Goal: Information Seeking & Learning: Compare options

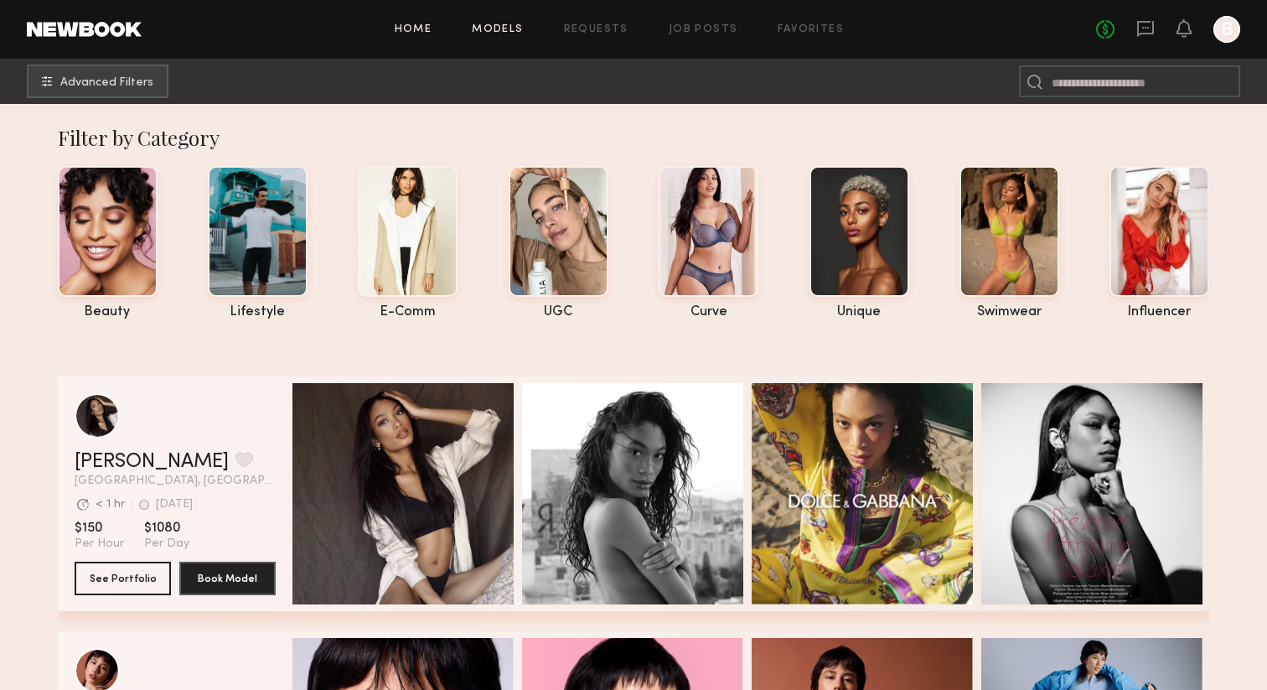
click at [419, 31] on link "Home" at bounding box center [414, 29] width 38 height 11
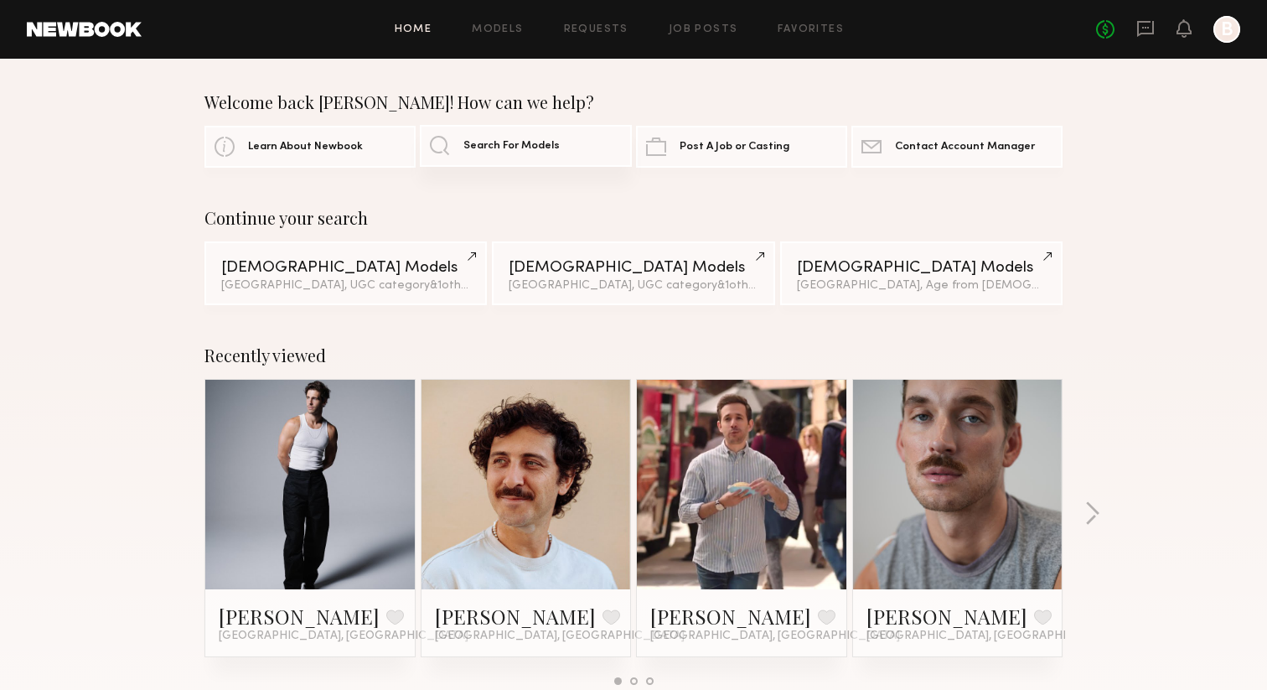
click at [500, 142] on span "Search For Models" at bounding box center [511, 146] width 96 height 11
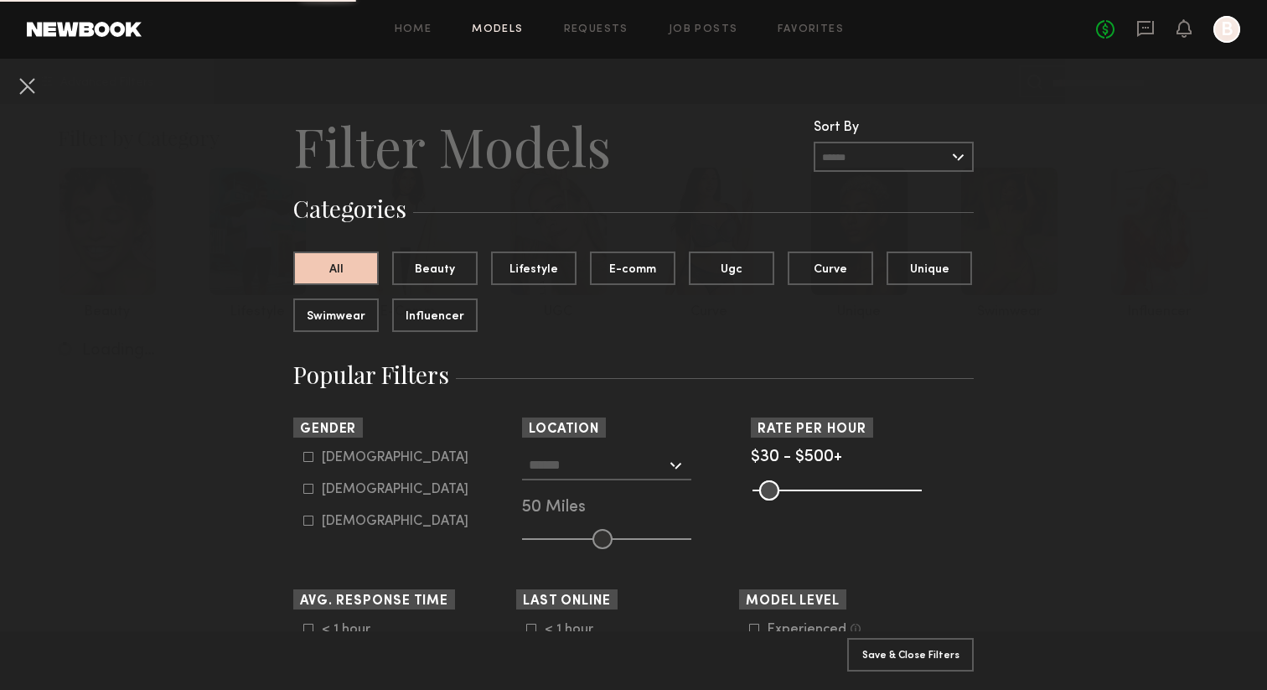
click at [314, 491] on label "[DEMOGRAPHIC_DATA]" at bounding box center [385, 488] width 165 height 10
type input "**"
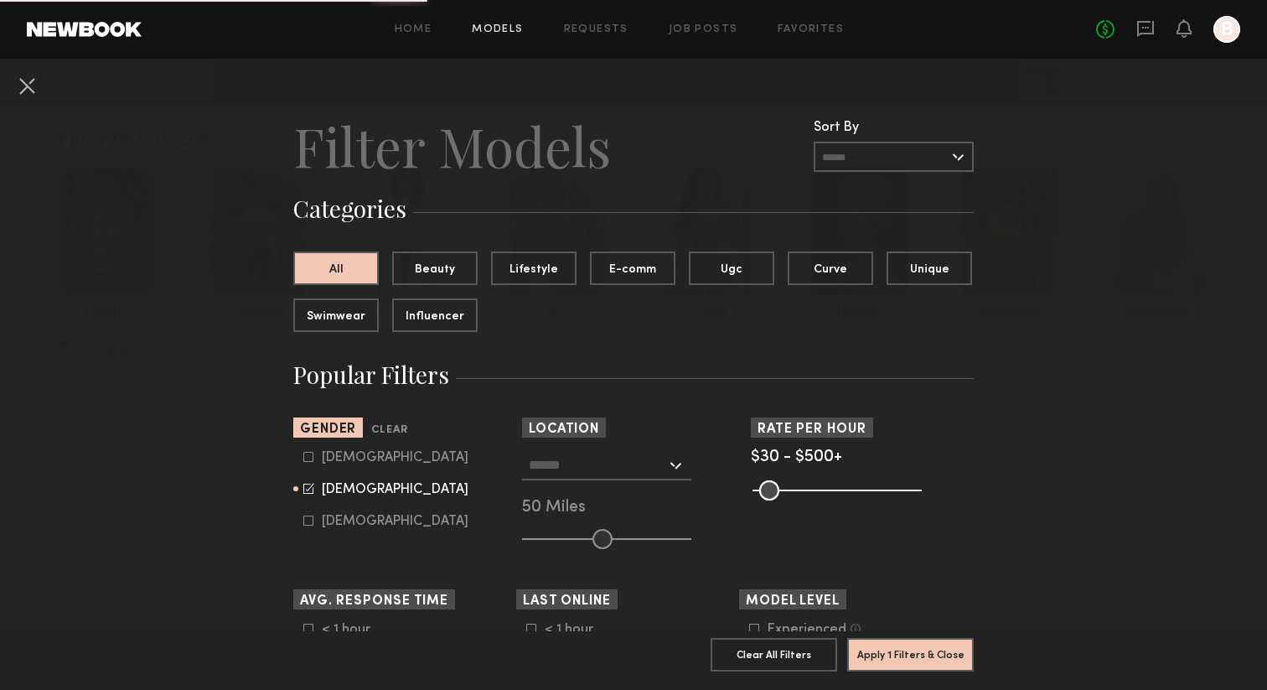
click at [571, 460] on input "text" at bounding box center [597, 464] width 137 height 28
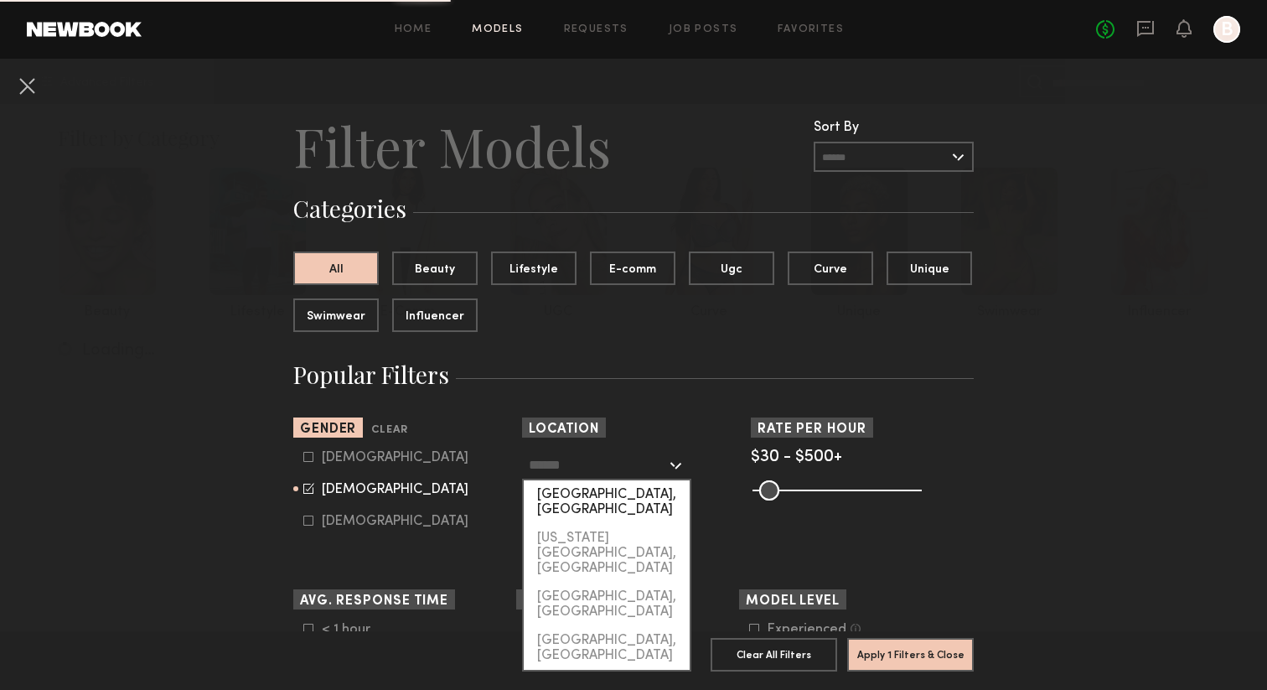
click at [566, 491] on div "[GEOGRAPHIC_DATA], [GEOGRAPHIC_DATA]" at bounding box center [607, 502] width 166 height 44
type input "**********"
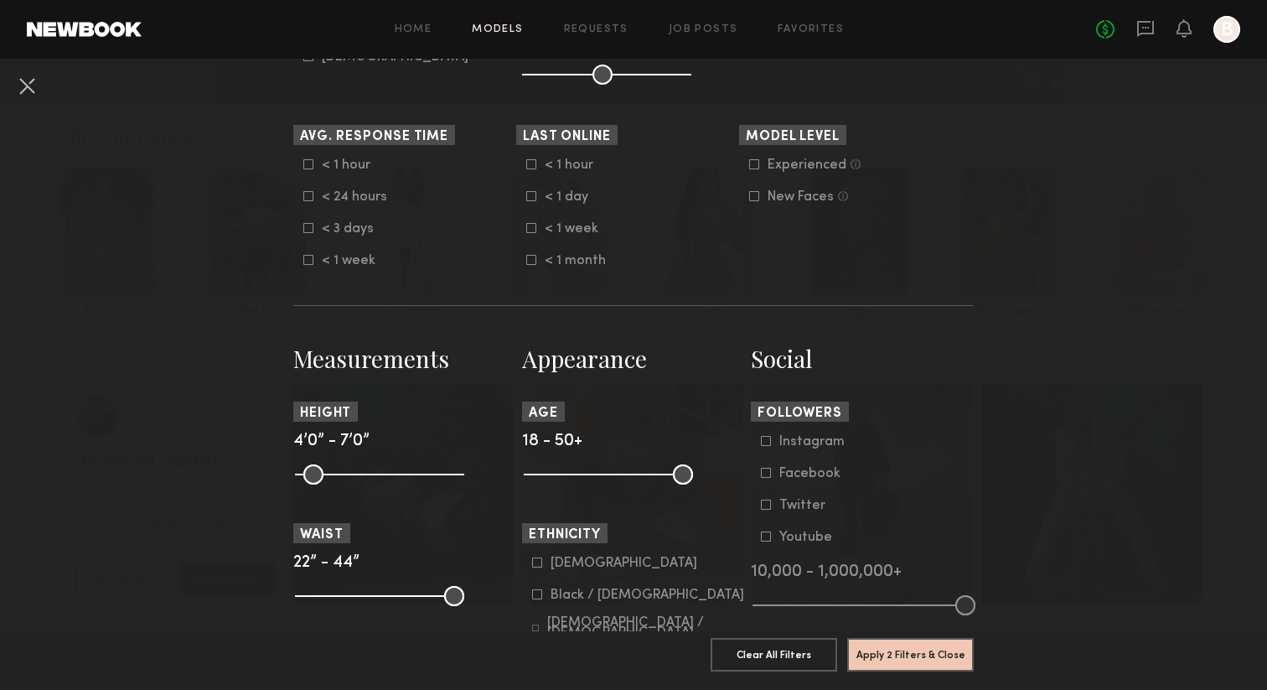
scroll to position [480, 0]
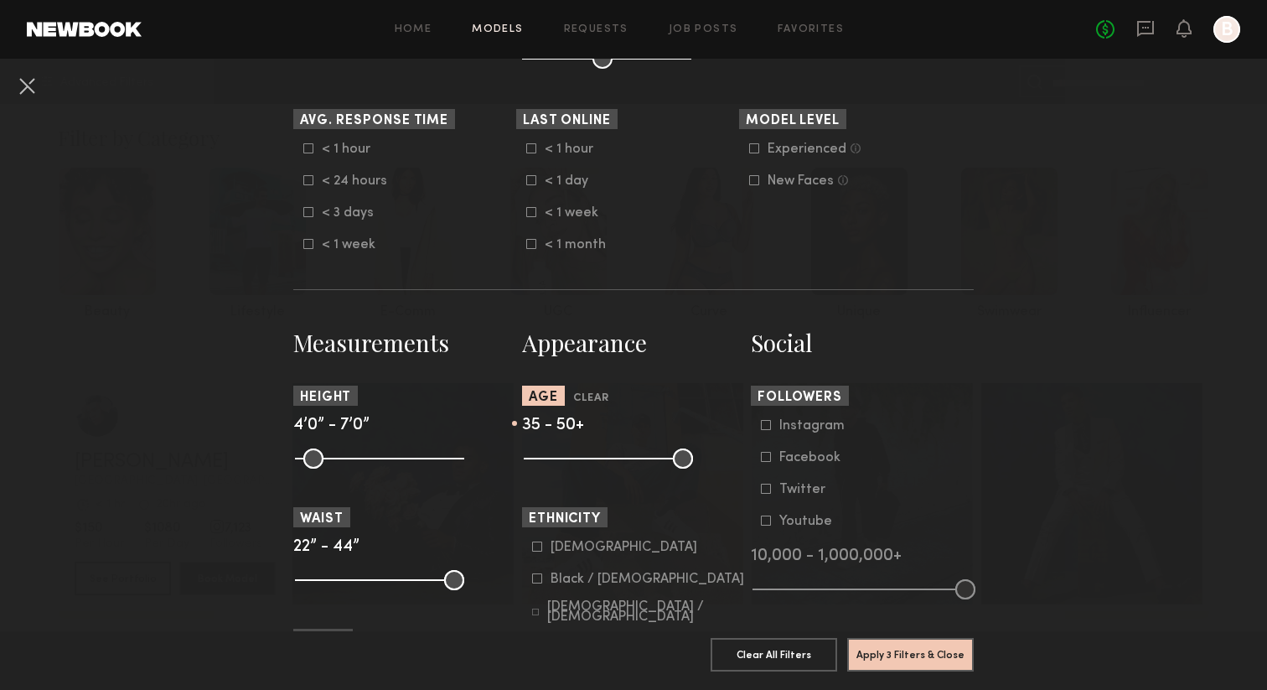
drag, startPoint x: 536, startPoint y: 458, endPoint x: 612, endPoint y: 462, distance: 76.4
type input "**"
click at [612, 462] on input "range" at bounding box center [608, 458] width 169 height 20
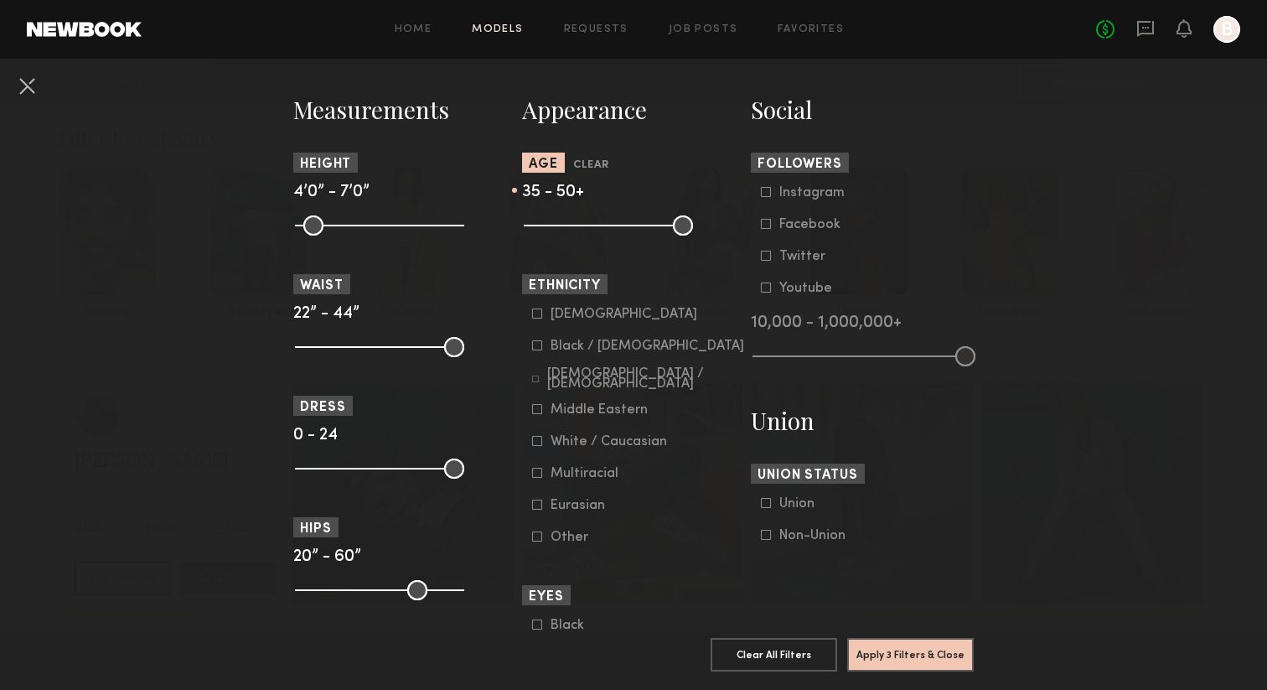
scroll to position [717, 0]
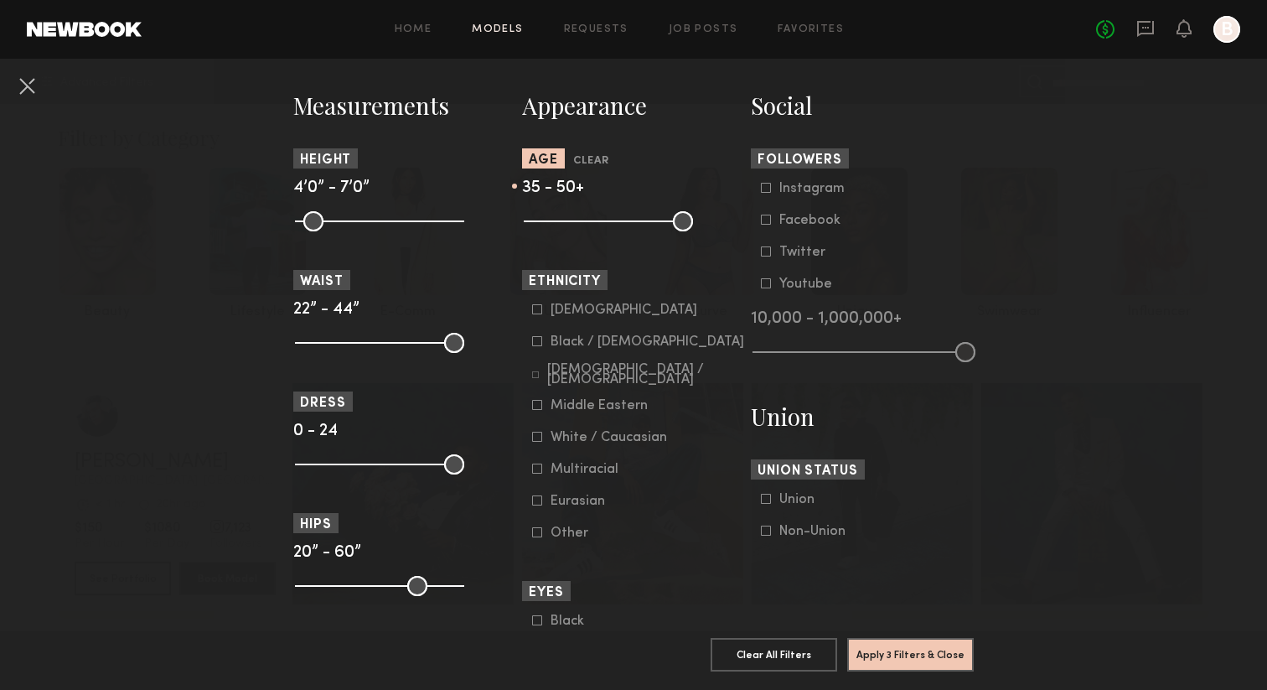
click at [541, 471] on icon at bounding box center [537, 468] width 9 height 9
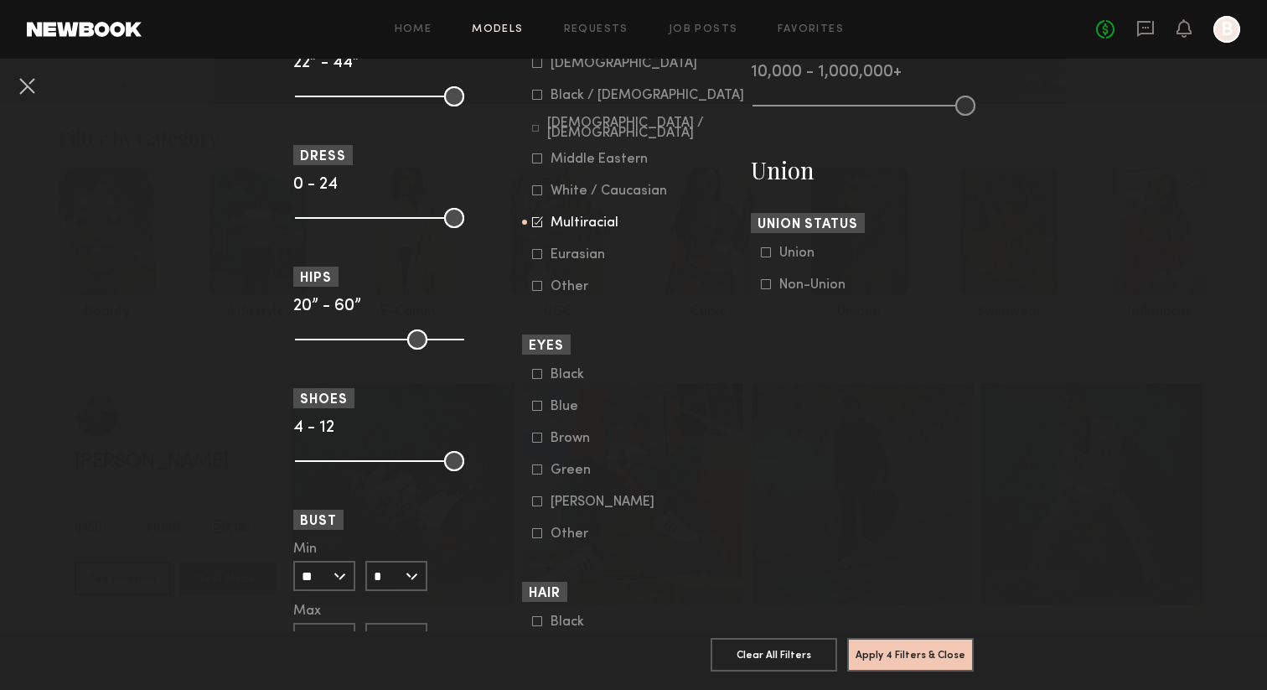
scroll to position [996, 0]
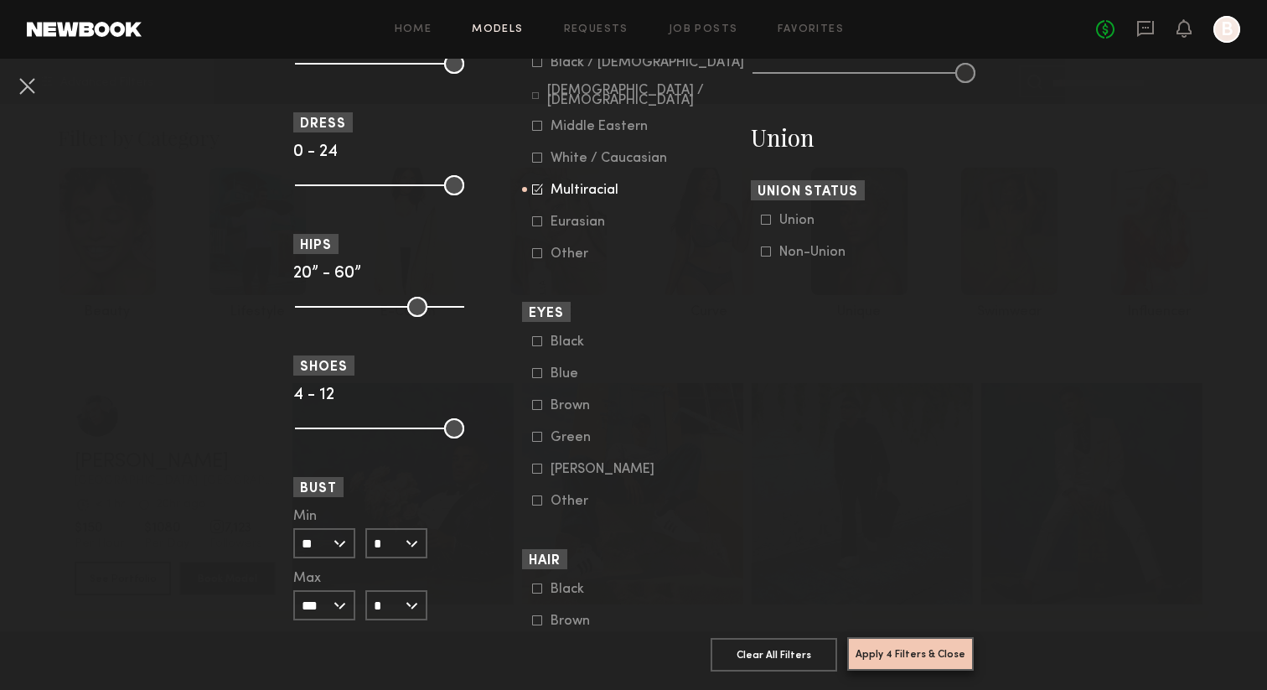
click at [873, 648] on button "Apply 4 Filters & Close" at bounding box center [910, 654] width 127 height 34
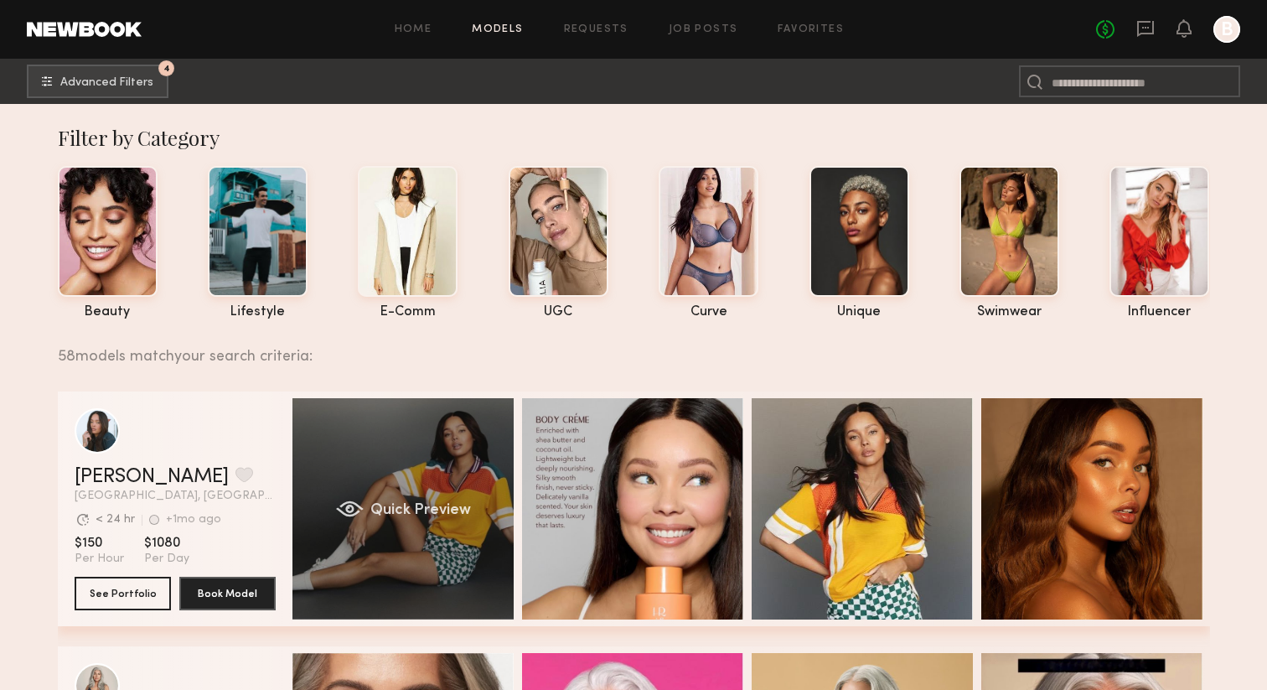
click at [452, 454] on div "Quick Preview" at bounding box center [402, 508] width 221 height 221
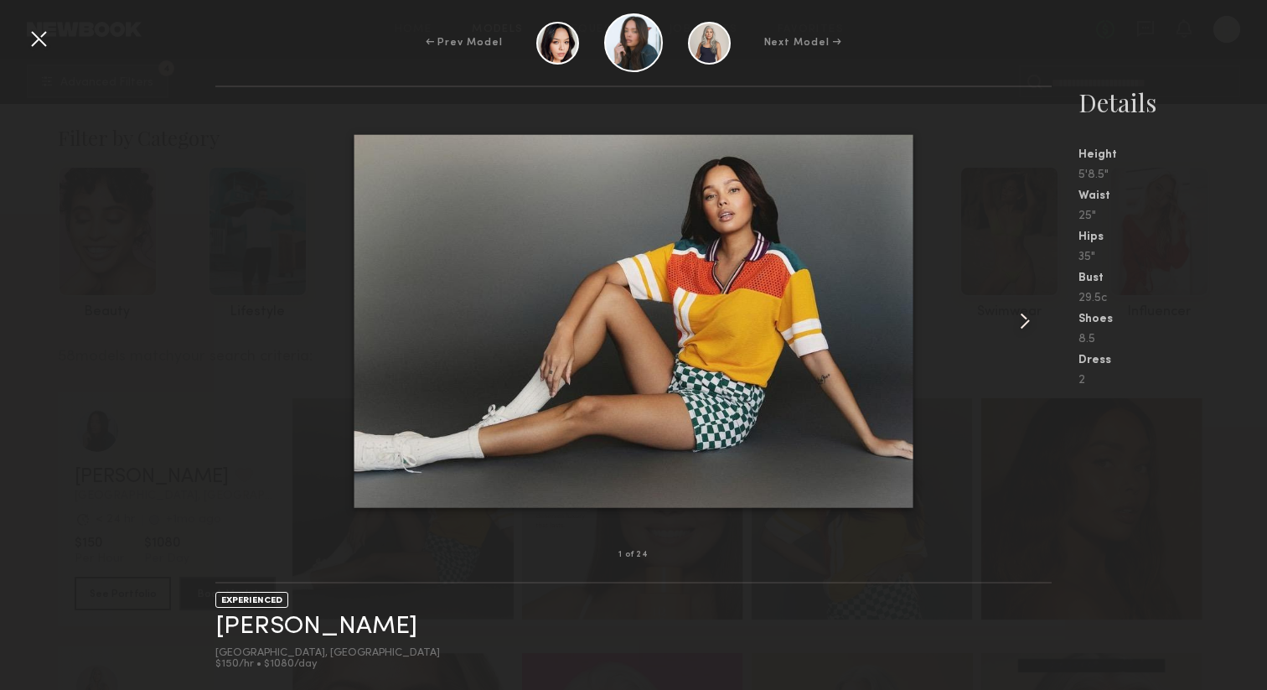
click at [1024, 321] on common-icon at bounding box center [1024, 320] width 27 height 27
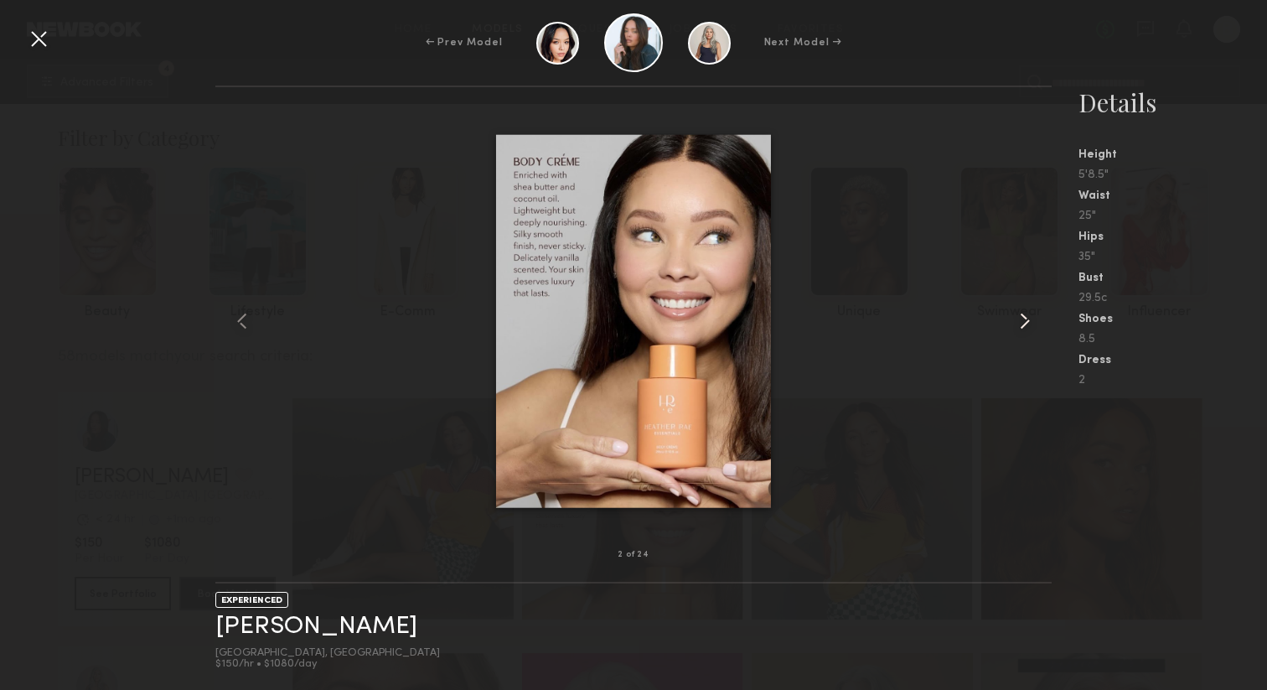
click at [1024, 321] on common-icon at bounding box center [1024, 320] width 27 height 27
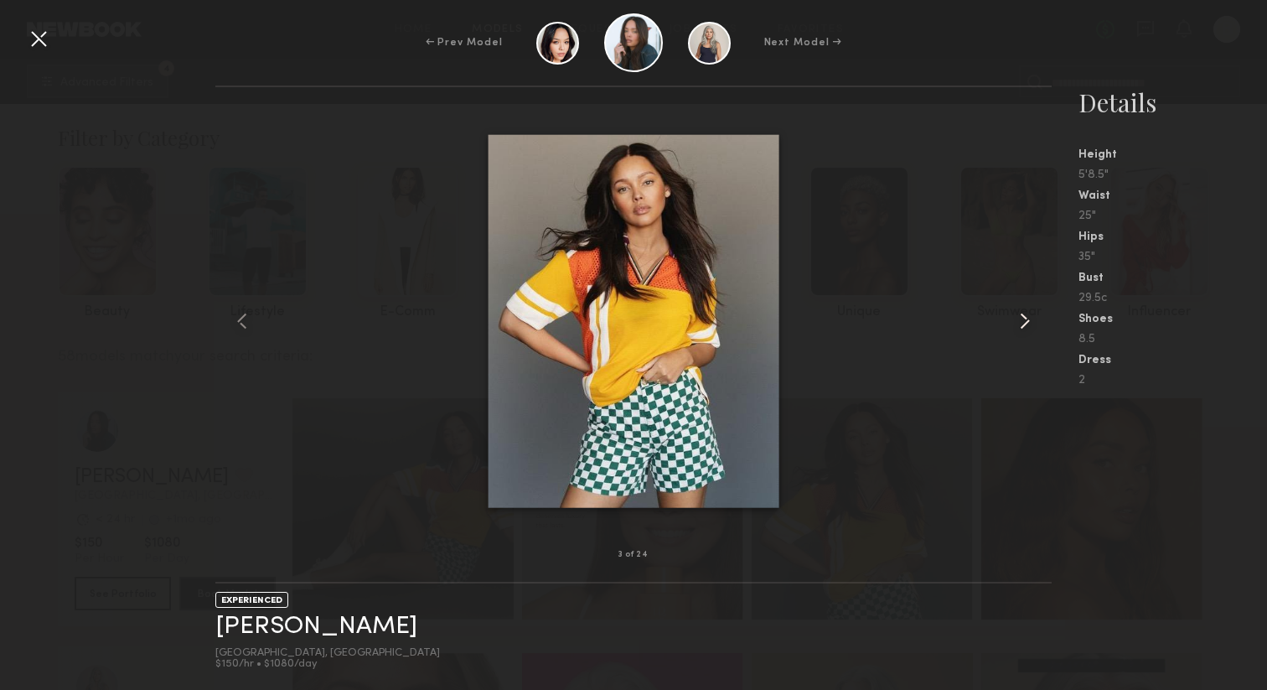
click at [1024, 321] on common-icon at bounding box center [1024, 320] width 27 height 27
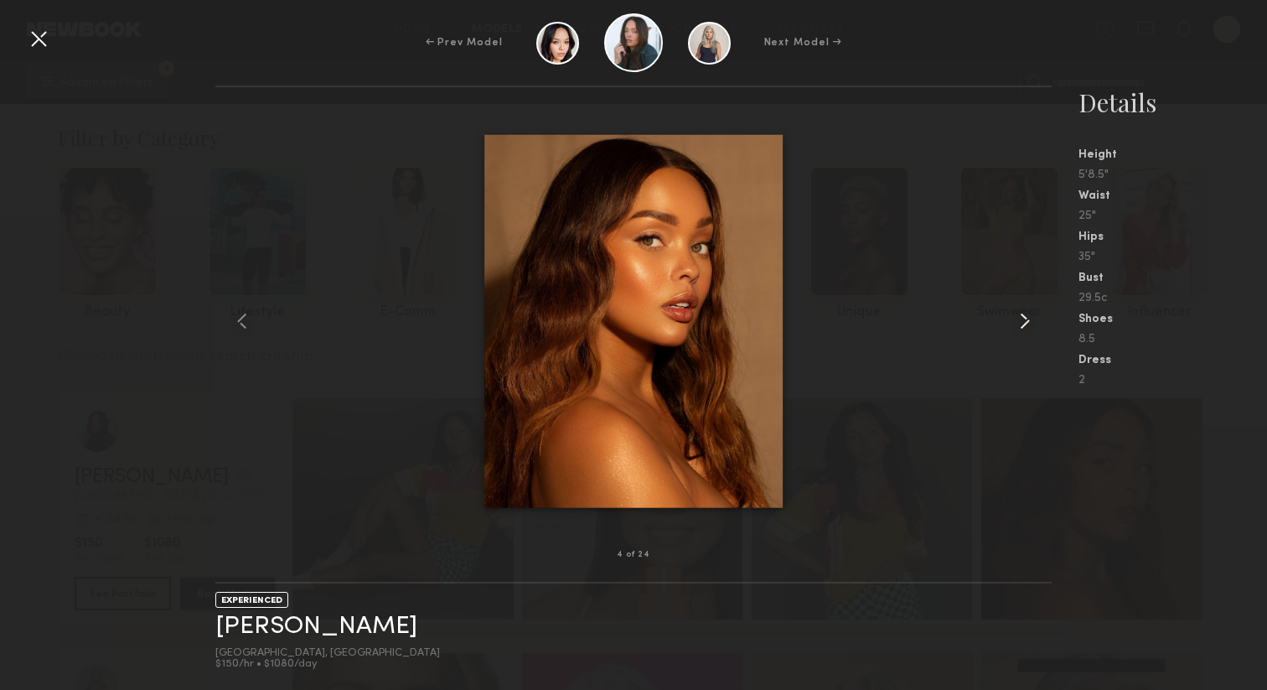
click at [1023, 321] on common-icon at bounding box center [1024, 320] width 27 height 27
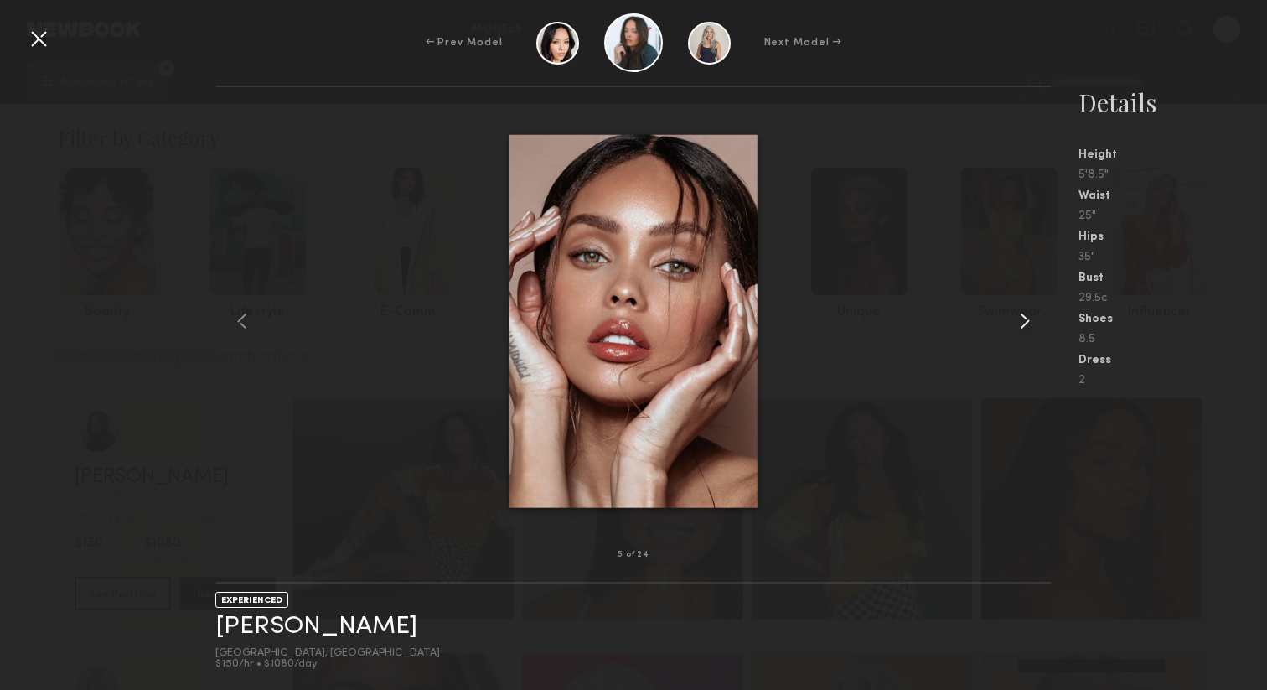
click at [1022, 321] on common-icon at bounding box center [1024, 320] width 27 height 27
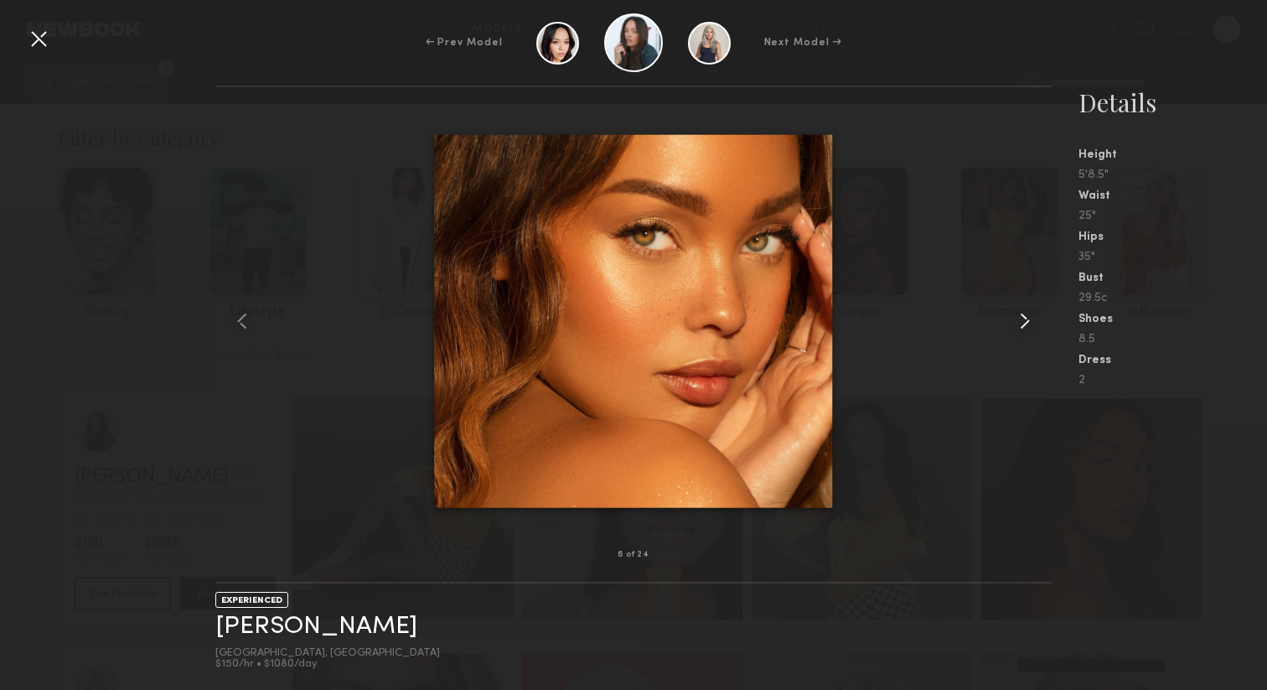
click at [1022, 321] on common-icon at bounding box center [1024, 320] width 27 height 27
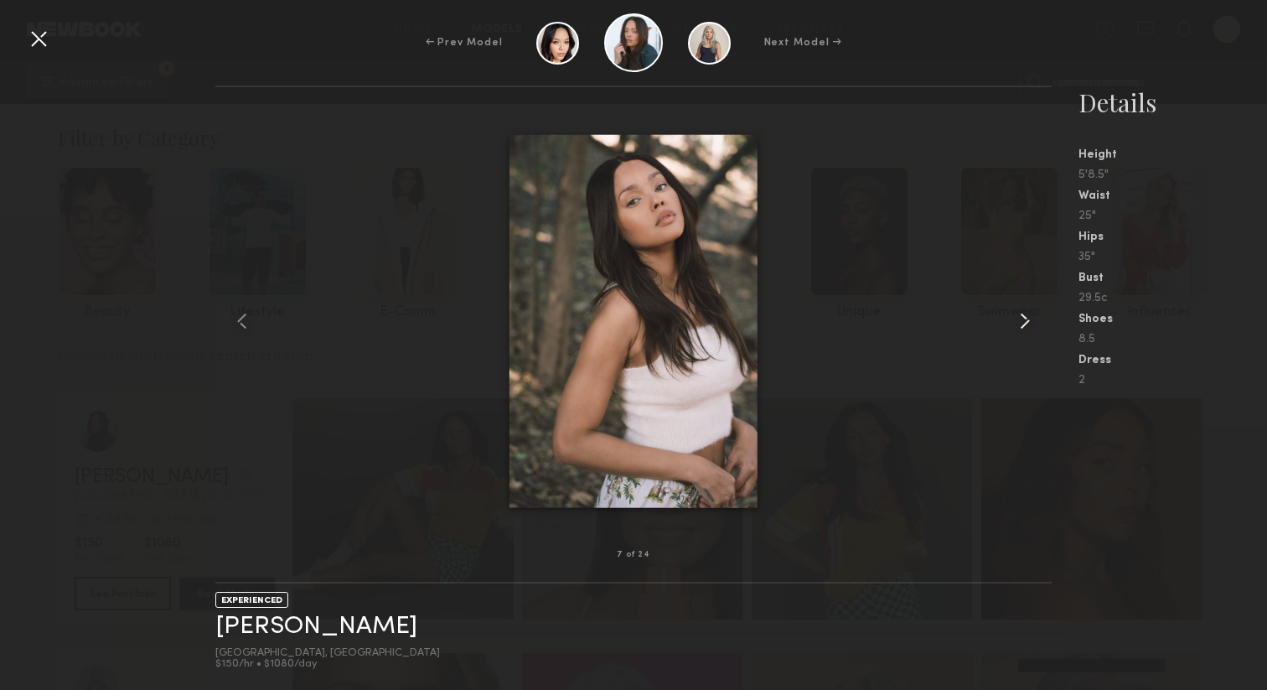
click at [1022, 321] on common-icon at bounding box center [1024, 320] width 27 height 27
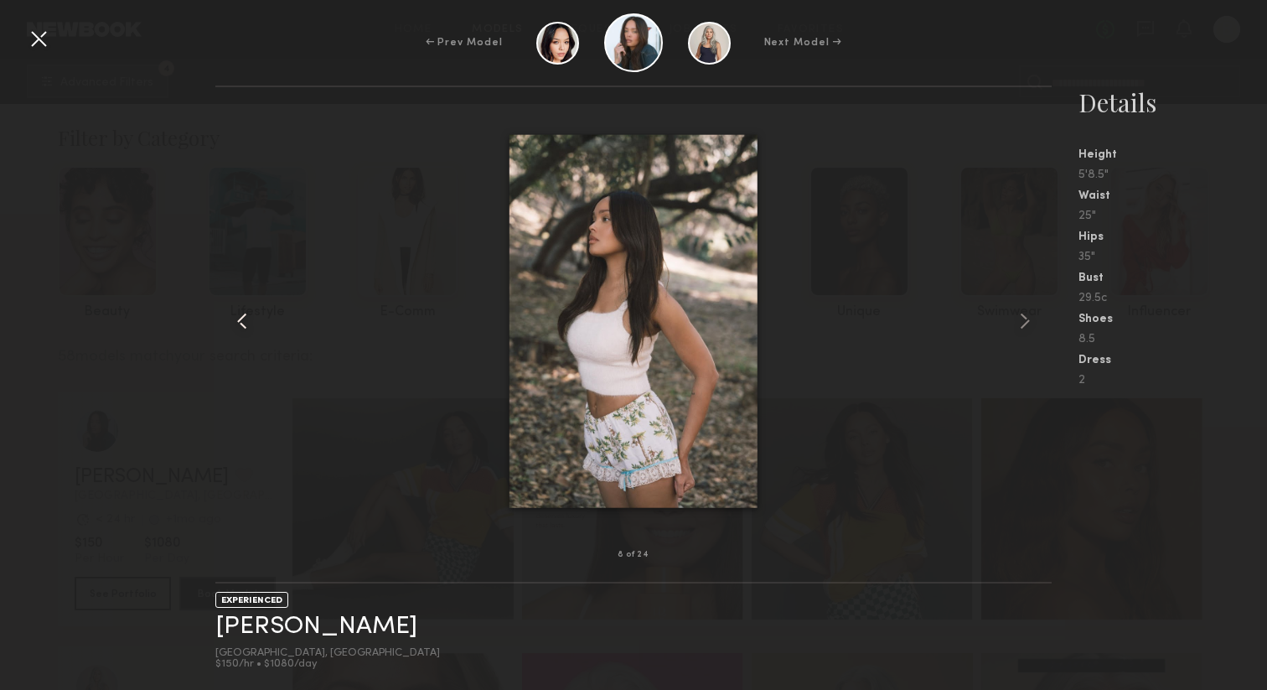
click at [238, 318] on common-icon at bounding box center [242, 320] width 27 height 27
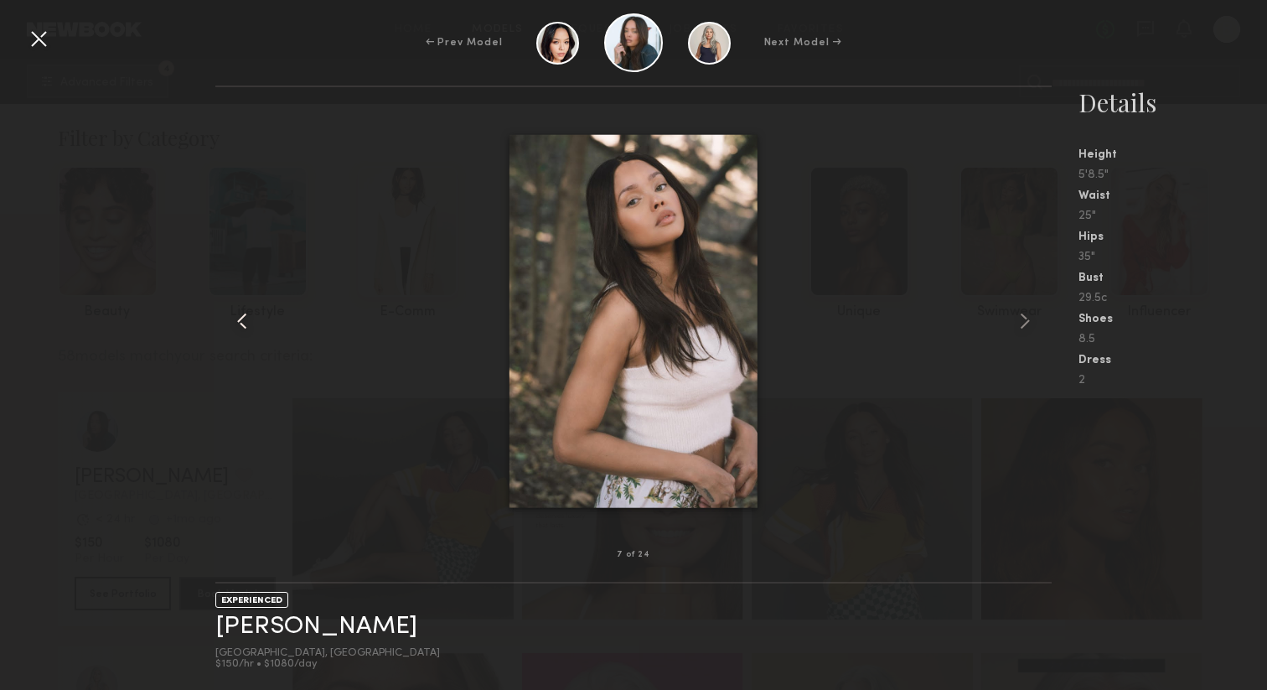
click at [245, 318] on common-icon at bounding box center [242, 320] width 27 height 27
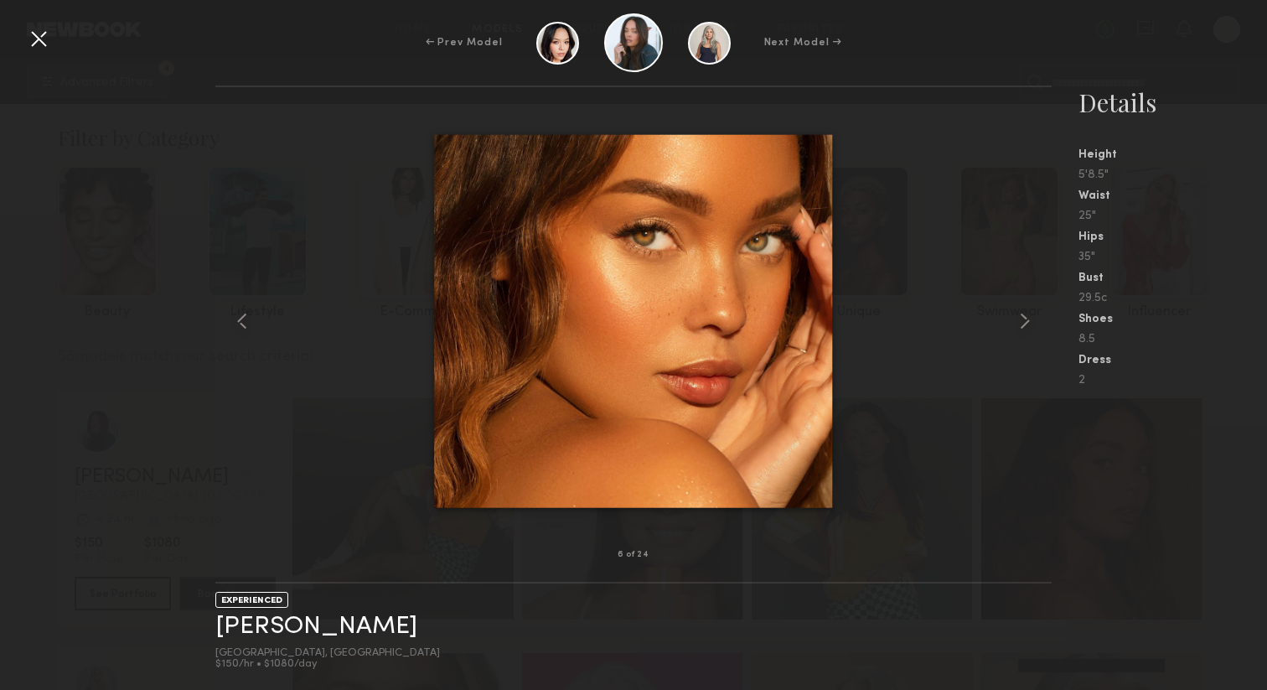
click at [36, 44] on div at bounding box center [38, 38] width 27 height 27
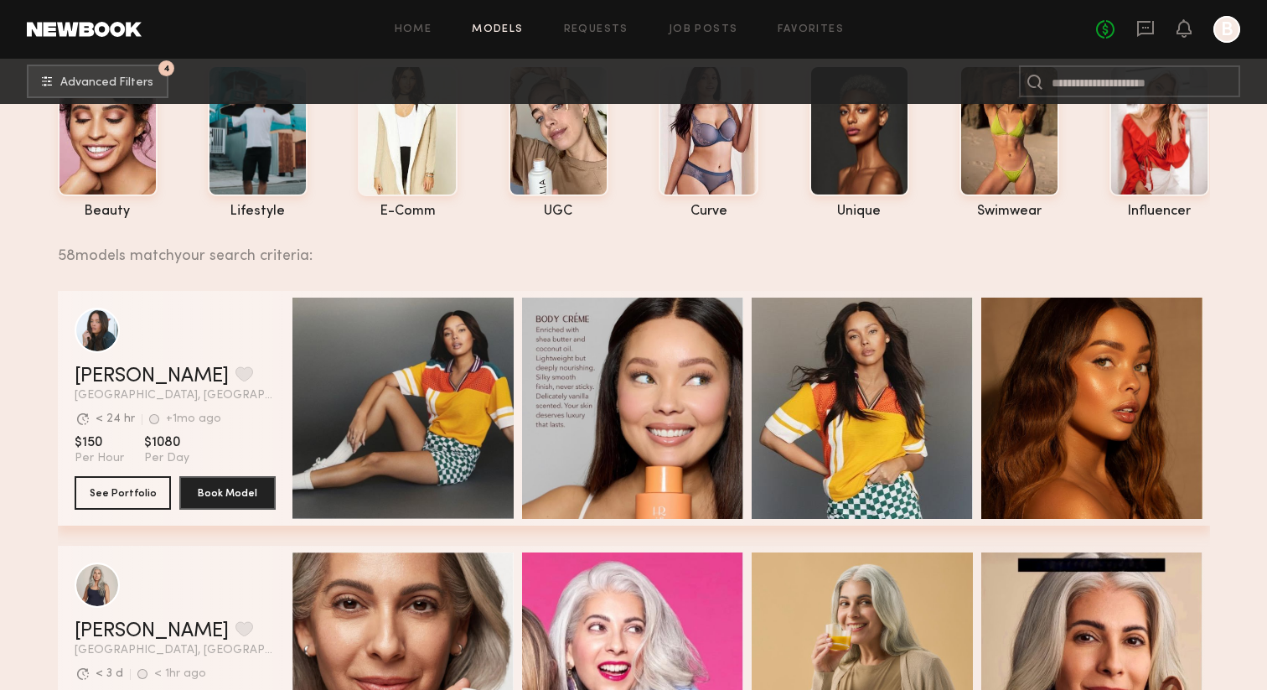
scroll to position [100, 0]
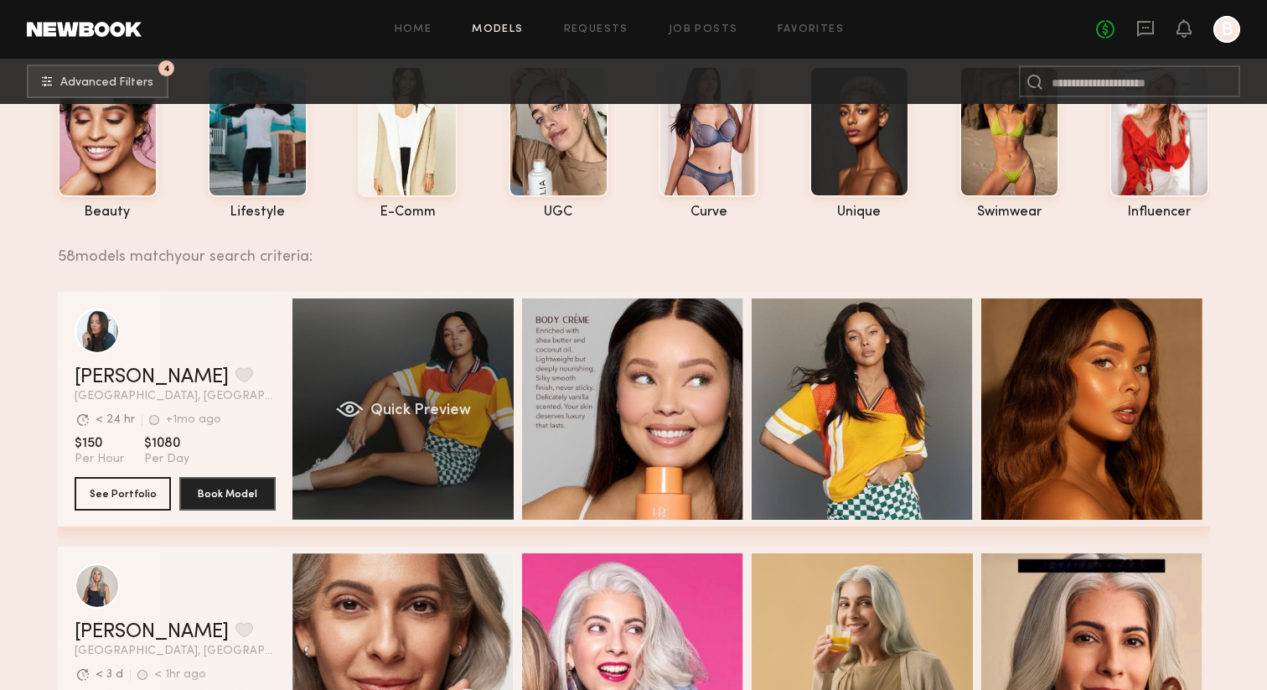
click at [431, 405] on span "Quick Preview" at bounding box center [419, 410] width 101 height 15
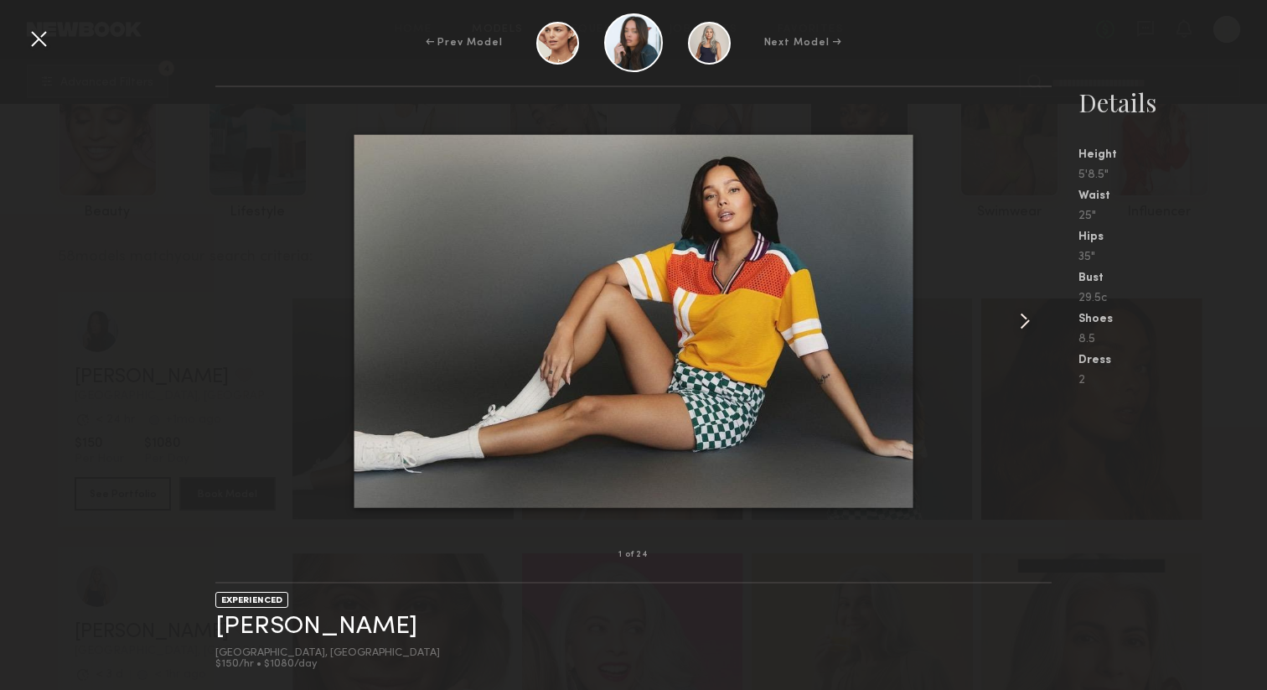
click at [1026, 313] on common-icon at bounding box center [1024, 320] width 27 height 27
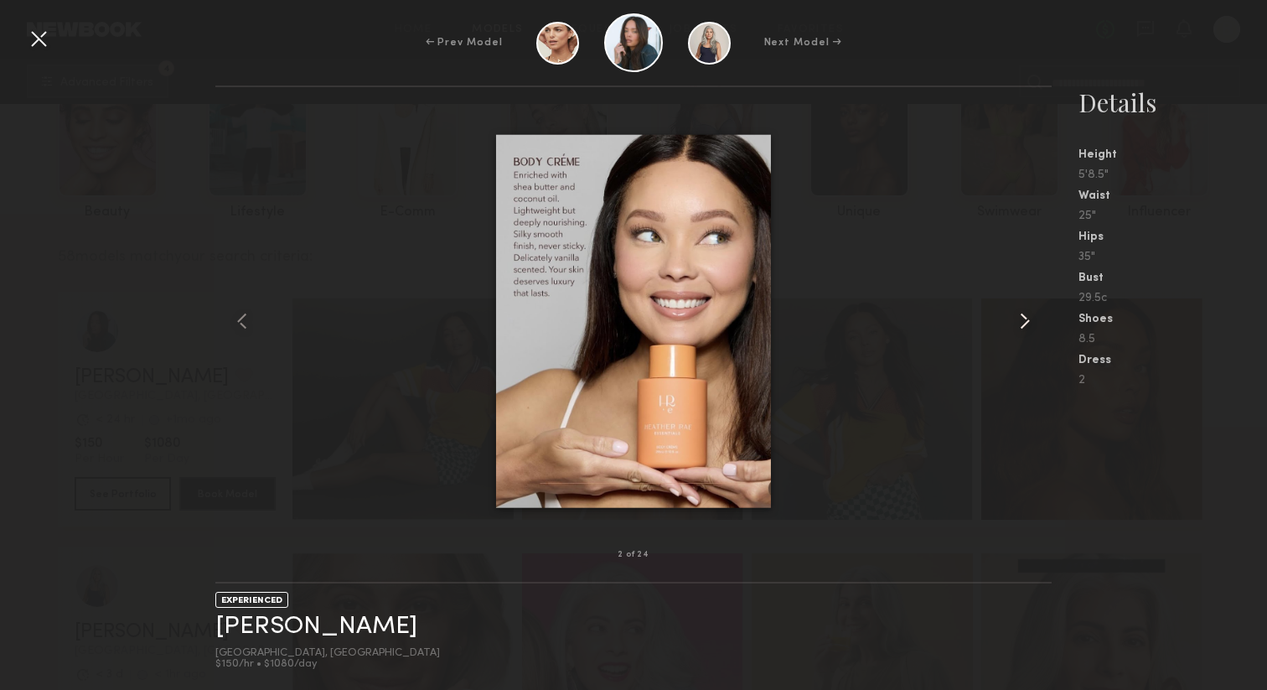
click at [1026, 313] on common-icon at bounding box center [1024, 320] width 27 height 27
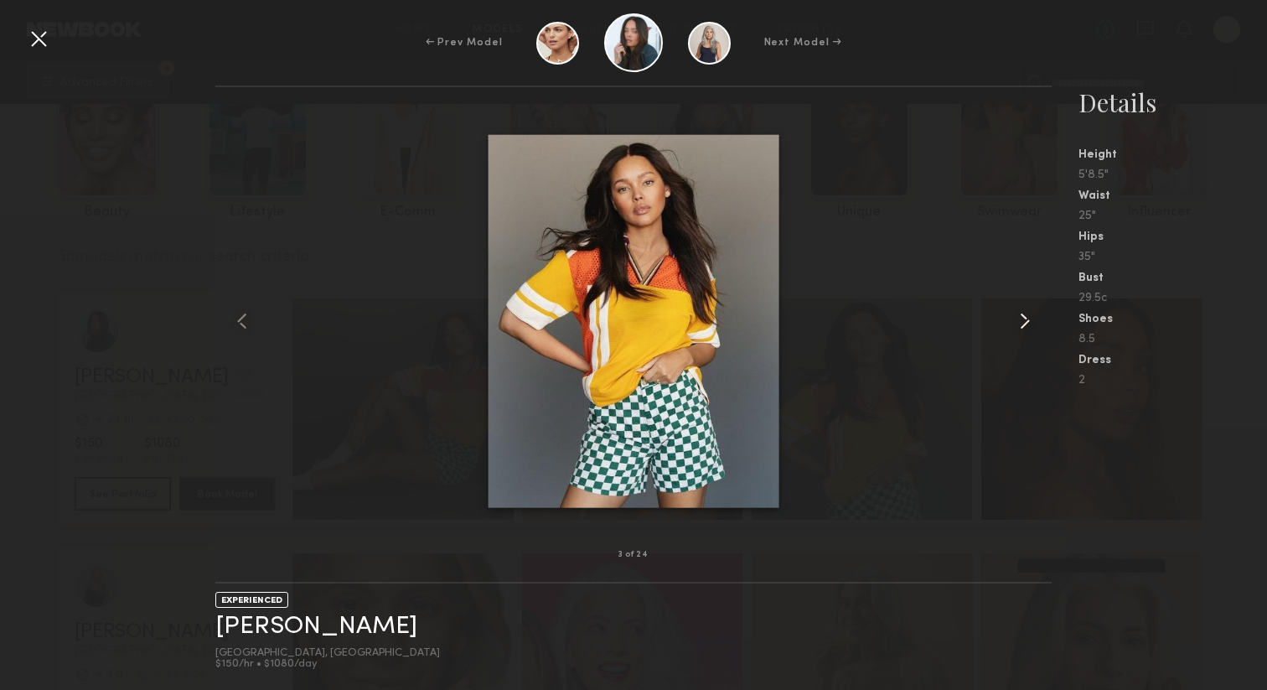
click at [1026, 313] on common-icon at bounding box center [1024, 320] width 27 height 27
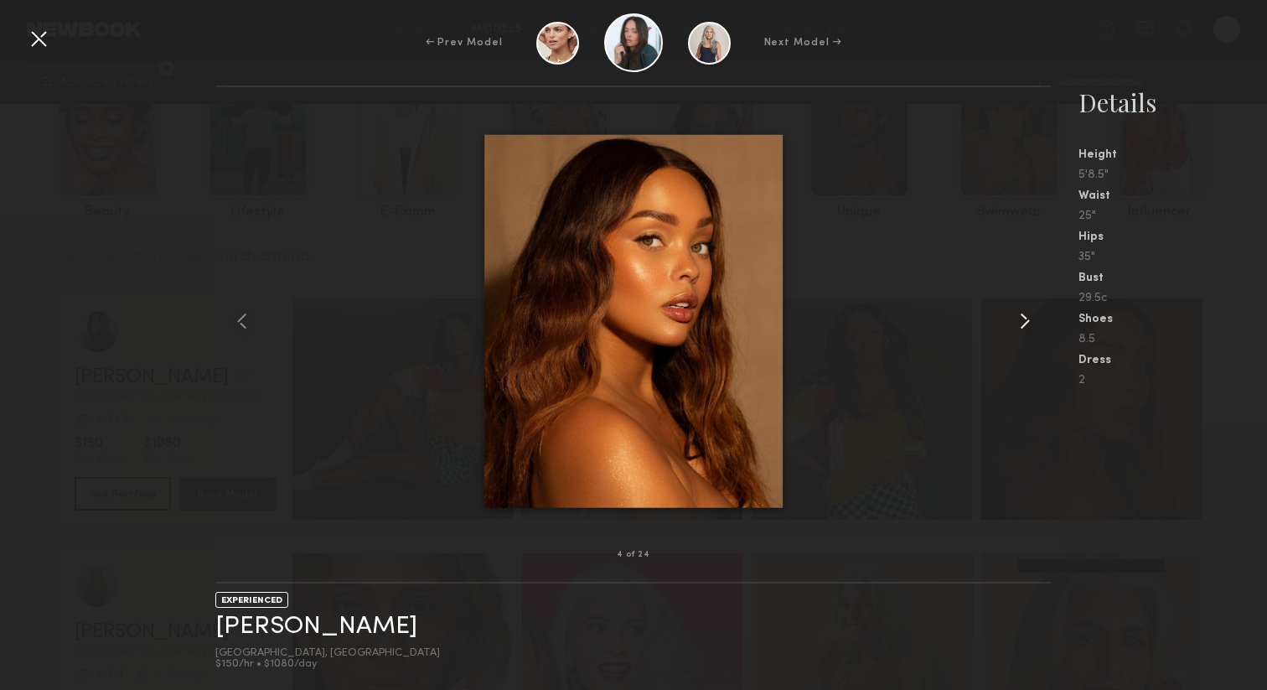
click at [1026, 313] on common-icon at bounding box center [1024, 320] width 27 height 27
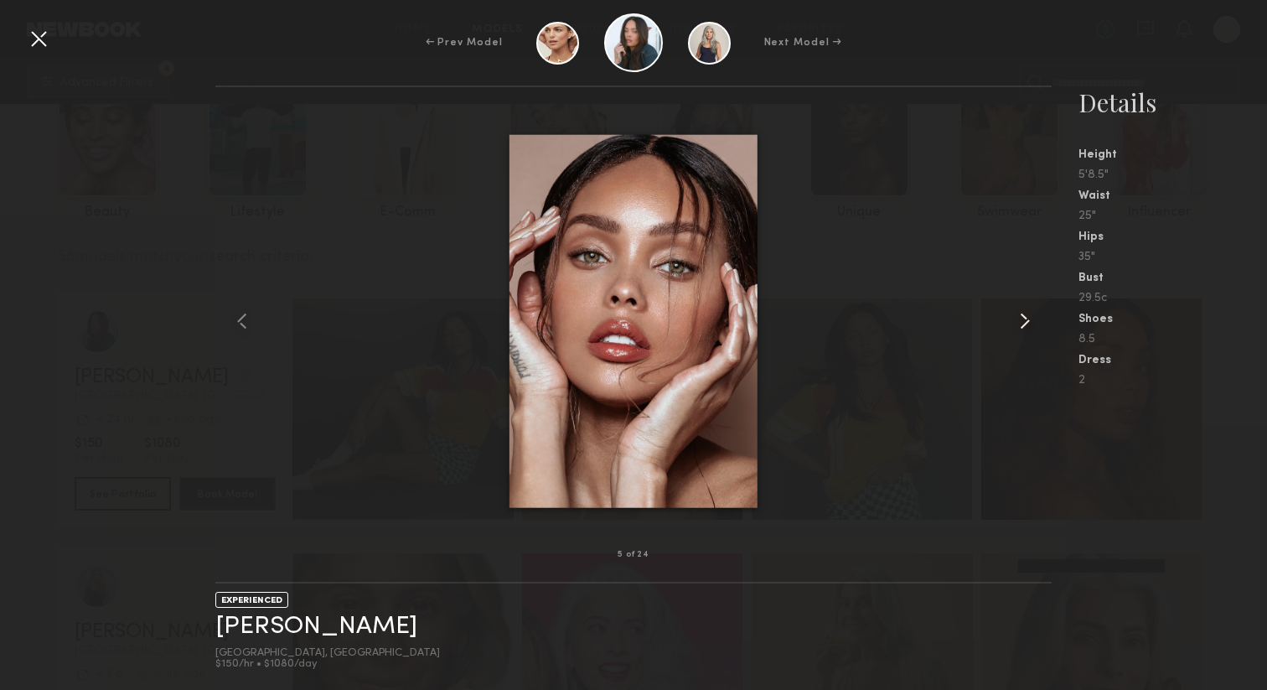
click at [1026, 313] on common-icon at bounding box center [1024, 320] width 27 height 27
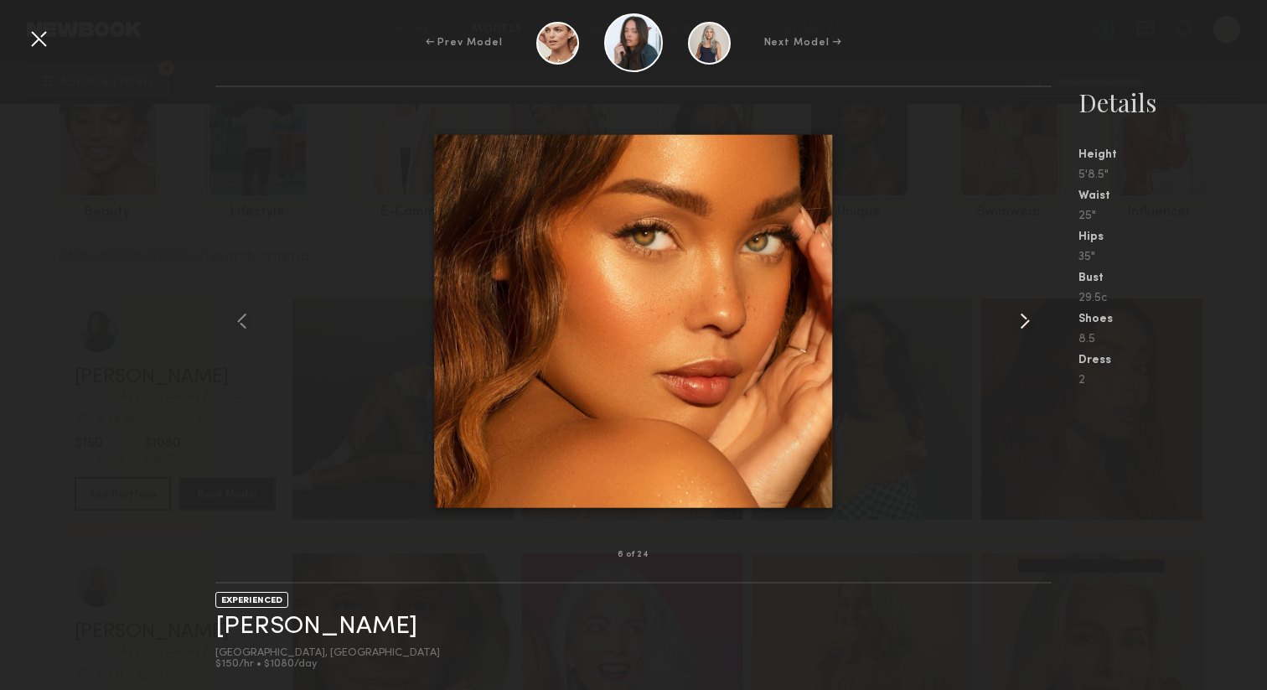
click at [1026, 313] on common-icon at bounding box center [1024, 320] width 27 height 27
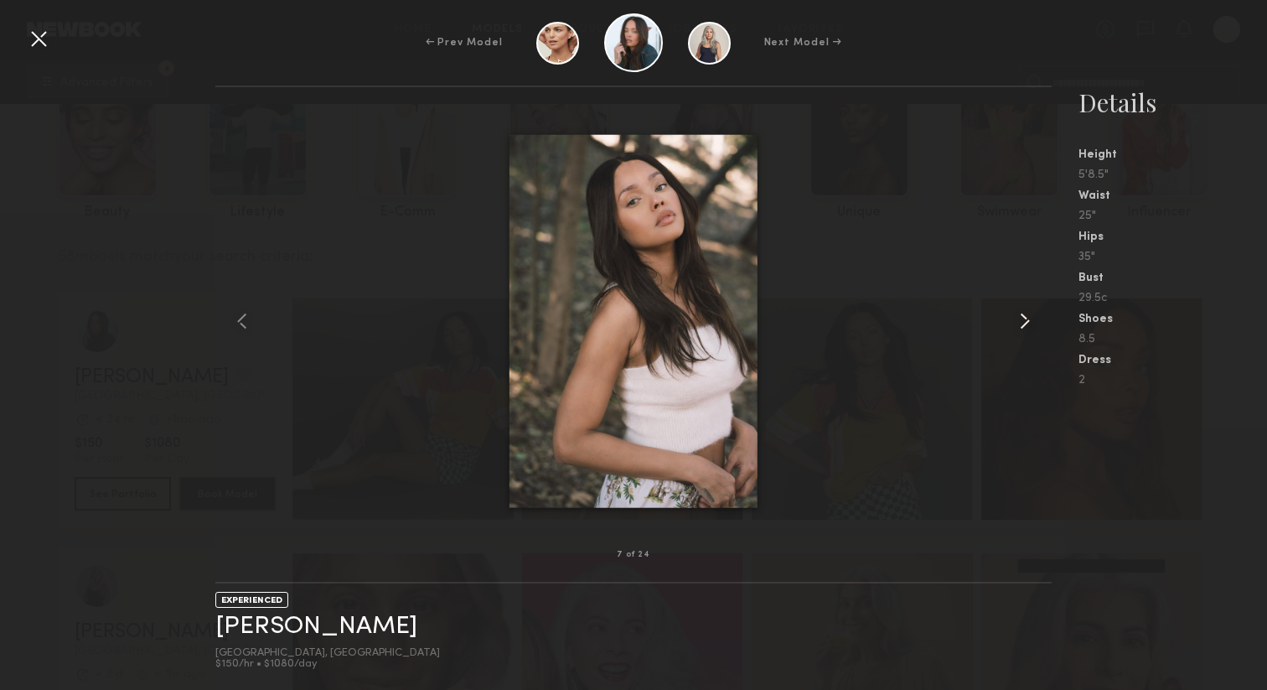
click at [1025, 313] on common-icon at bounding box center [1024, 320] width 27 height 27
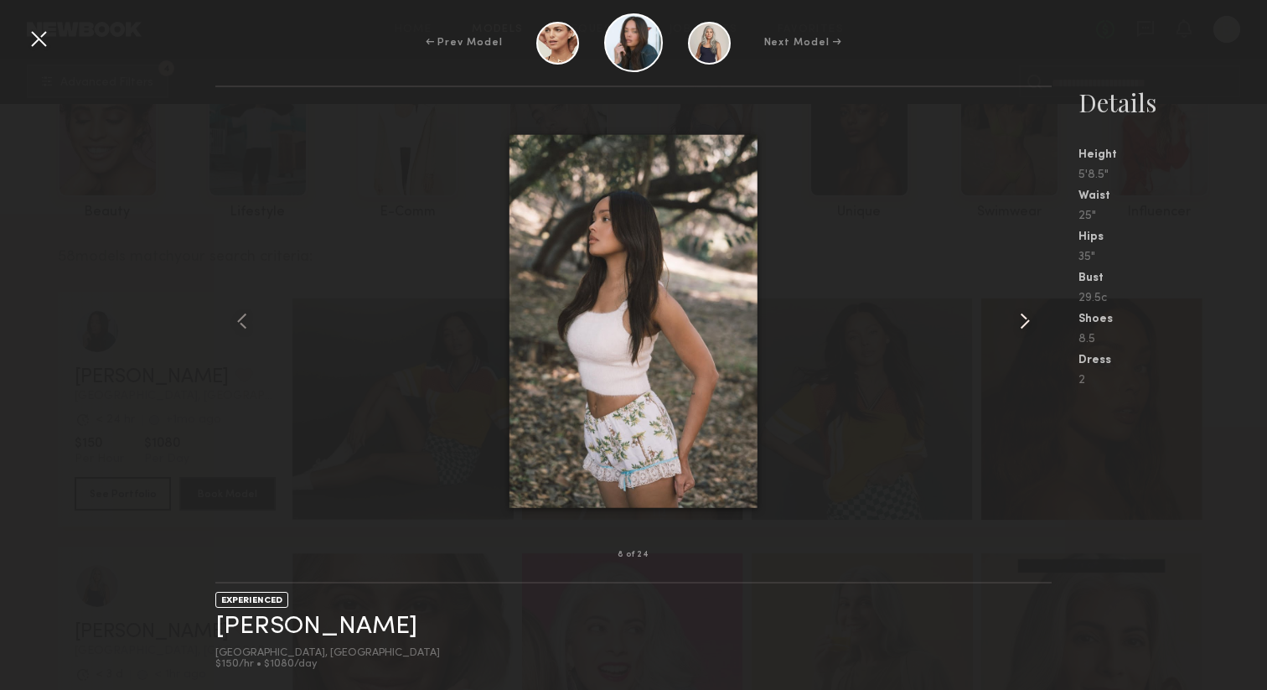
click at [1025, 313] on common-icon at bounding box center [1024, 320] width 27 height 27
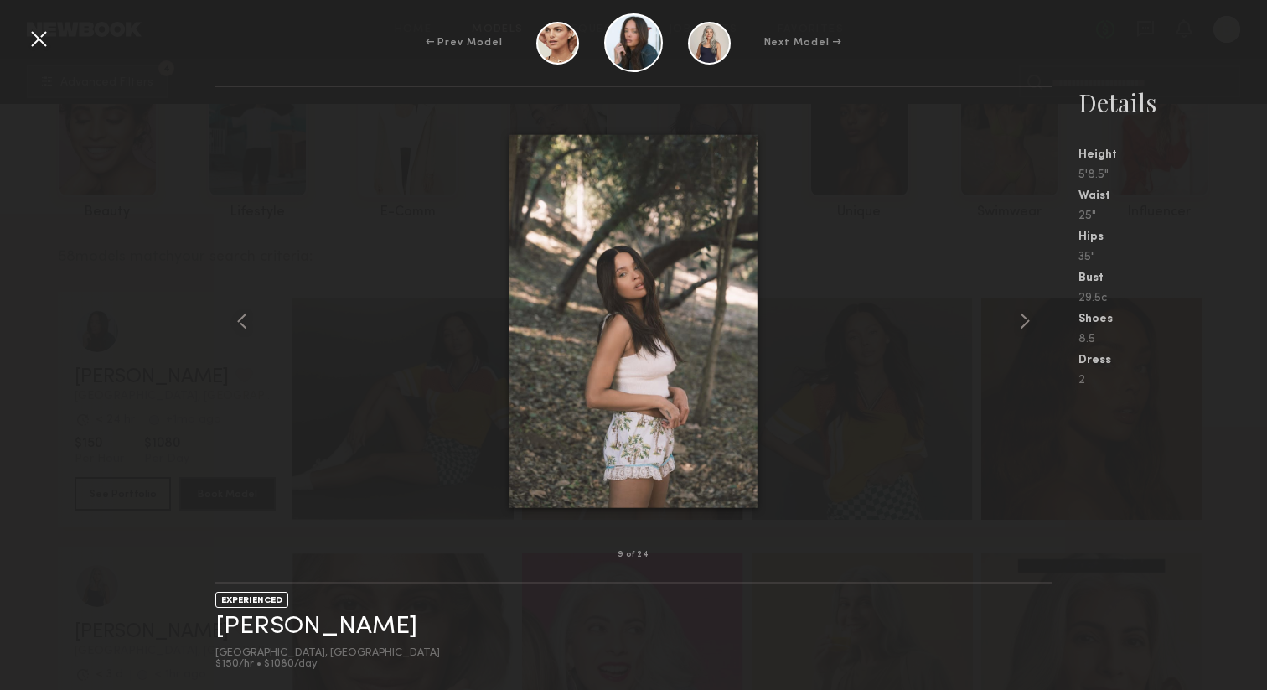
click at [30, 39] on div at bounding box center [38, 38] width 27 height 27
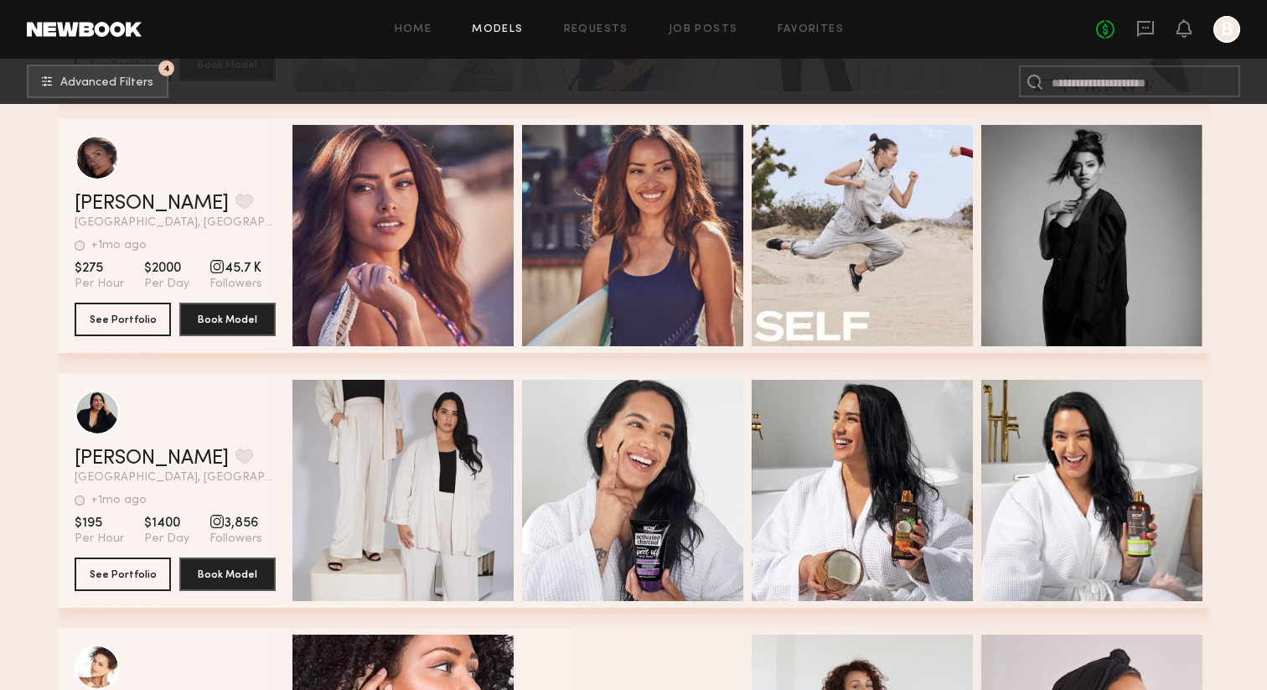
scroll to position [4638, 0]
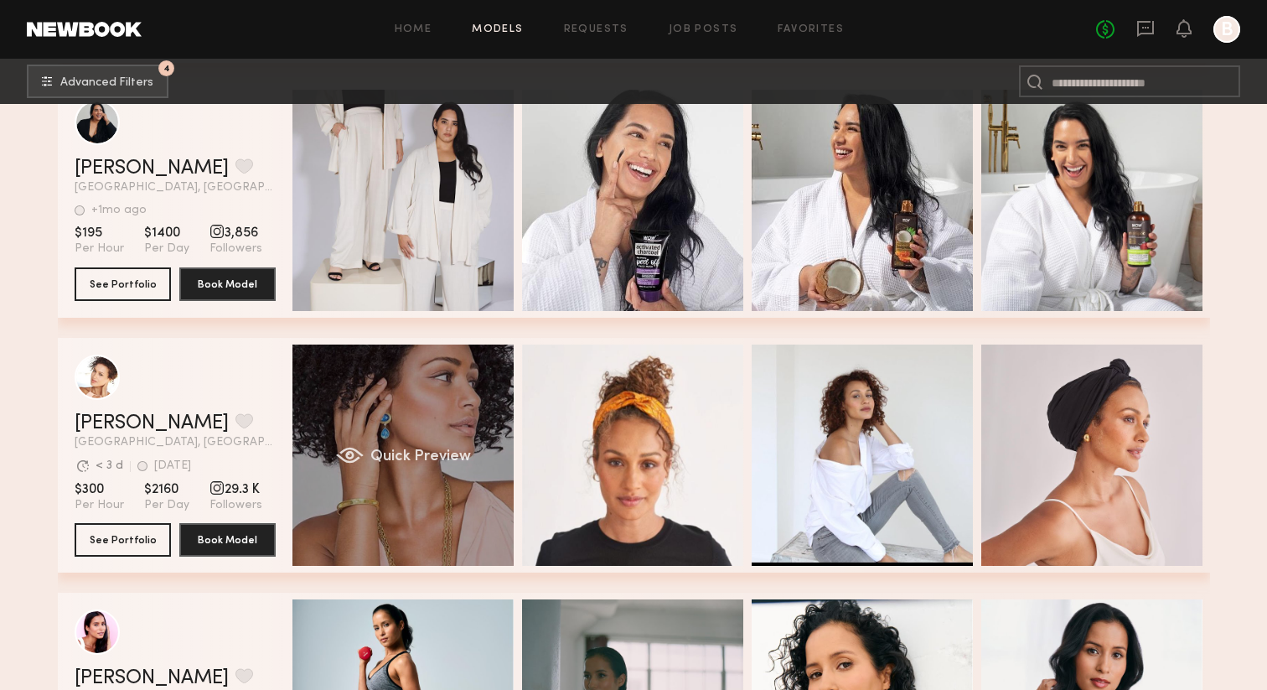
click at [478, 420] on div "Quick Preview" at bounding box center [402, 454] width 221 height 221
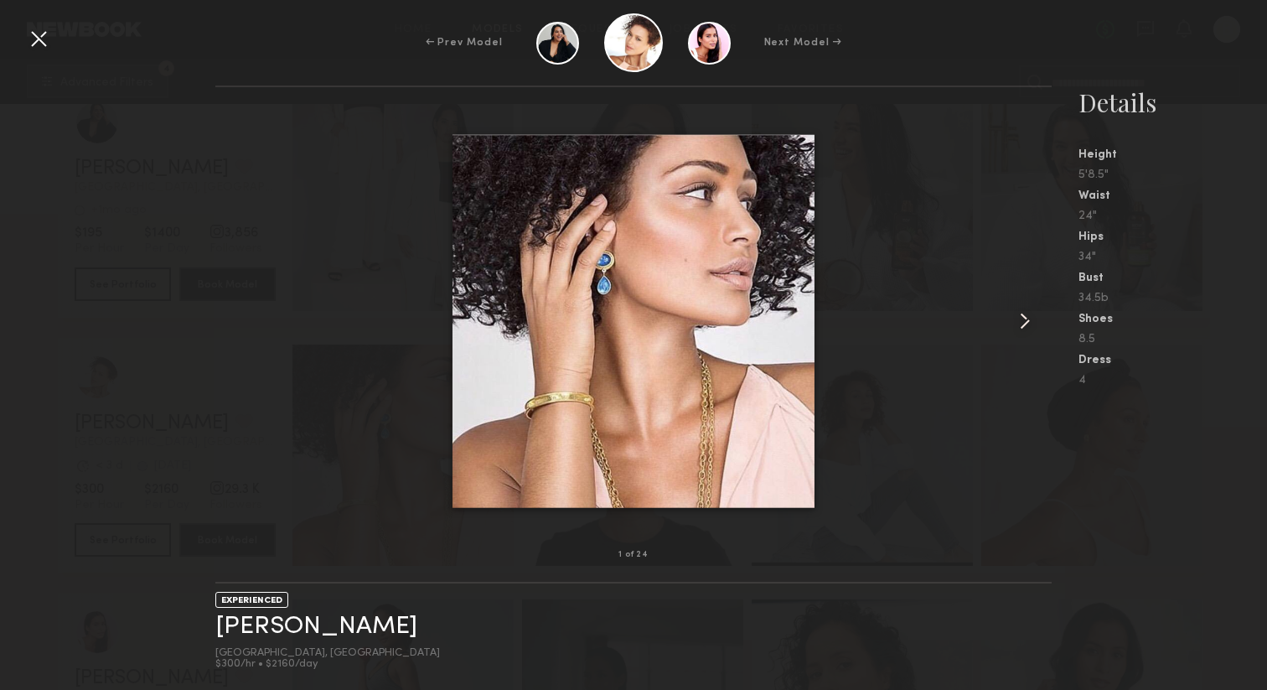
click at [1030, 316] on common-icon at bounding box center [1024, 320] width 27 height 27
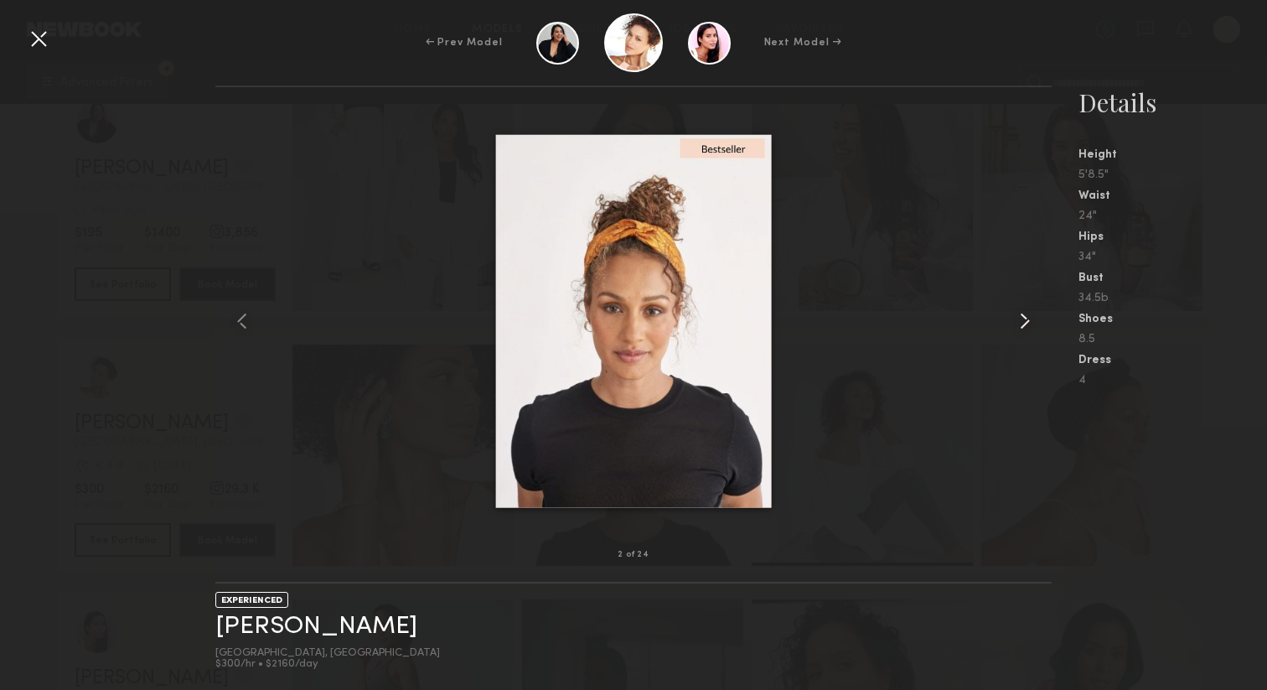
click at [1030, 316] on common-icon at bounding box center [1024, 320] width 27 height 27
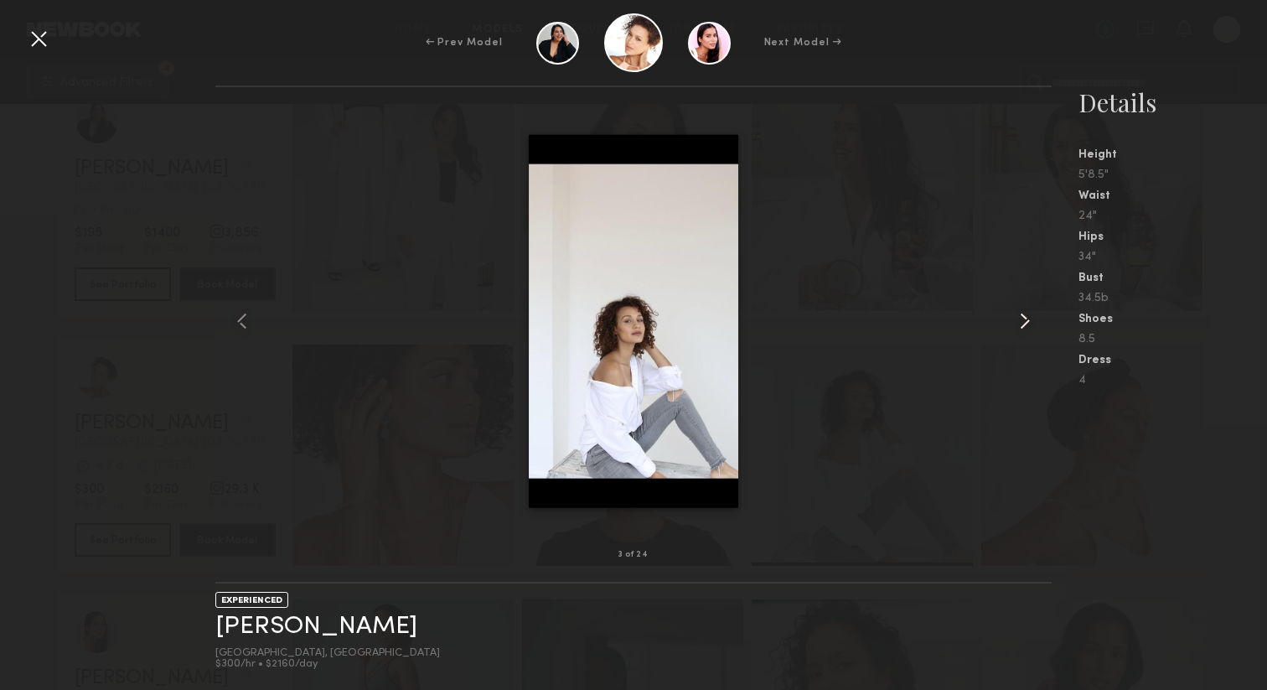
click at [1030, 316] on common-icon at bounding box center [1024, 320] width 27 height 27
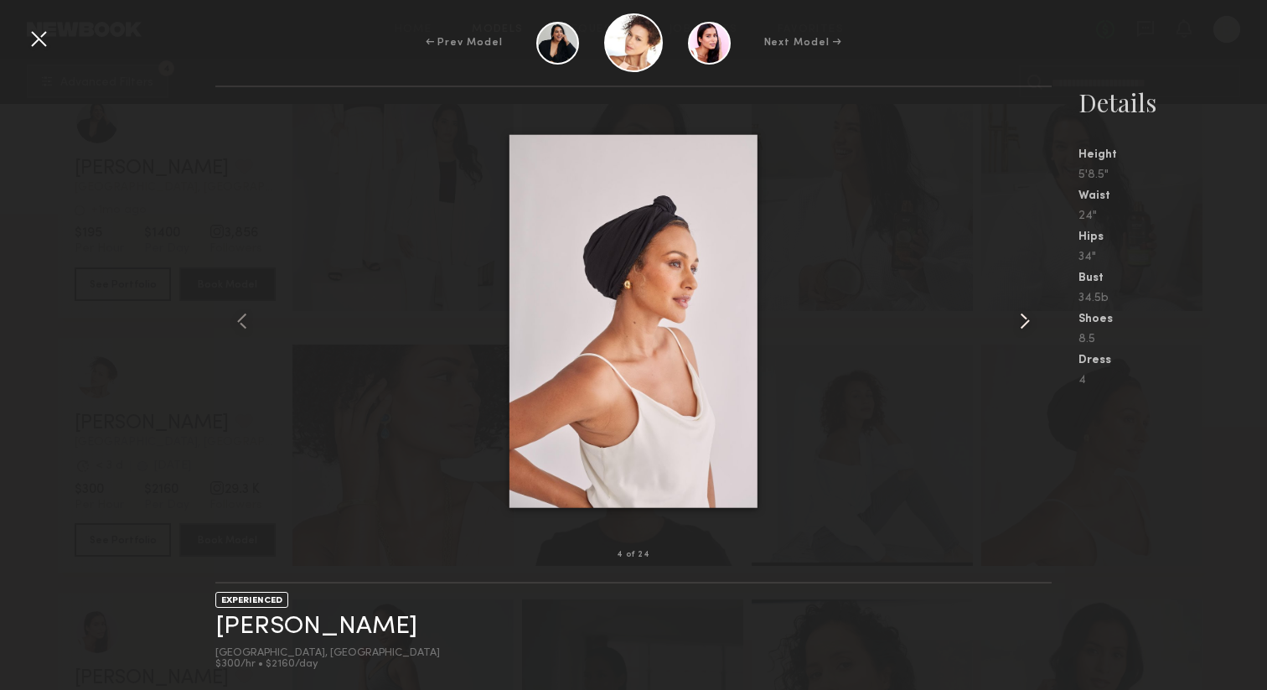
click at [1030, 316] on common-icon at bounding box center [1024, 320] width 27 height 27
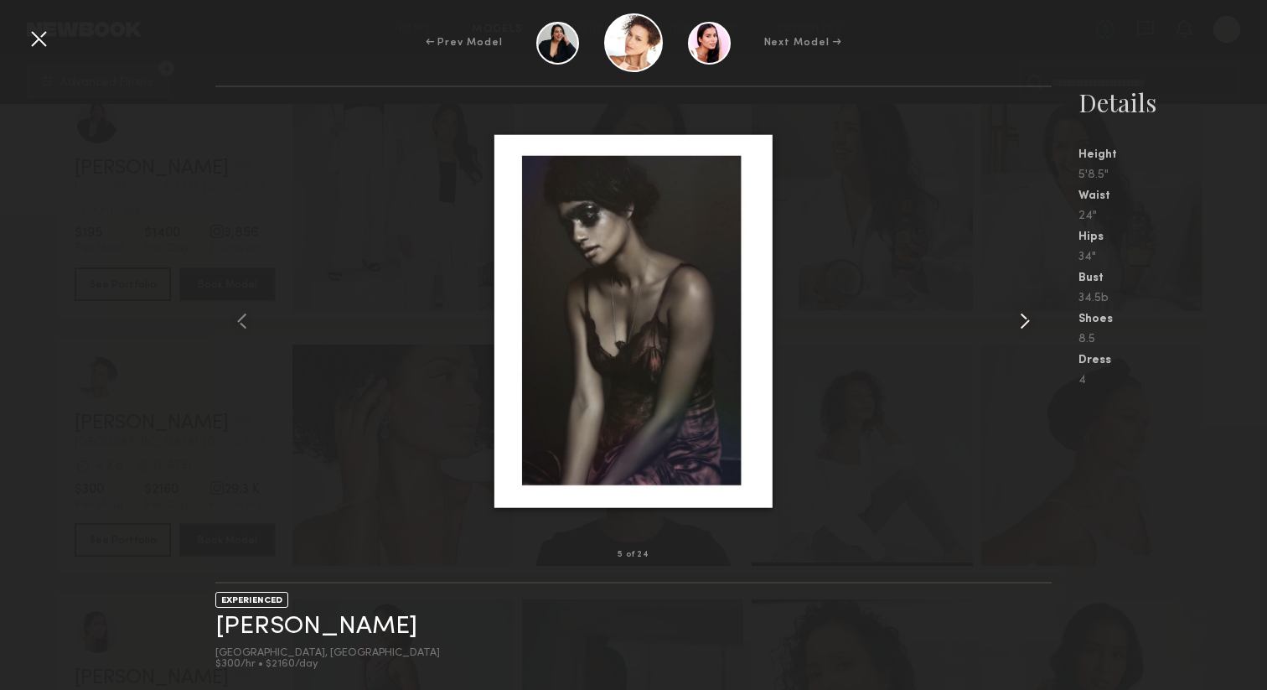
click at [1030, 316] on common-icon at bounding box center [1024, 320] width 27 height 27
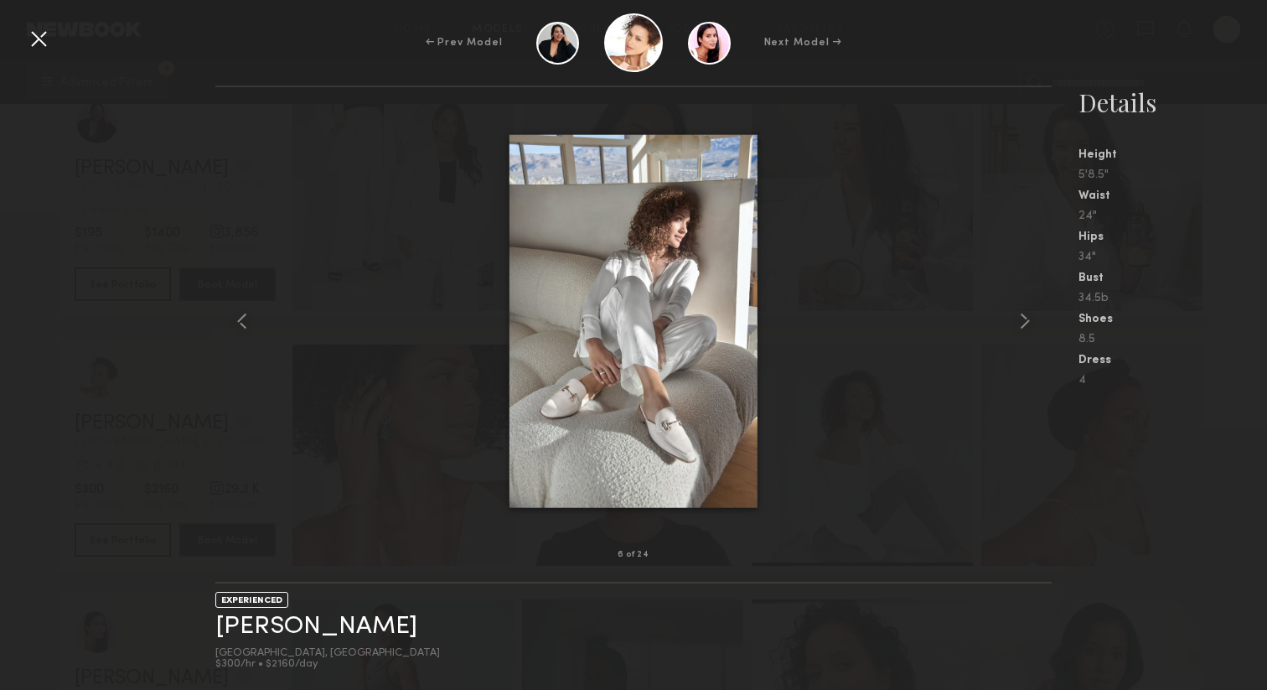
click at [715, 287] on img at bounding box center [633, 321] width 248 height 373
click at [1028, 318] on common-icon at bounding box center [1024, 320] width 27 height 27
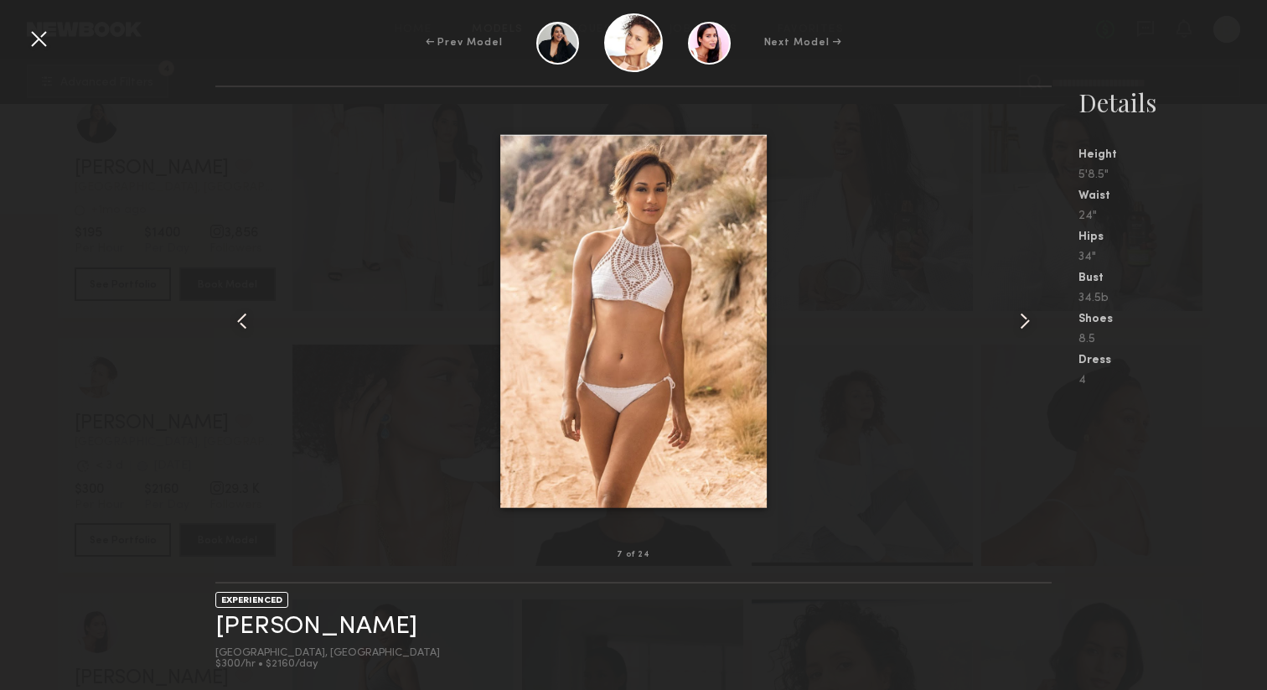
click at [1028, 318] on common-icon at bounding box center [1024, 320] width 27 height 27
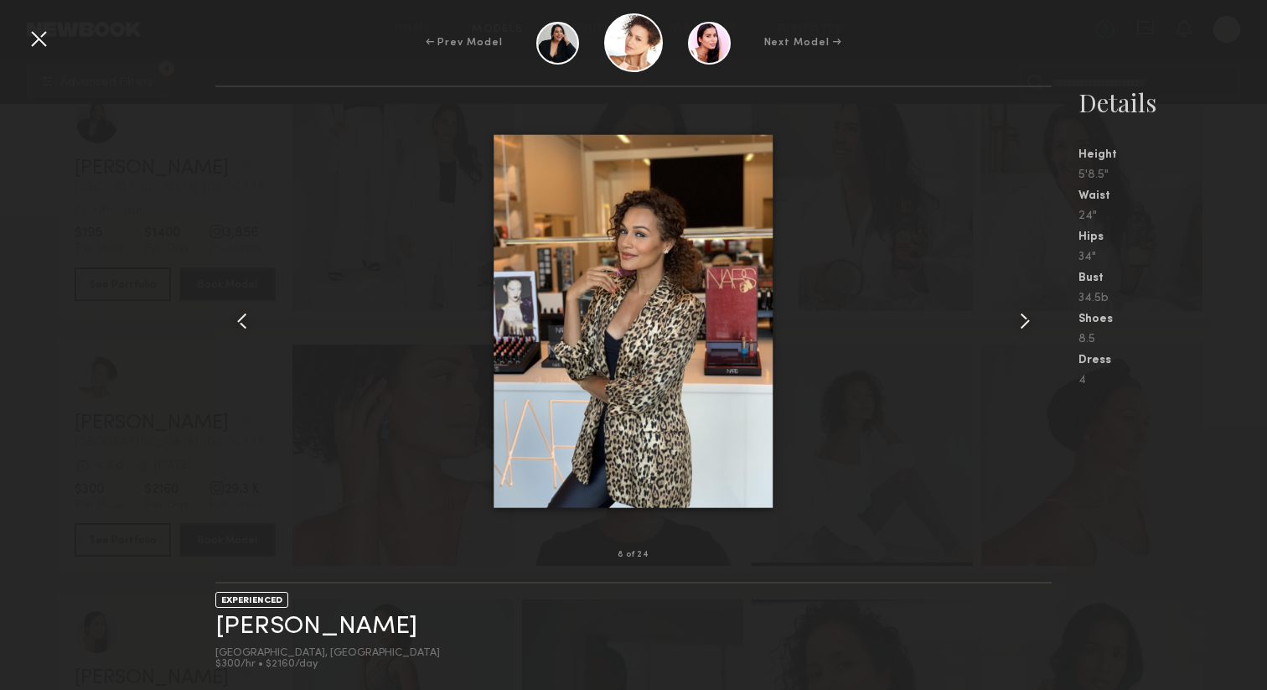
click at [1028, 318] on common-icon at bounding box center [1024, 320] width 27 height 27
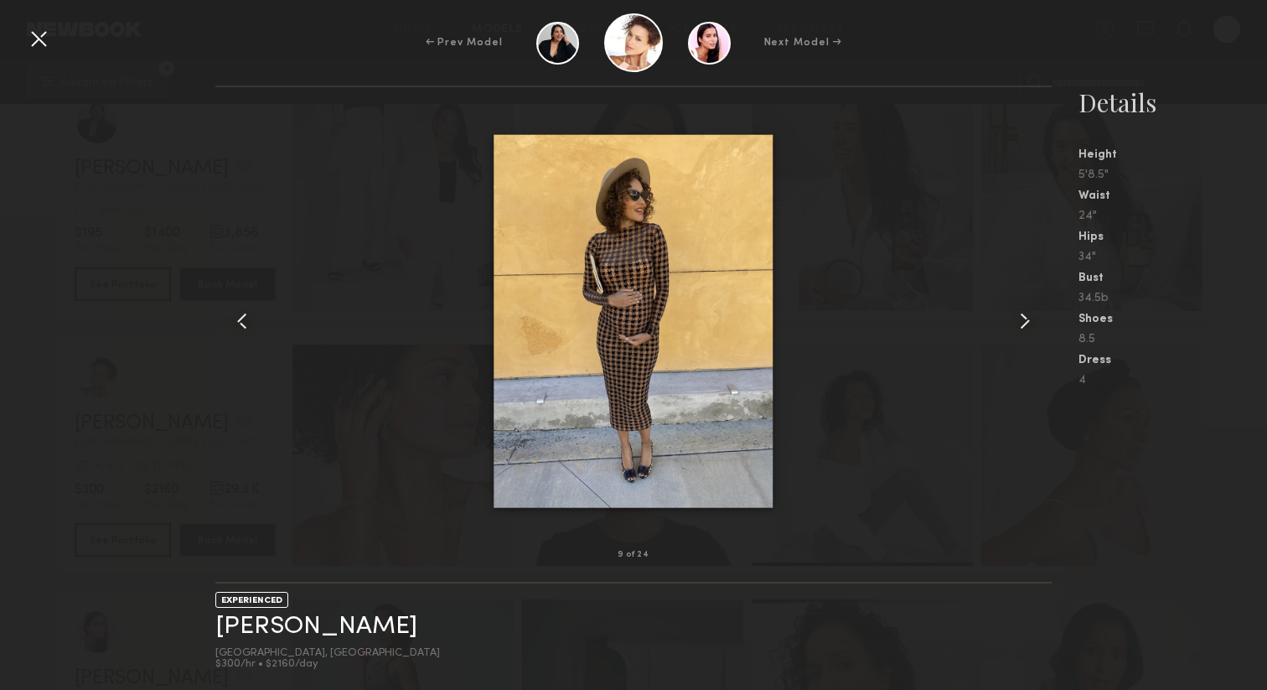
click at [1028, 318] on common-icon at bounding box center [1024, 320] width 27 height 27
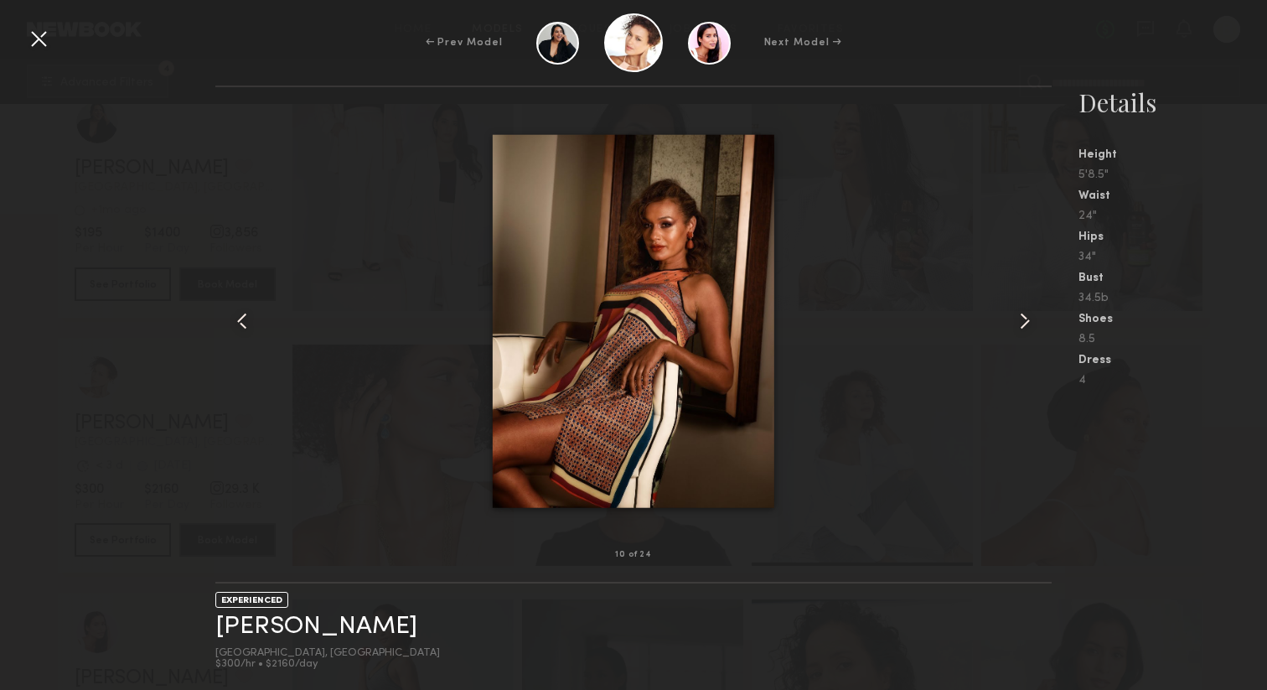
click at [1028, 318] on common-icon at bounding box center [1024, 320] width 27 height 27
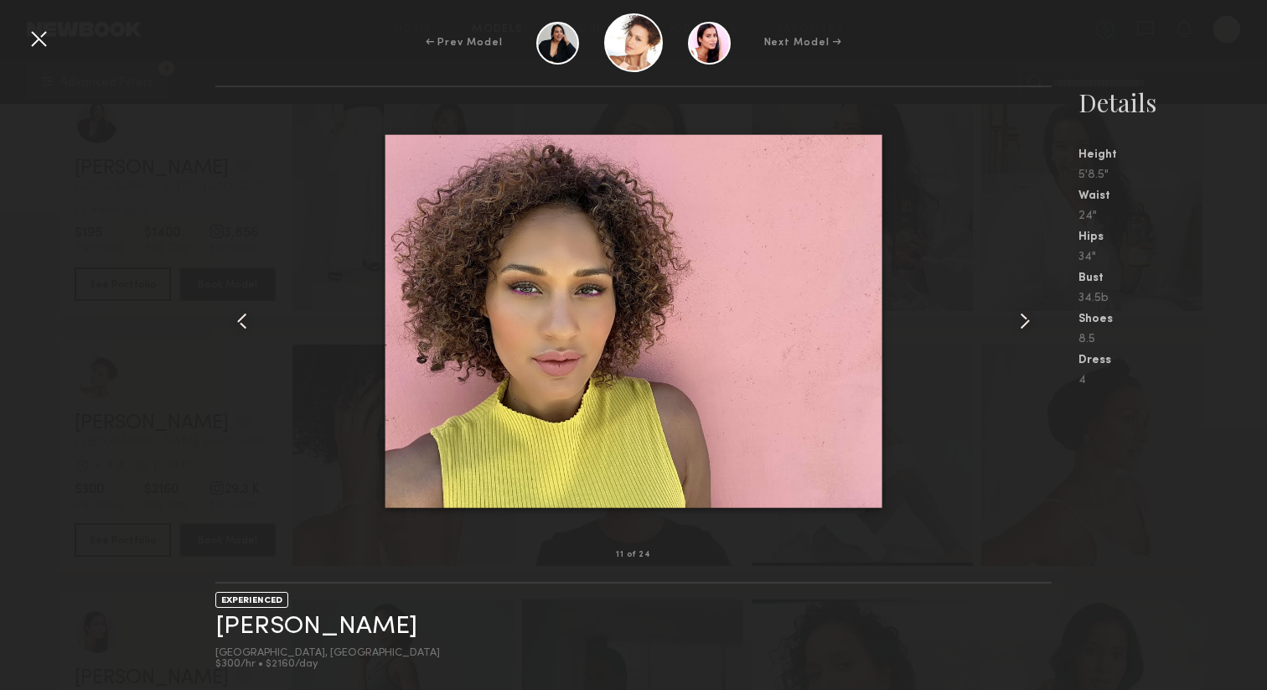
click at [1028, 318] on common-icon at bounding box center [1024, 320] width 27 height 27
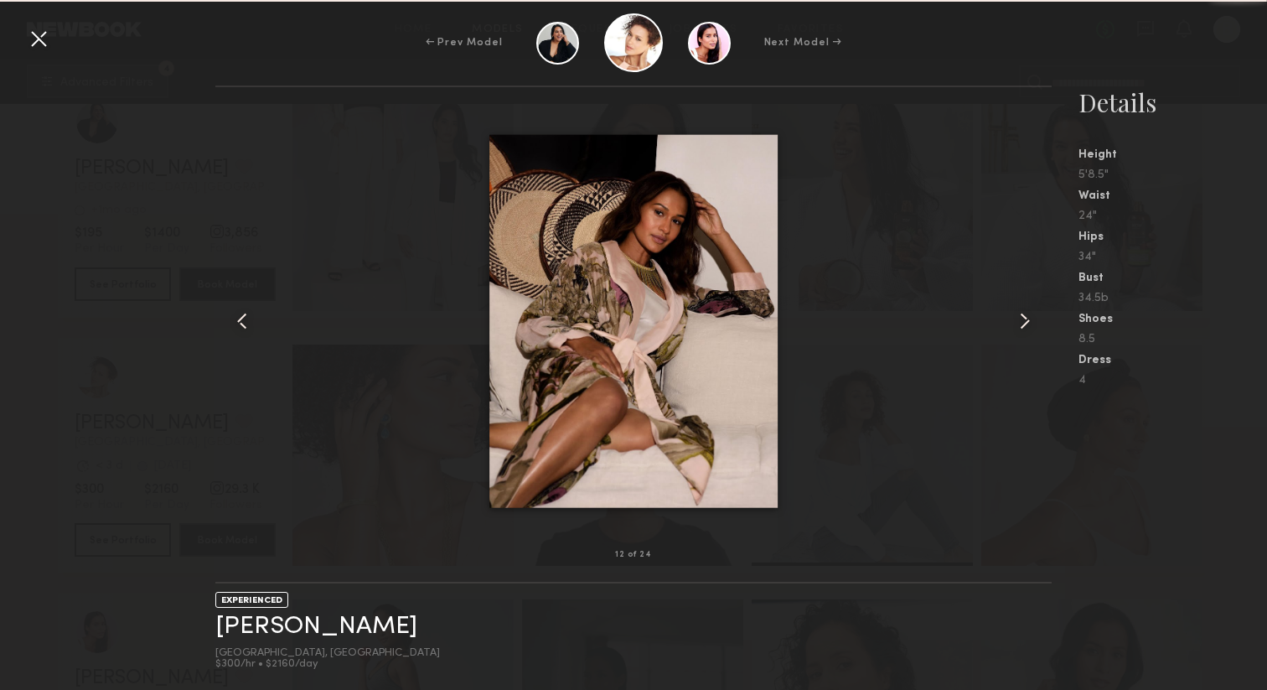
click at [1028, 318] on common-icon at bounding box center [1024, 320] width 27 height 27
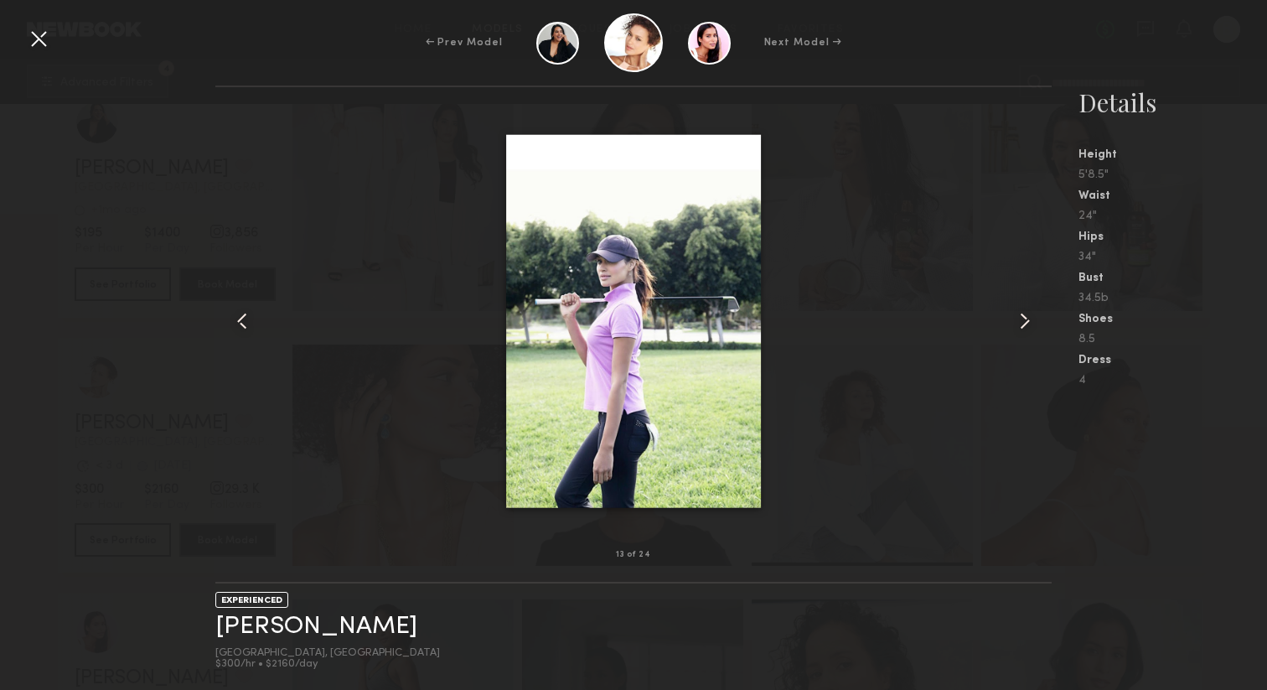
click at [1028, 318] on common-icon at bounding box center [1024, 320] width 27 height 27
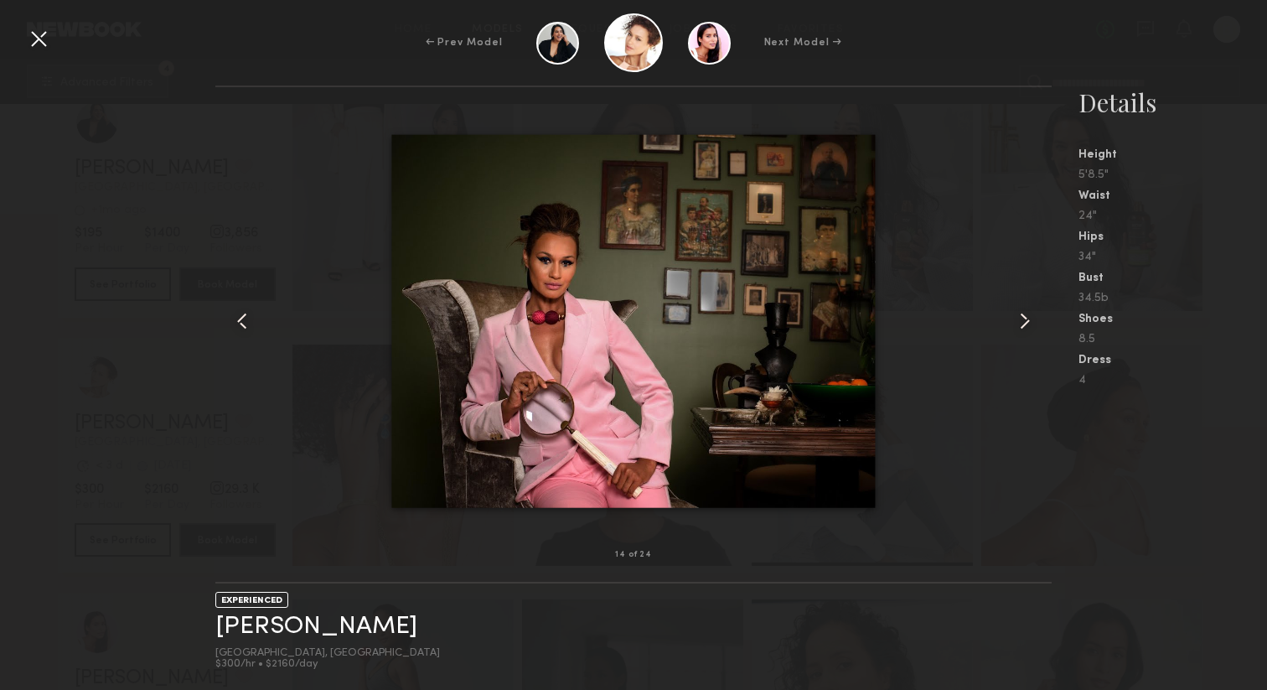
click at [1028, 318] on common-icon at bounding box center [1024, 320] width 27 height 27
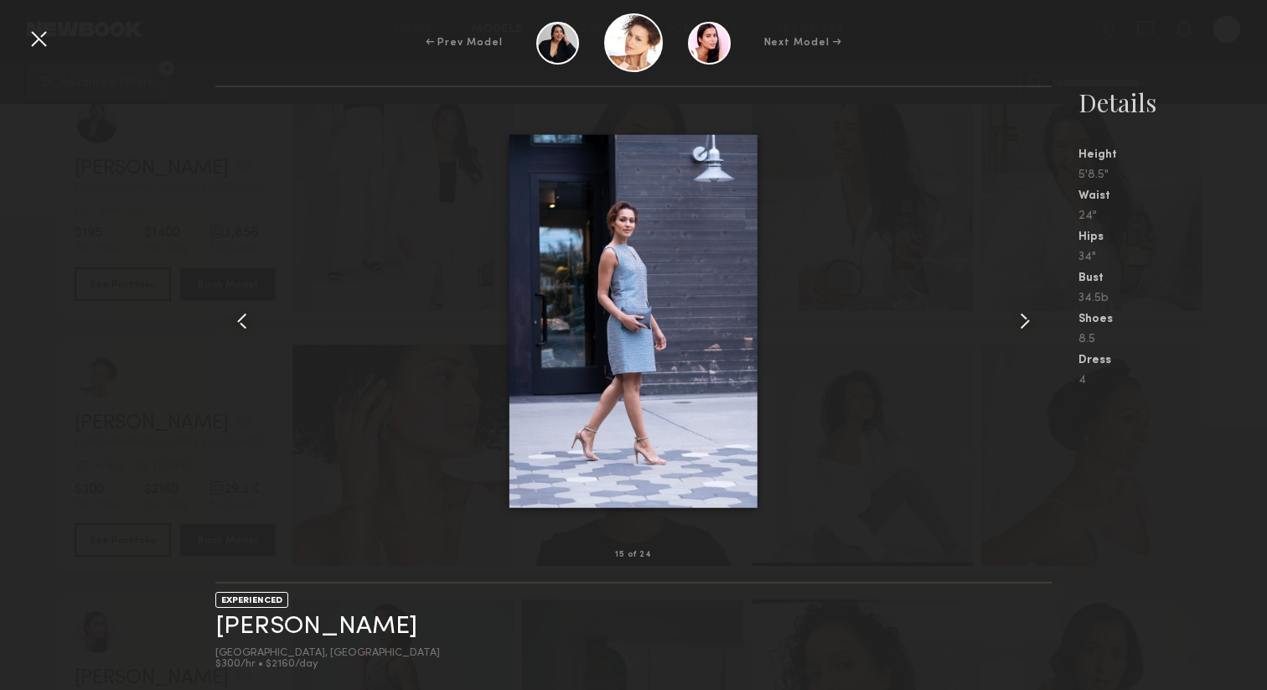
click at [1028, 318] on common-icon at bounding box center [1024, 320] width 27 height 27
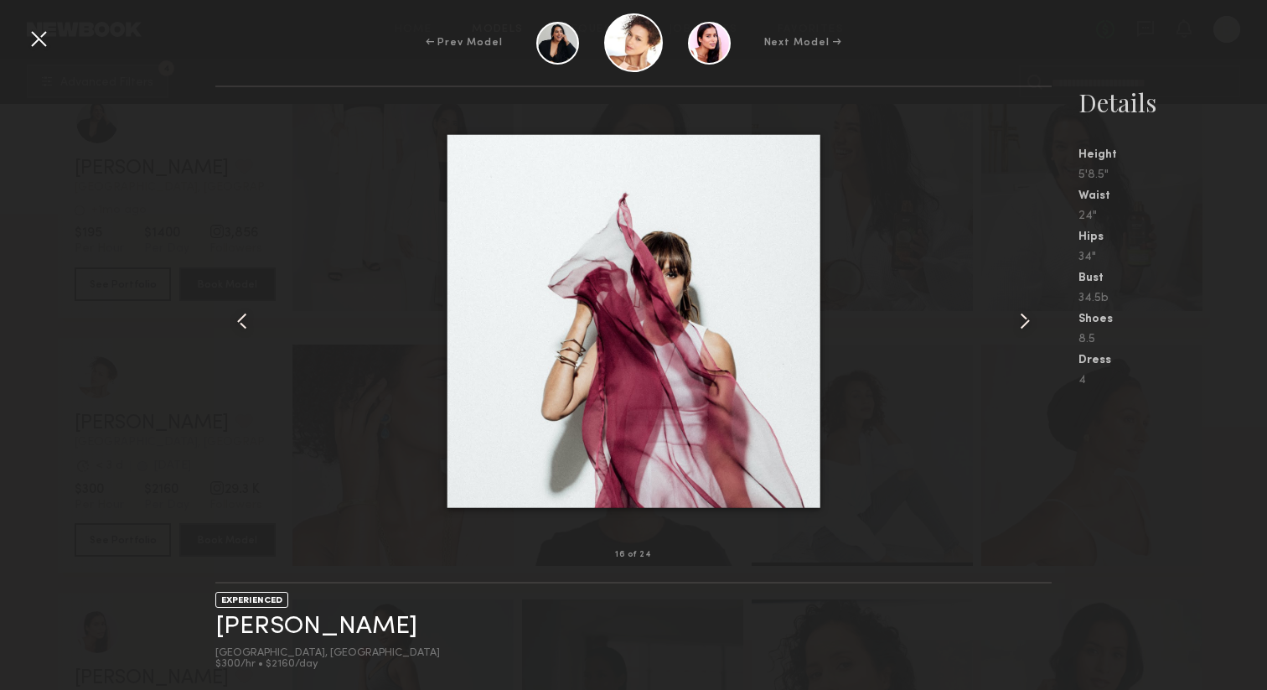
click at [1028, 318] on common-icon at bounding box center [1024, 320] width 27 height 27
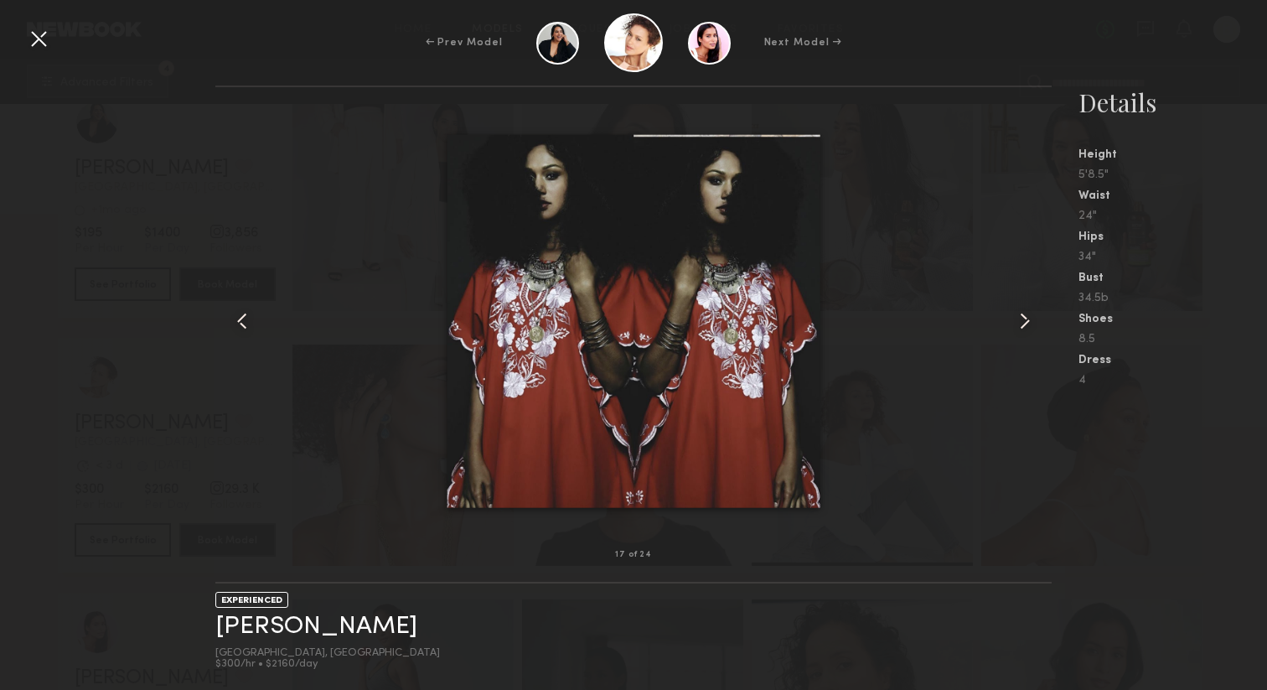
click at [1028, 318] on common-icon at bounding box center [1024, 320] width 27 height 27
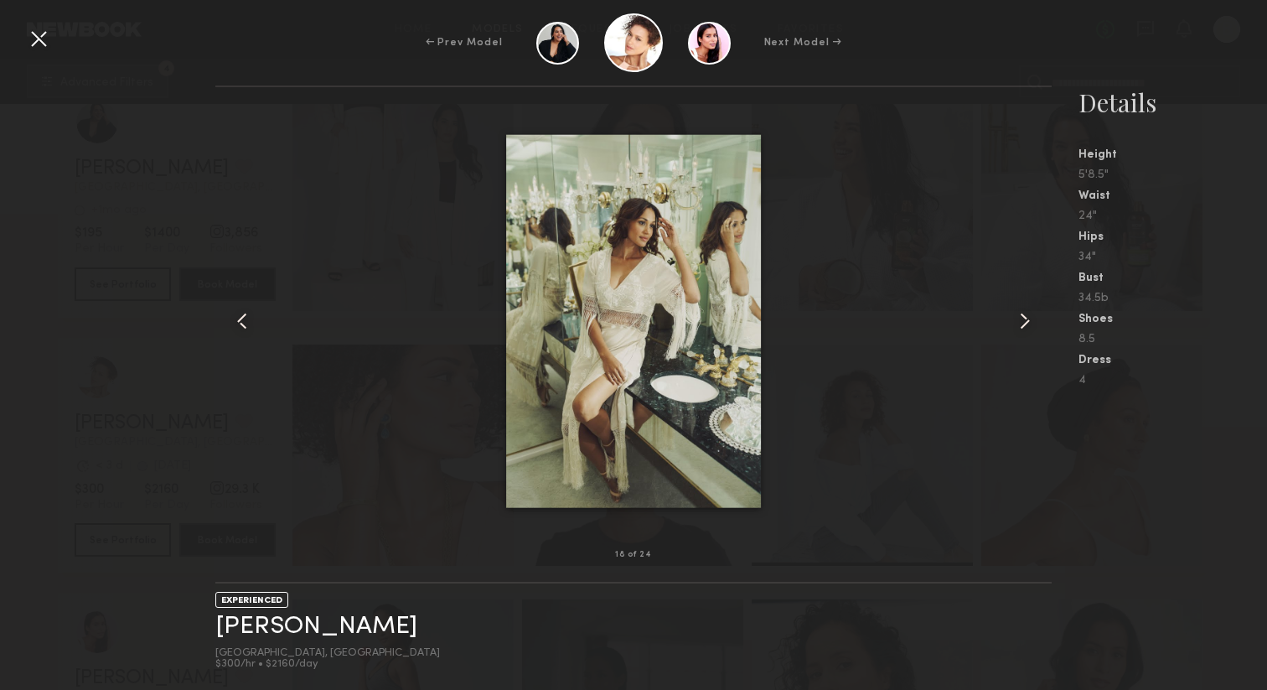
click at [1028, 318] on common-icon at bounding box center [1024, 320] width 27 height 27
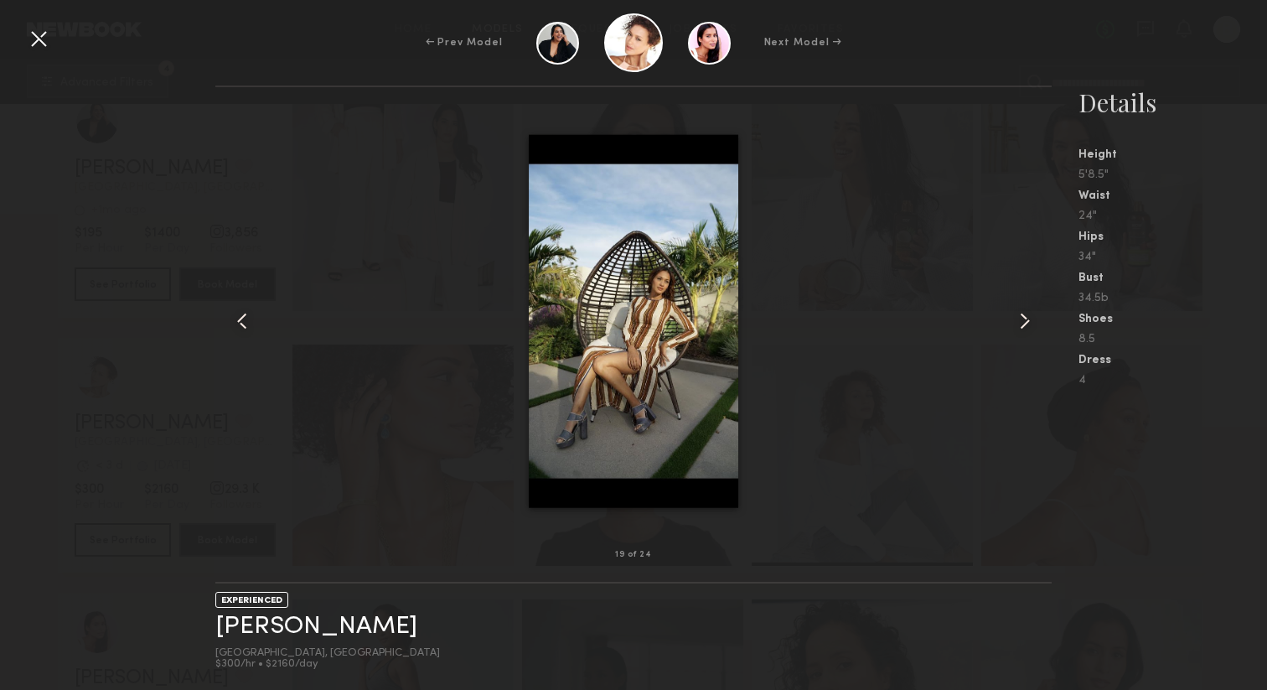
click at [1028, 318] on common-icon at bounding box center [1024, 320] width 27 height 27
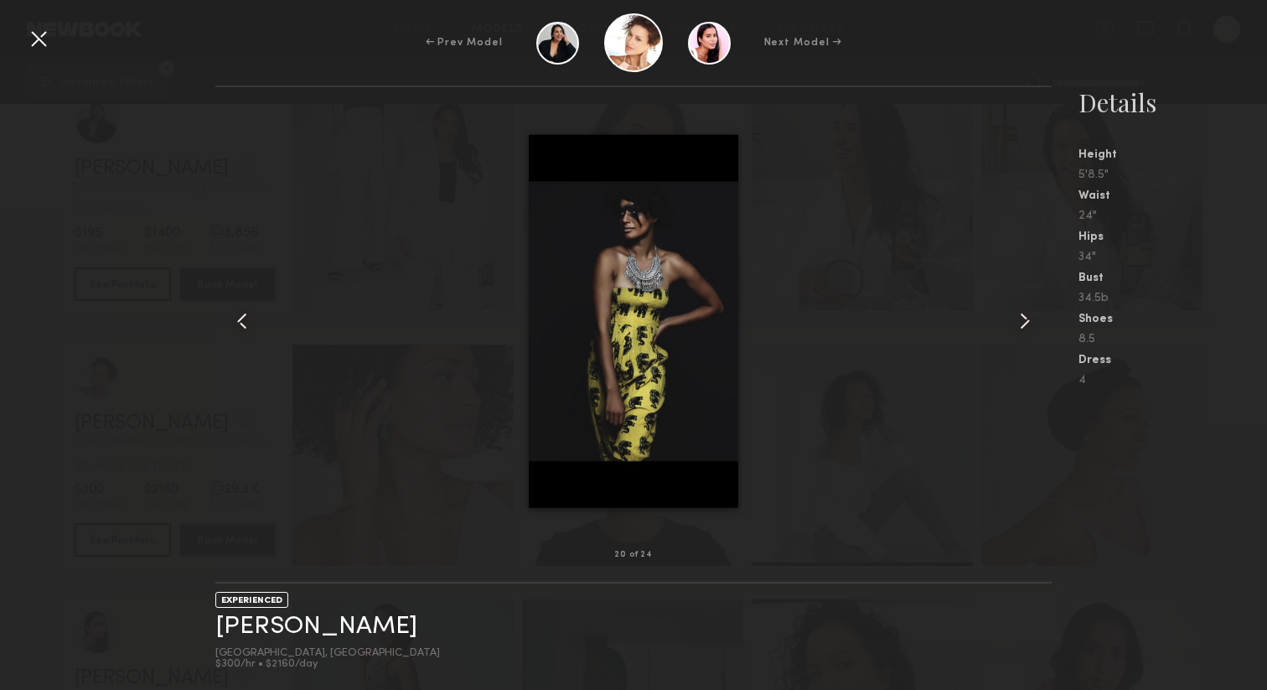
click at [1028, 318] on common-icon at bounding box center [1024, 320] width 27 height 27
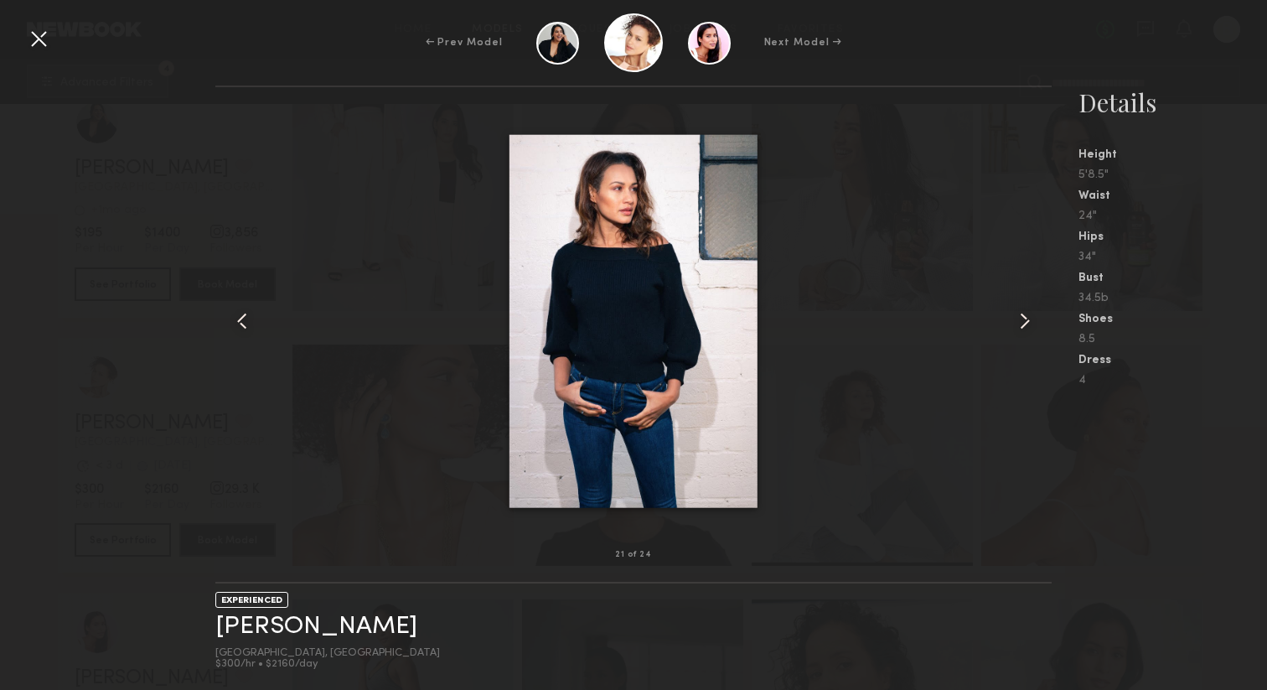
click at [1028, 318] on common-icon at bounding box center [1024, 320] width 27 height 27
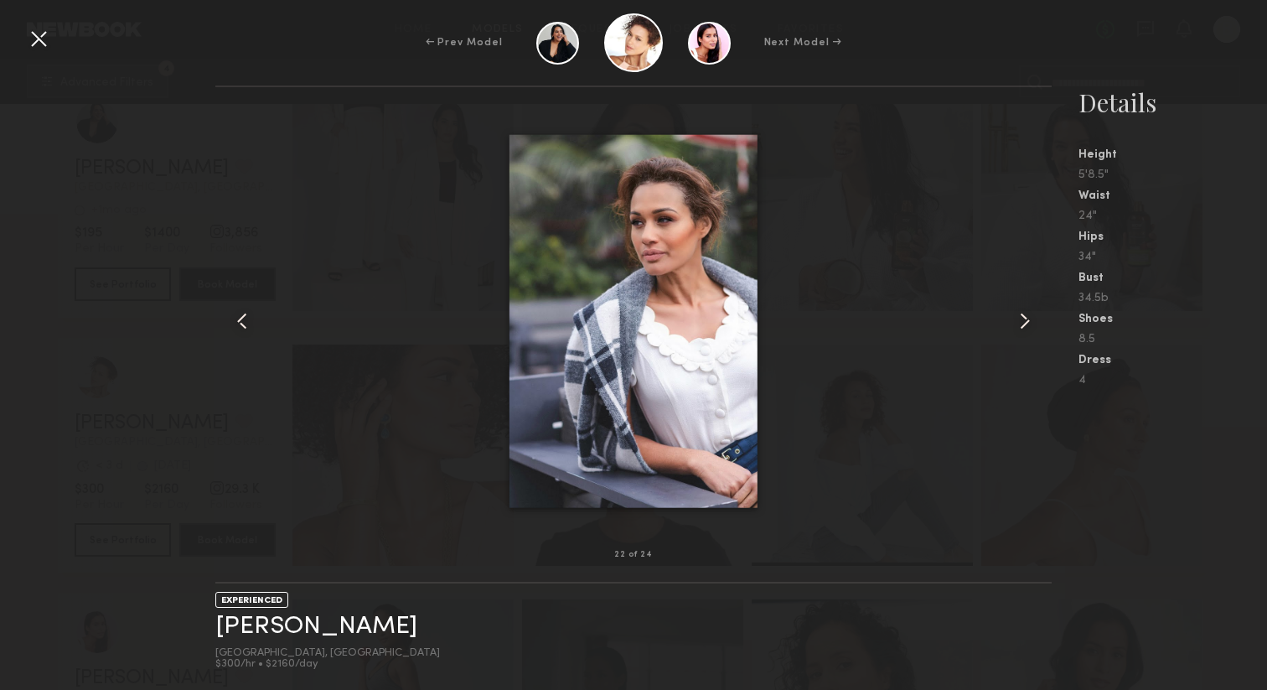
click at [1028, 318] on common-icon at bounding box center [1024, 320] width 27 height 27
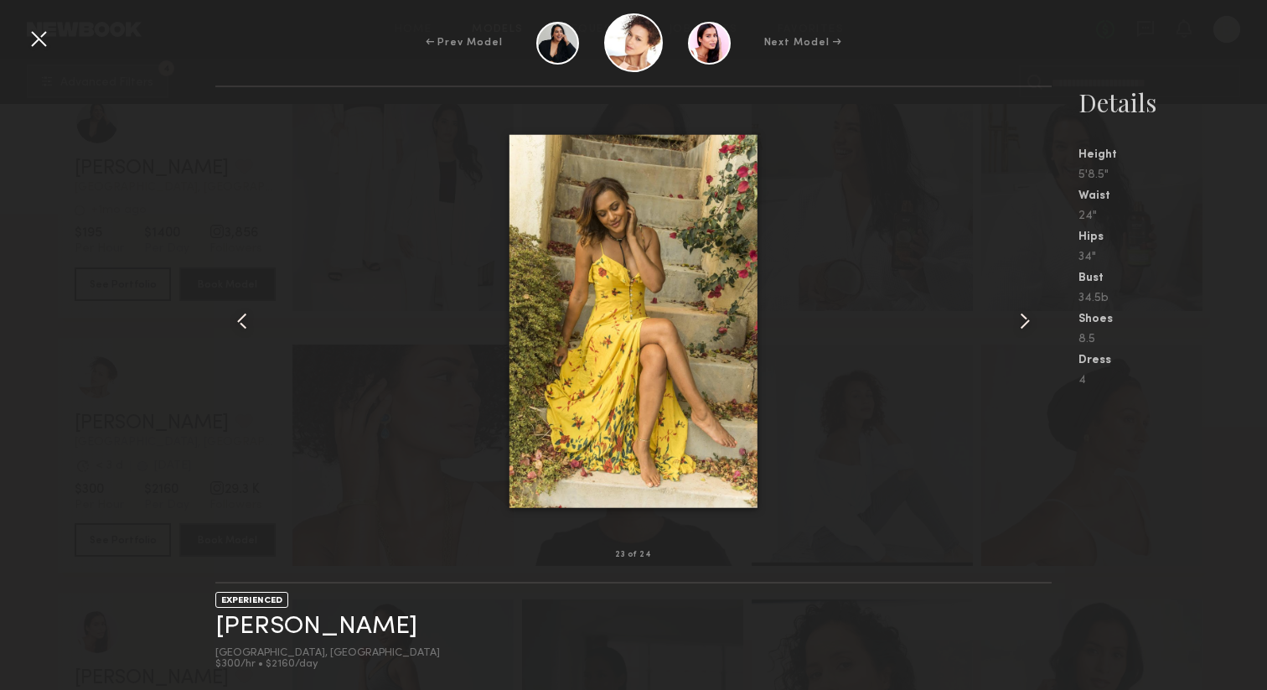
click at [1028, 318] on common-icon at bounding box center [1024, 320] width 27 height 27
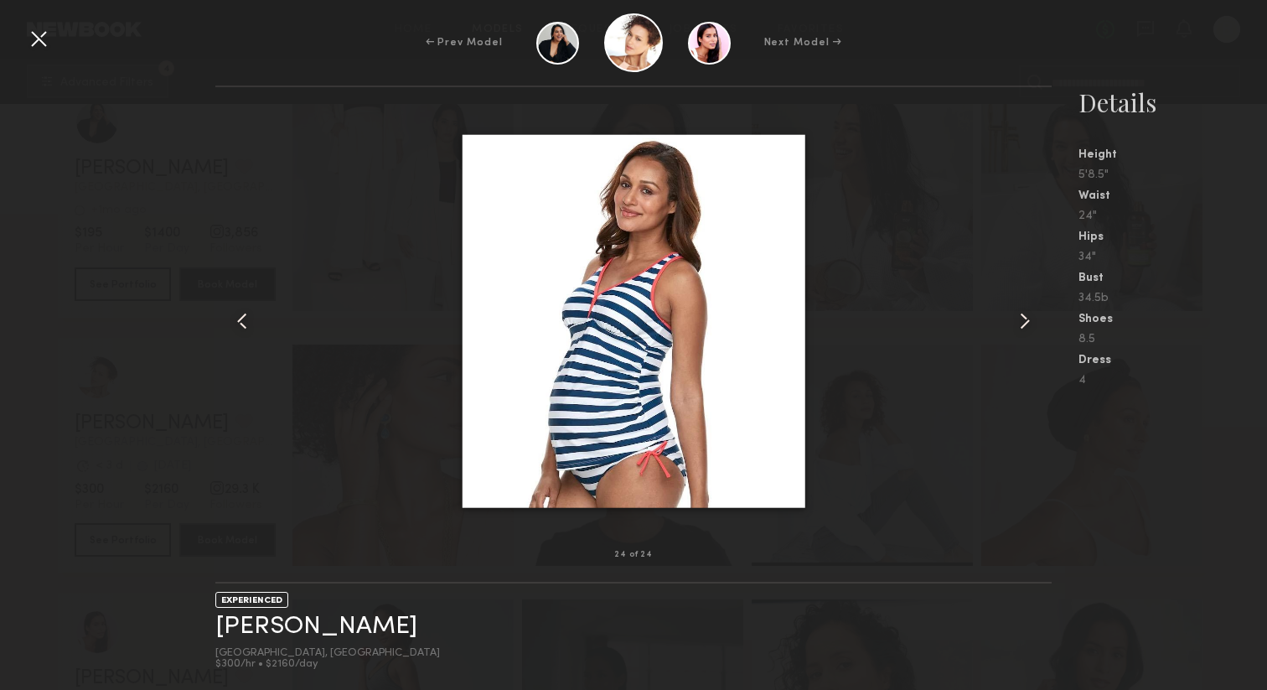
click at [378, 310] on div at bounding box center [633, 321] width 836 height 414
click at [197, 418] on div "24 of 24 EXPERIENCED Mercedes Y. [GEOGRAPHIC_DATA], [GEOGRAPHIC_DATA] $300/hr •…" at bounding box center [633, 387] width 1267 height 604
click at [42, 41] on div at bounding box center [38, 38] width 27 height 27
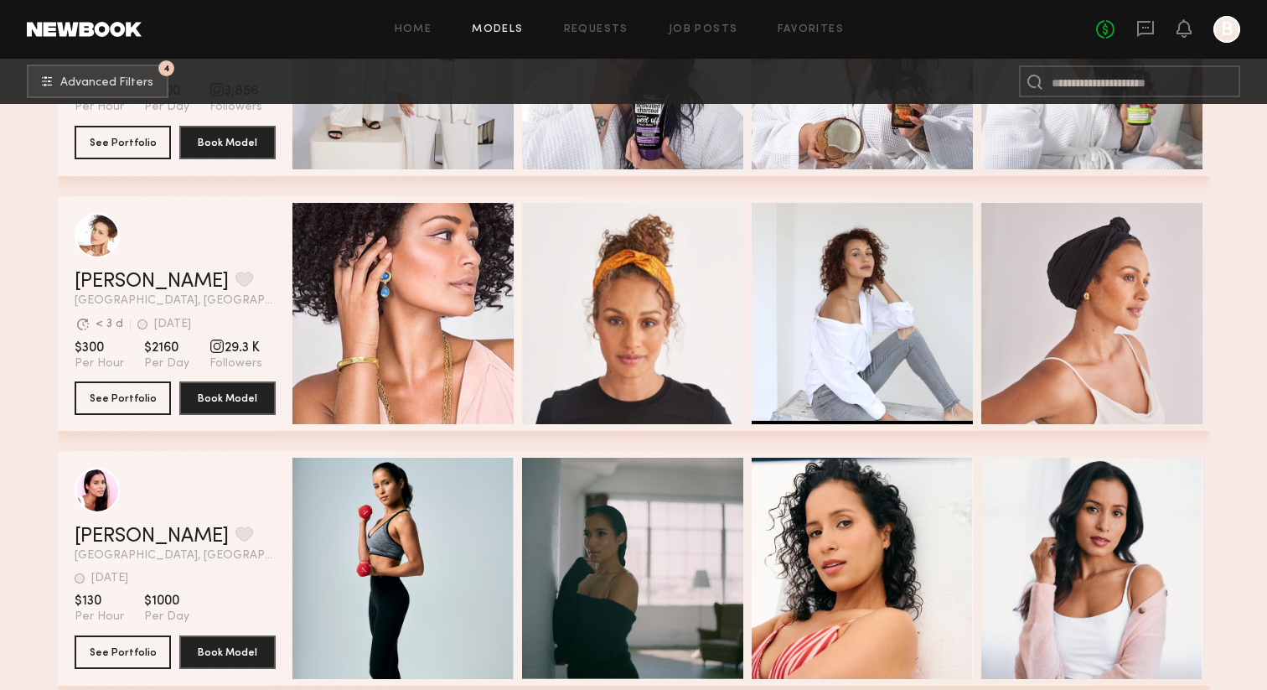
scroll to position [4772, 0]
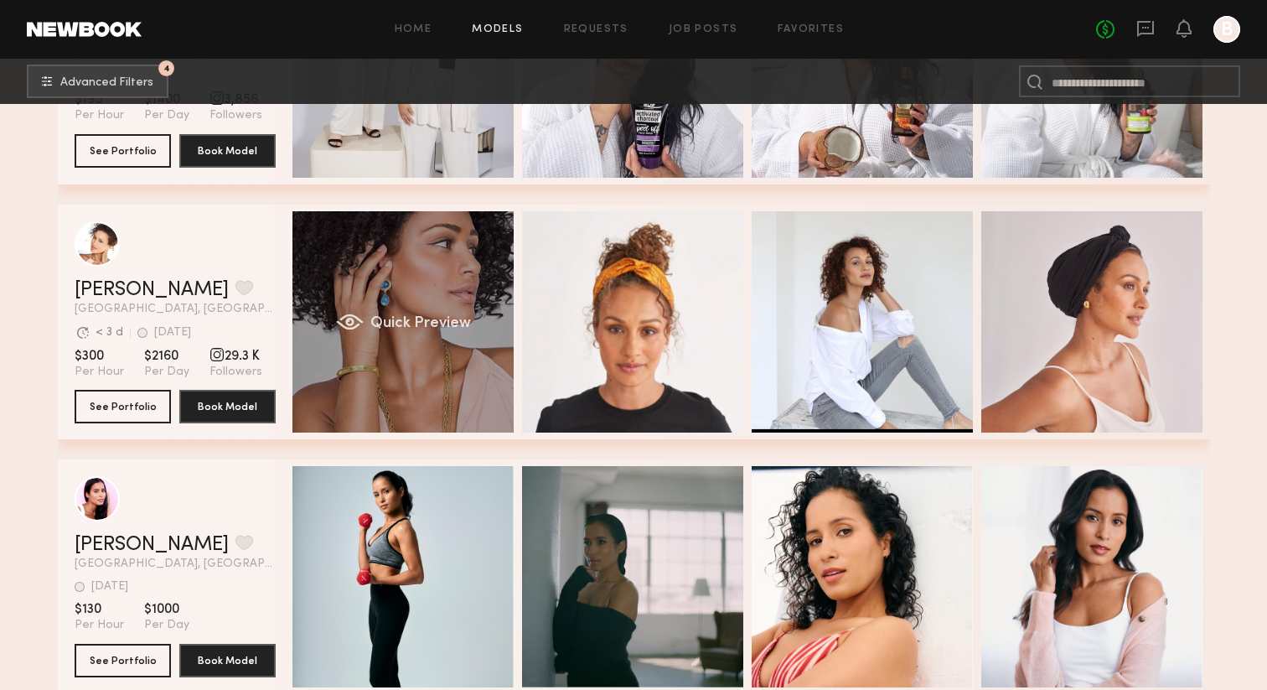
click at [432, 344] on div "Quick Preview" at bounding box center [402, 321] width 221 height 221
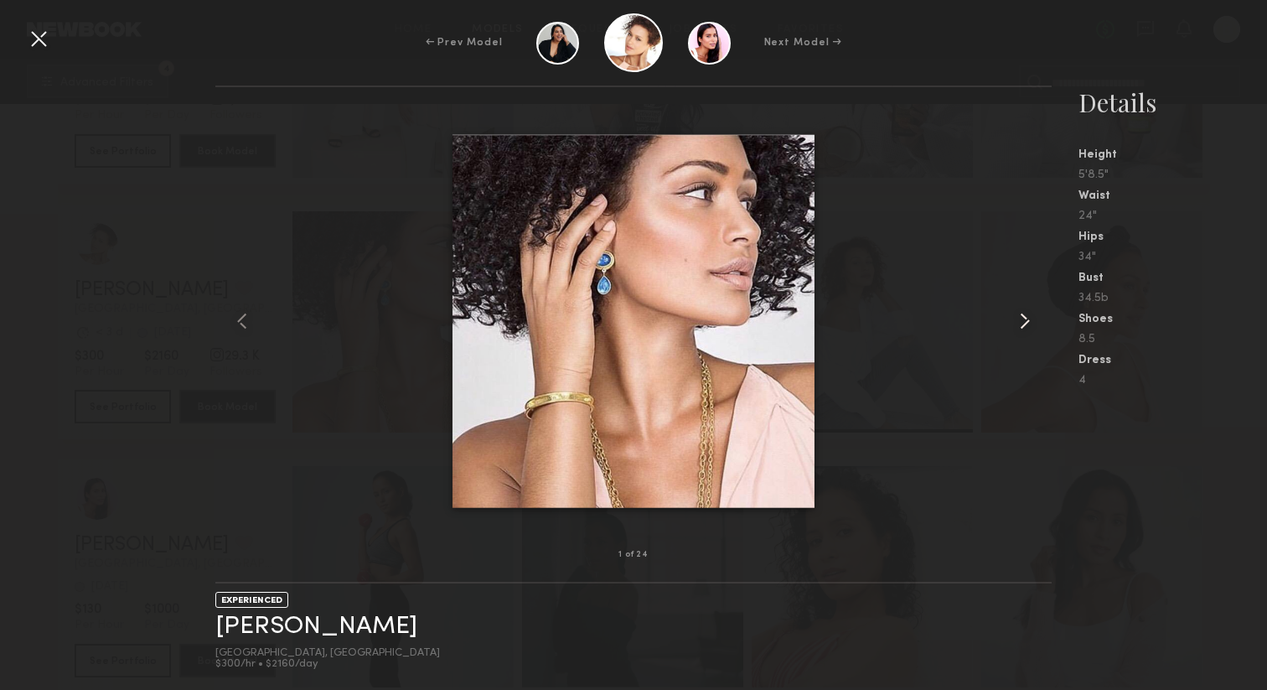
click at [1031, 319] on common-icon at bounding box center [1024, 320] width 27 height 27
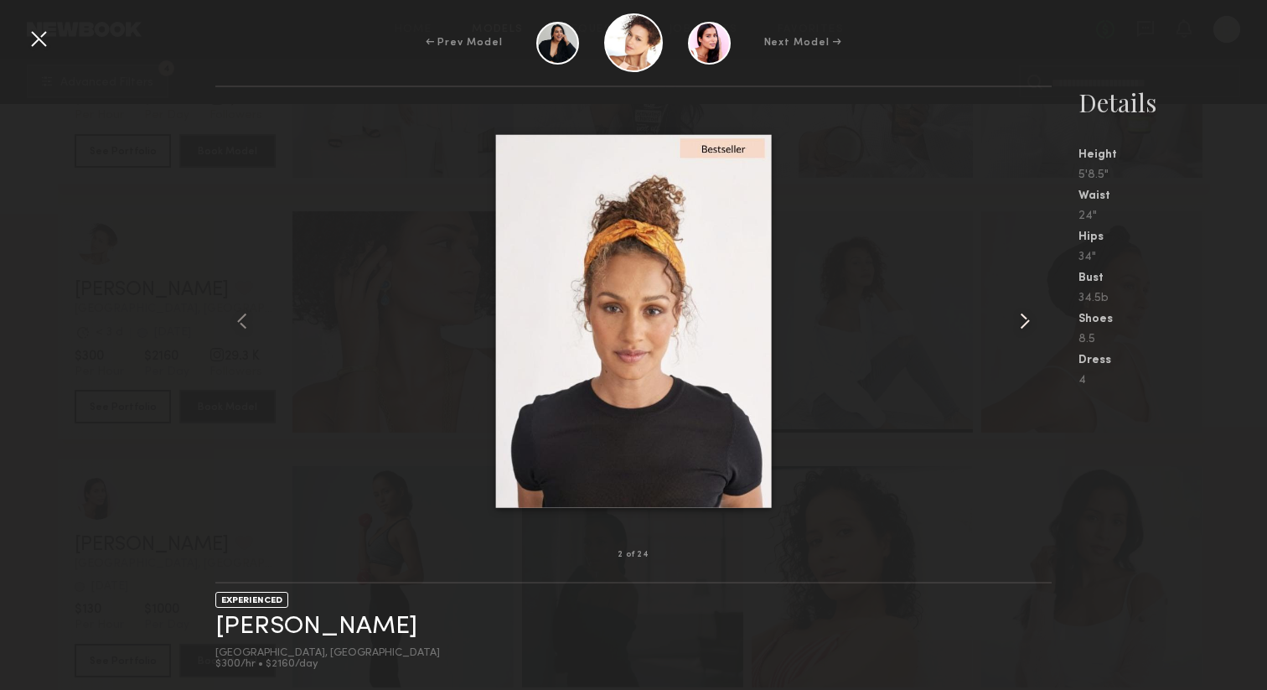
click at [1019, 323] on common-icon at bounding box center [1024, 320] width 27 height 27
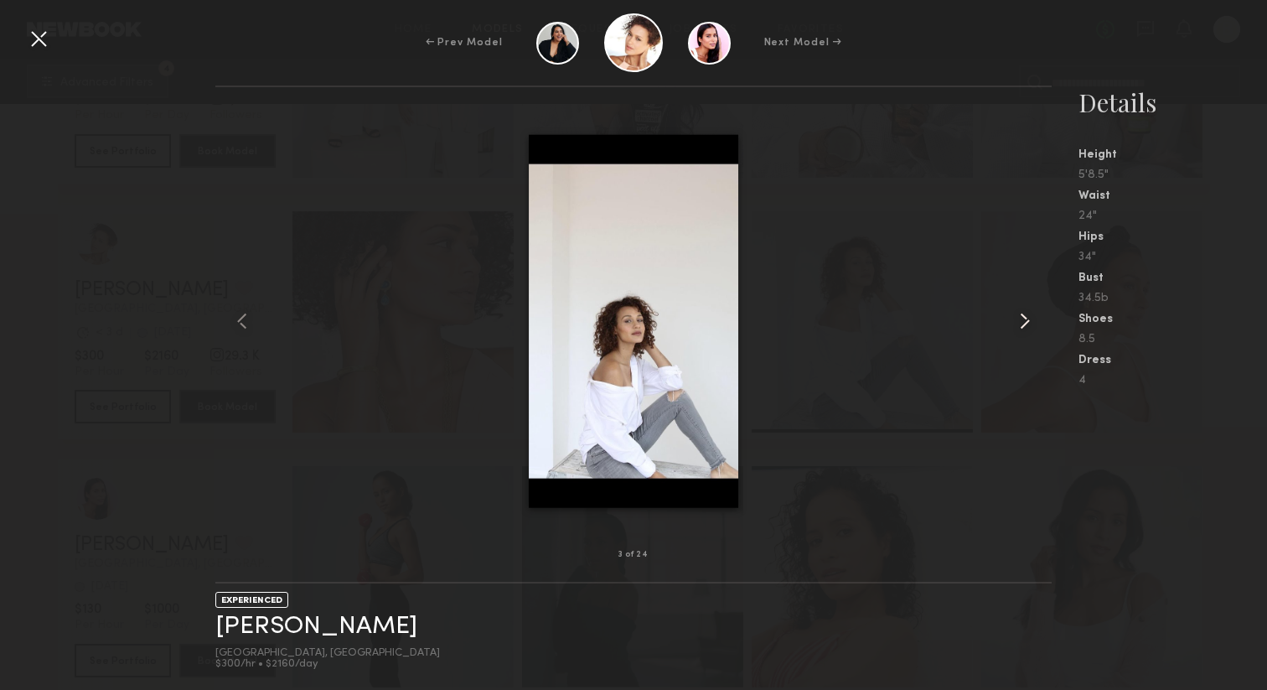
click at [1021, 325] on common-icon at bounding box center [1024, 320] width 27 height 27
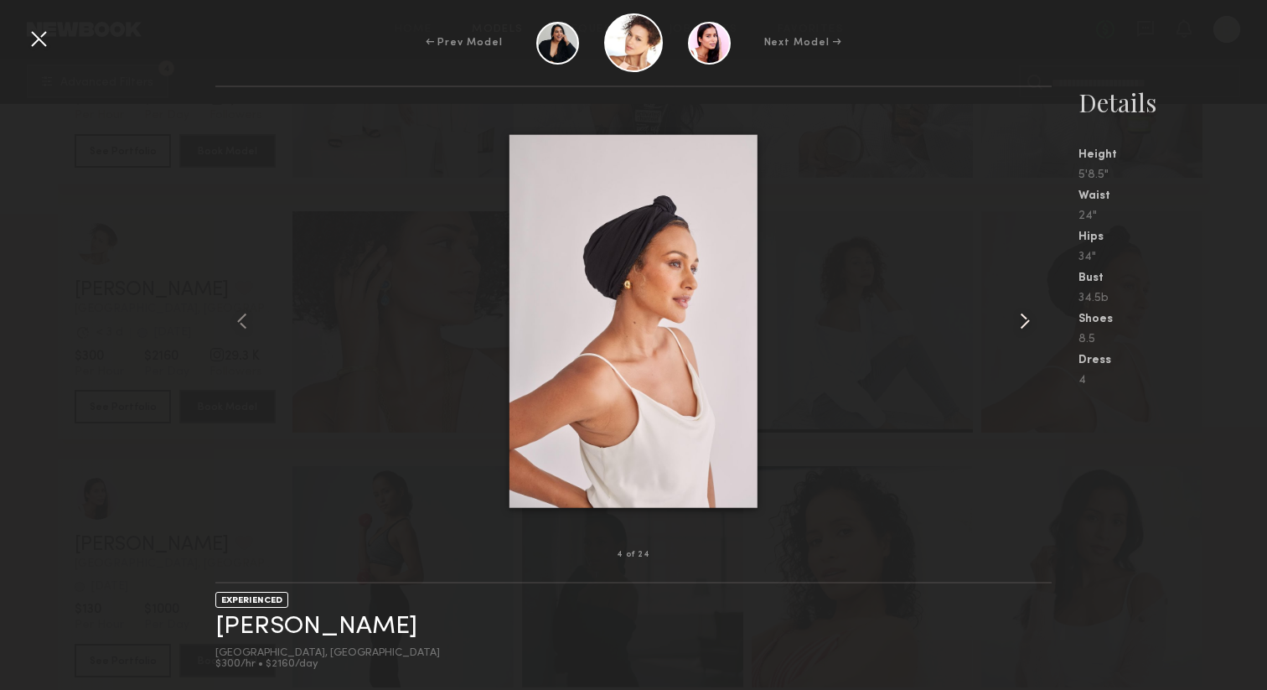
click at [1021, 325] on common-icon at bounding box center [1024, 320] width 27 height 27
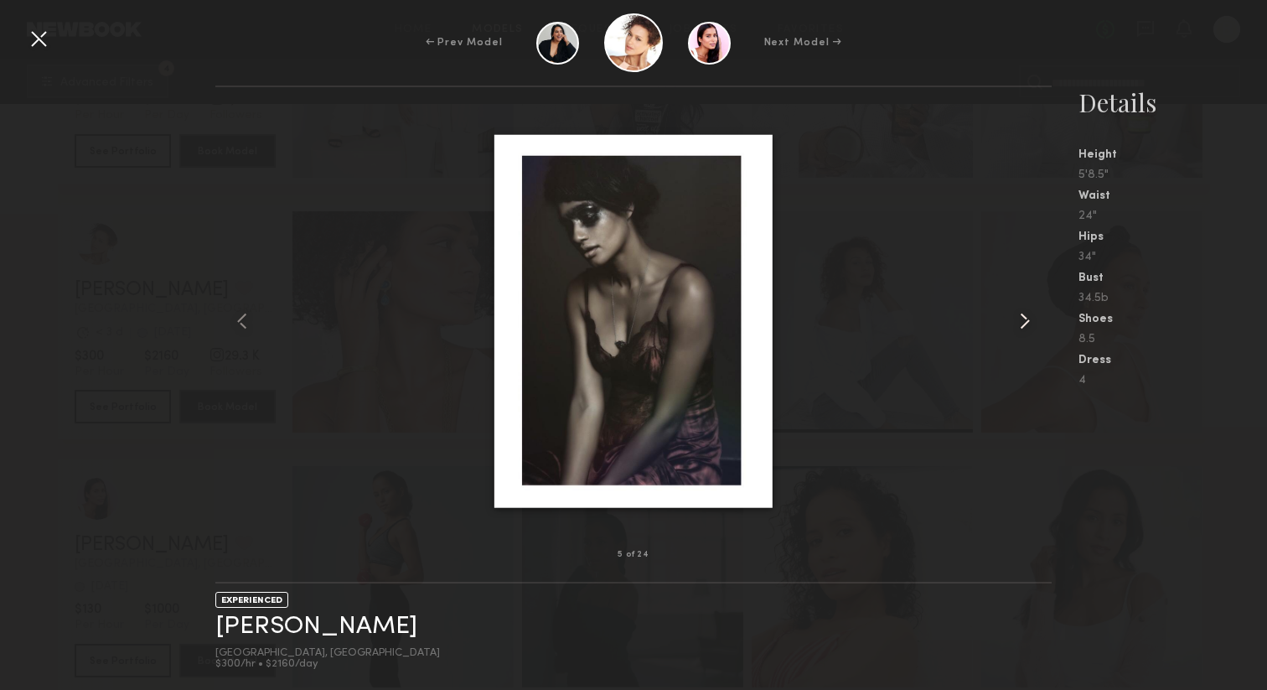
click at [1021, 325] on common-icon at bounding box center [1024, 320] width 27 height 27
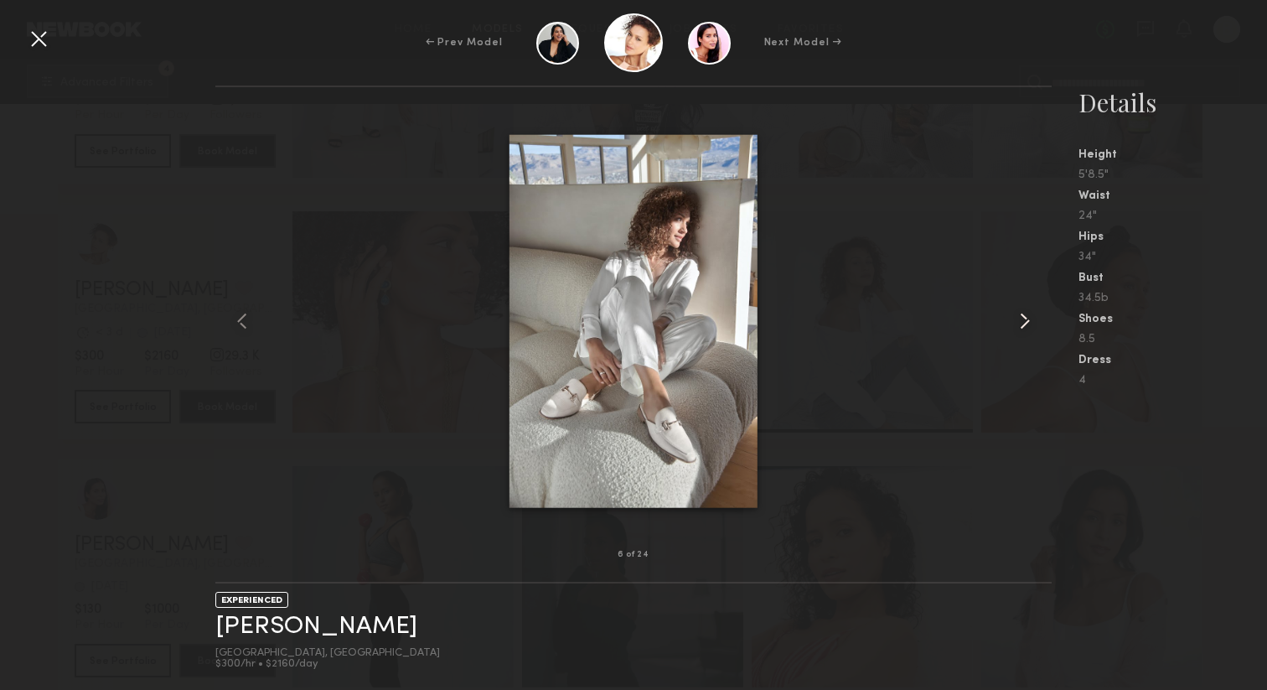
click at [1021, 325] on common-icon at bounding box center [1024, 320] width 27 height 27
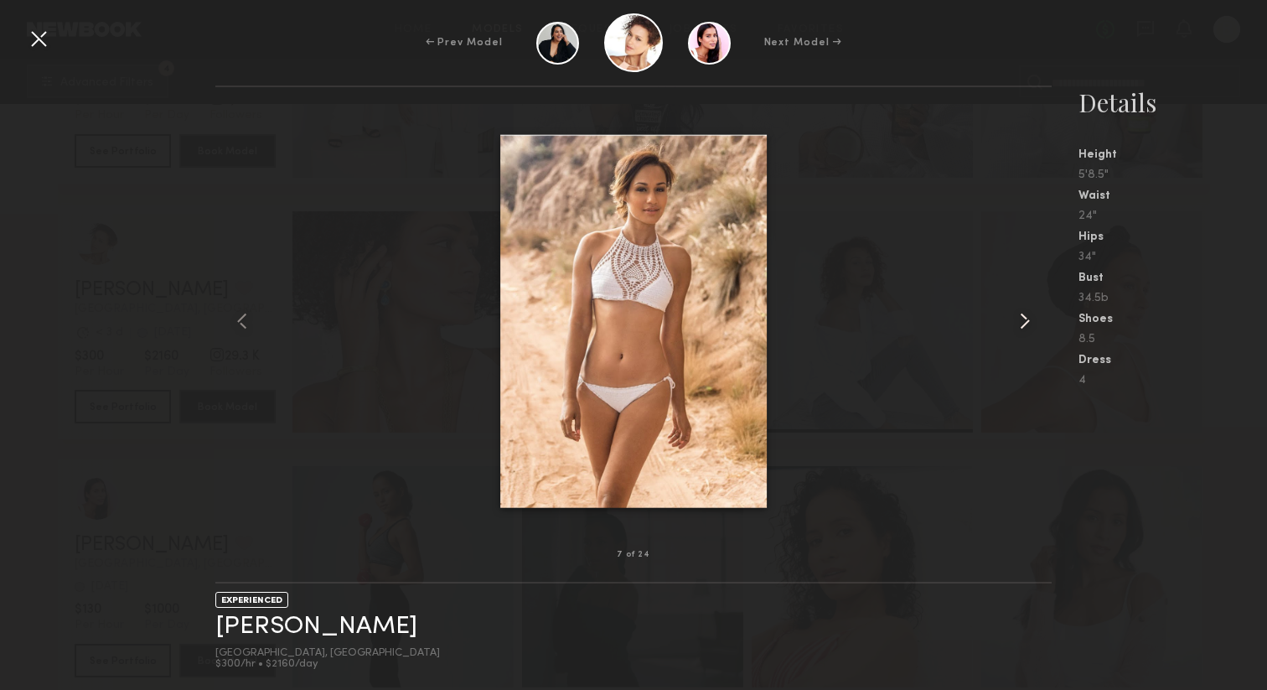
click at [1021, 325] on common-icon at bounding box center [1024, 320] width 27 height 27
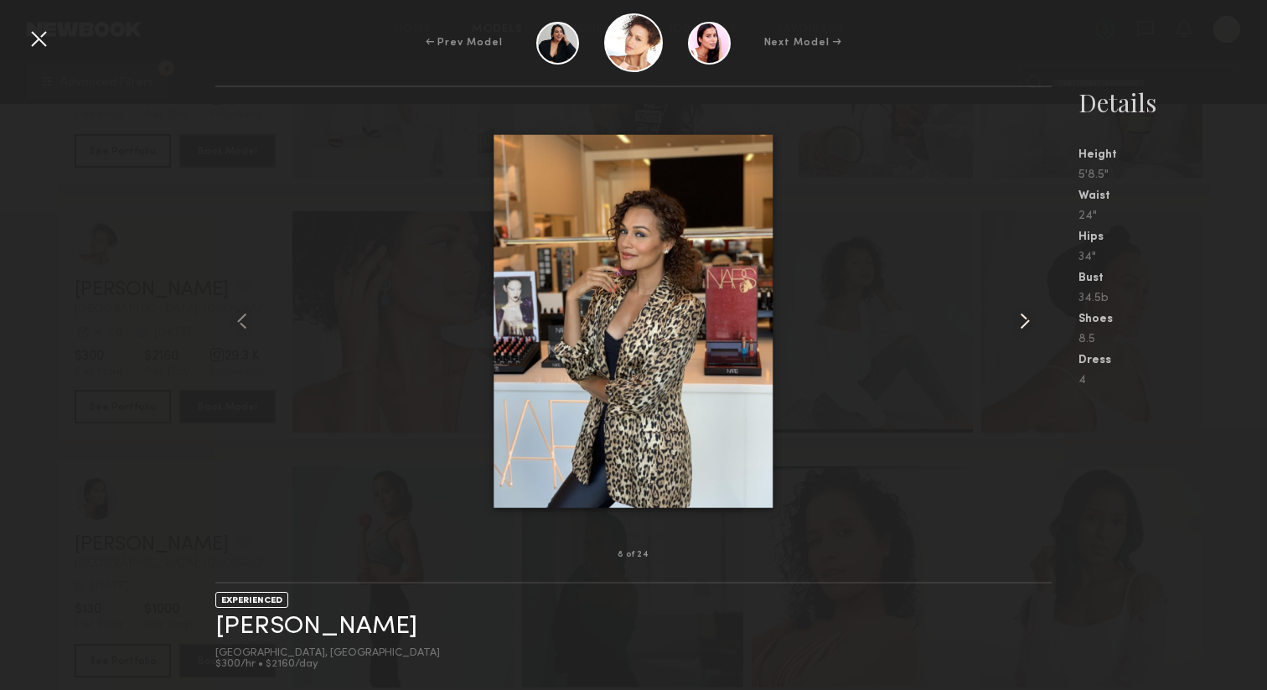
click at [1028, 324] on common-icon at bounding box center [1024, 320] width 27 height 27
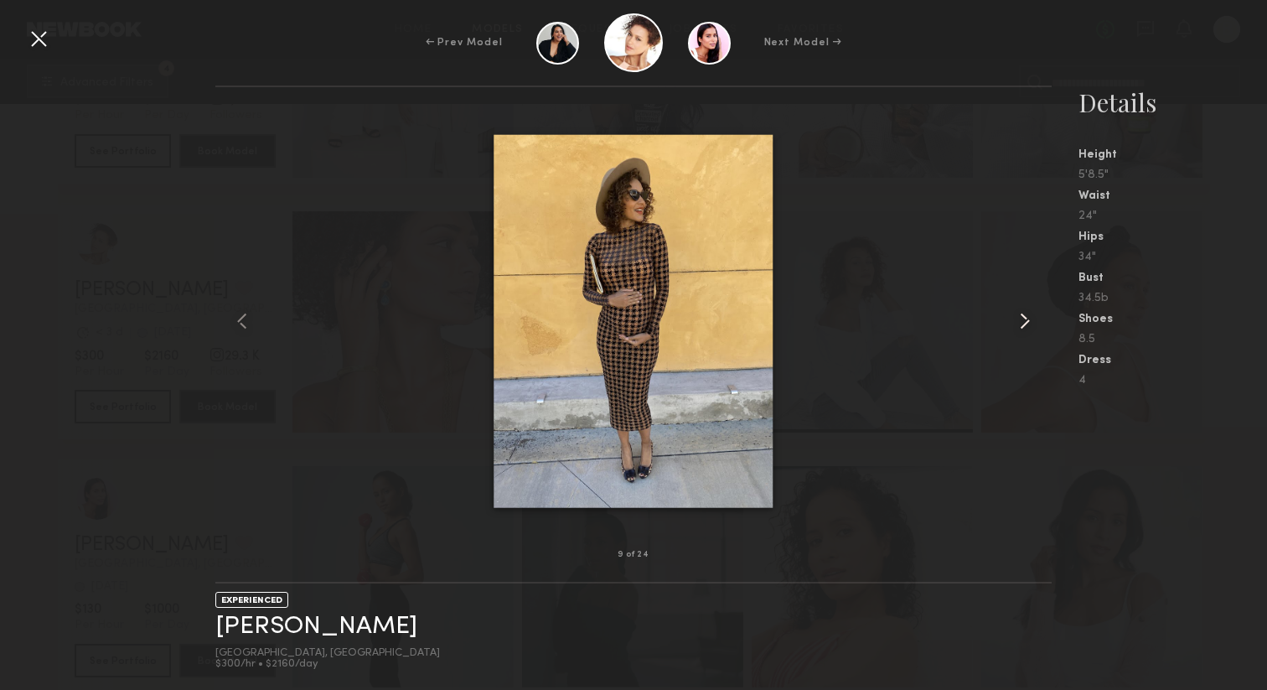
click at [1028, 324] on common-icon at bounding box center [1024, 320] width 27 height 27
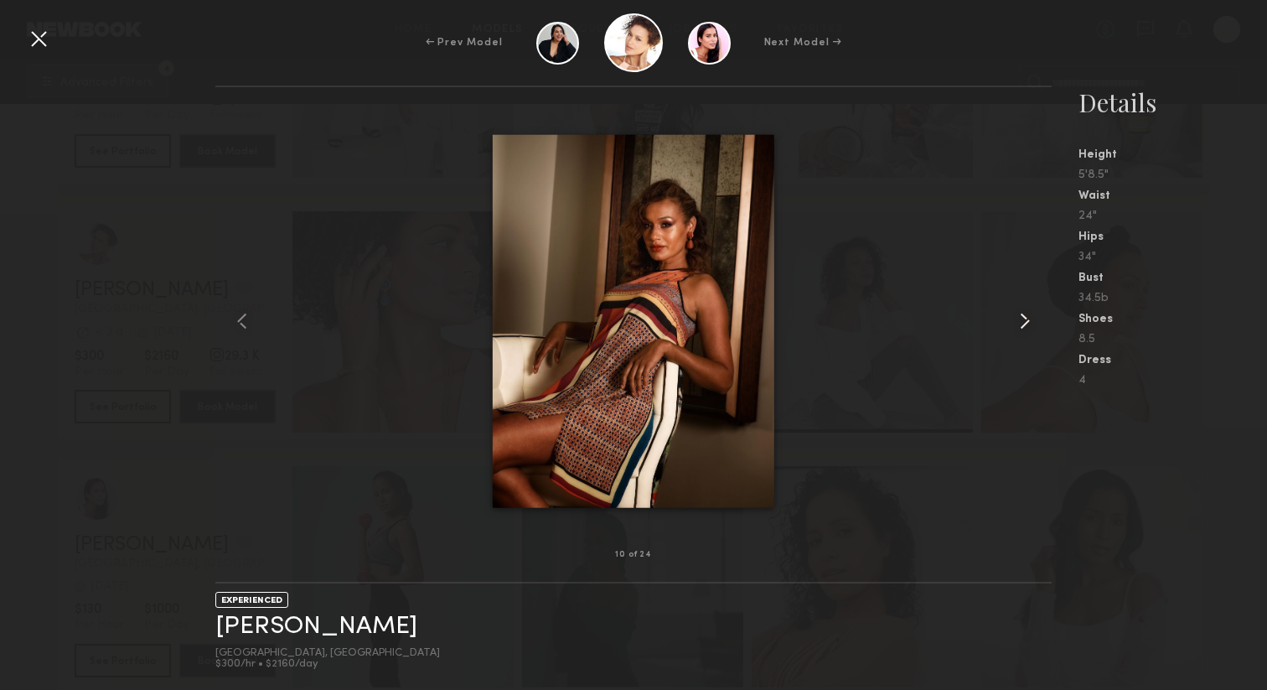
click at [1028, 324] on common-icon at bounding box center [1024, 320] width 27 height 27
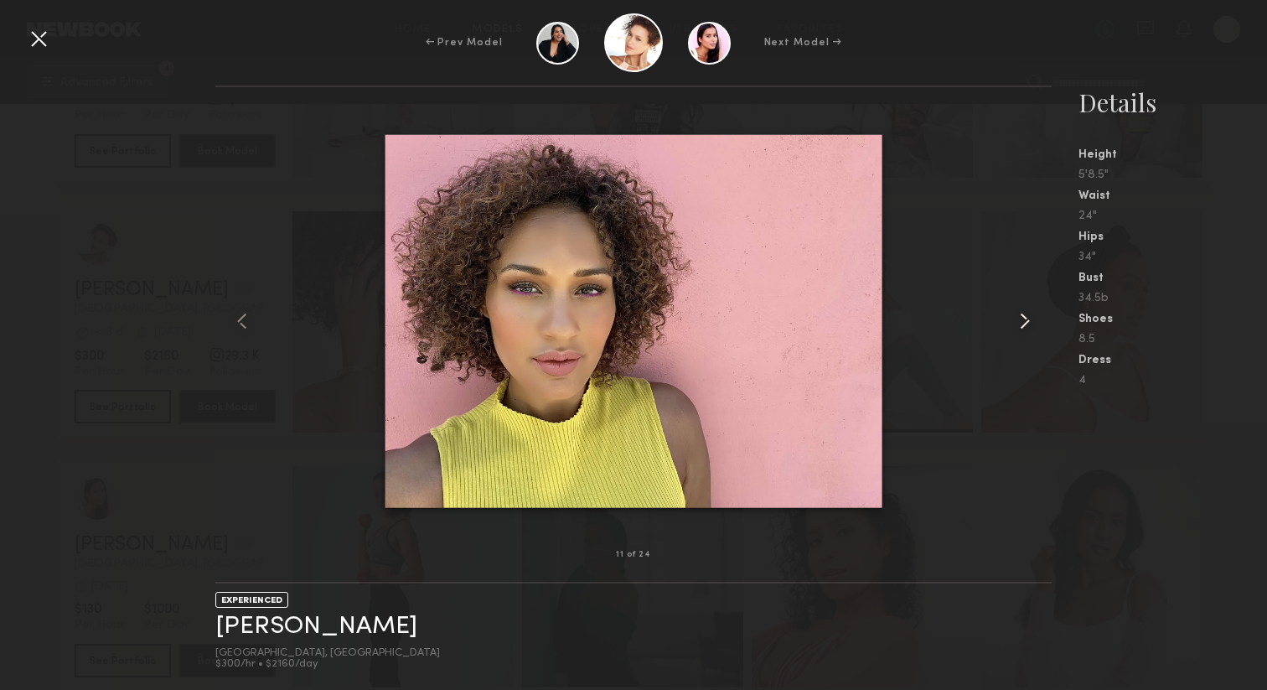
click at [1027, 324] on common-icon at bounding box center [1024, 320] width 27 height 27
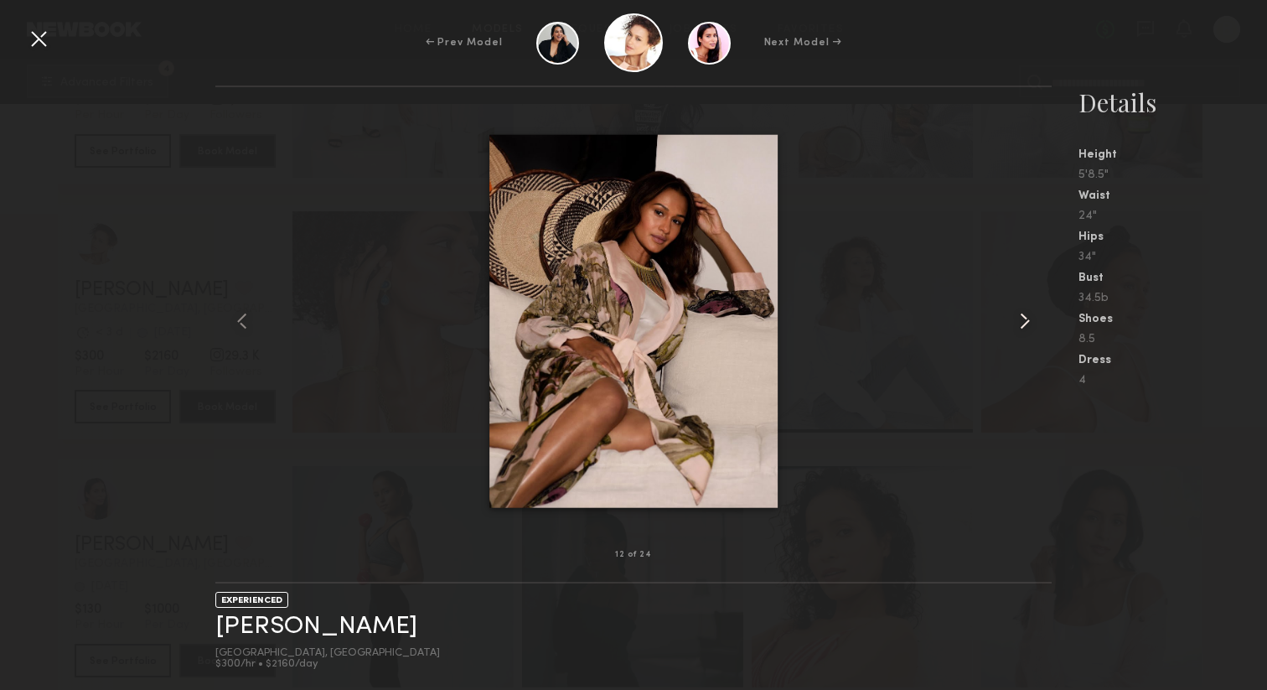
click at [1027, 324] on common-icon at bounding box center [1024, 320] width 27 height 27
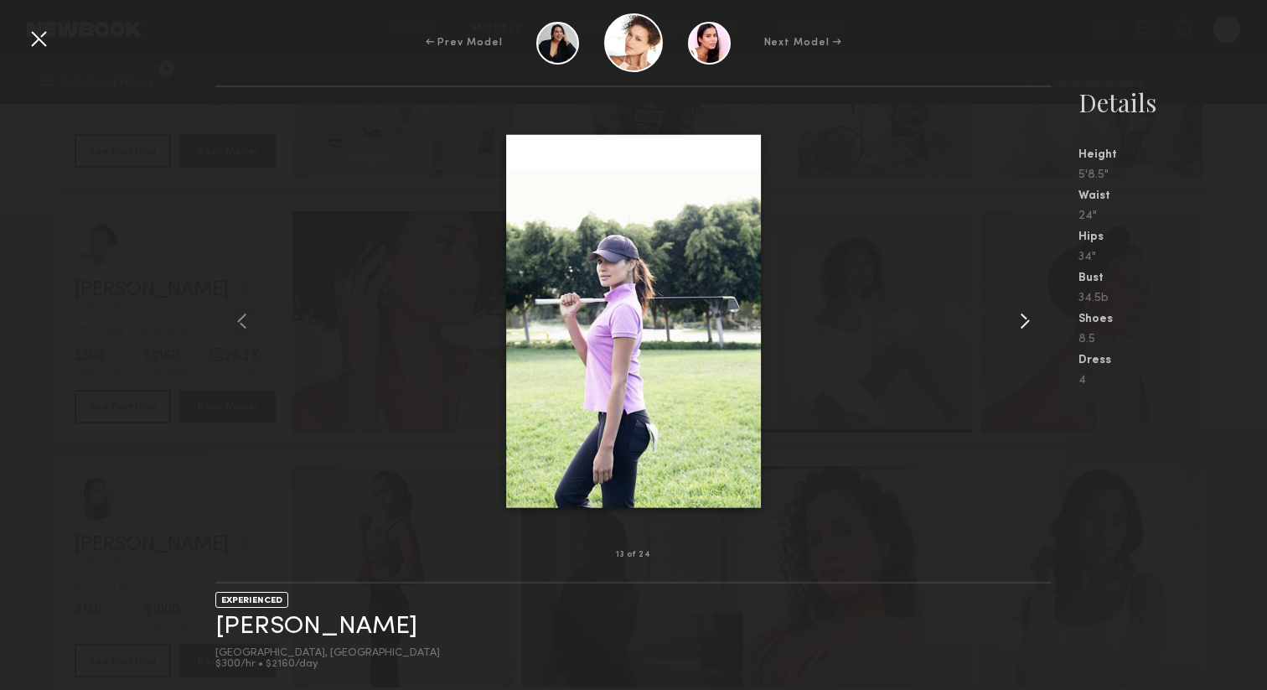
click at [1027, 324] on common-icon at bounding box center [1024, 320] width 27 height 27
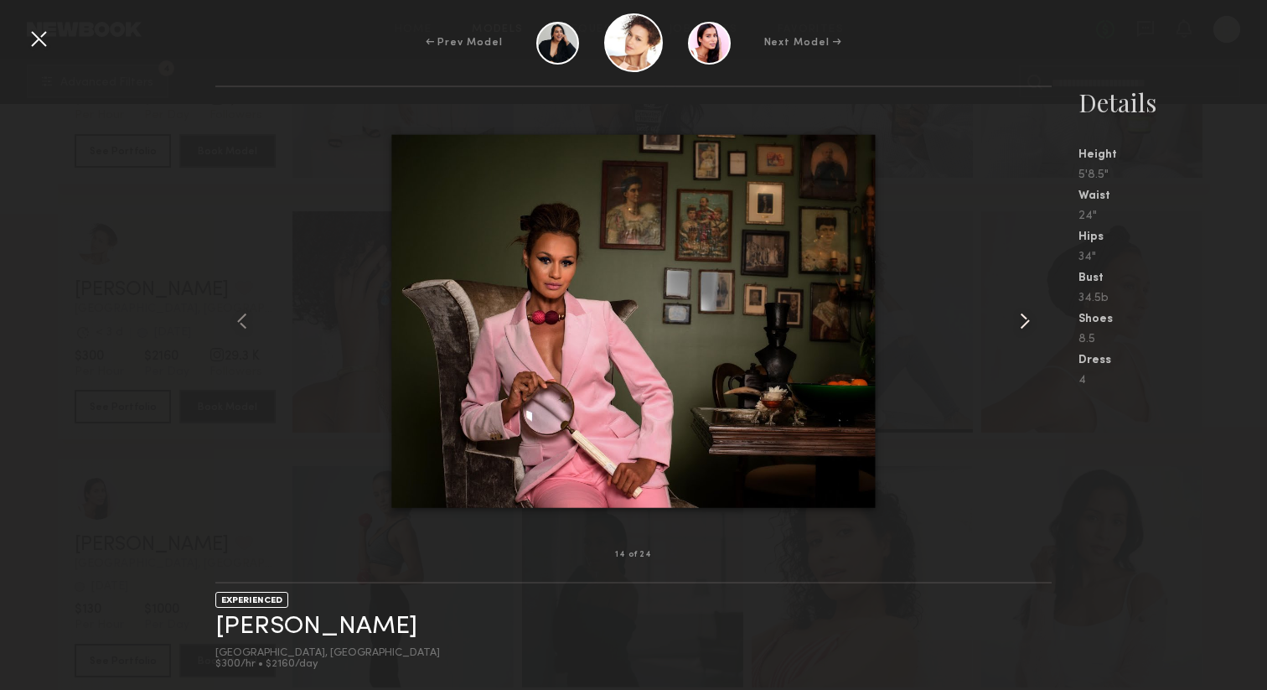
click at [1027, 324] on common-icon at bounding box center [1024, 320] width 27 height 27
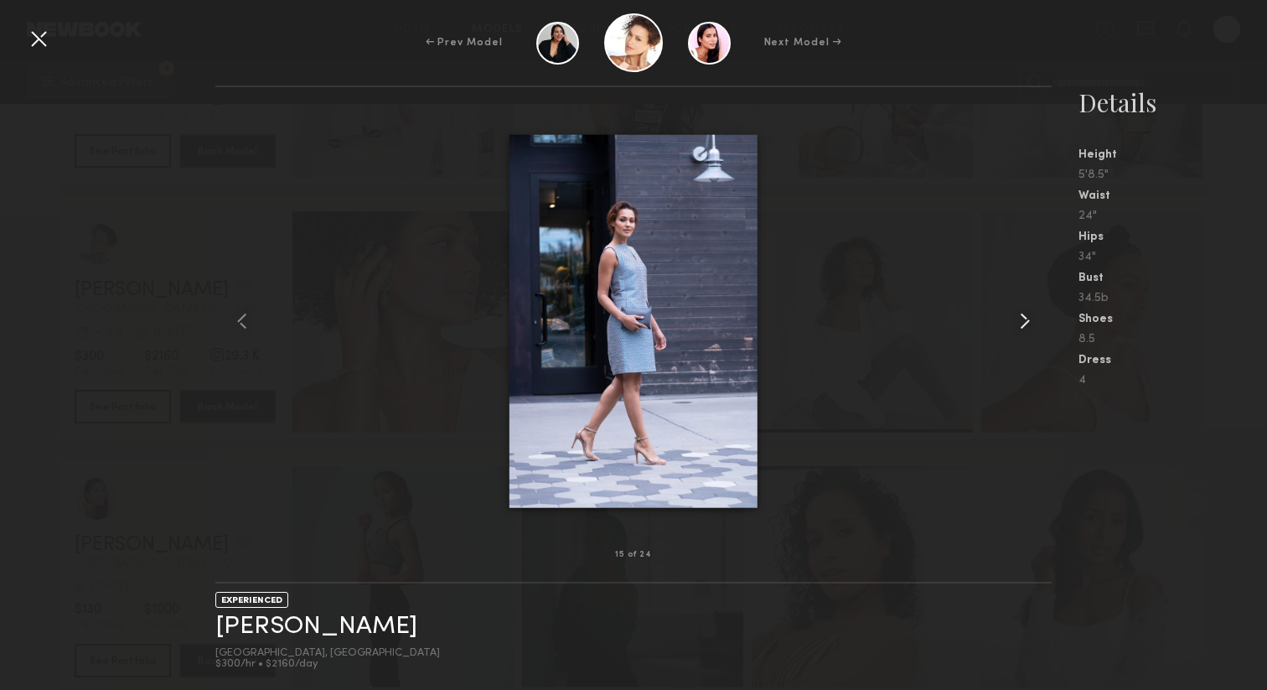
click at [1027, 324] on common-icon at bounding box center [1024, 320] width 27 height 27
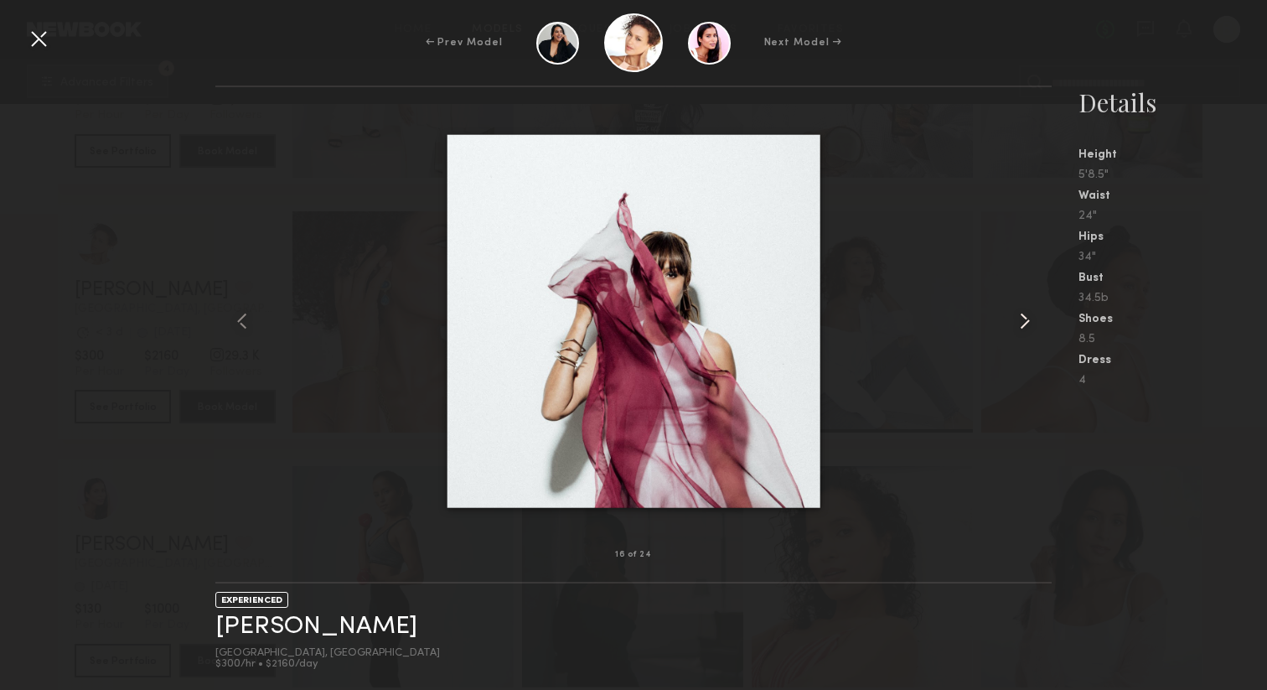
click at [1027, 324] on common-icon at bounding box center [1024, 320] width 27 height 27
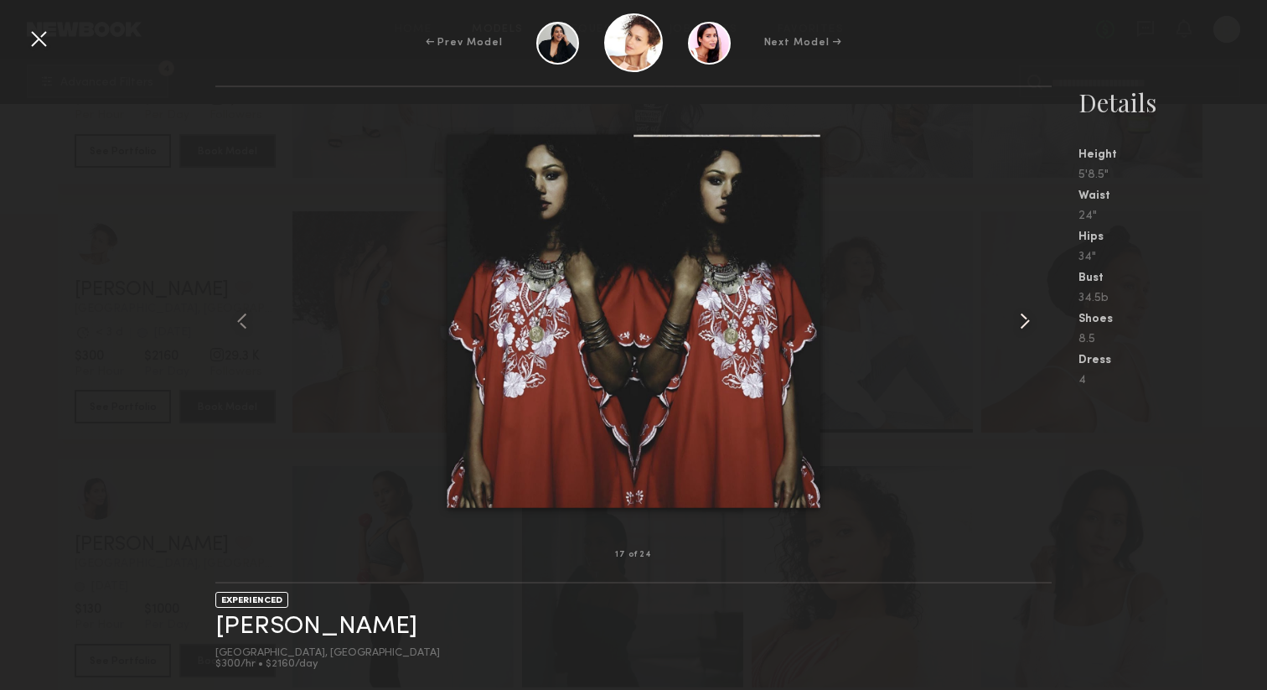
click at [1027, 324] on common-icon at bounding box center [1024, 320] width 27 height 27
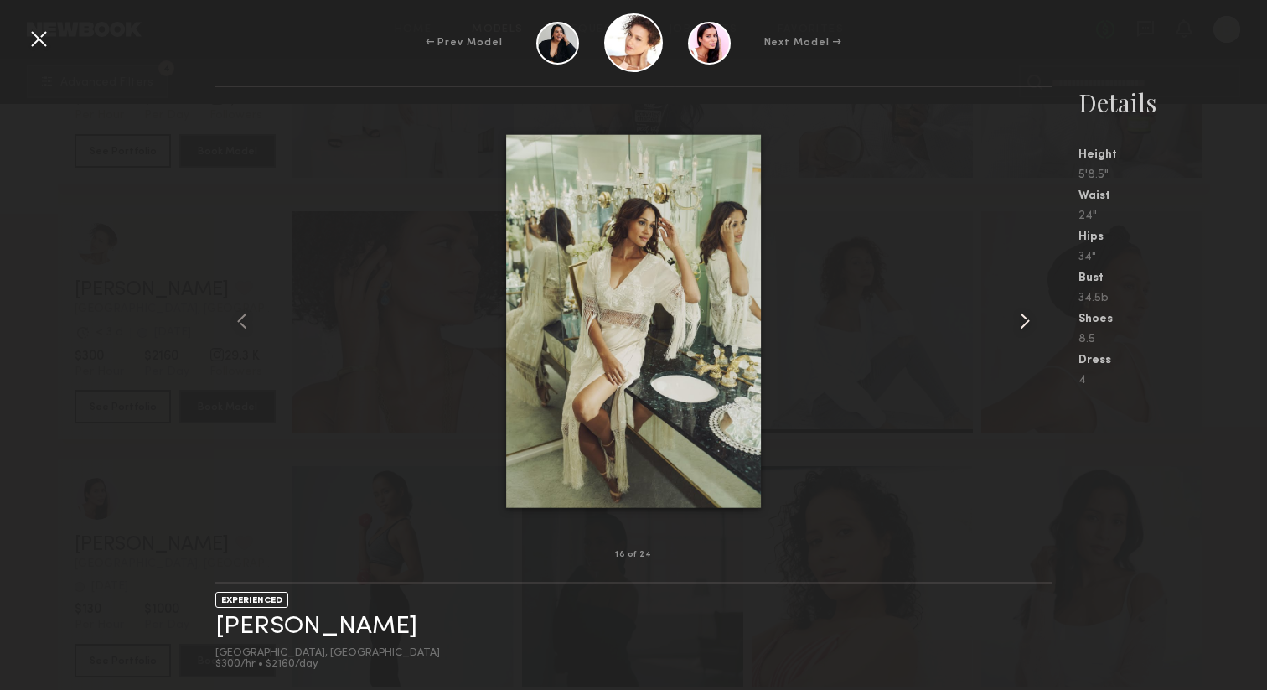
click at [1027, 324] on common-icon at bounding box center [1024, 320] width 27 height 27
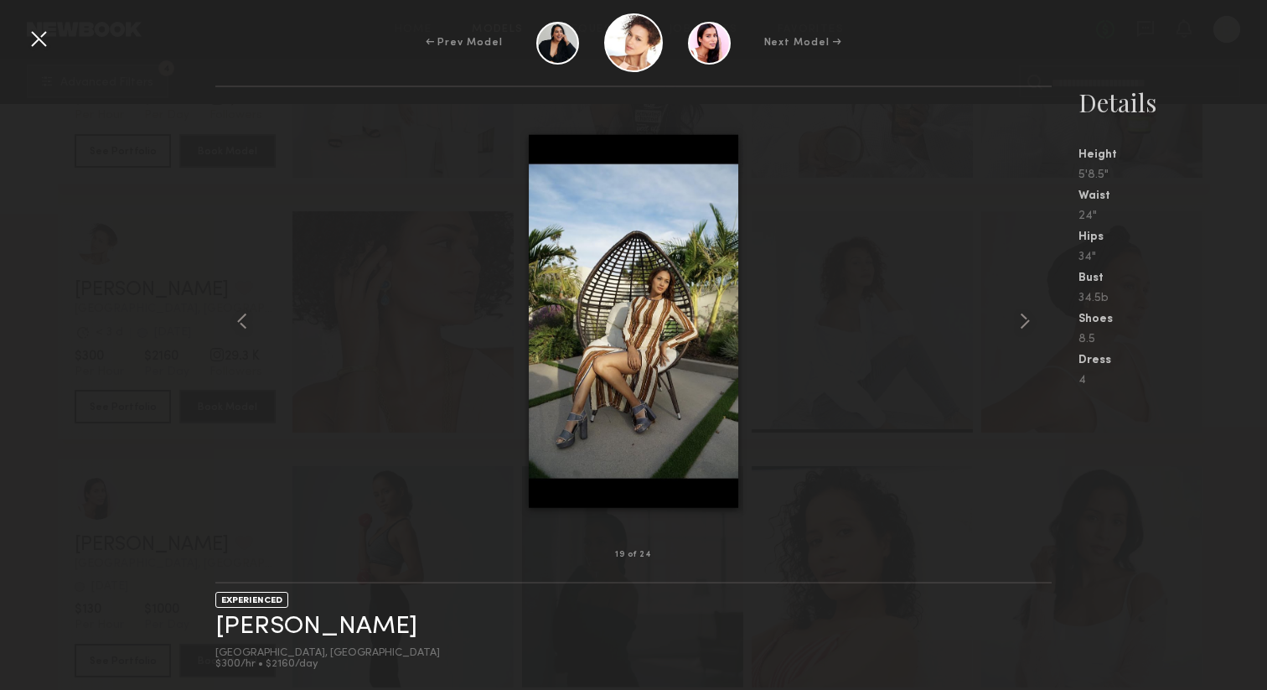
click at [40, 39] on div at bounding box center [38, 38] width 27 height 27
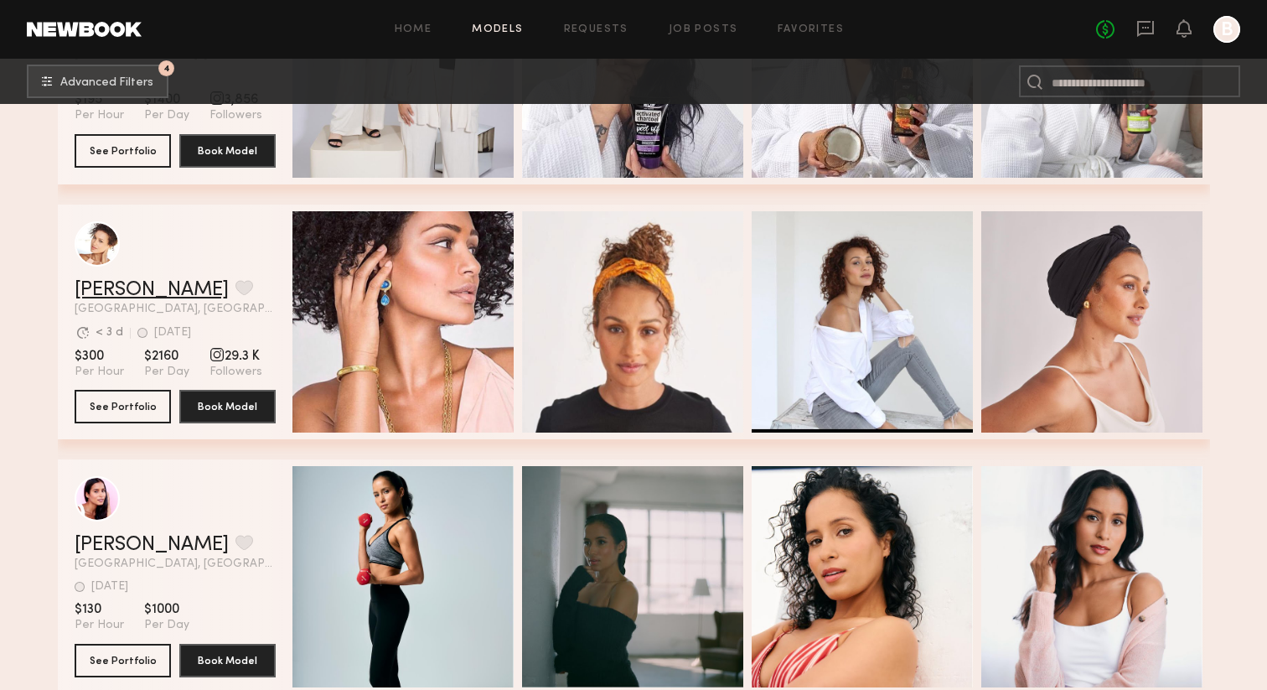
click at [109, 289] on link "[PERSON_NAME]" at bounding box center [152, 290] width 154 height 20
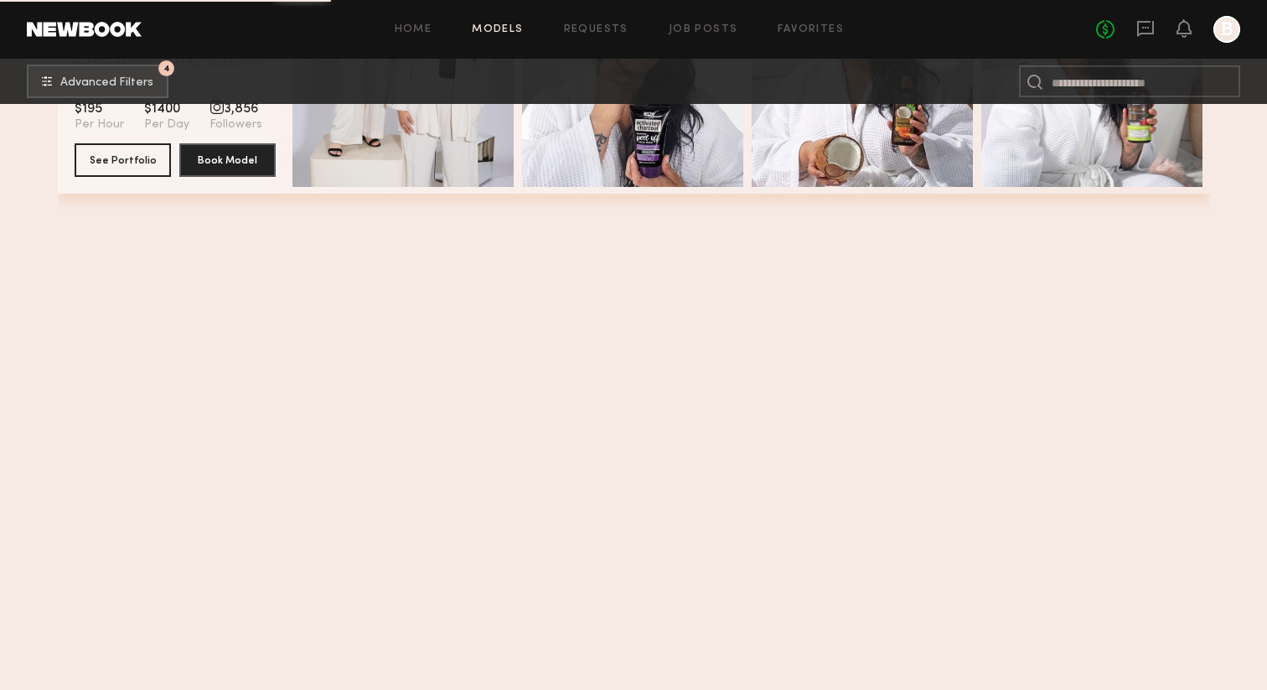
scroll to position [3237, 0]
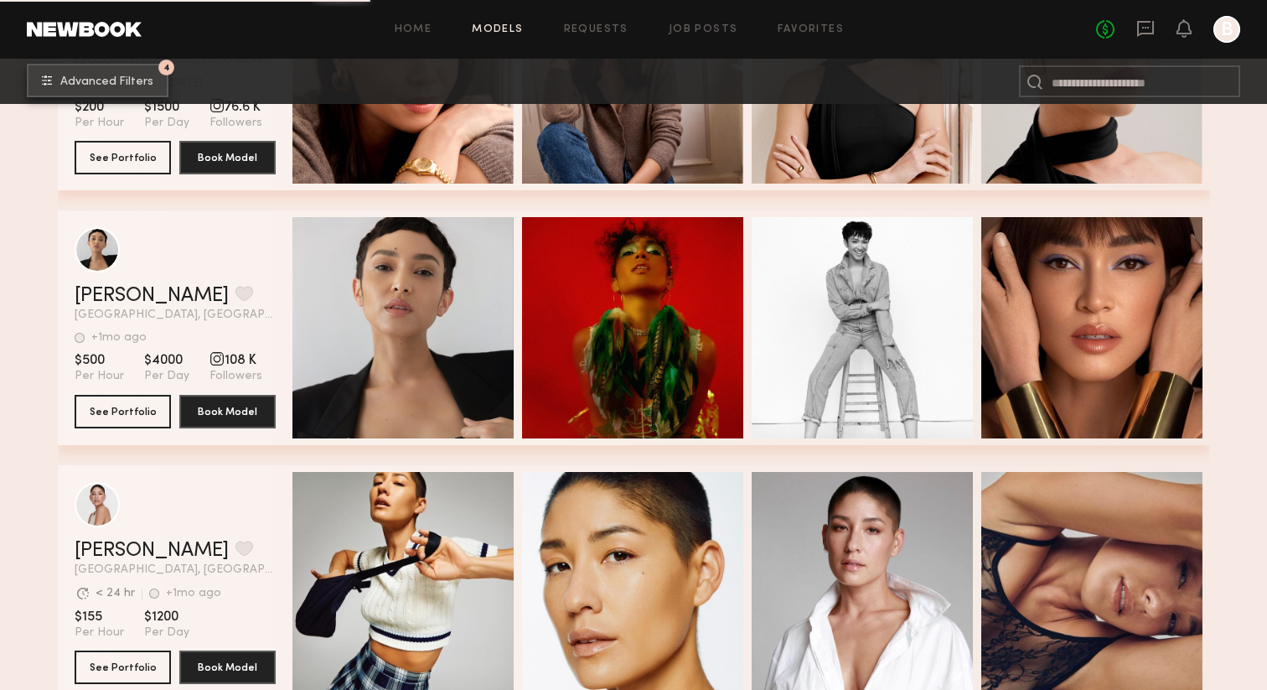
click at [129, 84] on span "Advanced Filters" at bounding box center [106, 82] width 93 height 12
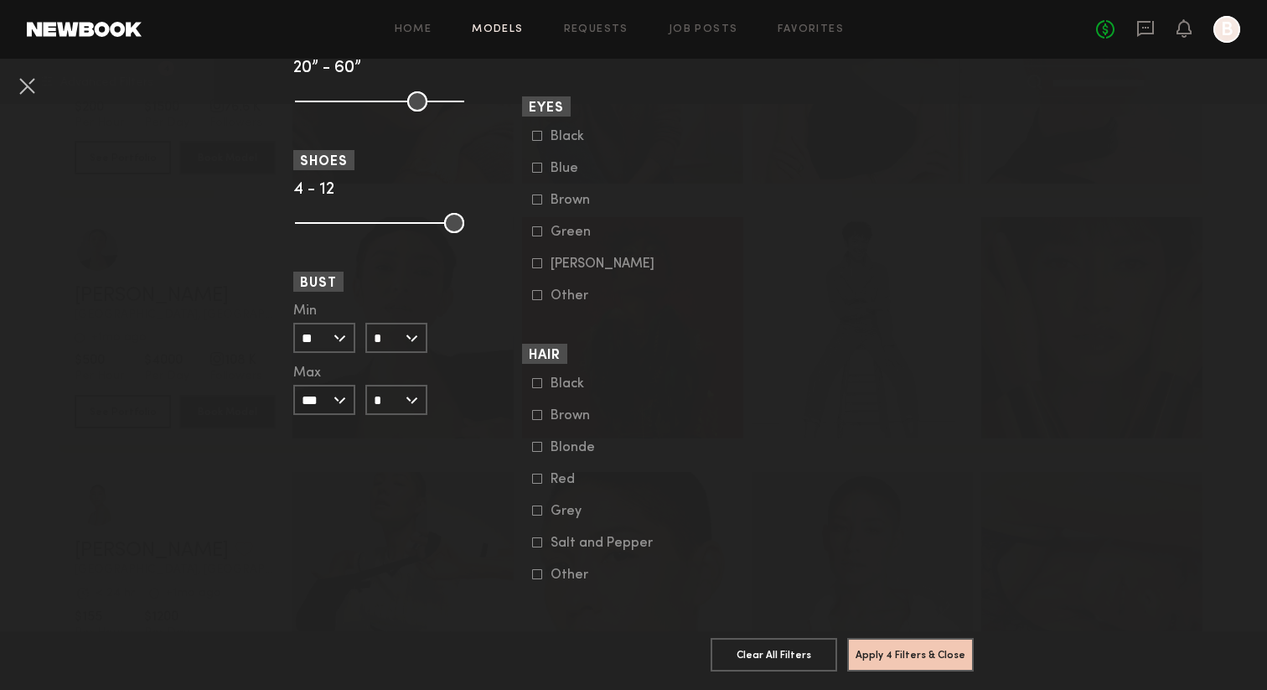
scroll to position [1217, 0]
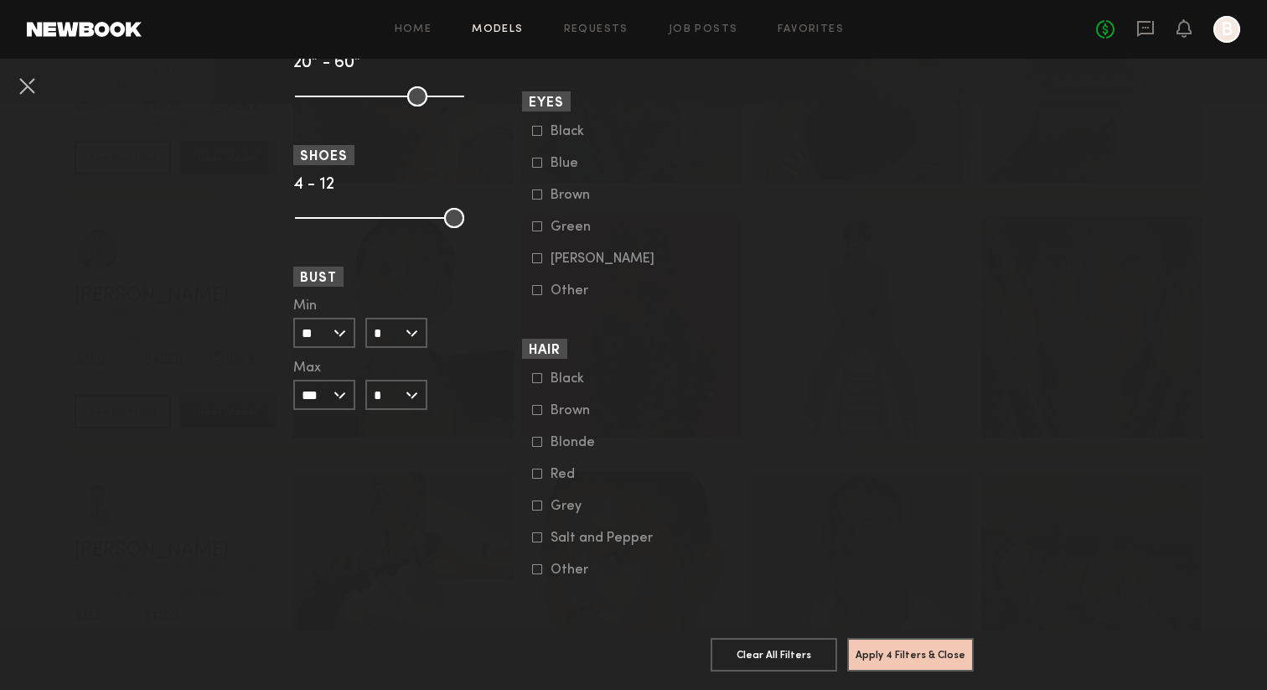
click at [535, 567] on icon at bounding box center [537, 569] width 10 height 10
click at [535, 567] on icon at bounding box center [537, 568] width 11 height 11
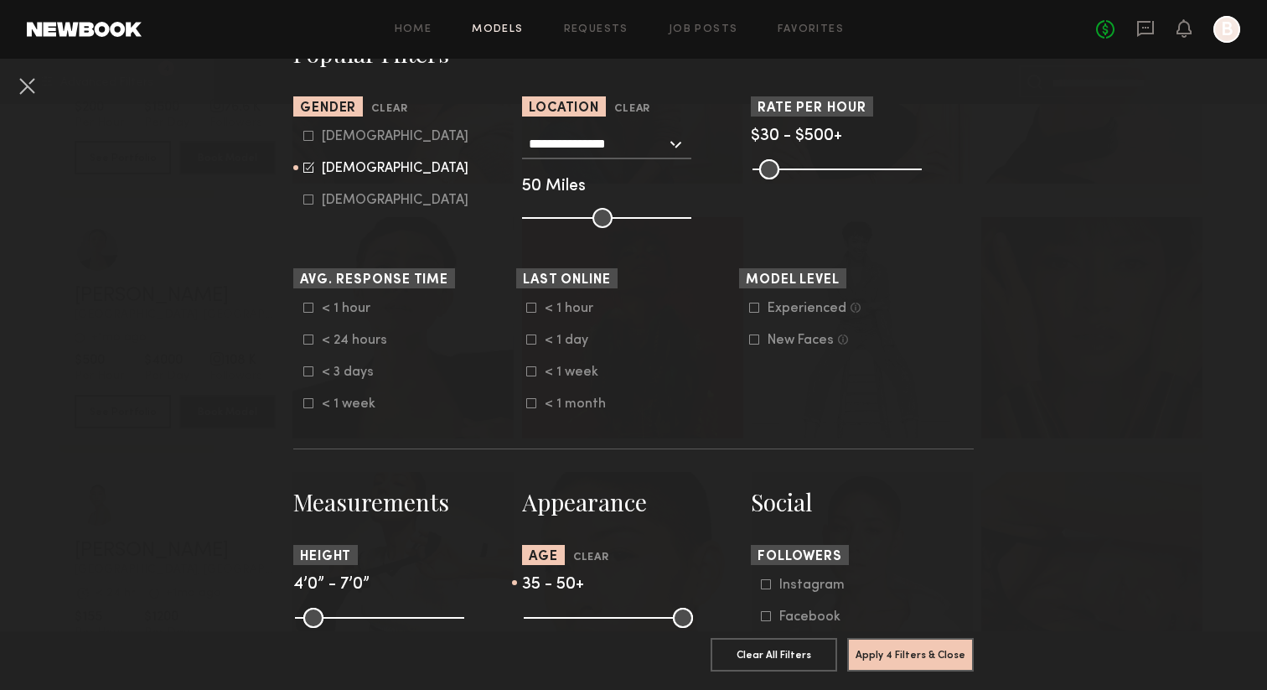
scroll to position [318, 0]
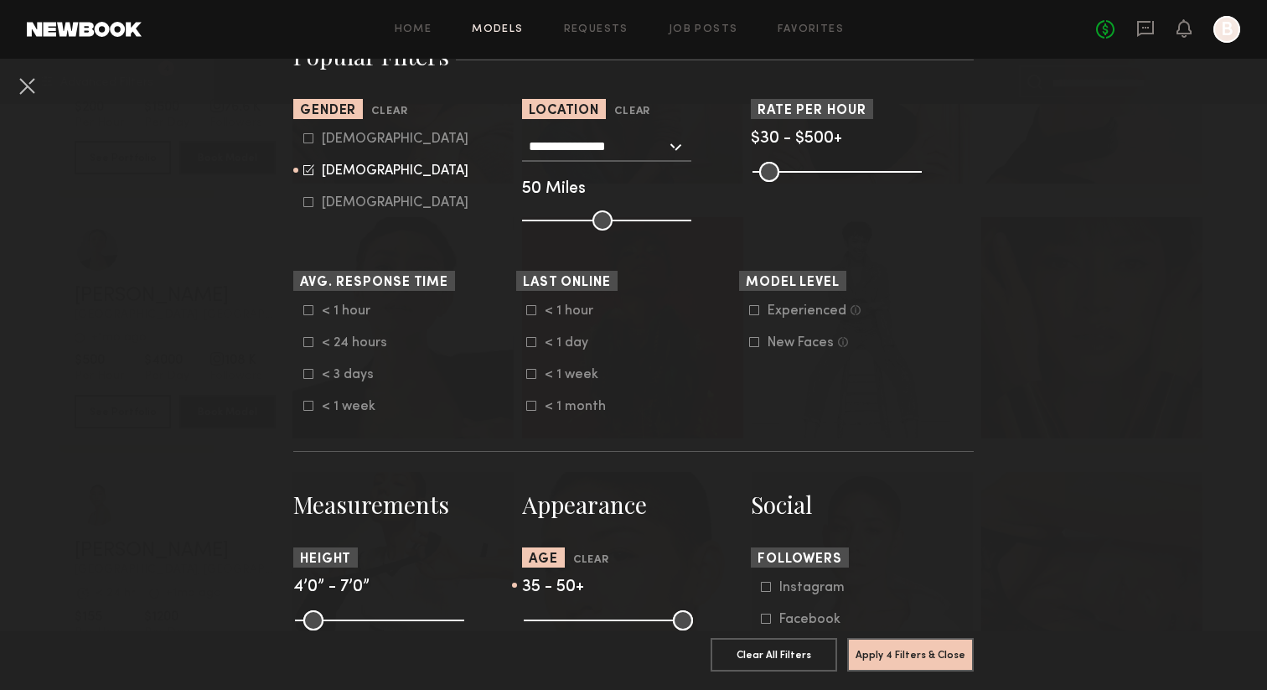
click at [757, 309] on icon at bounding box center [754, 310] width 10 height 10
click at [757, 309] on icon at bounding box center [754, 309] width 11 height 11
click at [880, 654] on button "Apply 4 Filters & Close" at bounding box center [910, 654] width 127 height 34
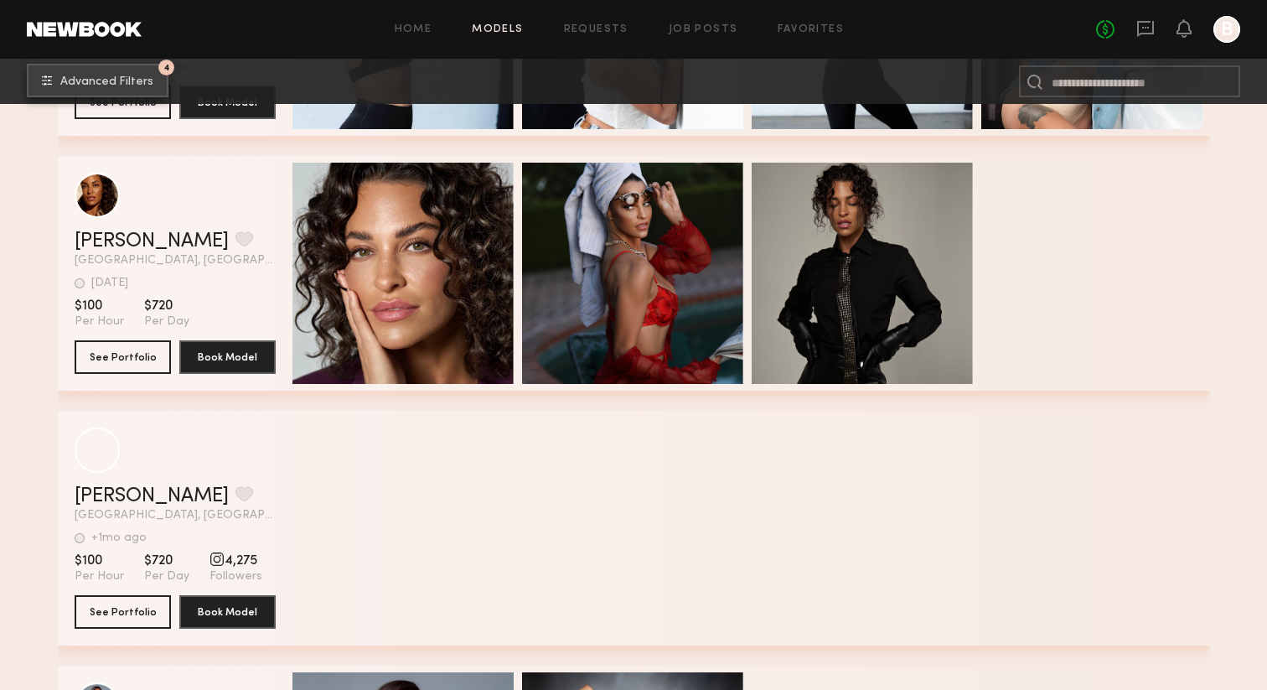
scroll to position [8658, 0]
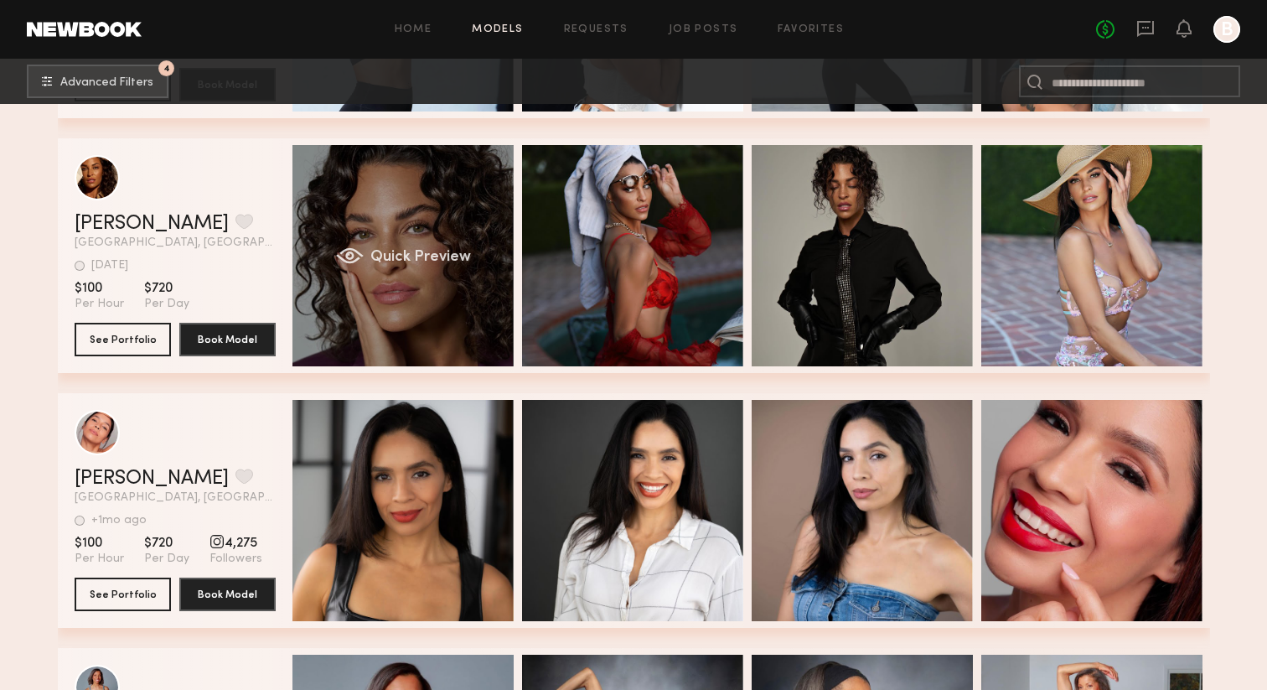
click at [467, 317] on div "Quick Preview" at bounding box center [402, 255] width 221 height 221
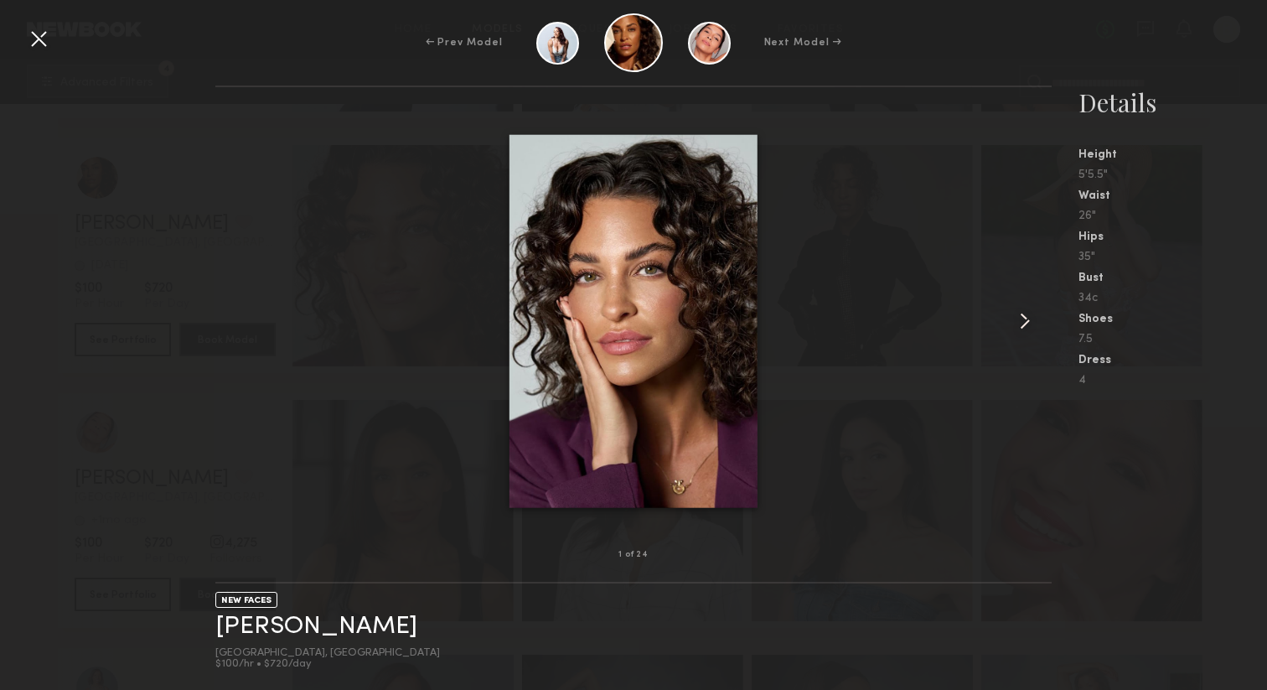
click at [1026, 322] on common-icon at bounding box center [1024, 320] width 27 height 27
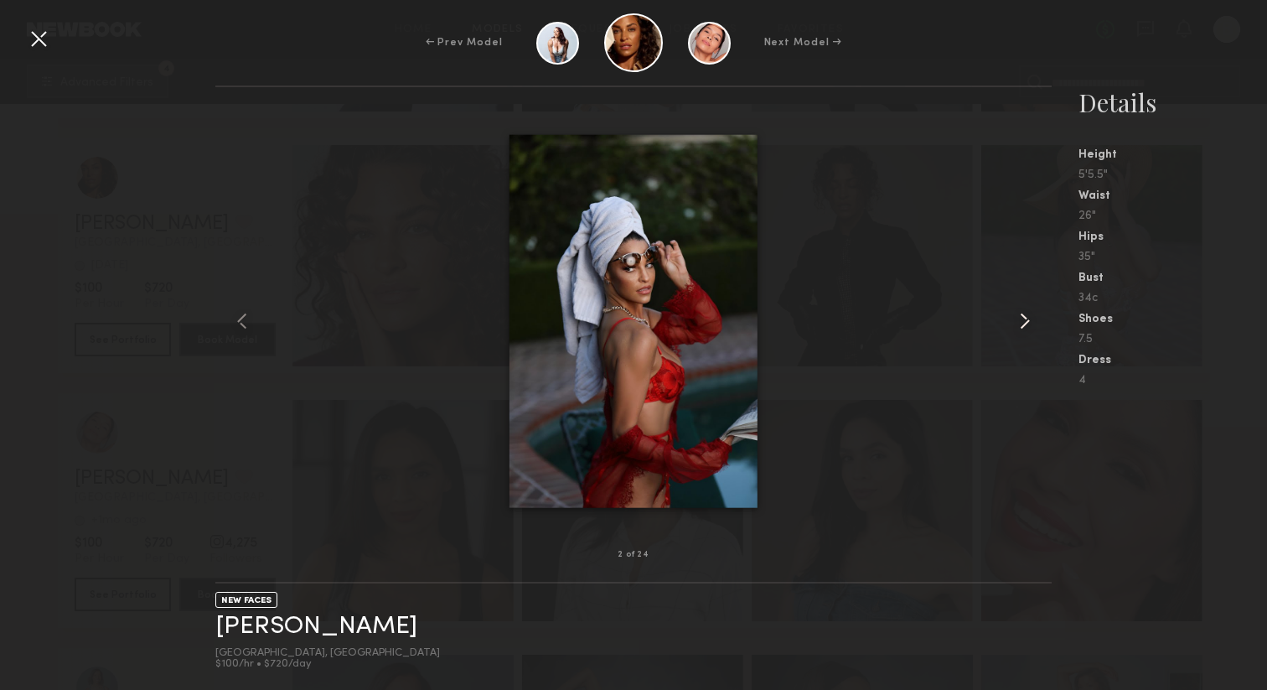
click at [1026, 322] on common-icon at bounding box center [1024, 320] width 27 height 27
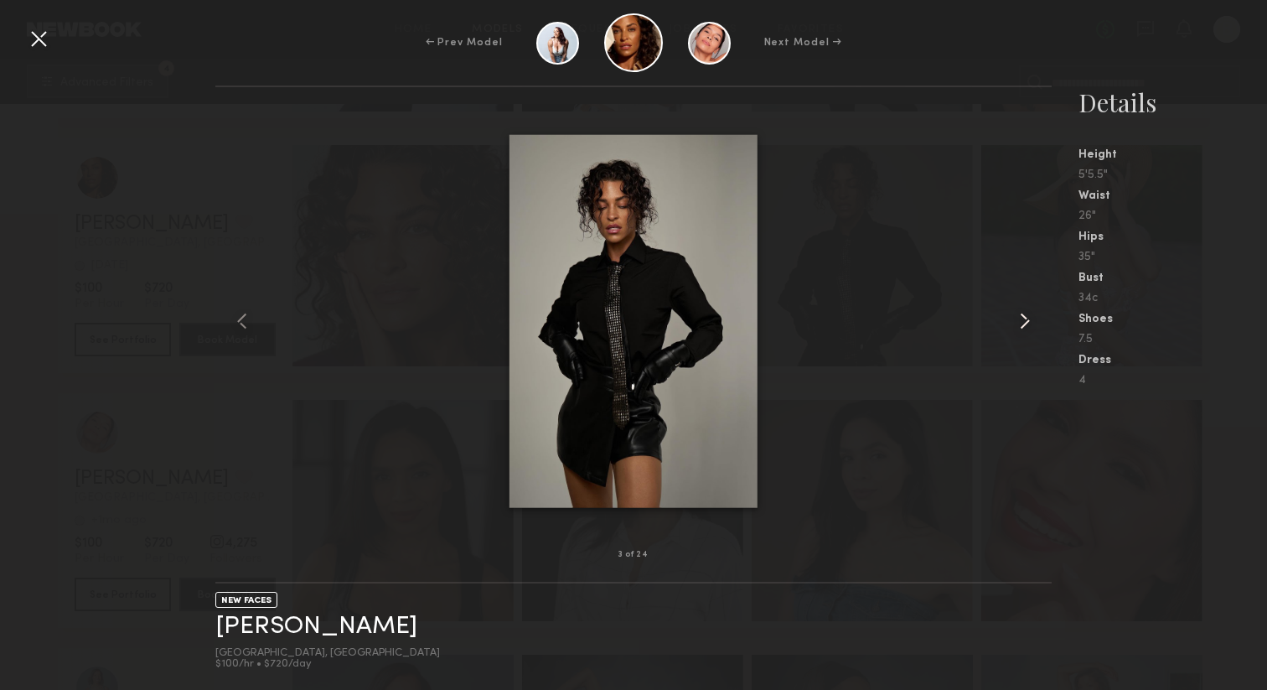
click at [1026, 322] on common-icon at bounding box center [1024, 320] width 27 height 27
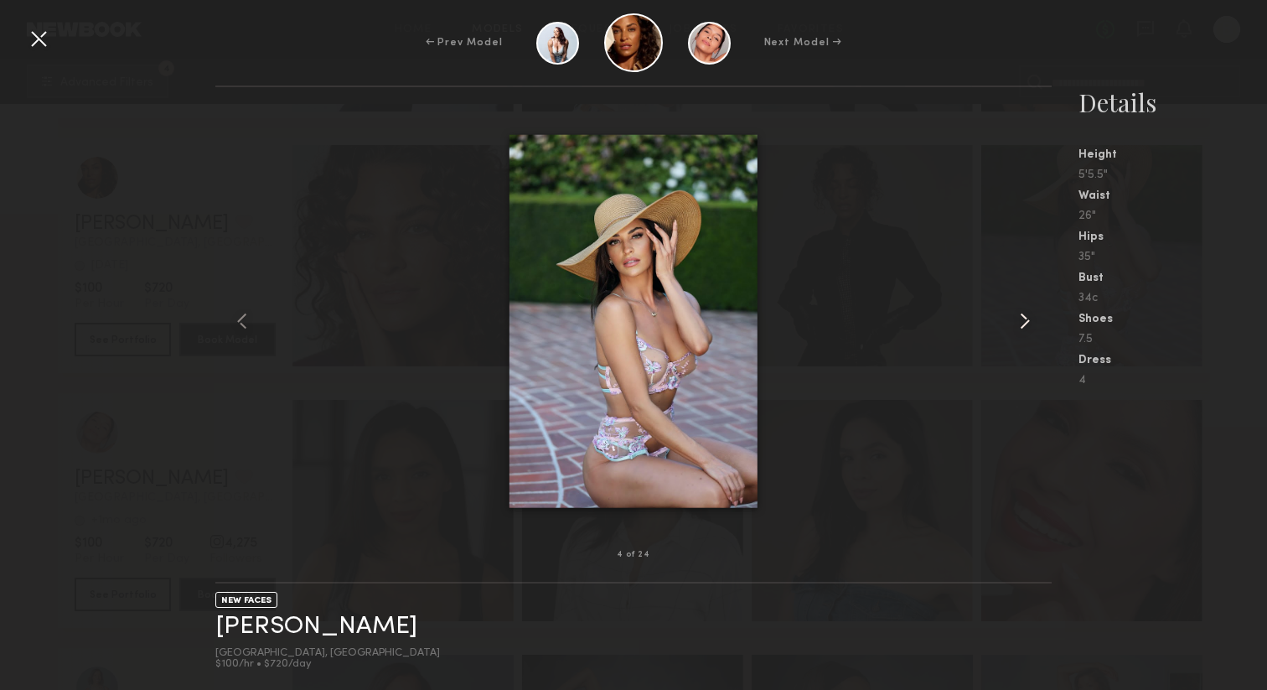
click at [1026, 322] on common-icon at bounding box center [1024, 320] width 27 height 27
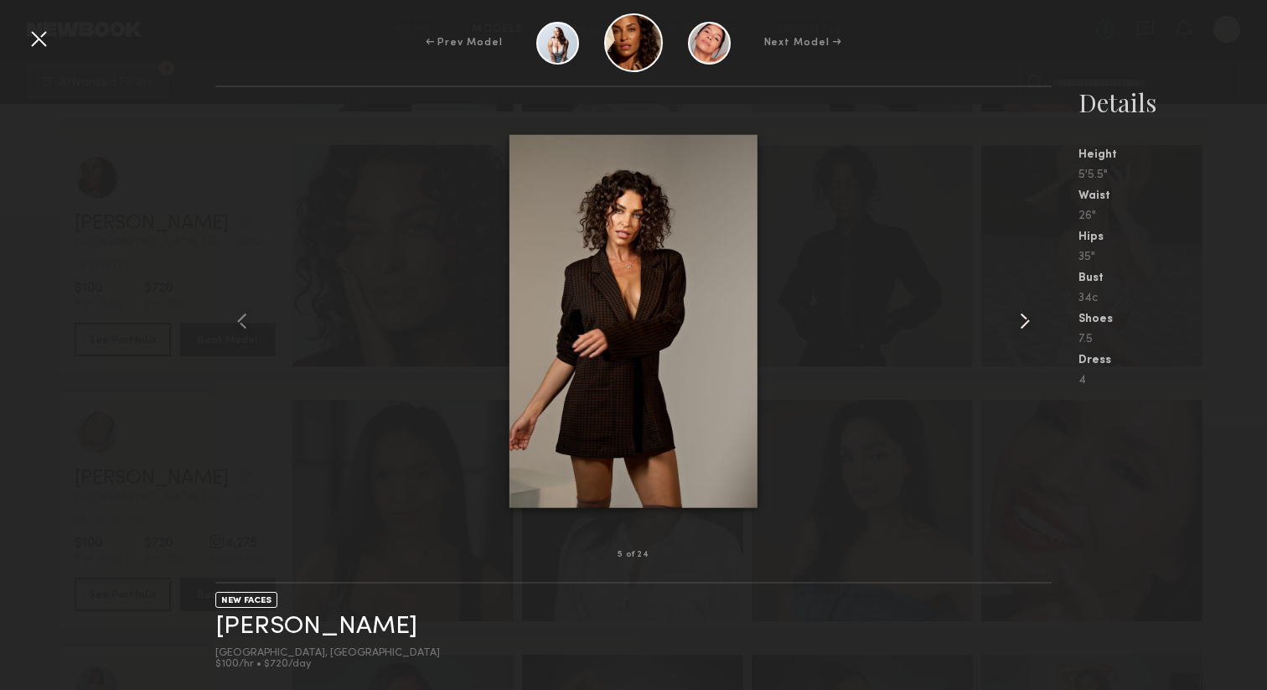
click at [1026, 322] on common-icon at bounding box center [1024, 320] width 27 height 27
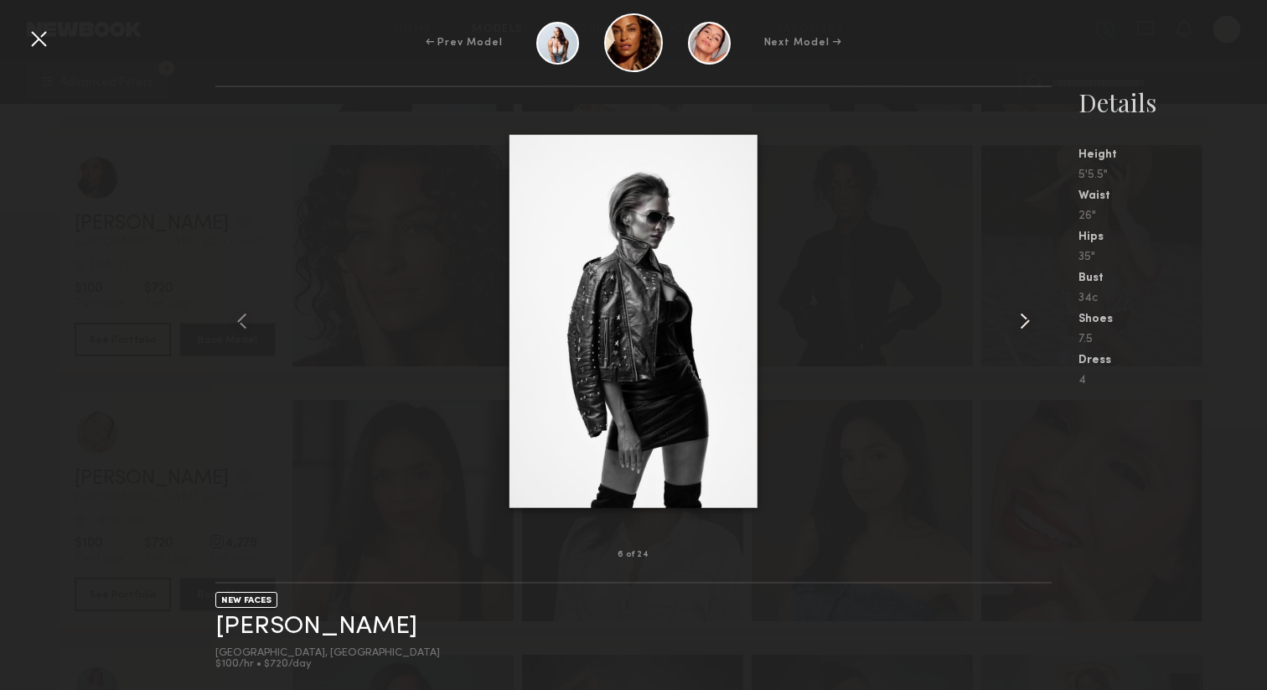
click at [1026, 322] on common-icon at bounding box center [1024, 320] width 27 height 27
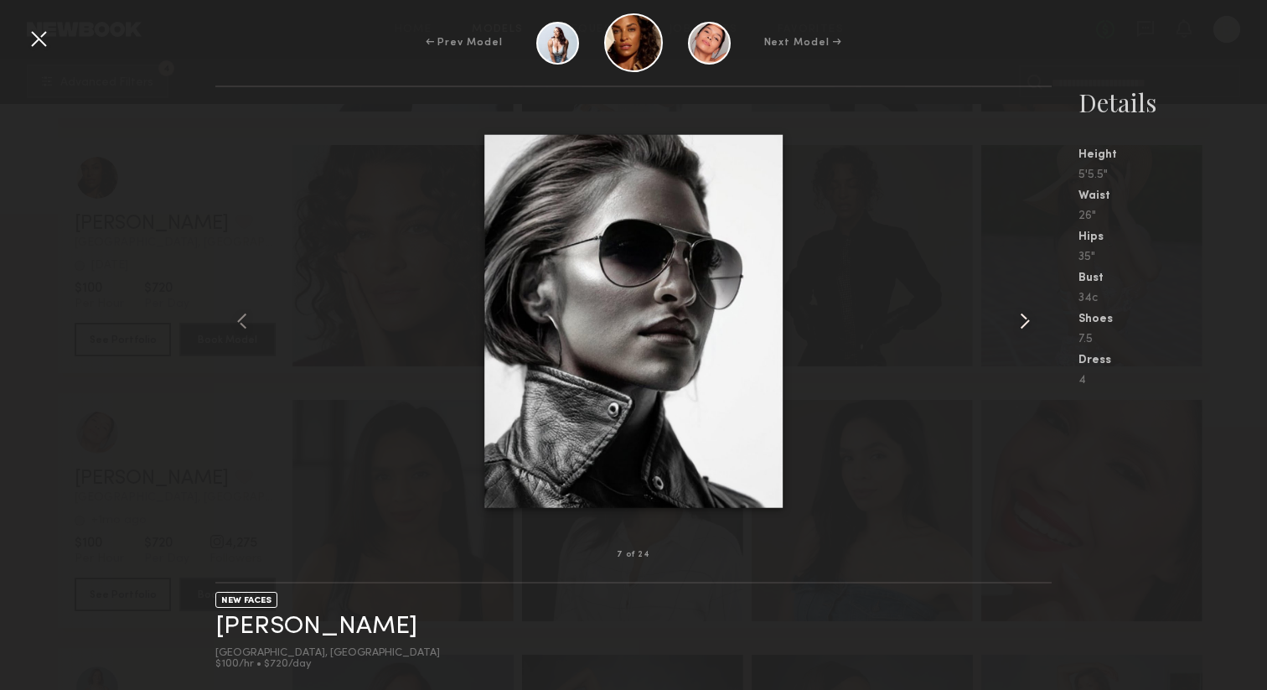
click at [1026, 322] on common-icon at bounding box center [1024, 320] width 27 height 27
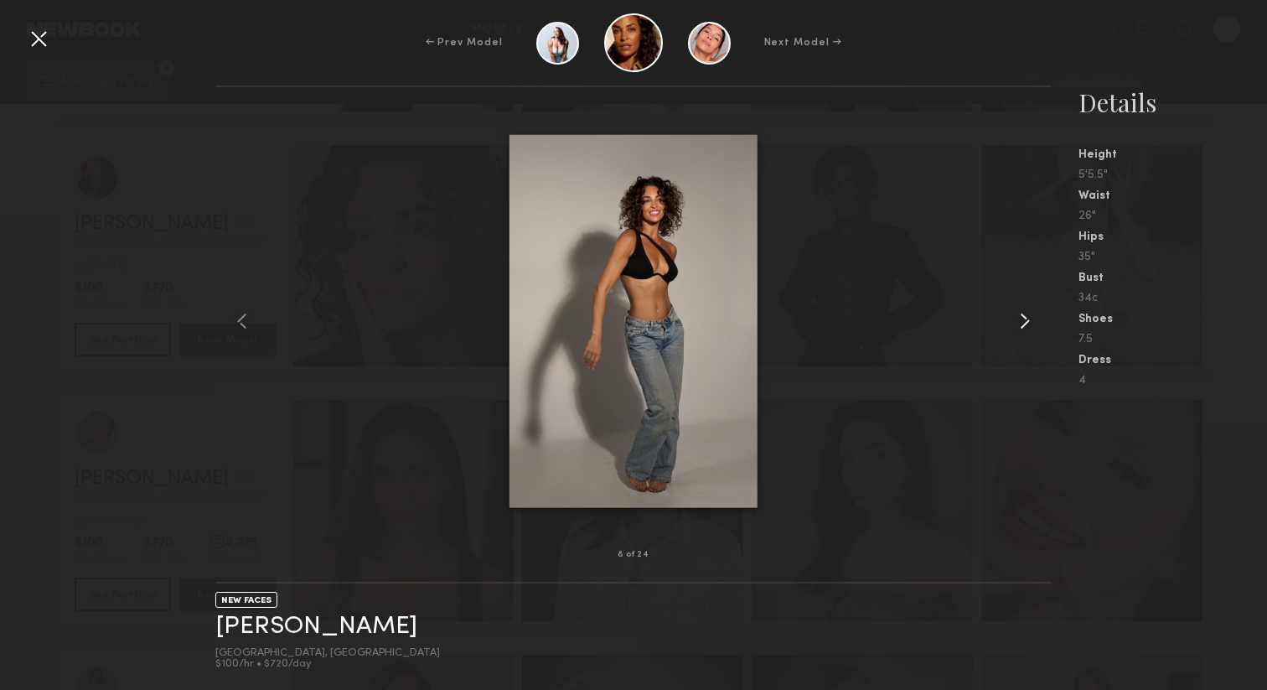
click at [1026, 322] on common-icon at bounding box center [1024, 320] width 27 height 27
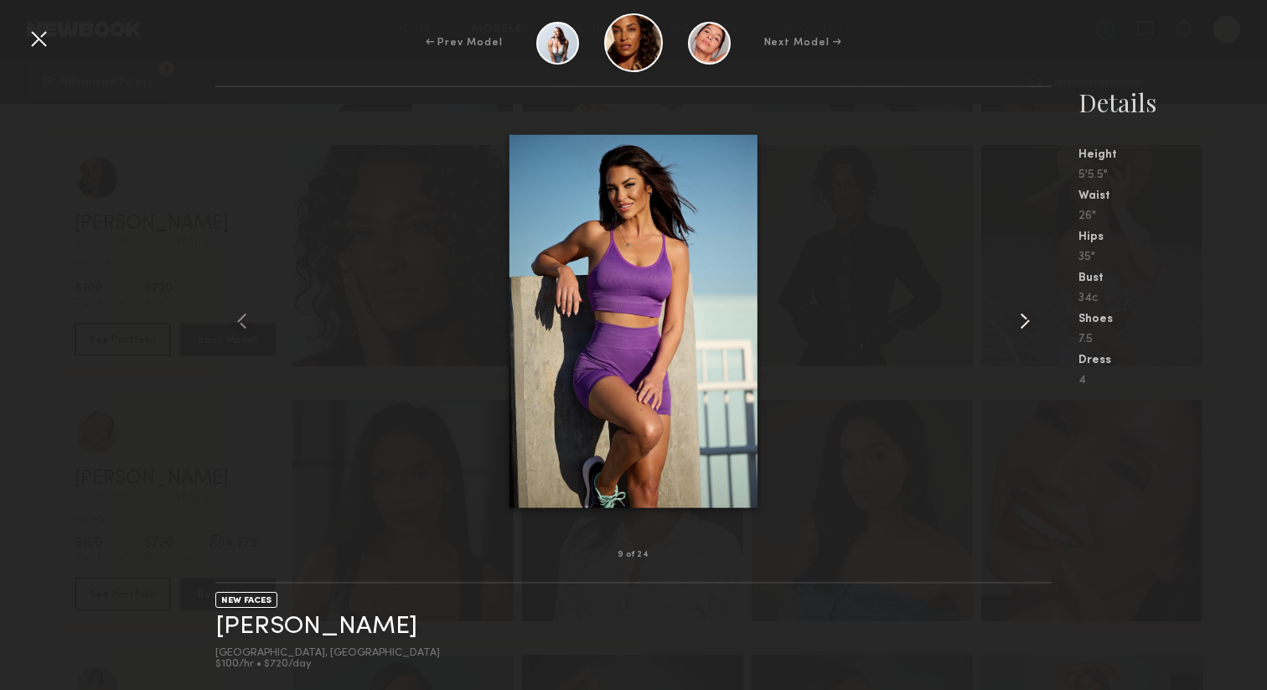
click at [1026, 322] on common-icon at bounding box center [1024, 320] width 27 height 27
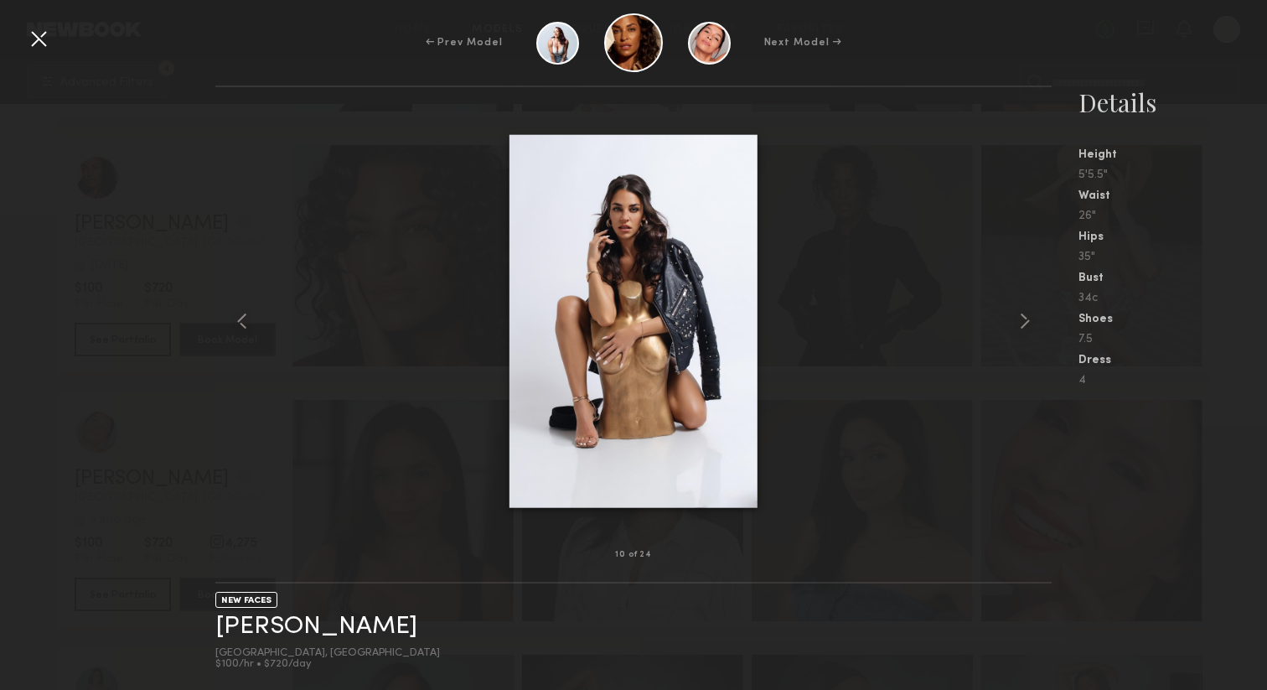
click at [38, 41] on div at bounding box center [38, 38] width 27 height 27
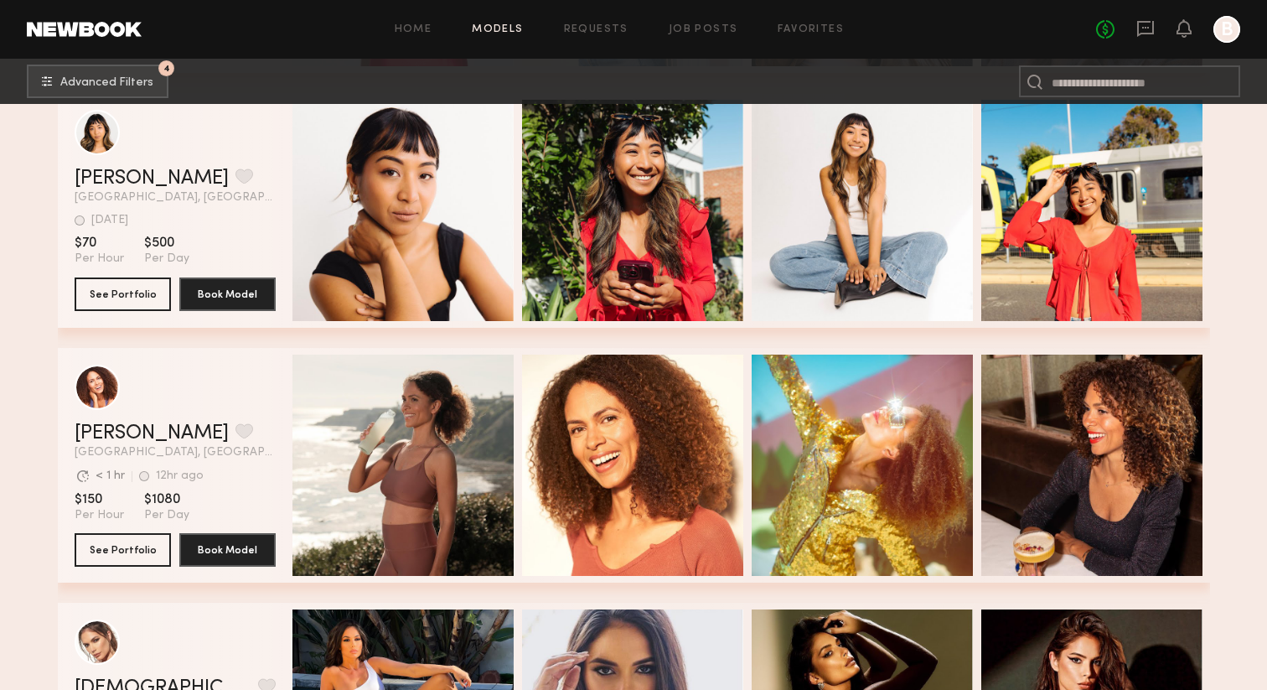
scroll to position [9998, 0]
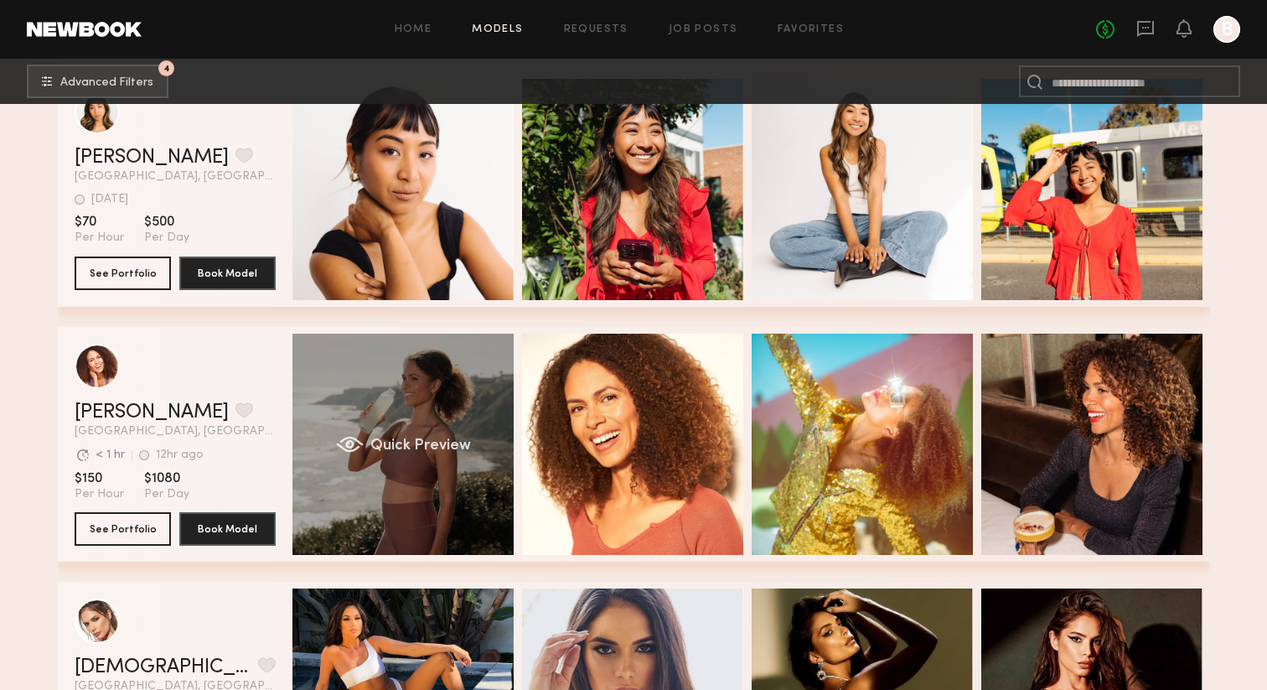
click at [424, 452] on span "Quick Preview" at bounding box center [419, 445] width 101 height 15
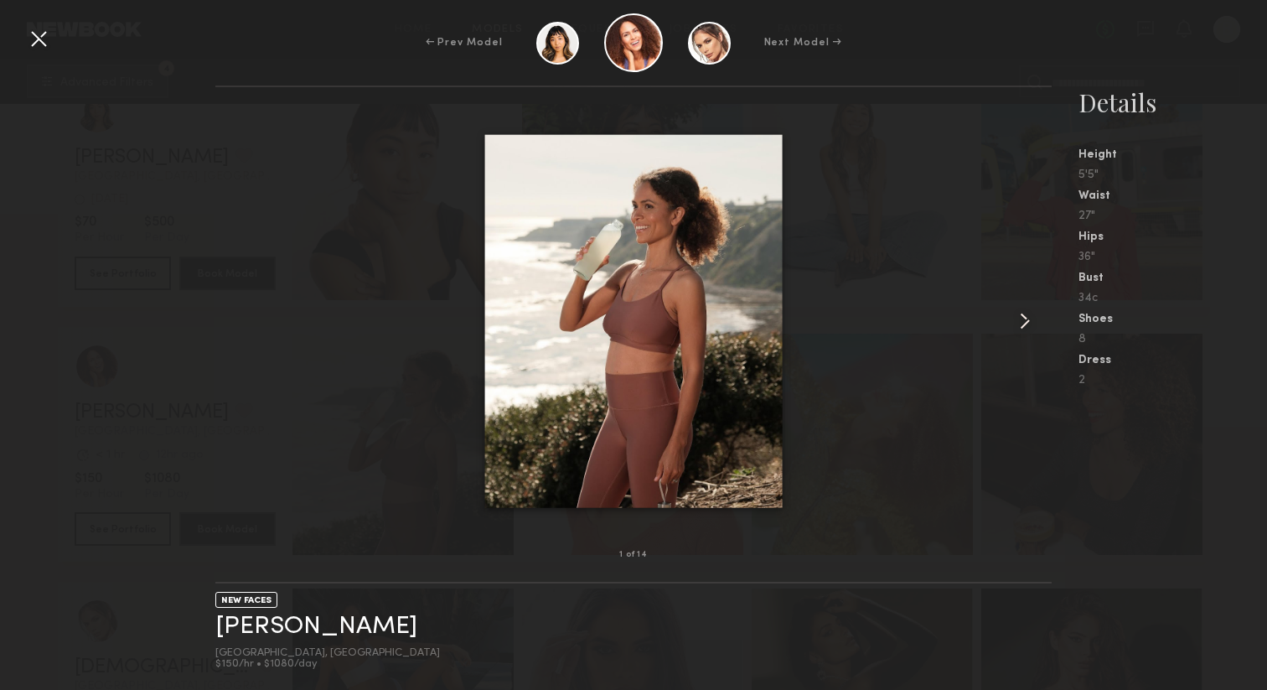
click at [1031, 323] on common-icon at bounding box center [1024, 320] width 27 height 27
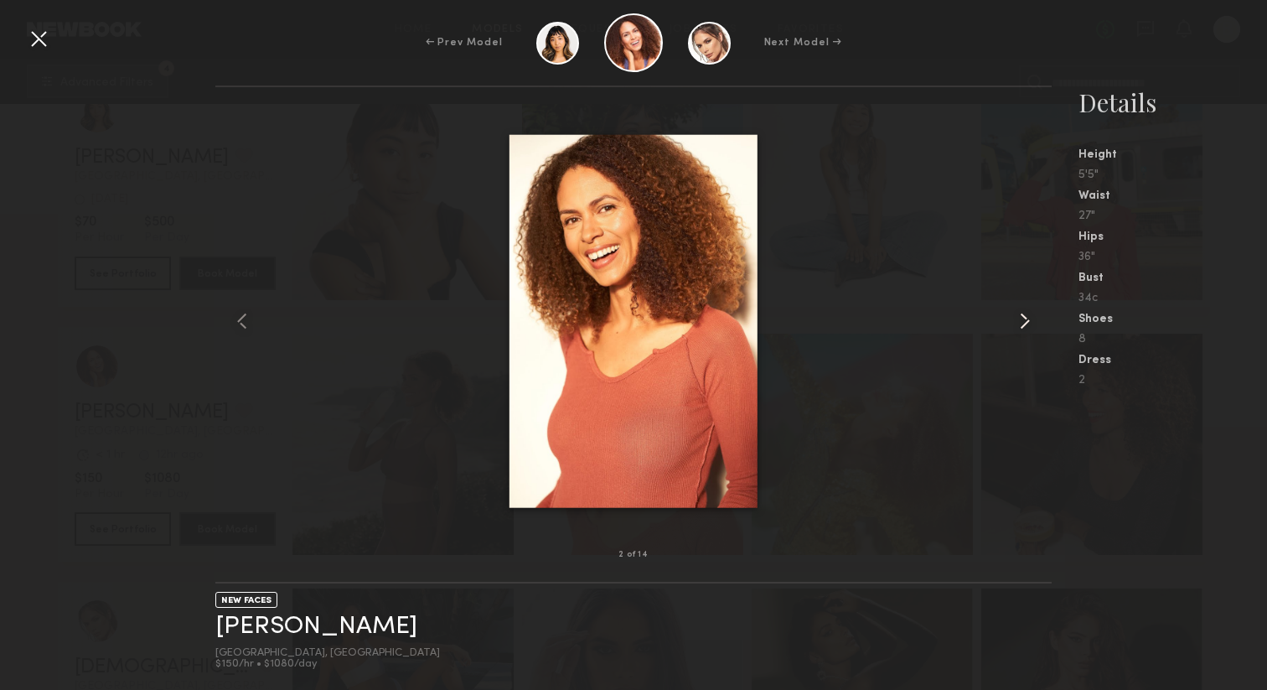
click at [1030, 321] on common-icon at bounding box center [1024, 320] width 27 height 27
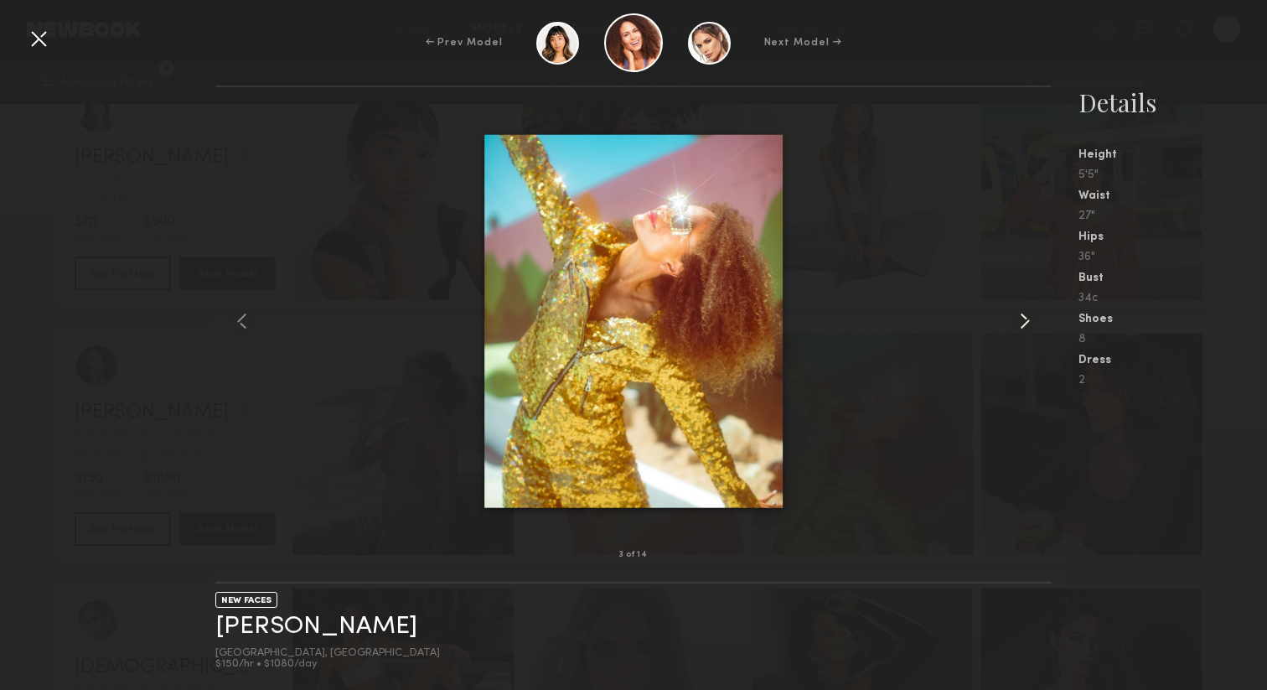
click at [1030, 321] on common-icon at bounding box center [1024, 320] width 27 height 27
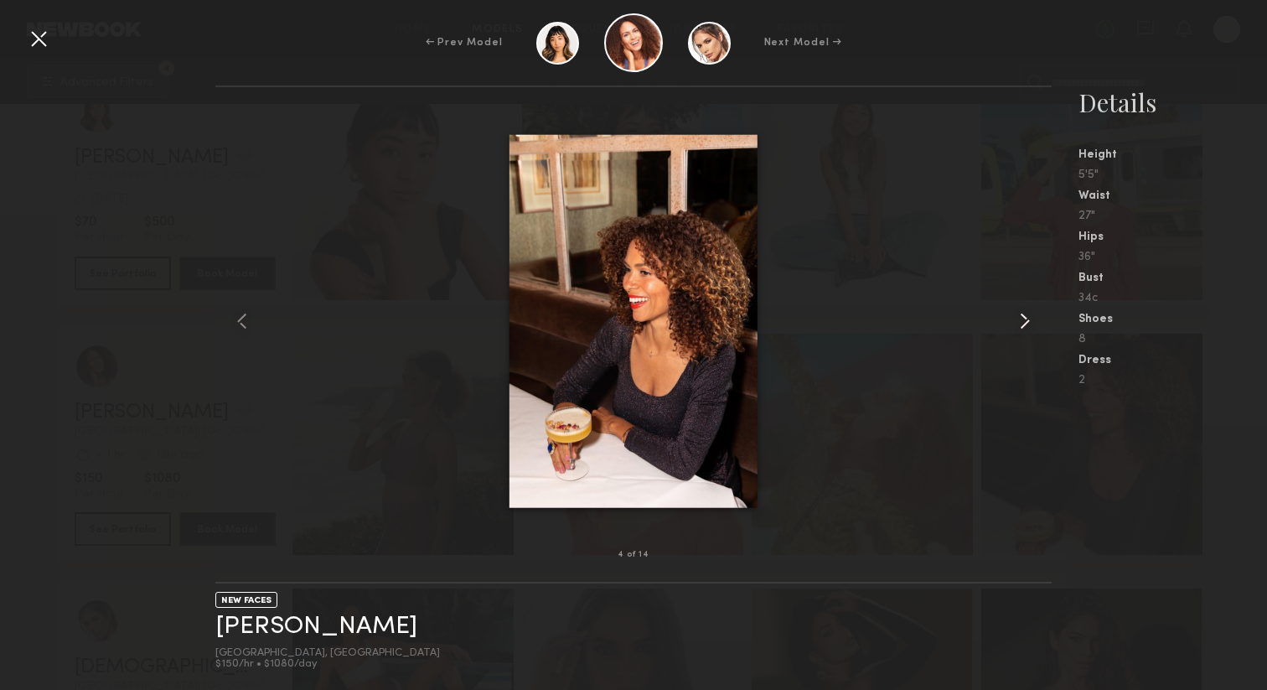
click at [1030, 321] on common-icon at bounding box center [1024, 320] width 27 height 27
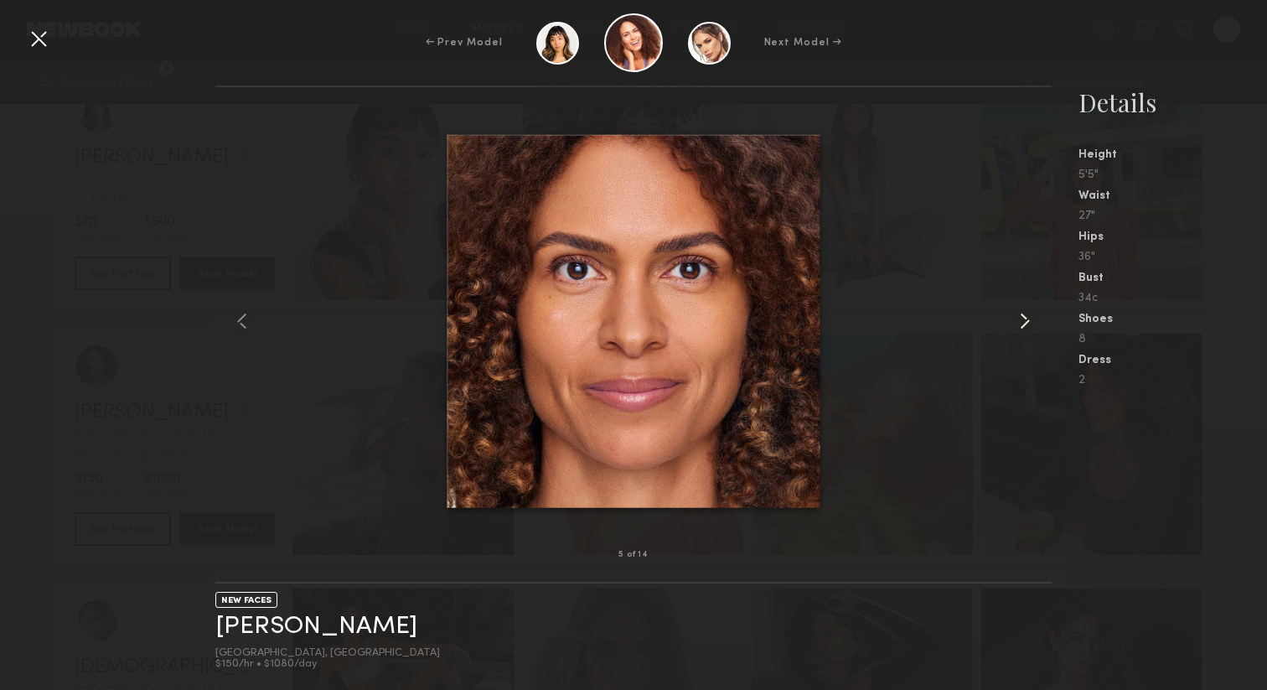
click at [1030, 321] on common-icon at bounding box center [1024, 320] width 27 height 27
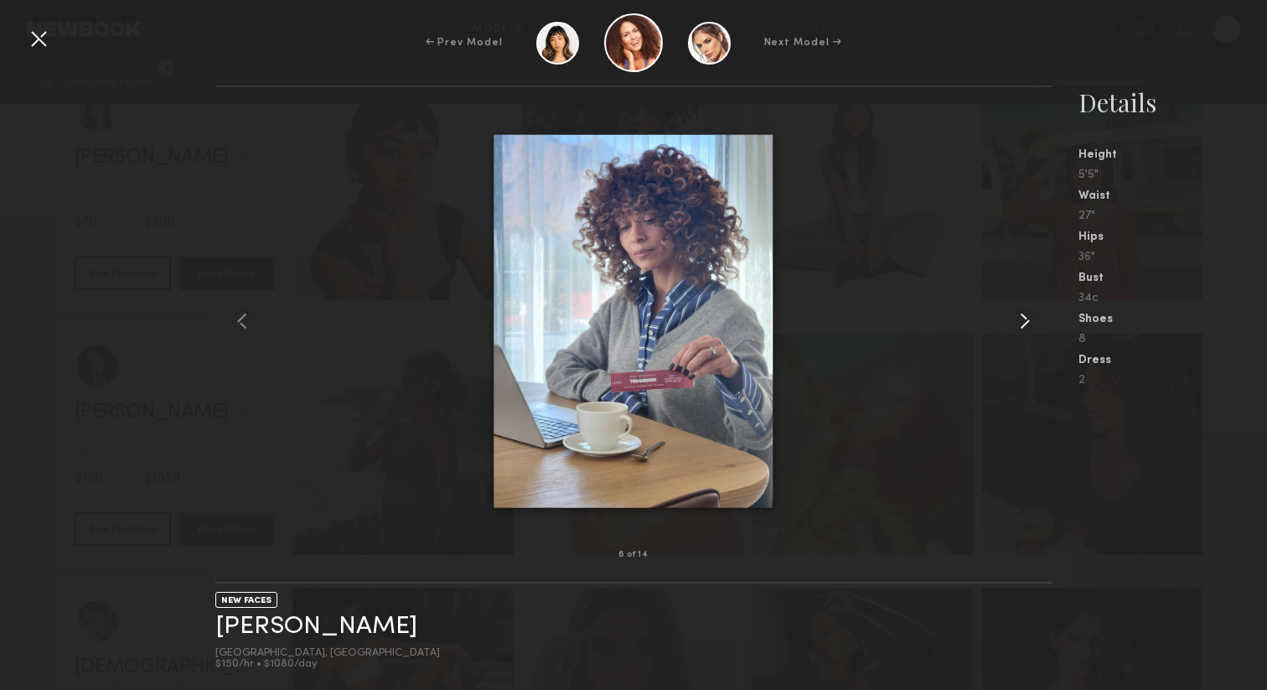
click at [1030, 321] on common-icon at bounding box center [1024, 320] width 27 height 27
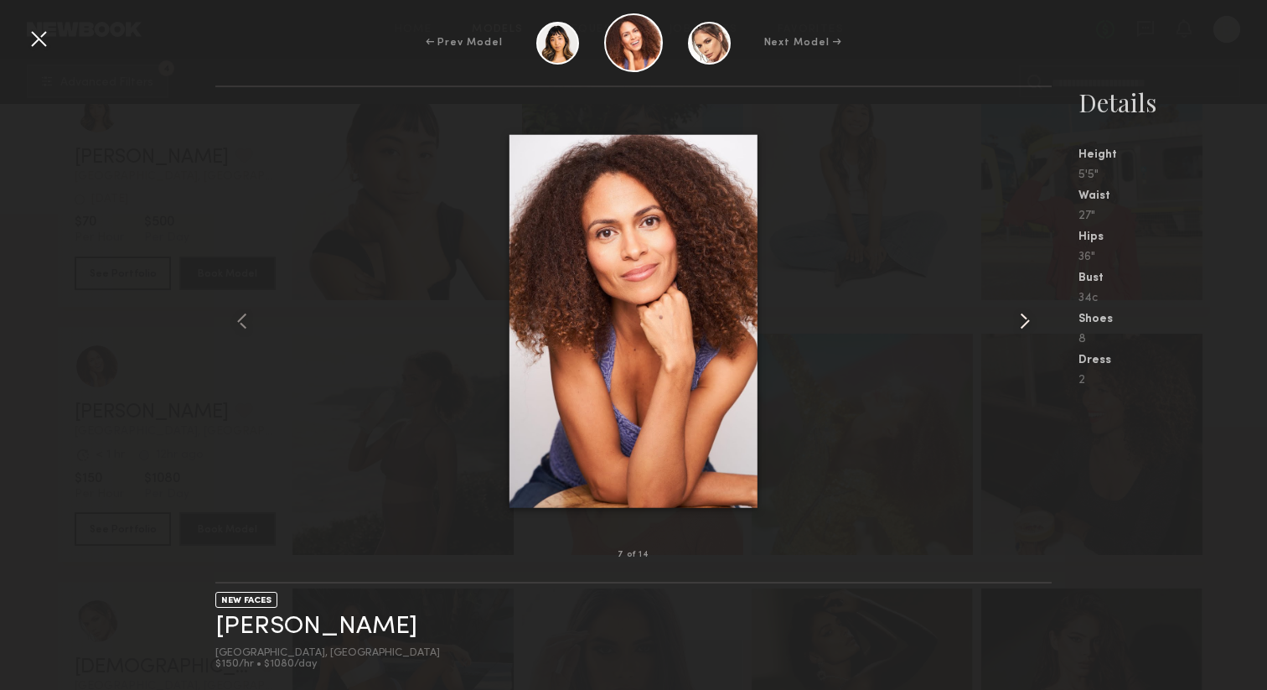
click at [1030, 321] on common-icon at bounding box center [1024, 320] width 27 height 27
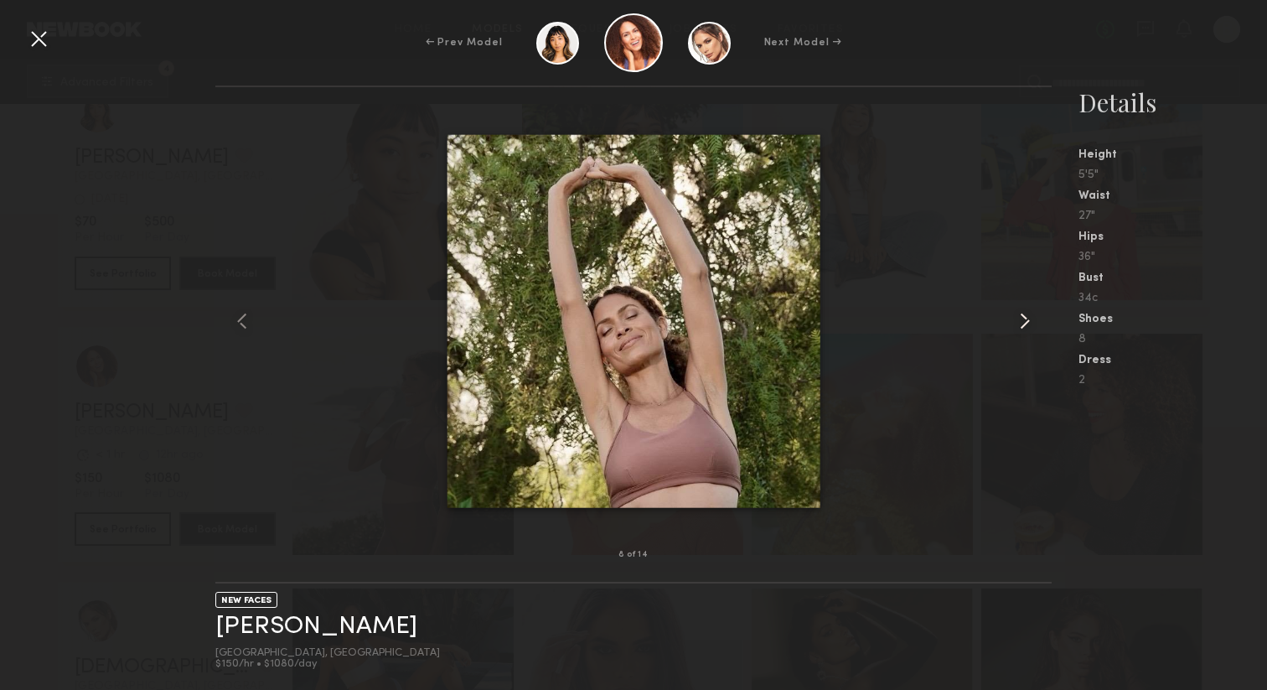
click at [1030, 321] on common-icon at bounding box center [1024, 320] width 27 height 27
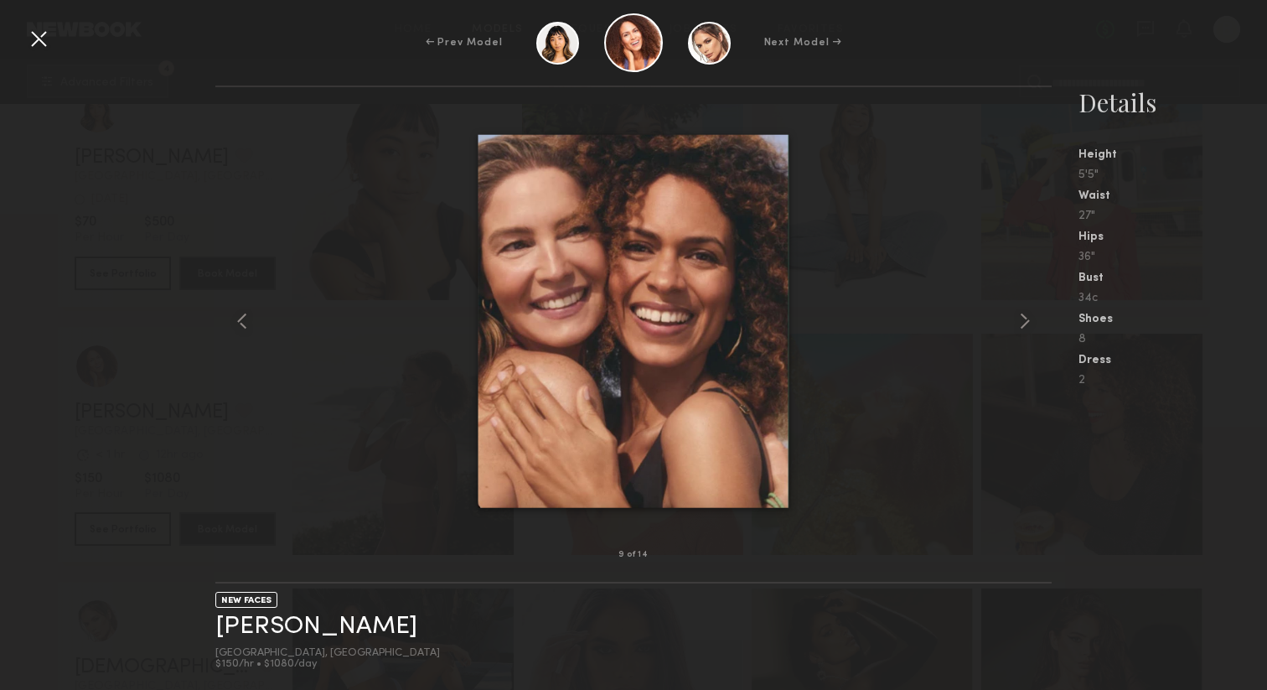
click at [39, 39] on div at bounding box center [38, 38] width 27 height 27
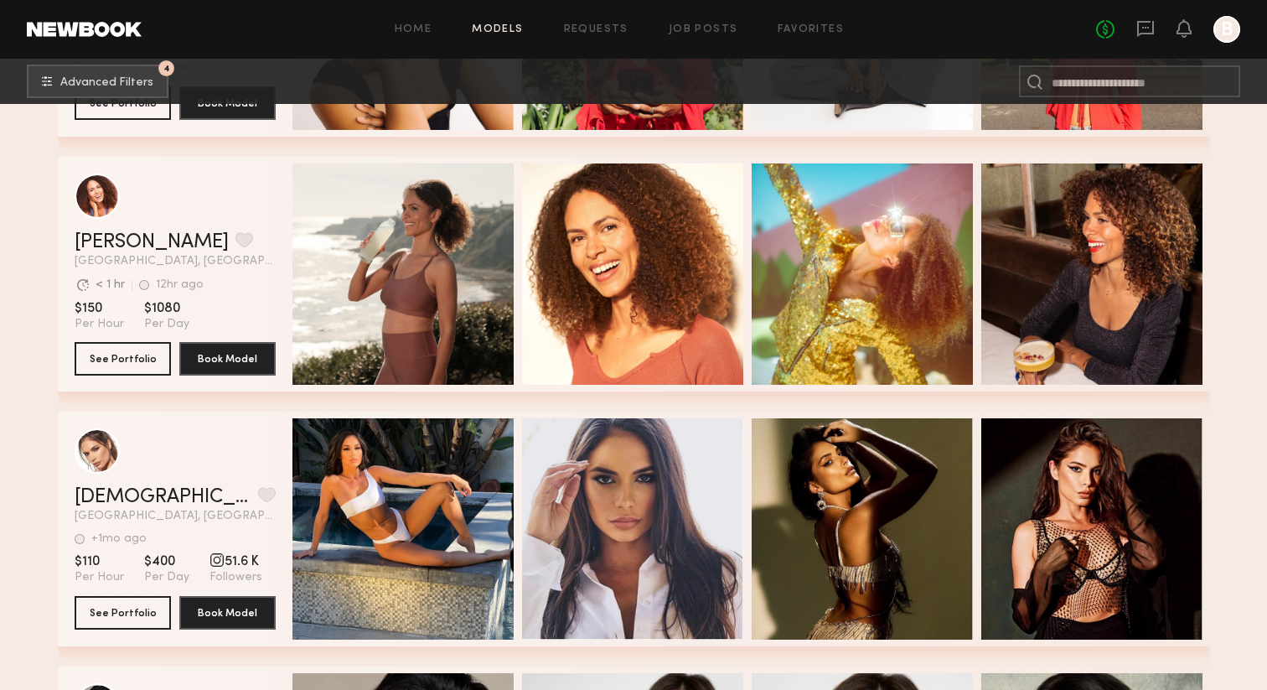
scroll to position [10165, 0]
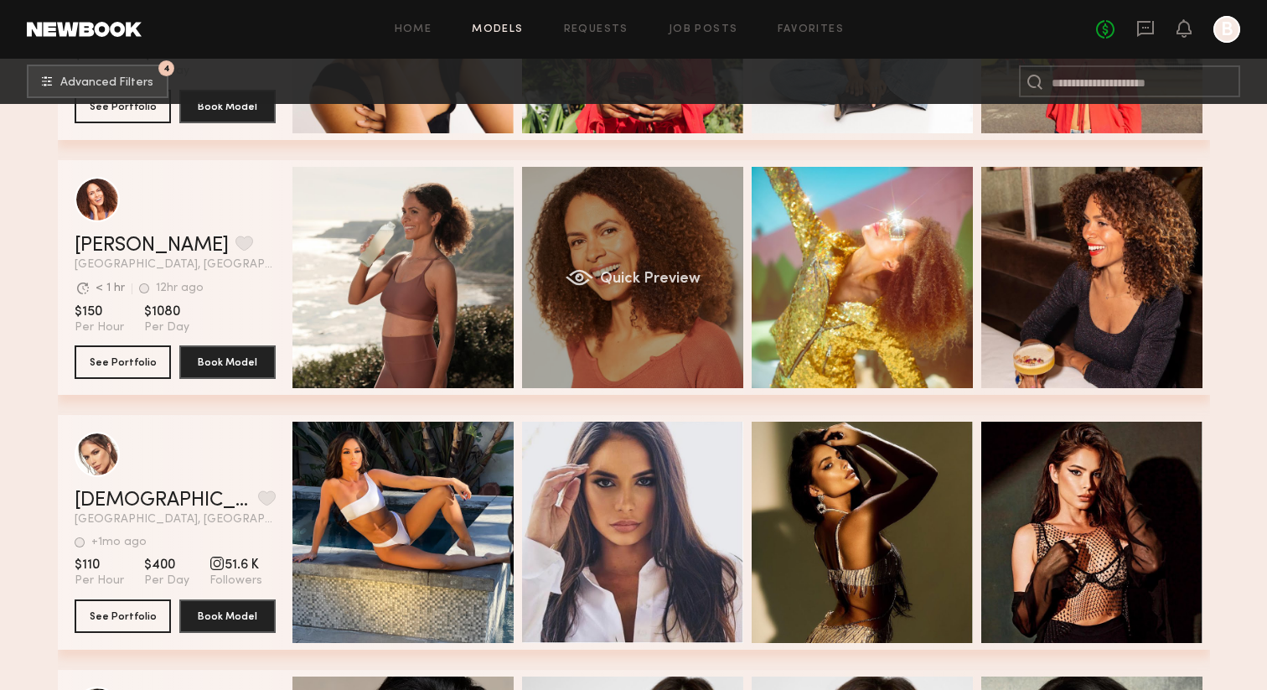
click at [608, 323] on div "Quick Preview" at bounding box center [632, 277] width 221 height 221
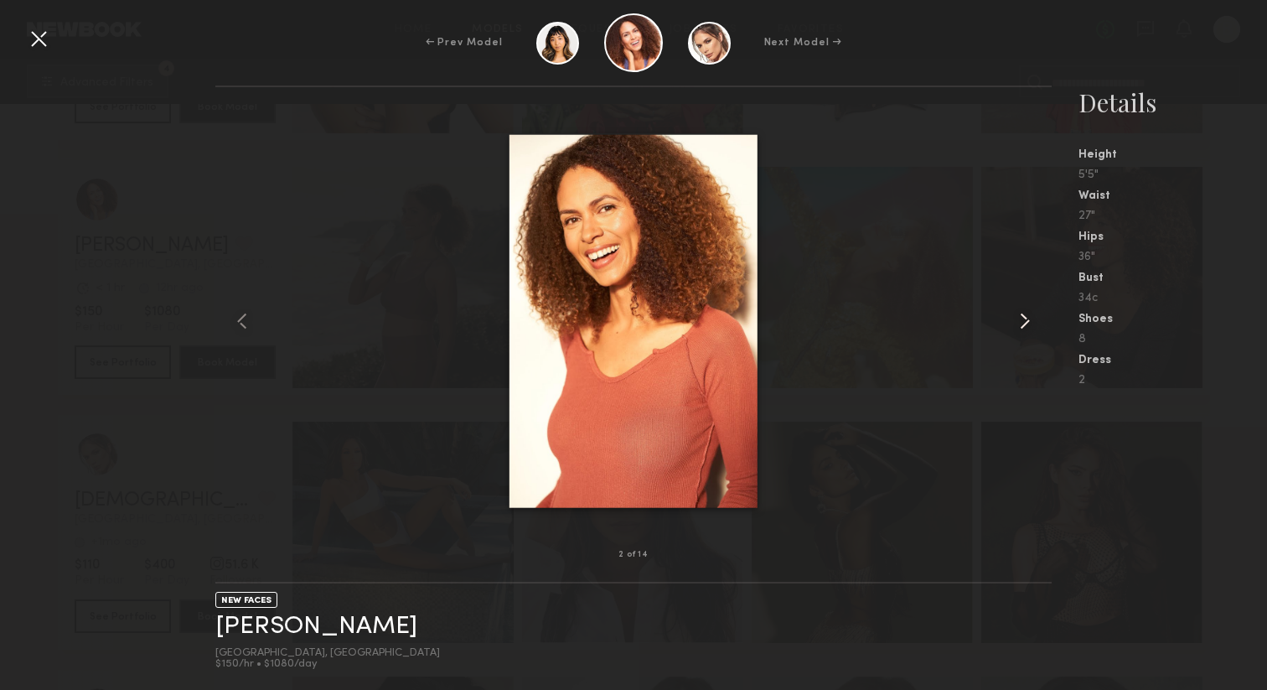
click at [1031, 322] on common-icon at bounding box center [1024, 320] width 27 height 27
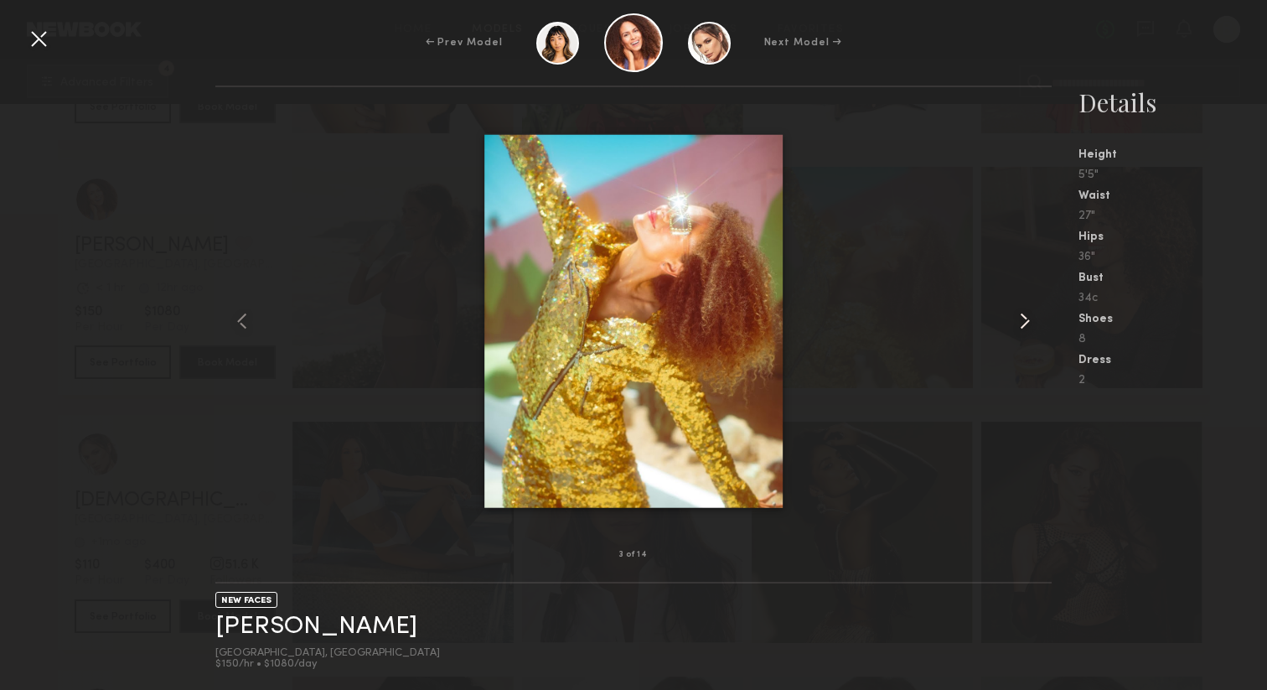
click at [1031, 322] on common-icon at bounding box center [1024, 320] width 27 height 27
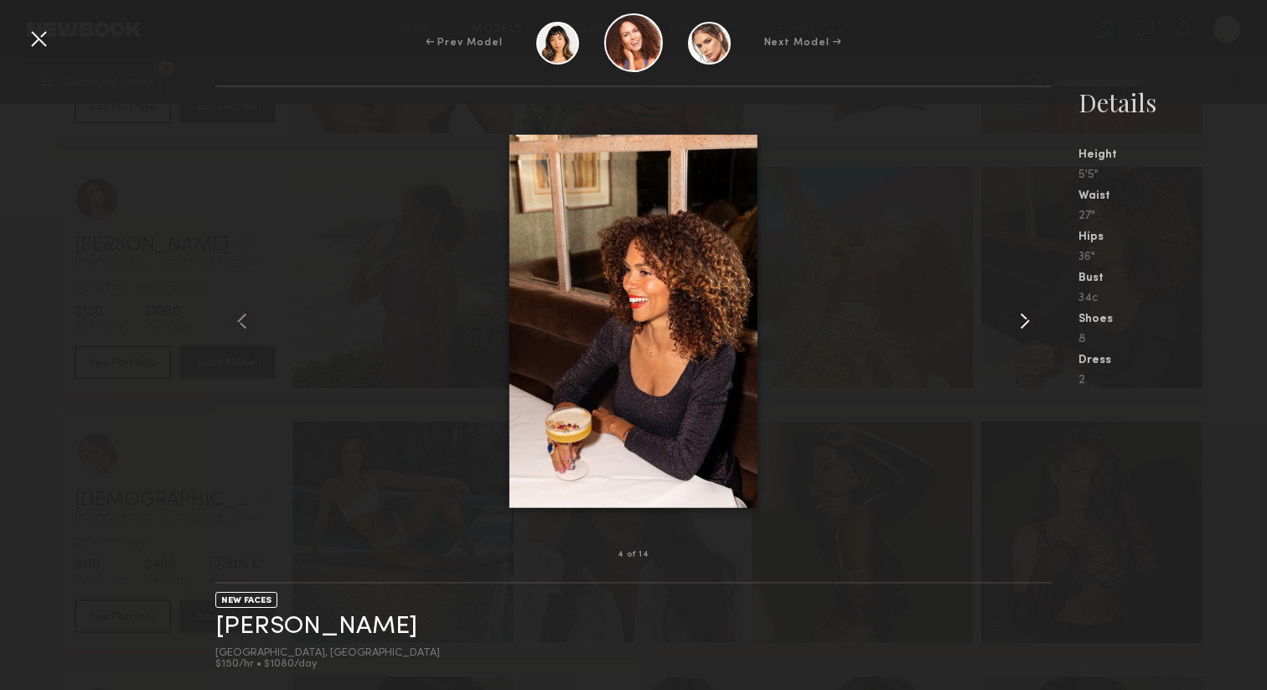
click at [1031, 322] on common-icon at bounding box center [1024, 320] width 27 height 27
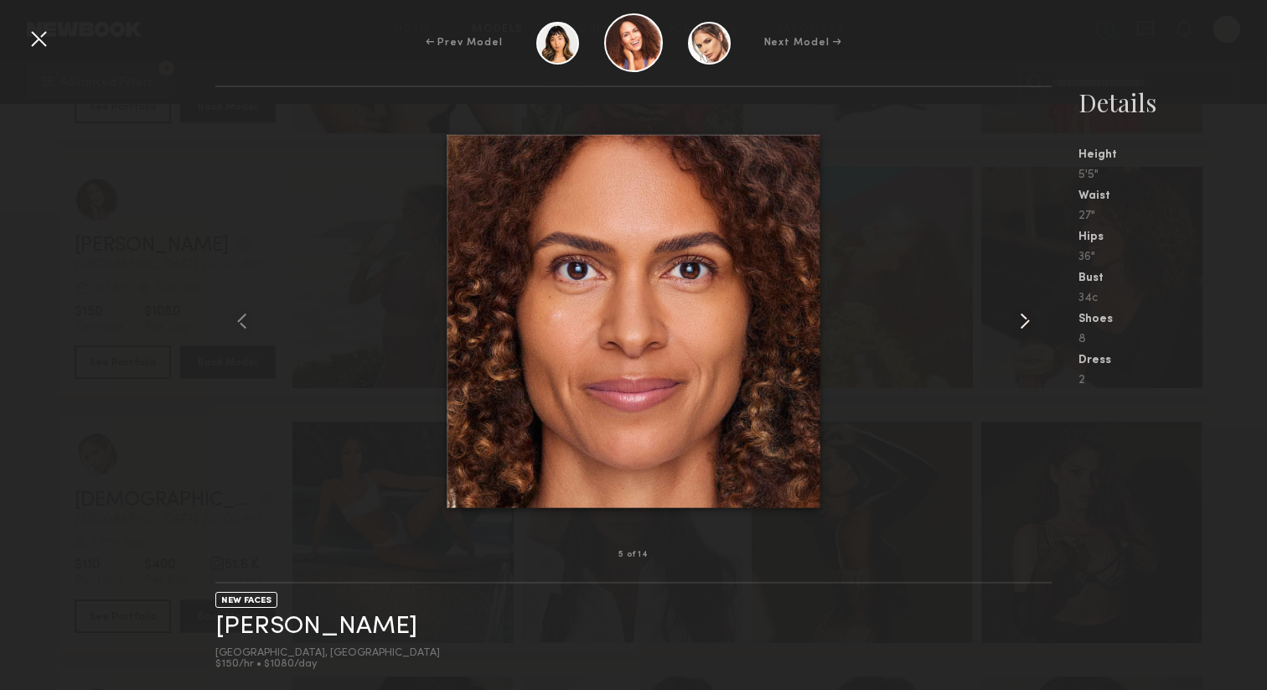
click at [1031, 322] on common-icon at bounding box center [1024, 320] width 27 height 27
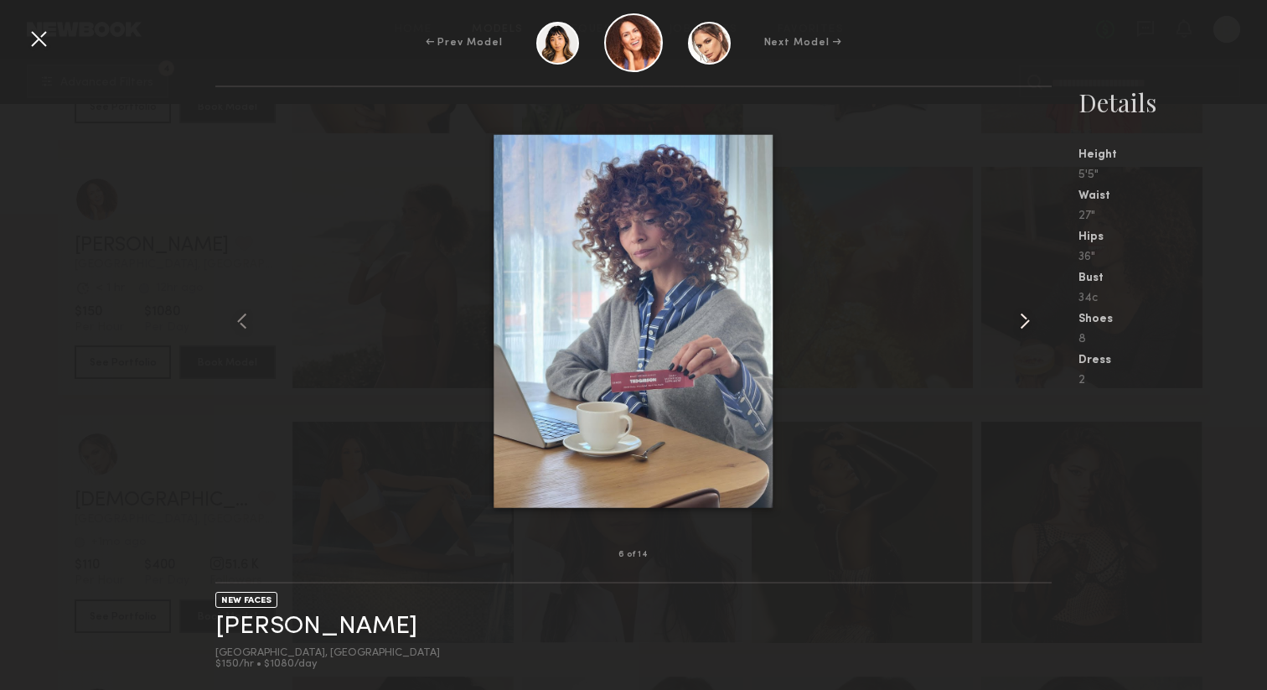
click at [1031, 322] on common-icon at bounding box center [1024, 320] width 27 height 27
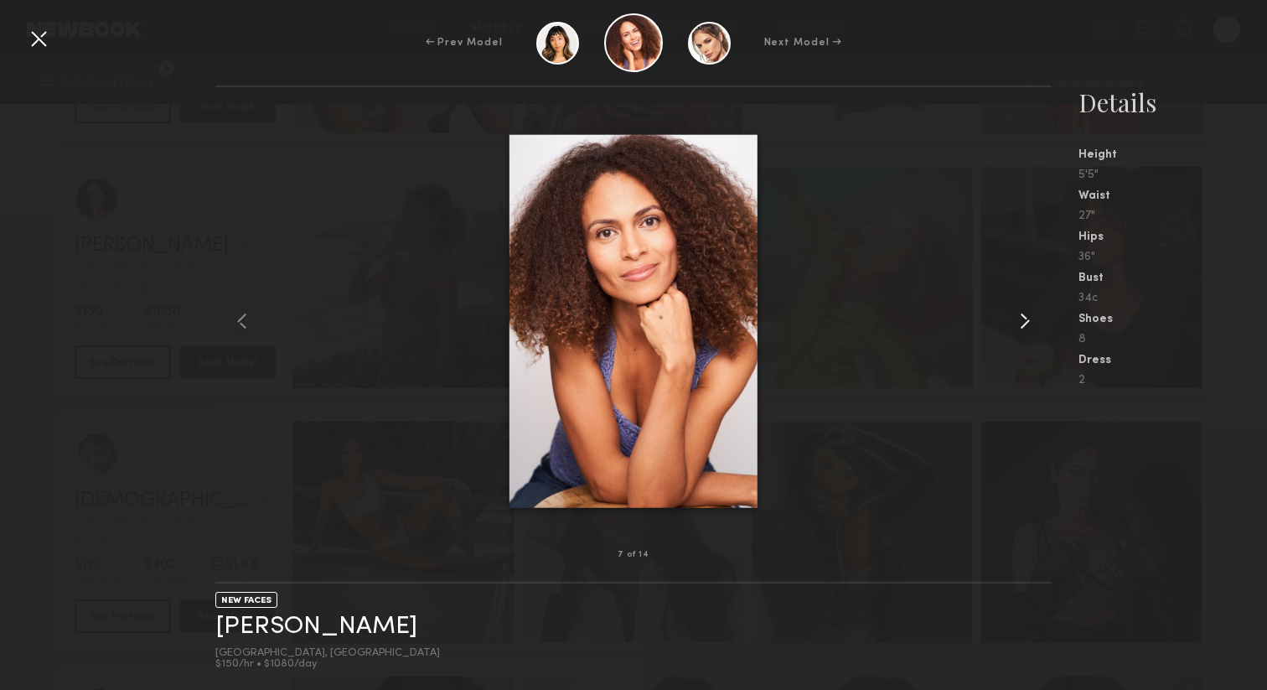
click at [1031, 322] on common-icon at bounding box center [1024, 320] width 27 height 27
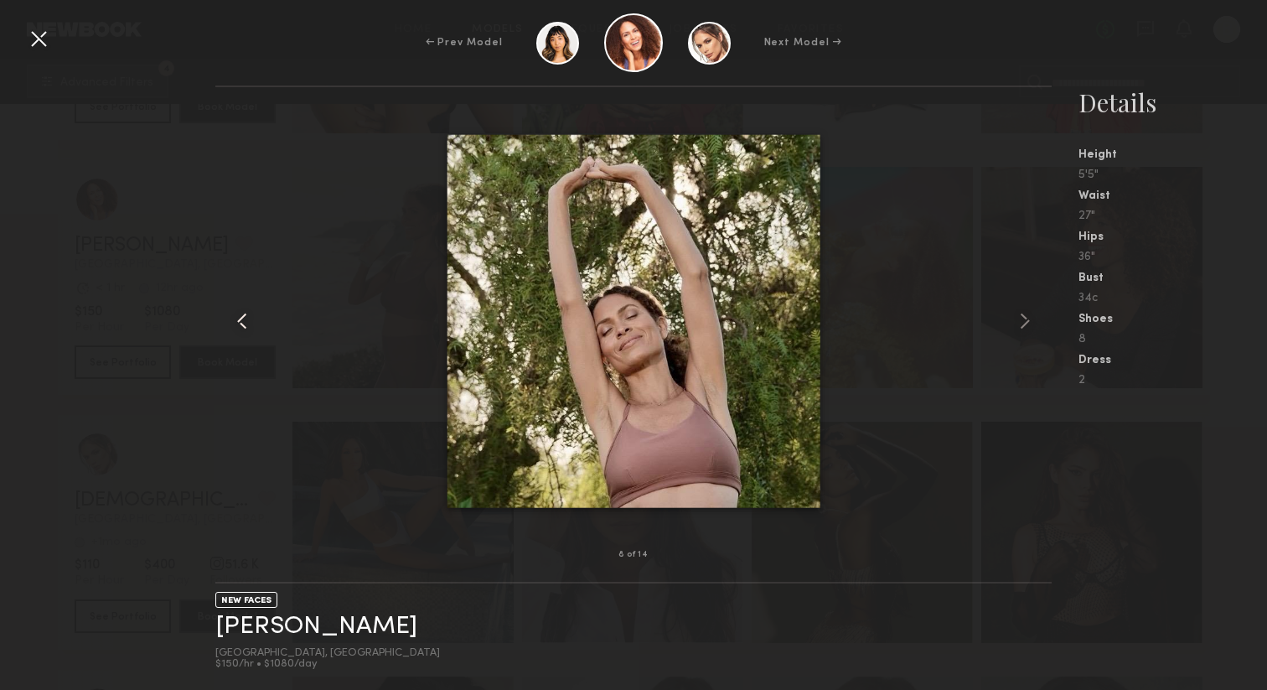
click at [251, 322] on common-icon at bounding box center [242, 320] width 27 height 27
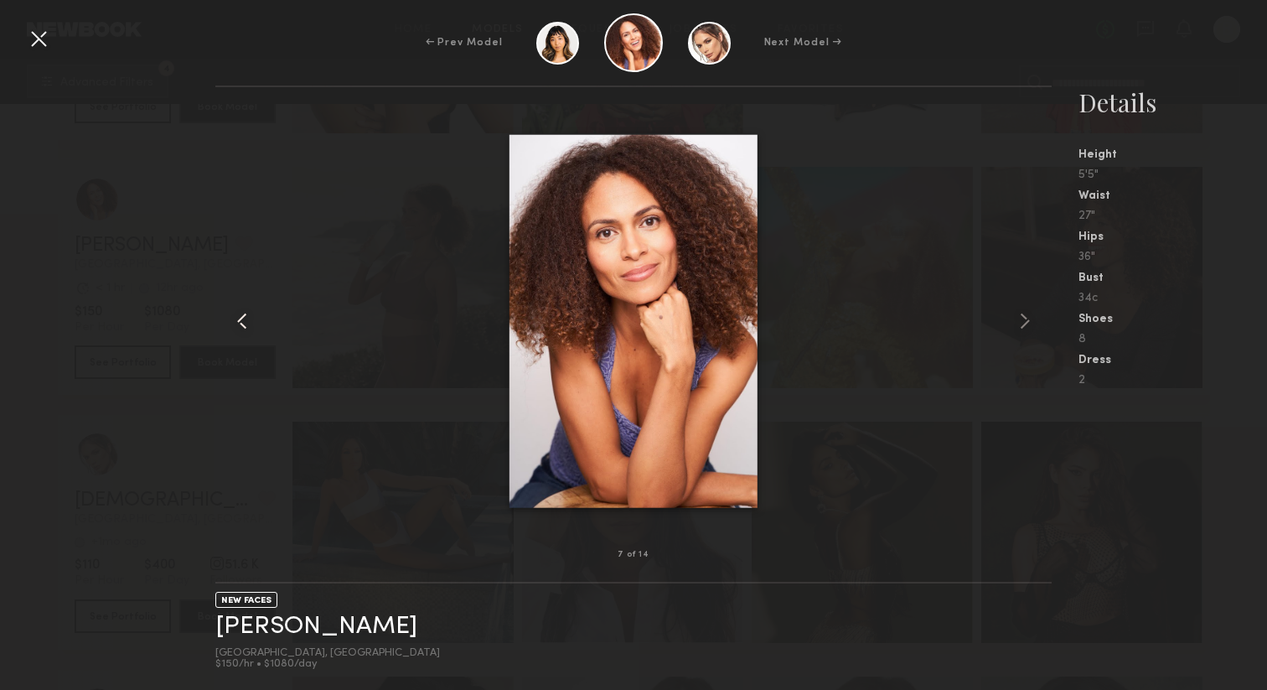
click at [242, 318] on common-icon at bounding box center [242, 320] width 27 height 27
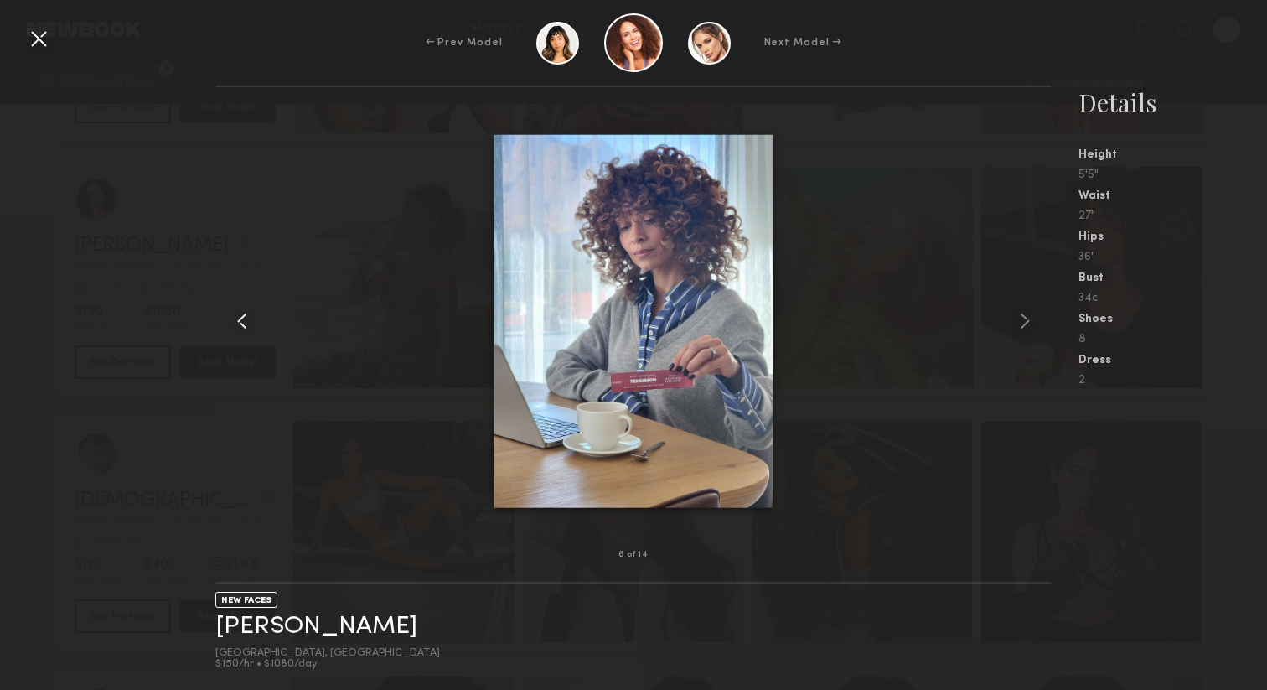
click at [242, 318] on common-icon at bounding box center [242, 320] width 27 height 27
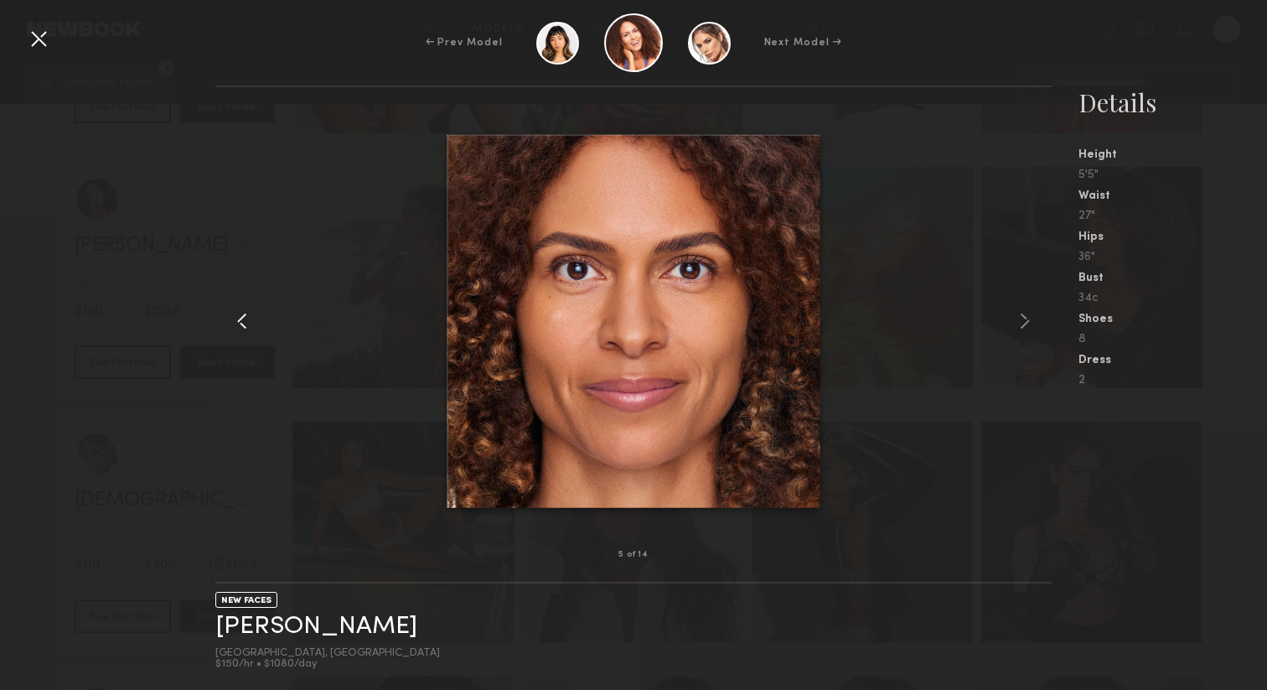
click at [242, 318] on common-icon at bounding box center [242, 320] width 27 height 27
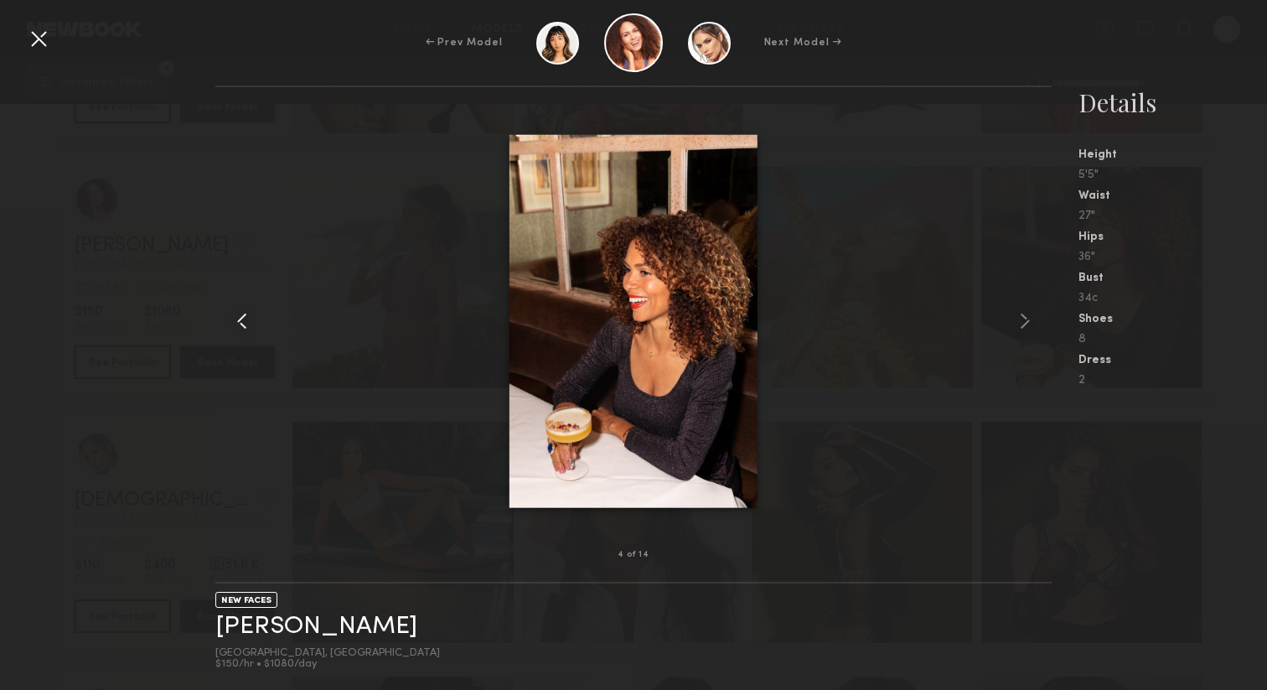
click at [242, 318] on common-icon at bounding box center [242, 320] width 27 height 27
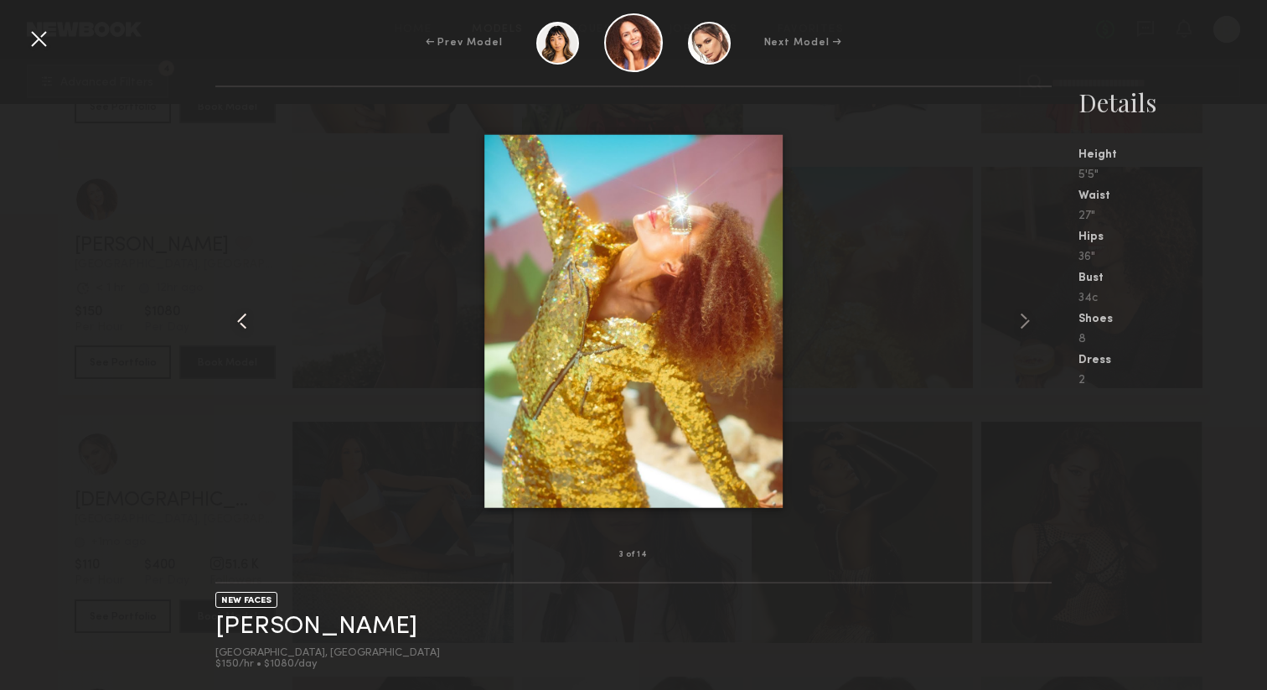
click at [242, 318] on common-icon at bounding box center [242, 320] width 27 height 27
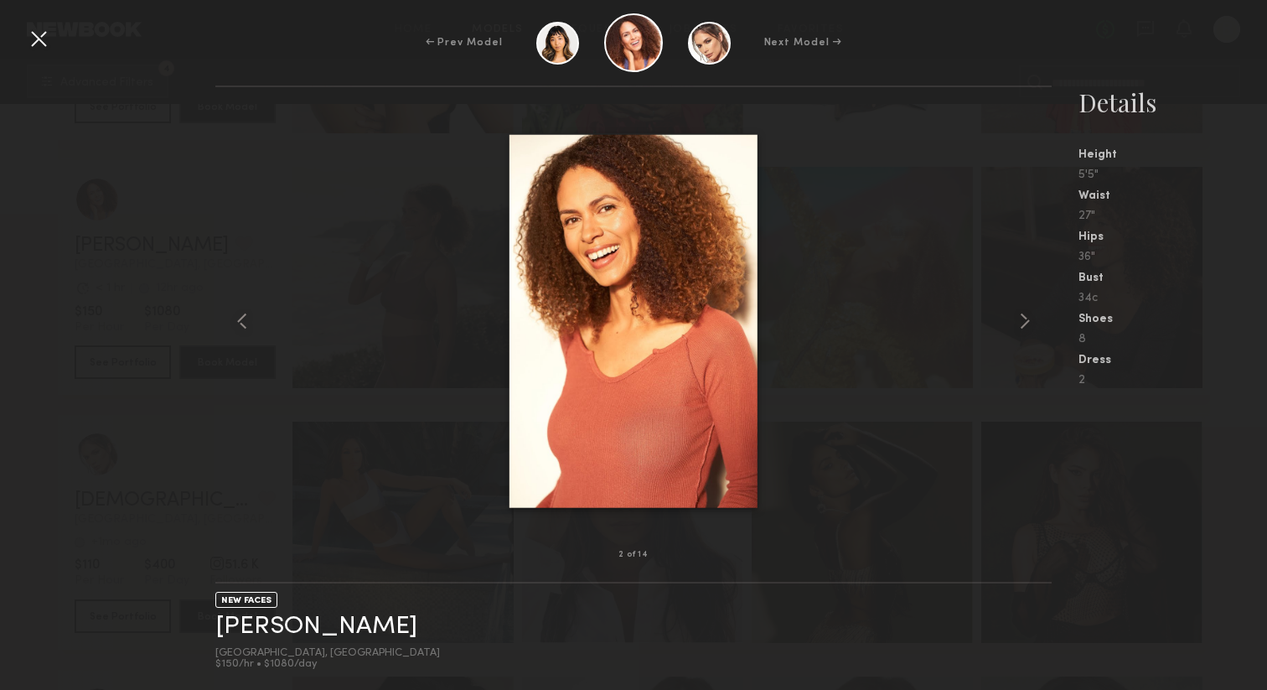
click at [39, 49] on div at bounding box center [38, 38] width 27 height 27
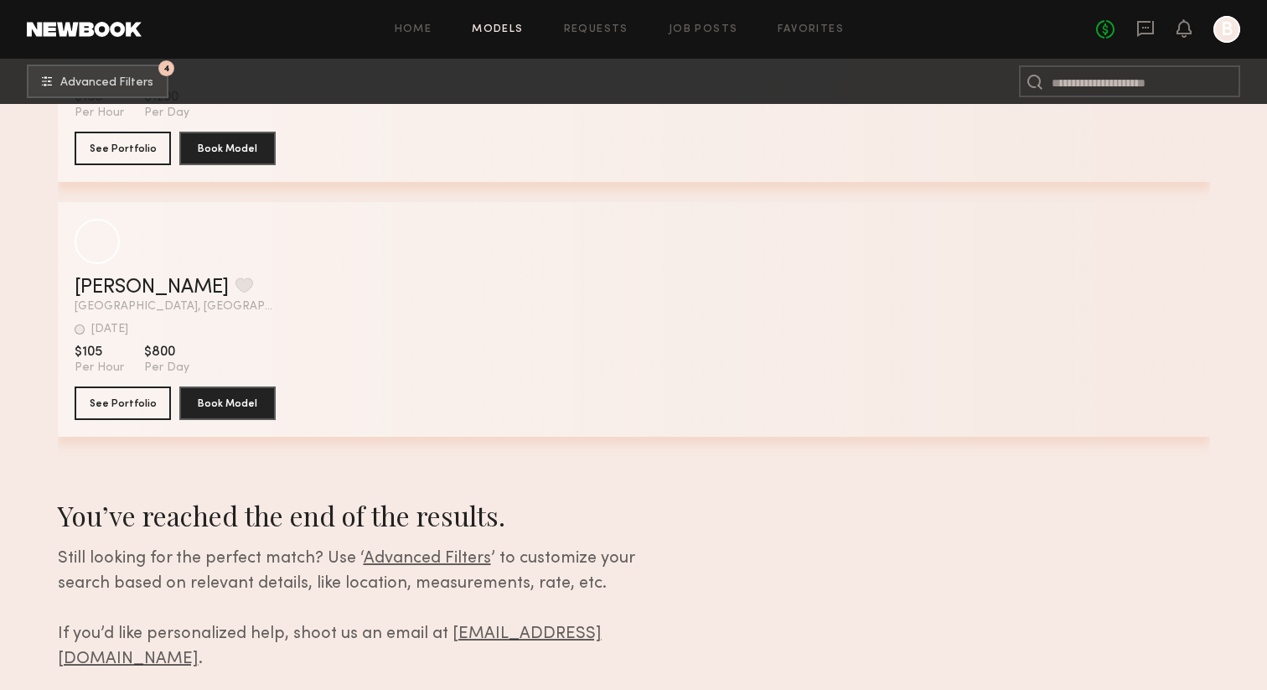
scroll to position [14706, 0]
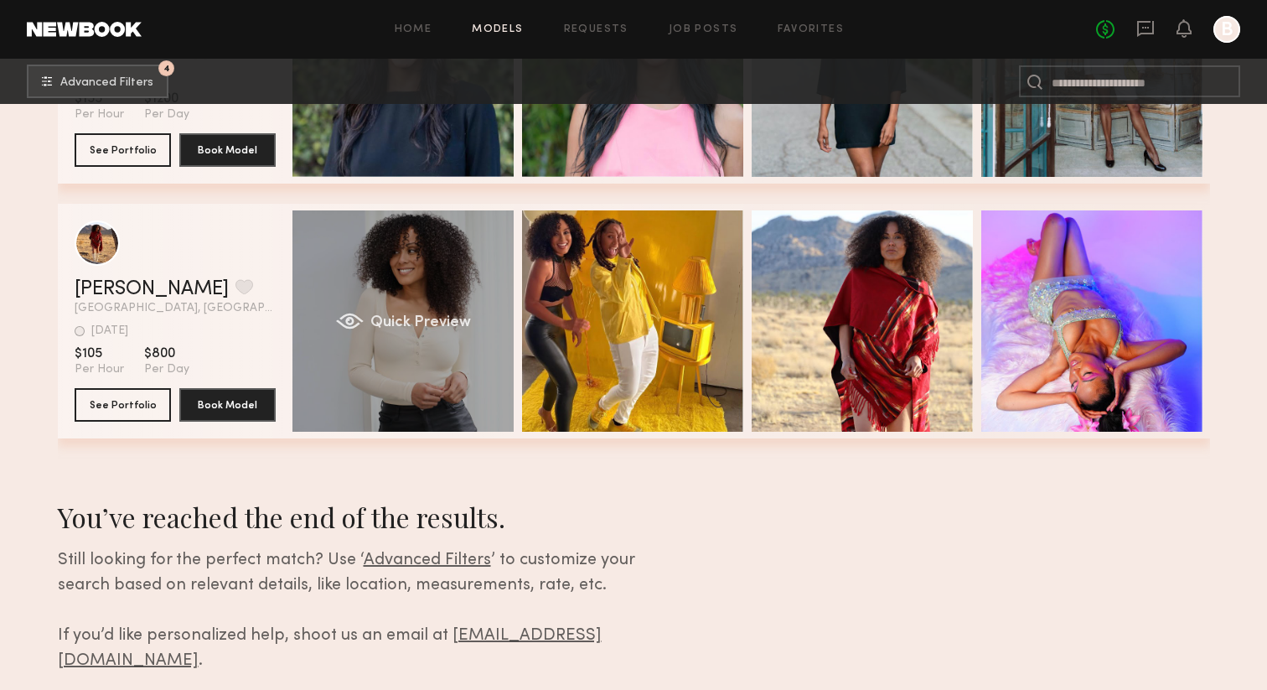
click at [385, 338] on div "Quick Preview" at bounding box center [402, 320] width 221 height 221
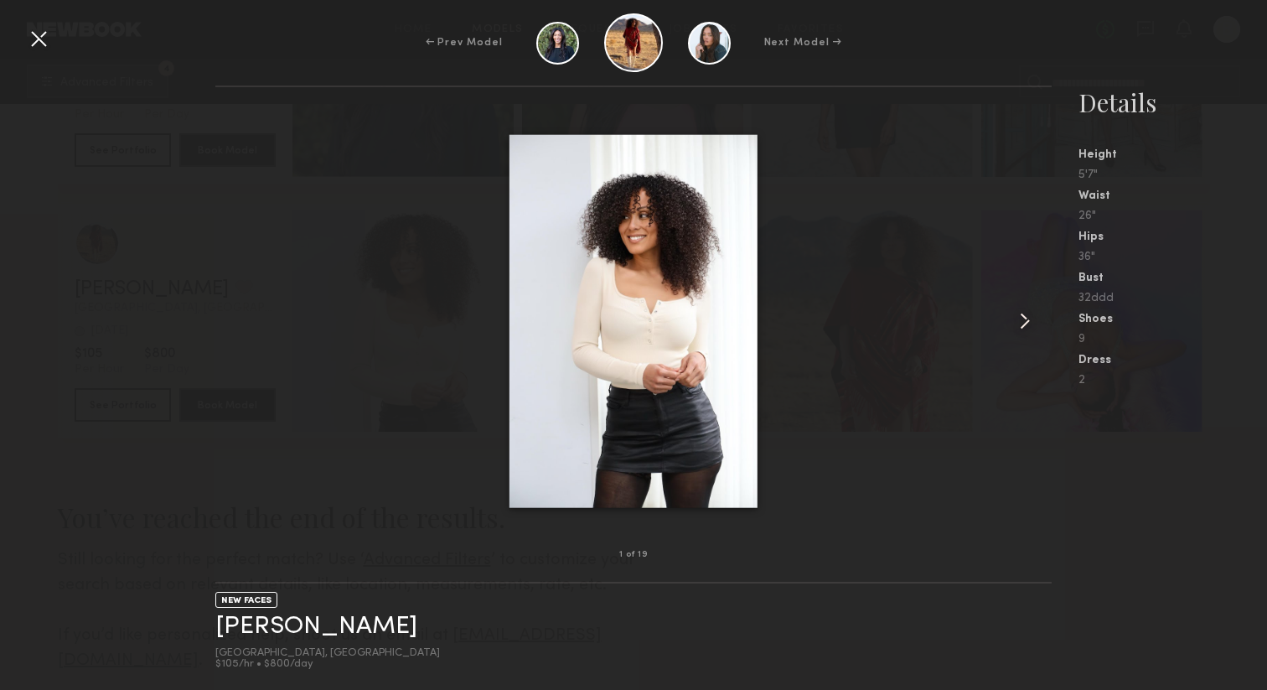
click at [1028, 317] on common-icon at bounding box center [1024, 320] width 27 height 27
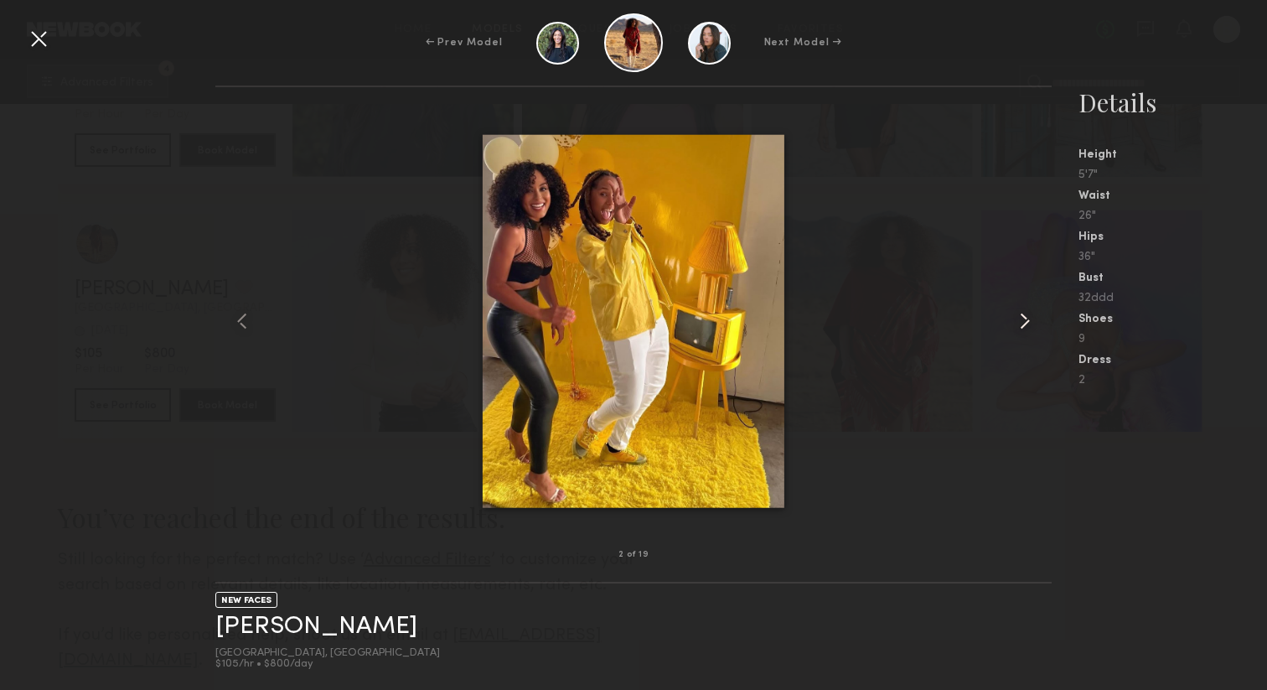
click at [1027, 317] on common-icon at bounding box center [1024, 320] width 27 height 27
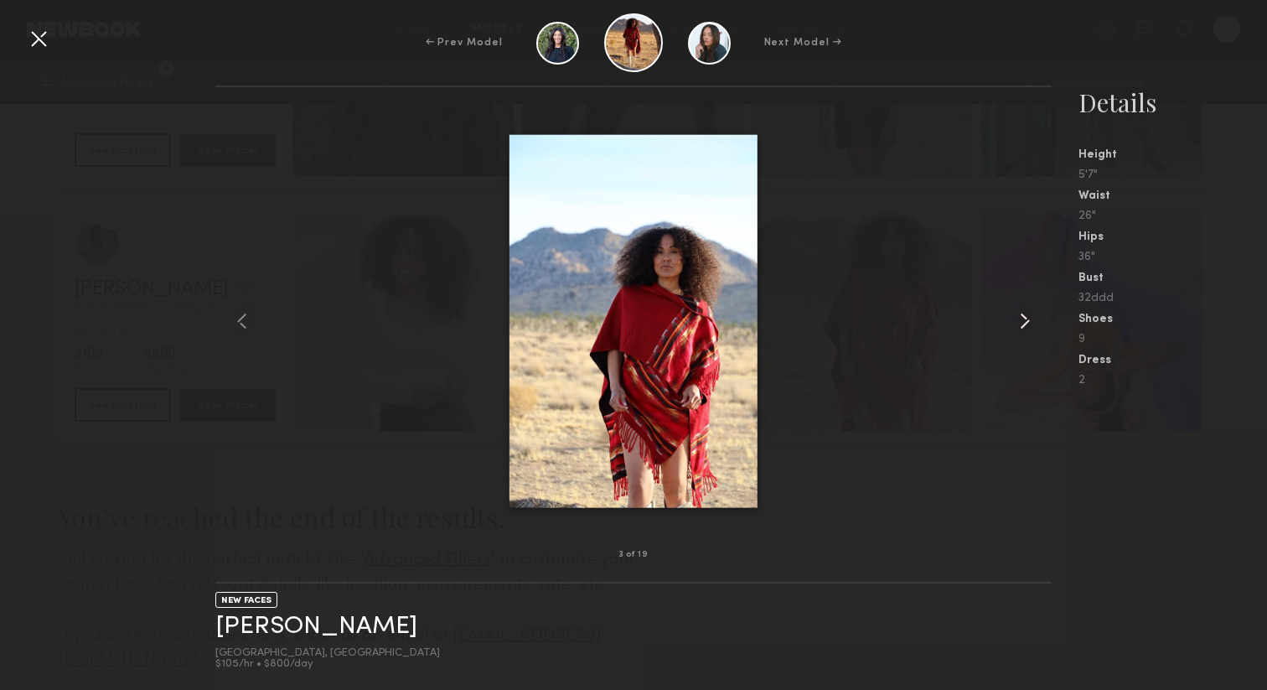
click at [1027, 317] on common-icon at bounding box center [1024, 320] width 27 height 27
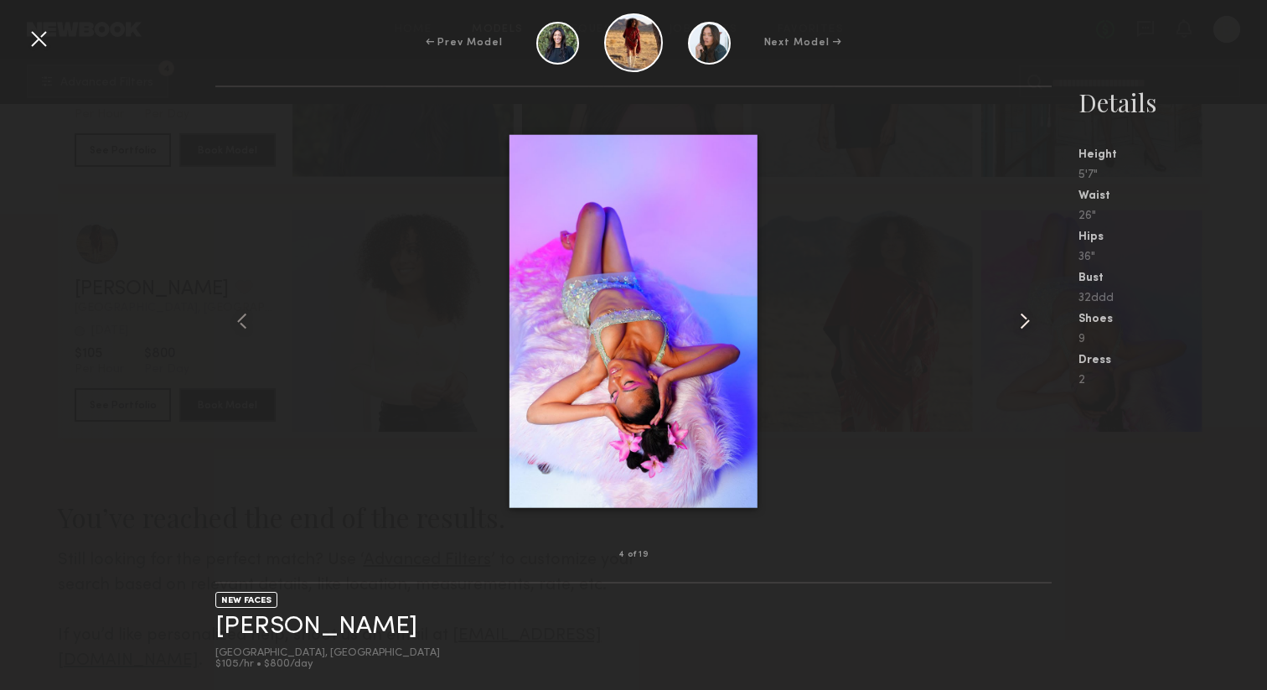
click at [1027, 317] on common-icon at bounding box center [1024, 320] width 27 height 27
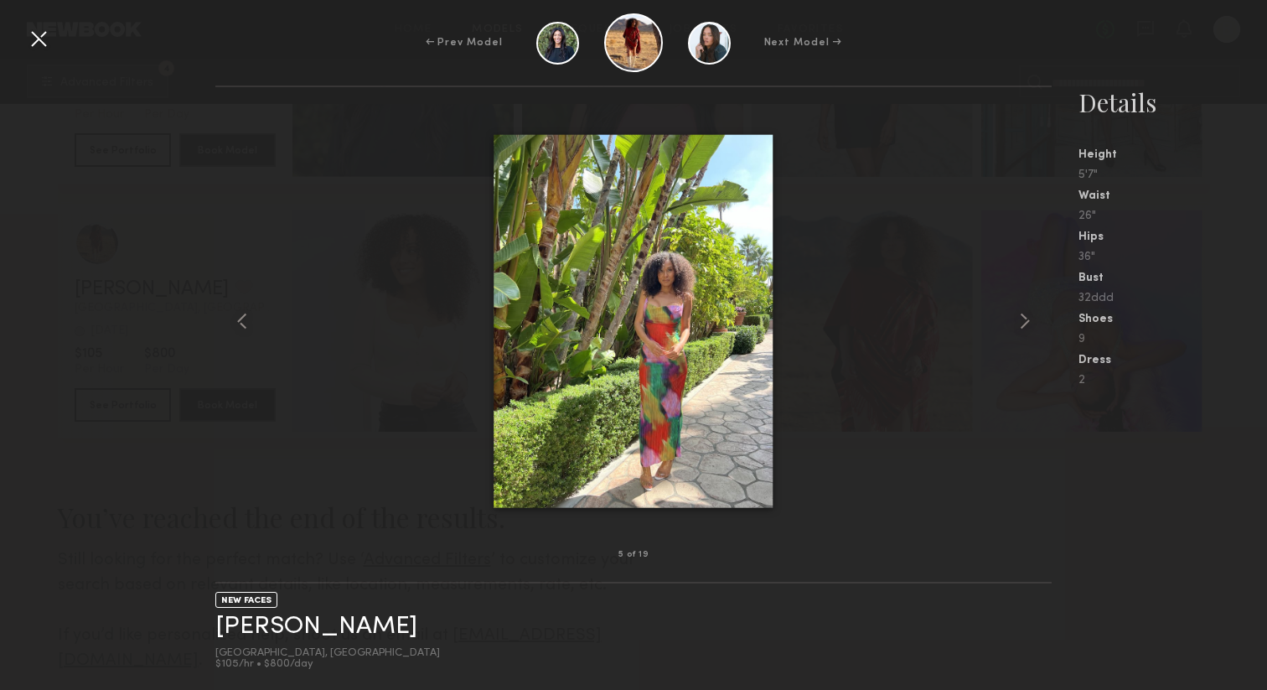
click at [46, 44] on div at bounding box center [38, 38] width 27 height 27
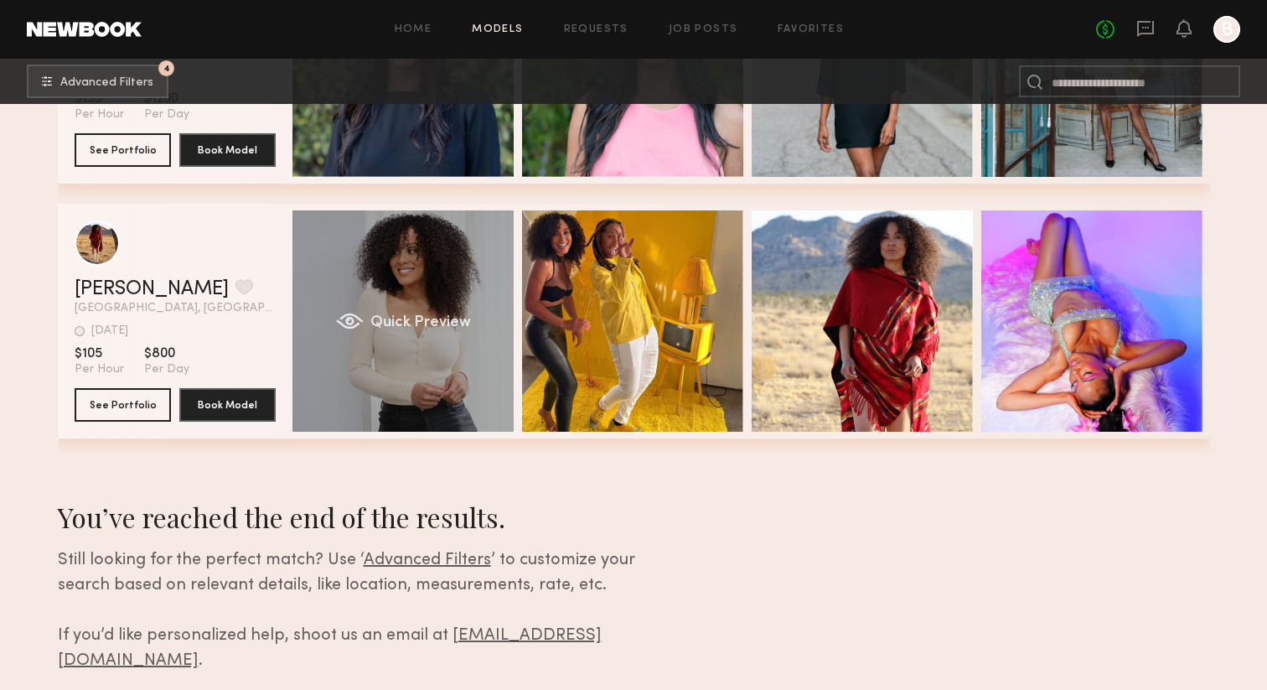
click at [367, 275] on div "Quick Preview" at bounding box center [402, 320] width 221 height 221
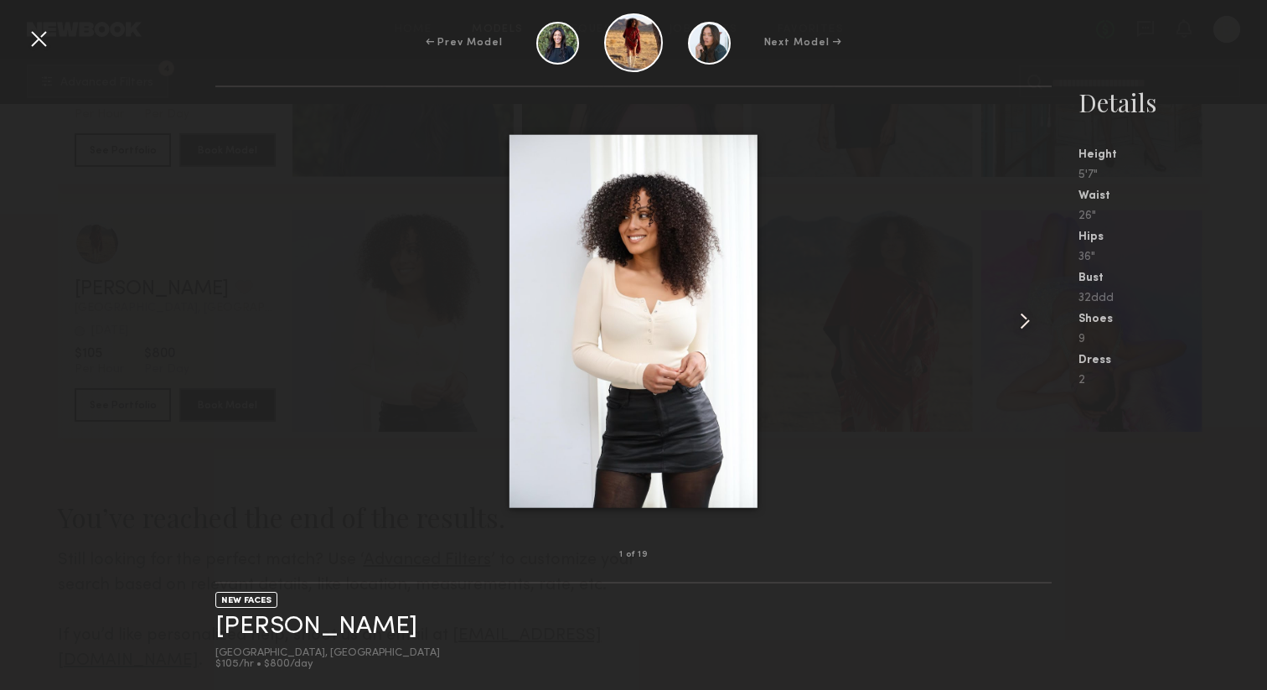
click at [1030, 318] on common-icon at bounding box center [1024, 320] width 27 height 27
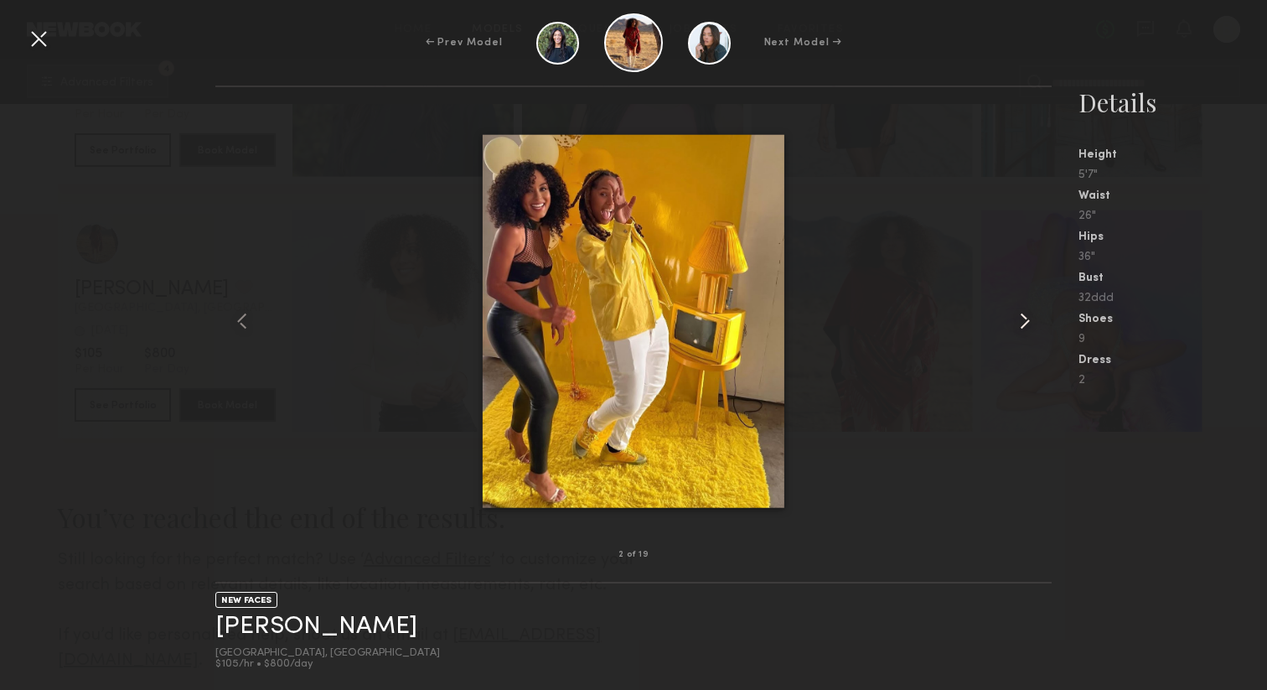
click at [1030, 318] on common-icon at bounding box center [1024, 320] width 27 height 27
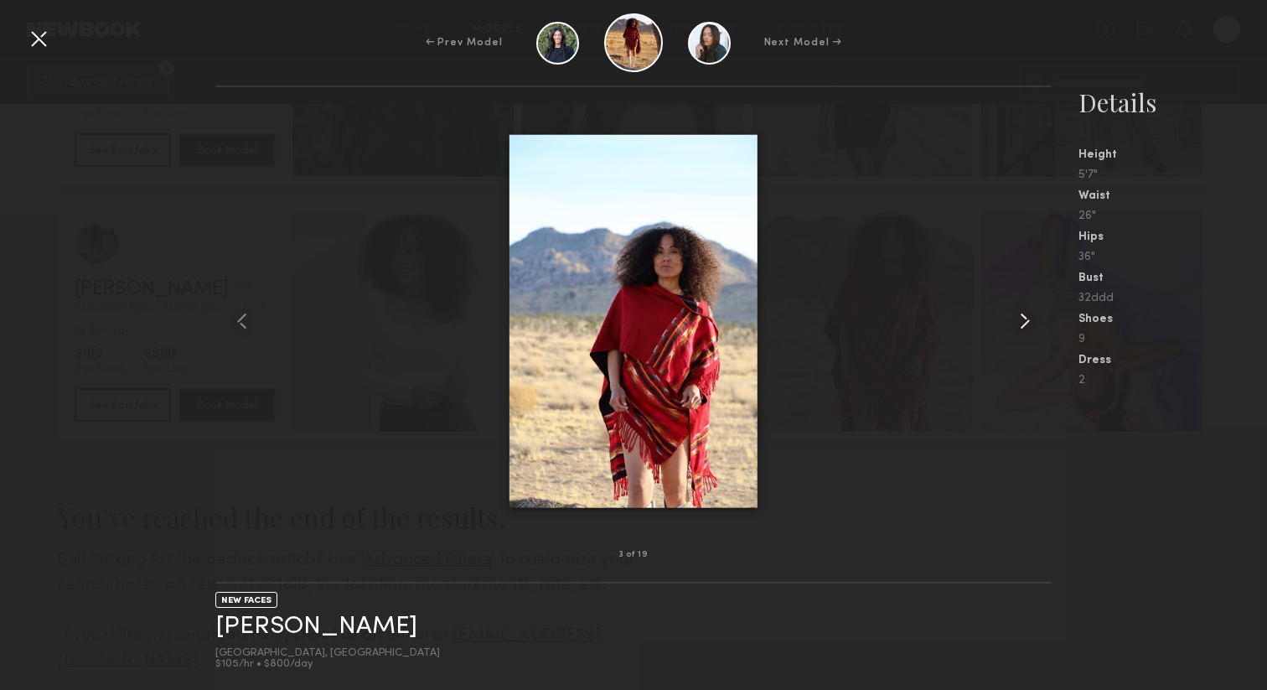
click at [1030, 318] on common-icon at bounding box center [1024, 320] width 27 height 27
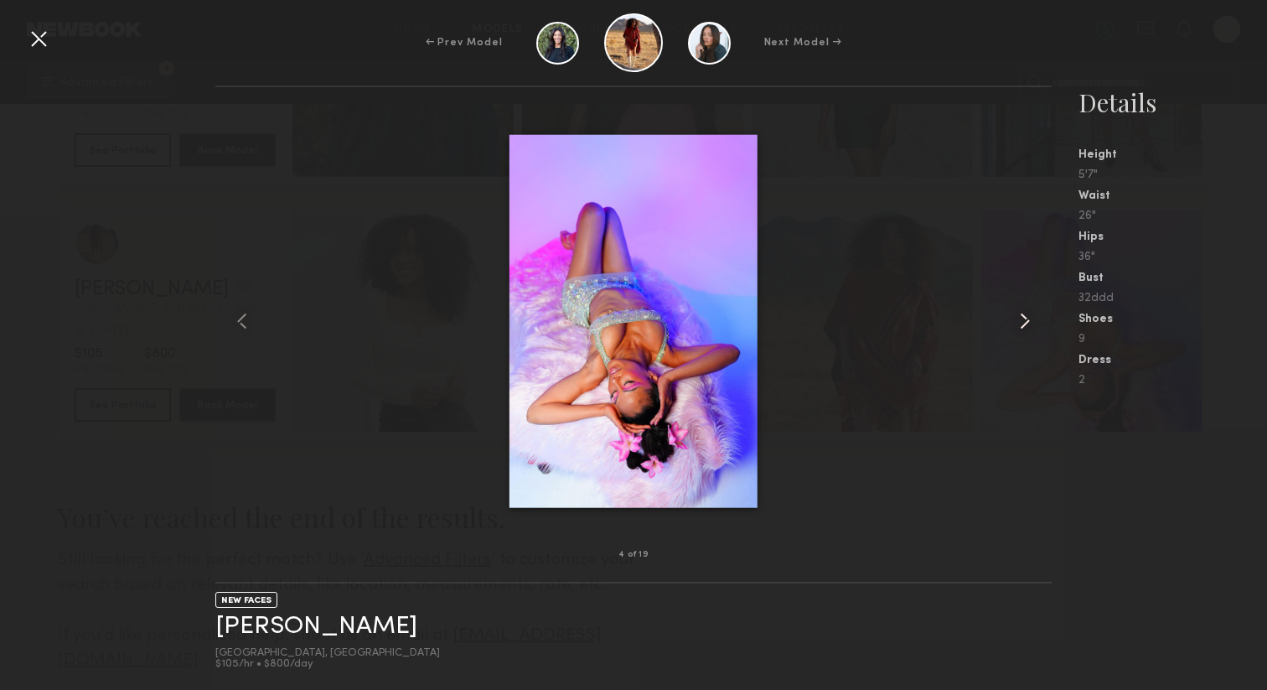
click at [1030, 318] on common-icon at bounding box center [1024, 320] width 27 height 27
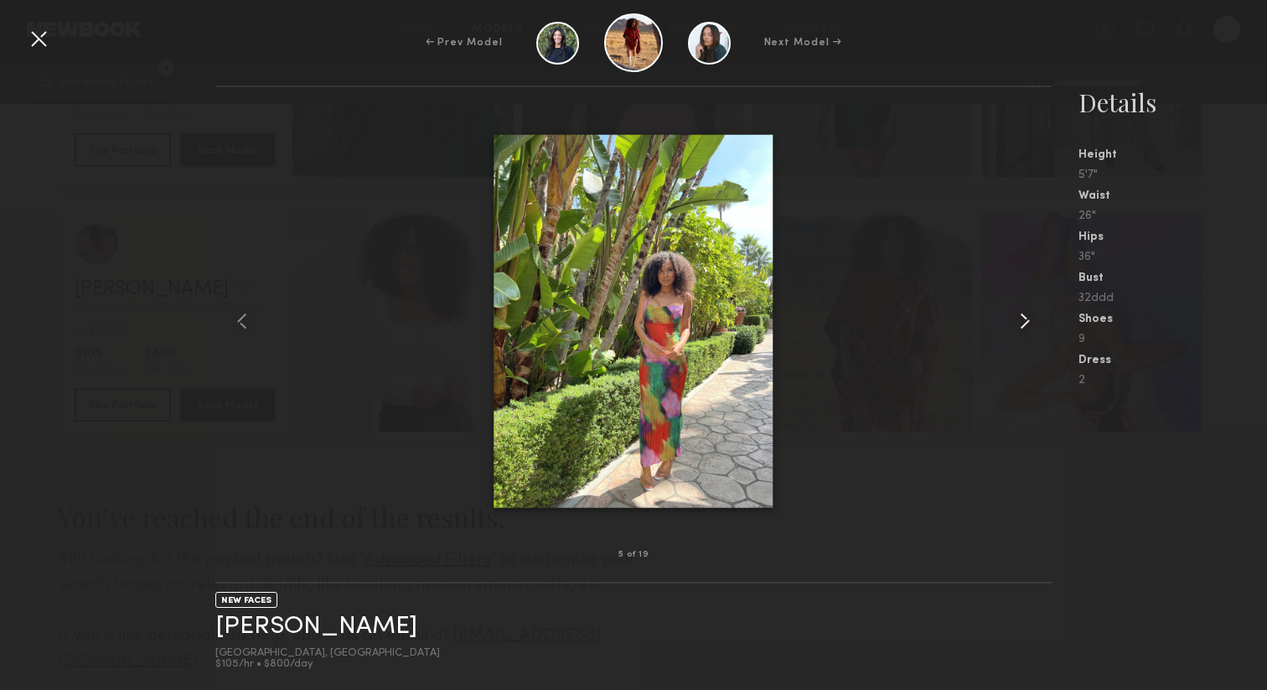
click at [1030, 318] on common-icon at bounding box center [1024, 320] width 27 height 27
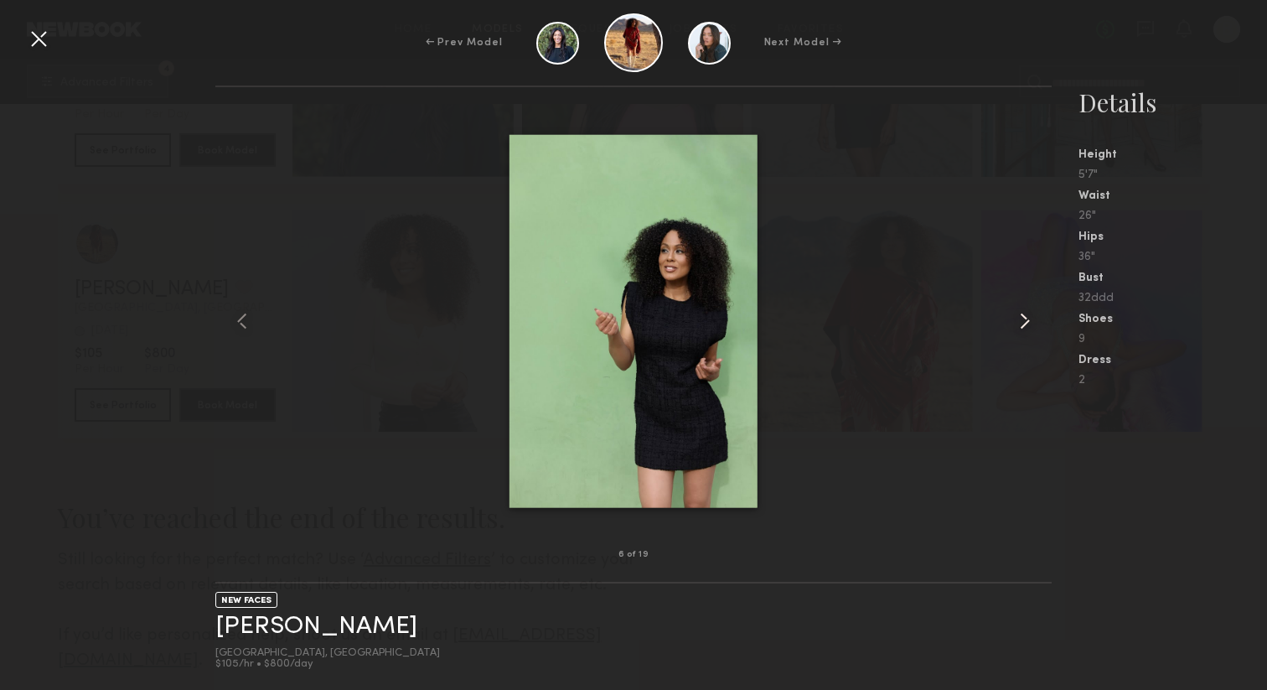
click at [1030, 318] on common-icon at bounding box center [1024, 320] width 27 height 27
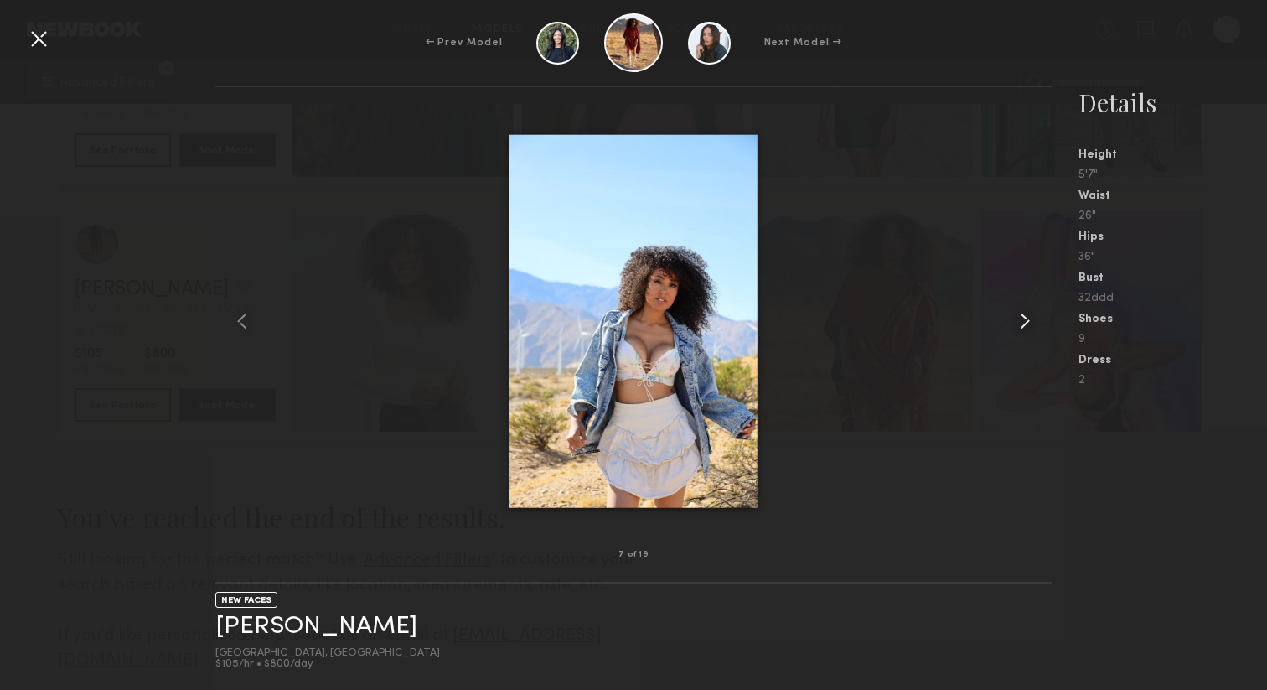
click at [1030, 318] on common-icon at bounding box center [1024, 320] width 27 height 27
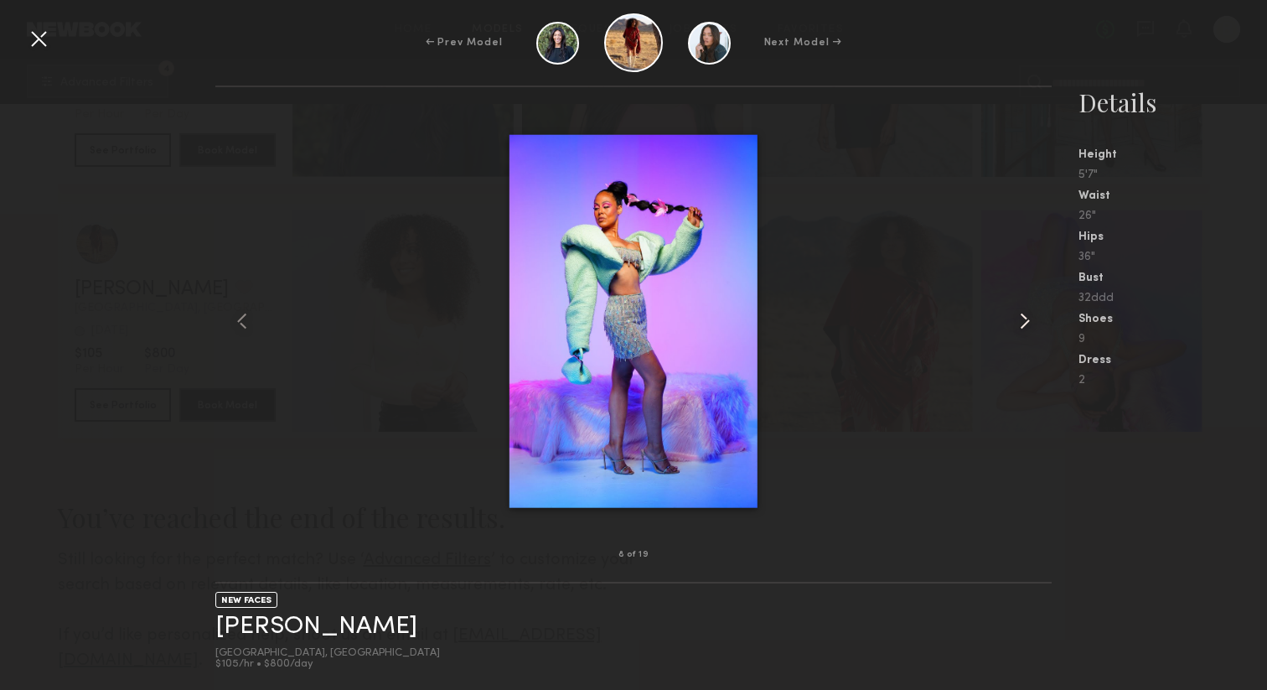
click at [1030, 318] on common-icon at bounding box center [1024, 320] width 27 height 27
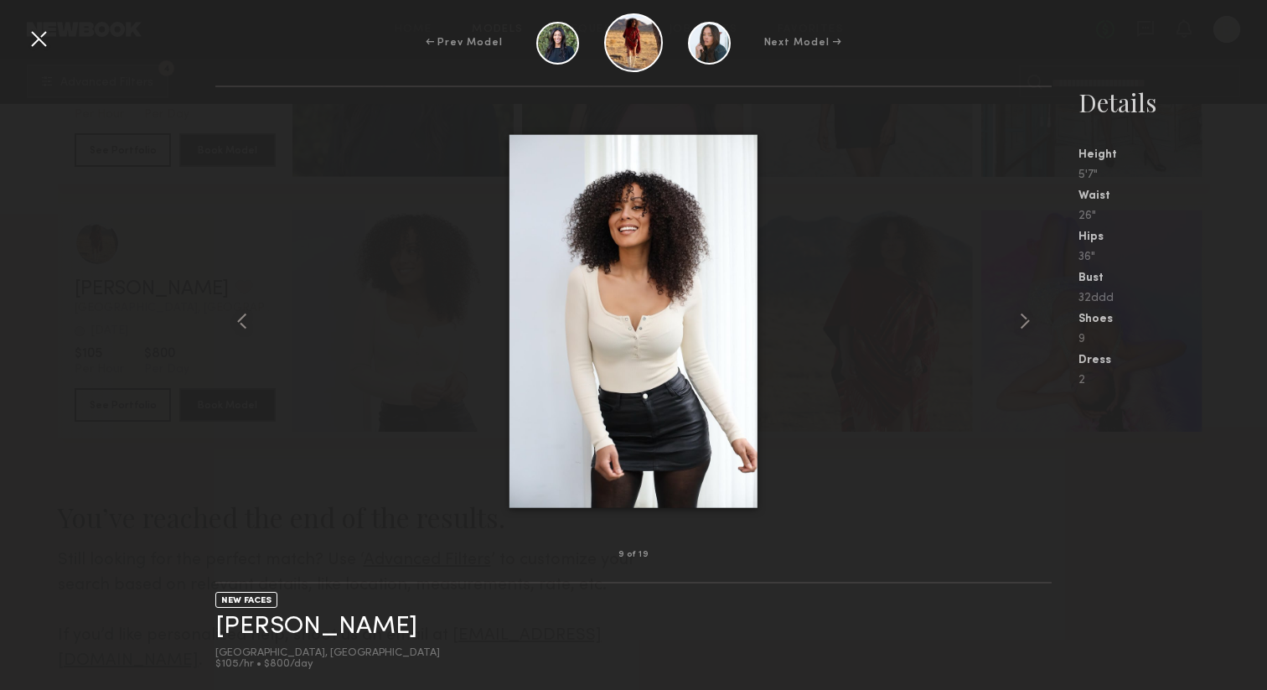
click at [44, 42] on div at bounding box center [38, 38] width 27 height 27
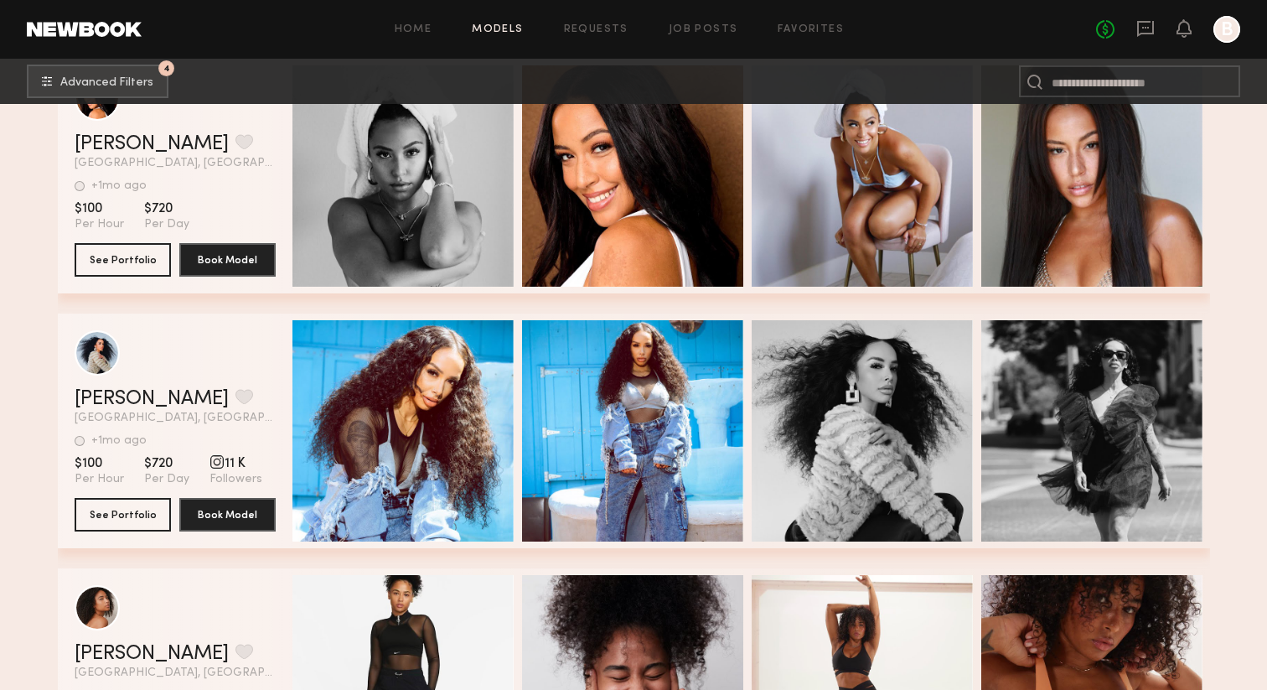
scroll to position [13376, 0]
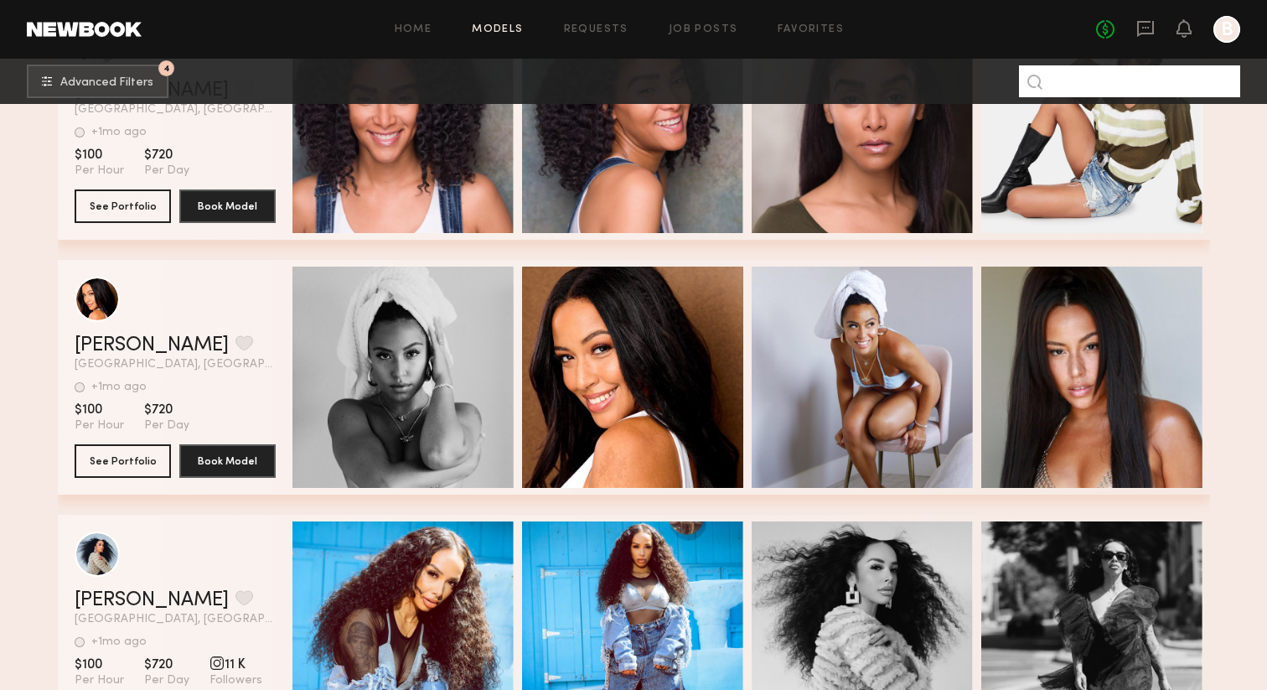
click at [1070, 86] on input at bounding box center [1129, 81] width 221 height 32
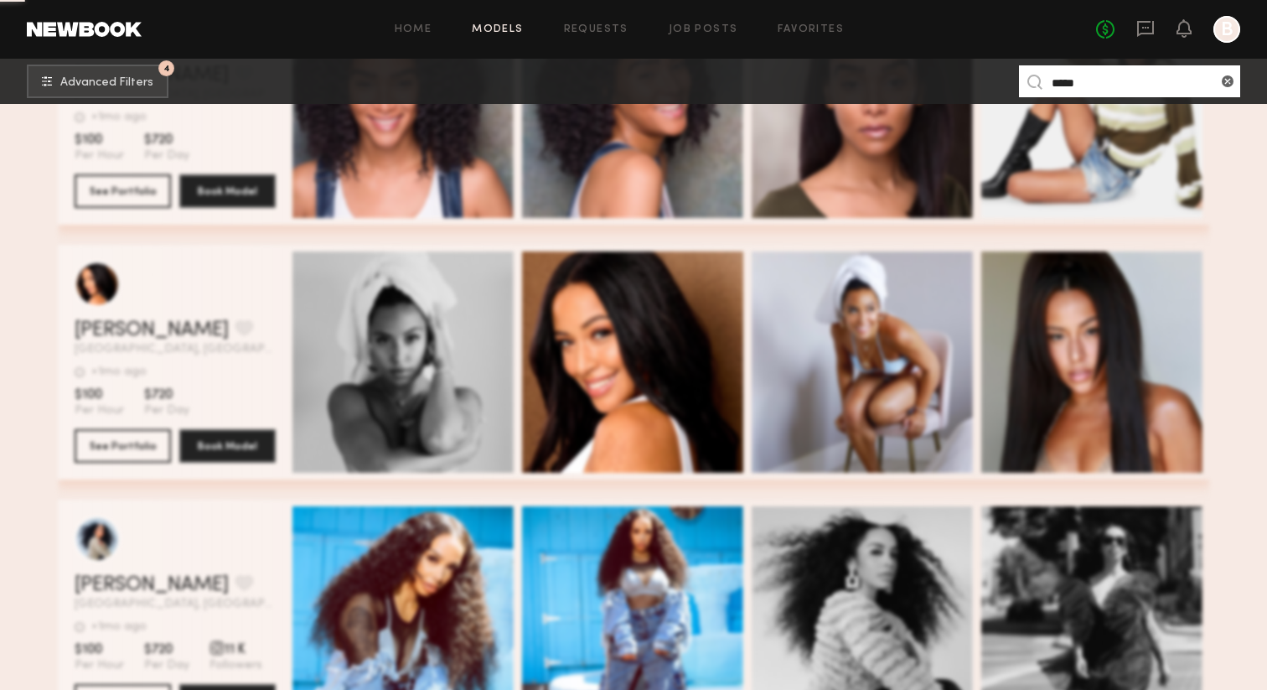
scroll to position [0, 0]
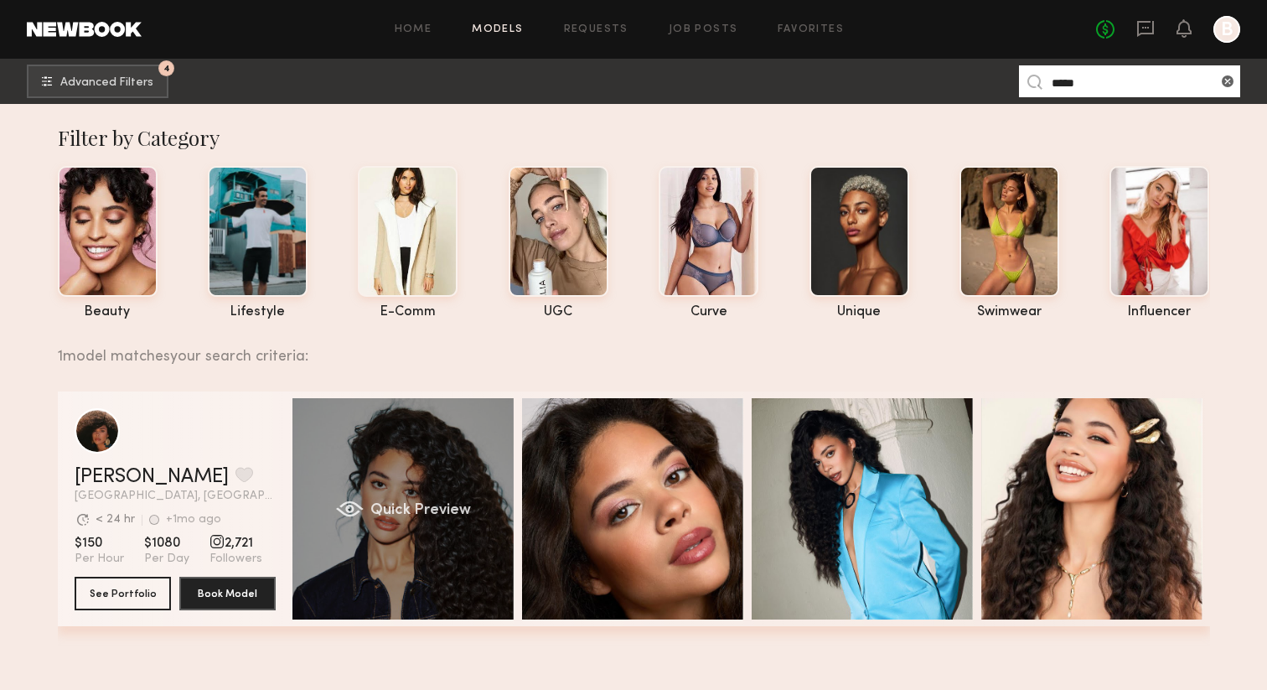
click at [428, 503] on span "Quick Preview" at bounding box center [419, 510] width 101 height 15
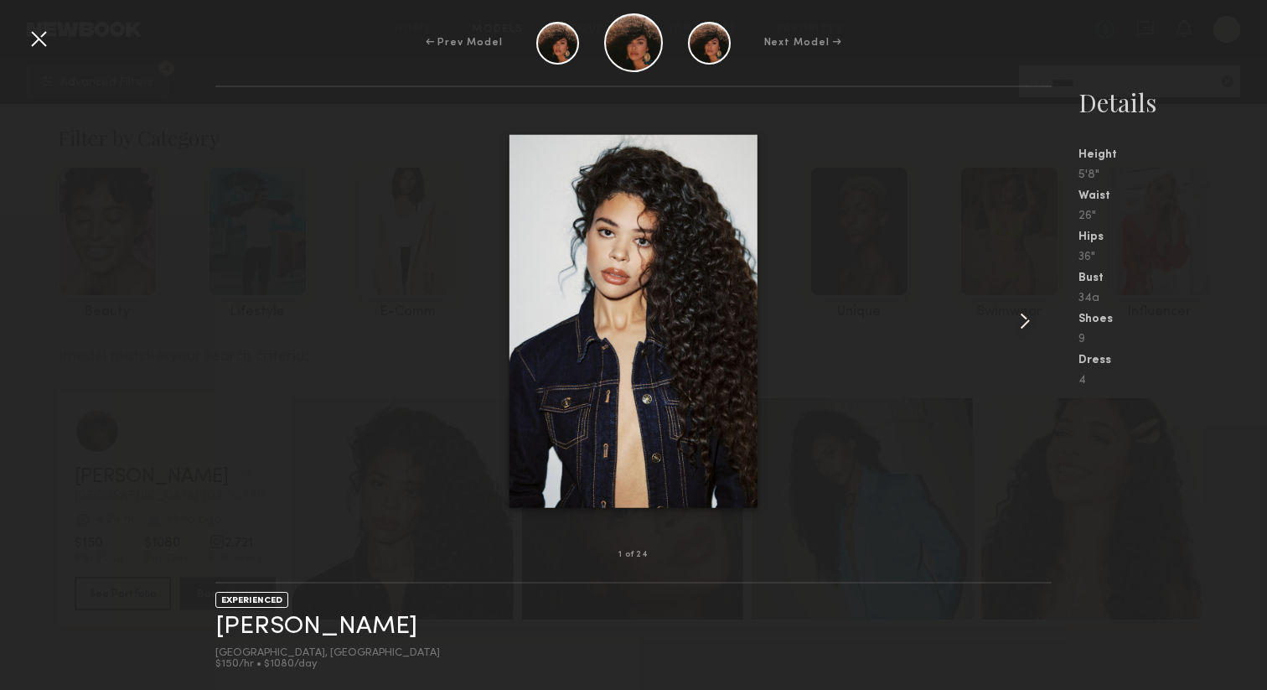
click at [1031, 320] on common-icon at bounding box center [1024, 320] width 27 height 27
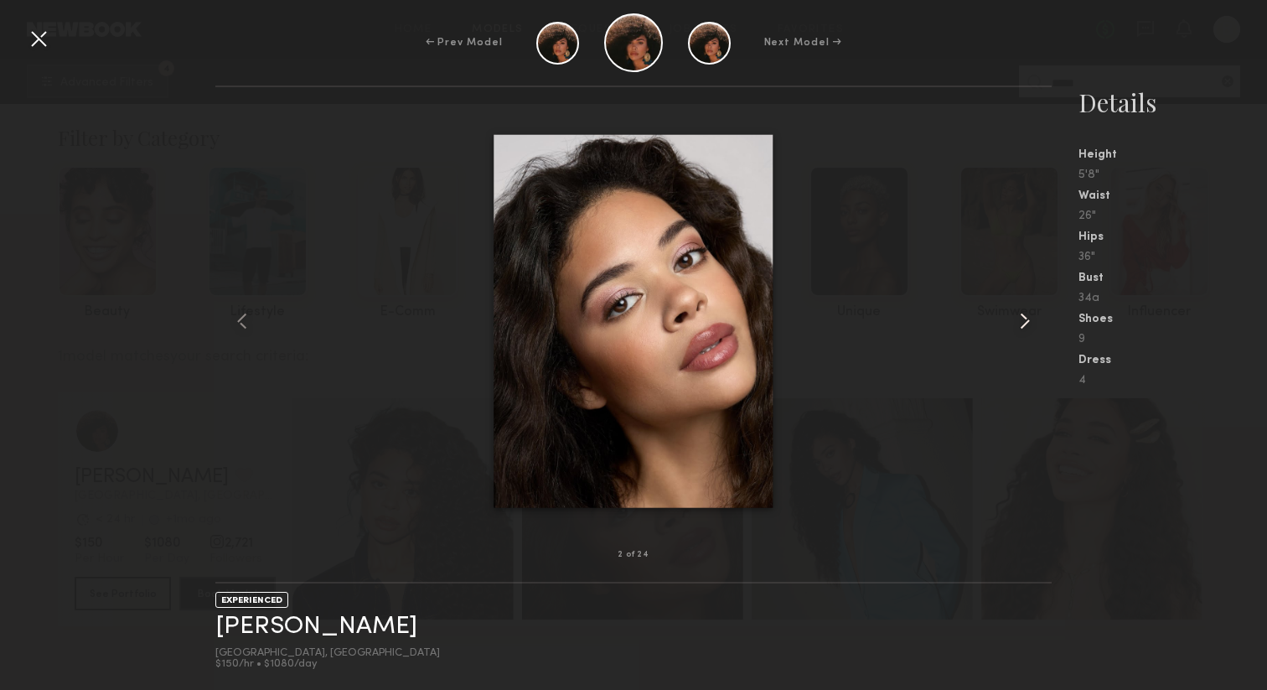
click at [1030, 320] on common-icon at bounding box center [1024, 320] width 27 height 27
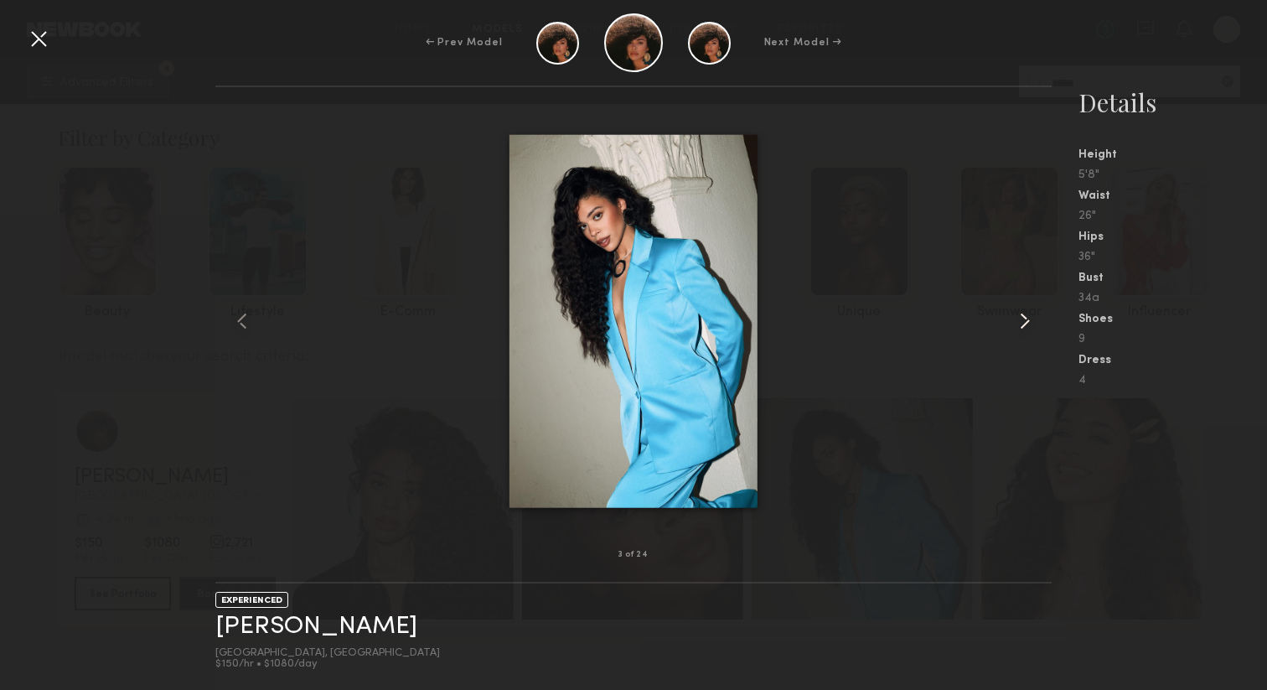
click at [1030, 320] on common-icon at bounding box center [1024, 320] width 27 height 27
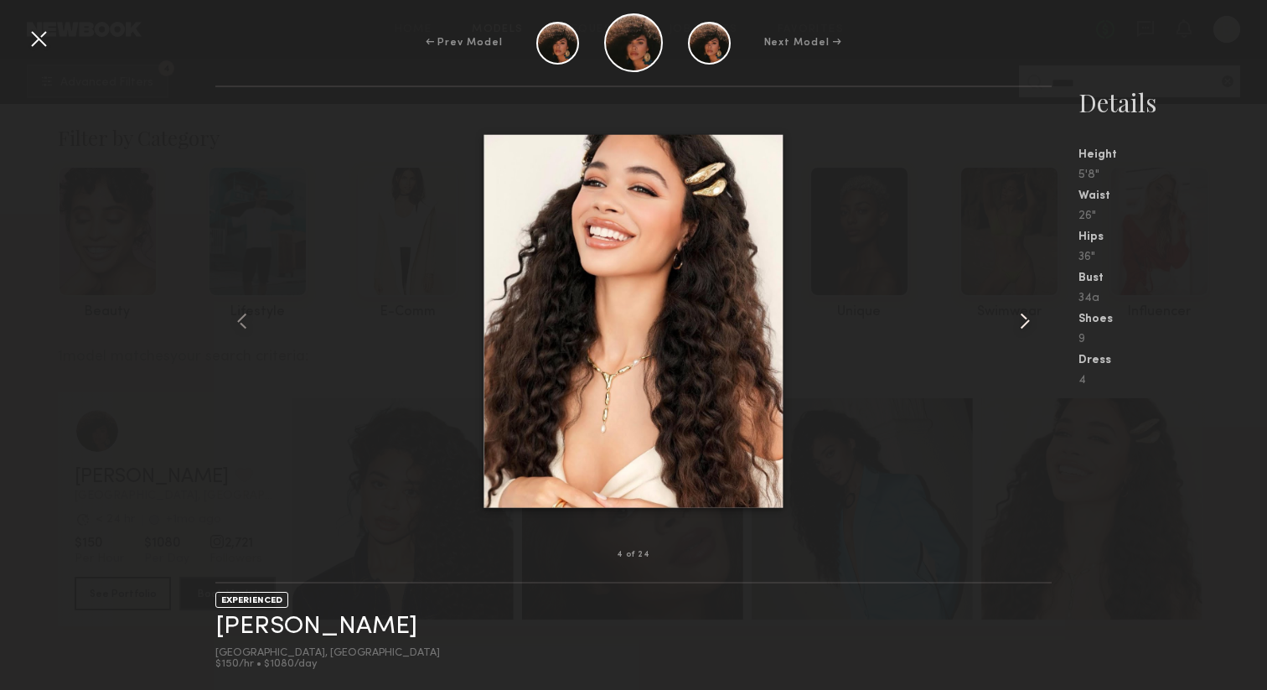
click at [1029, 320] on common-icon at bounding box center [1024, 320] width 27 height 27
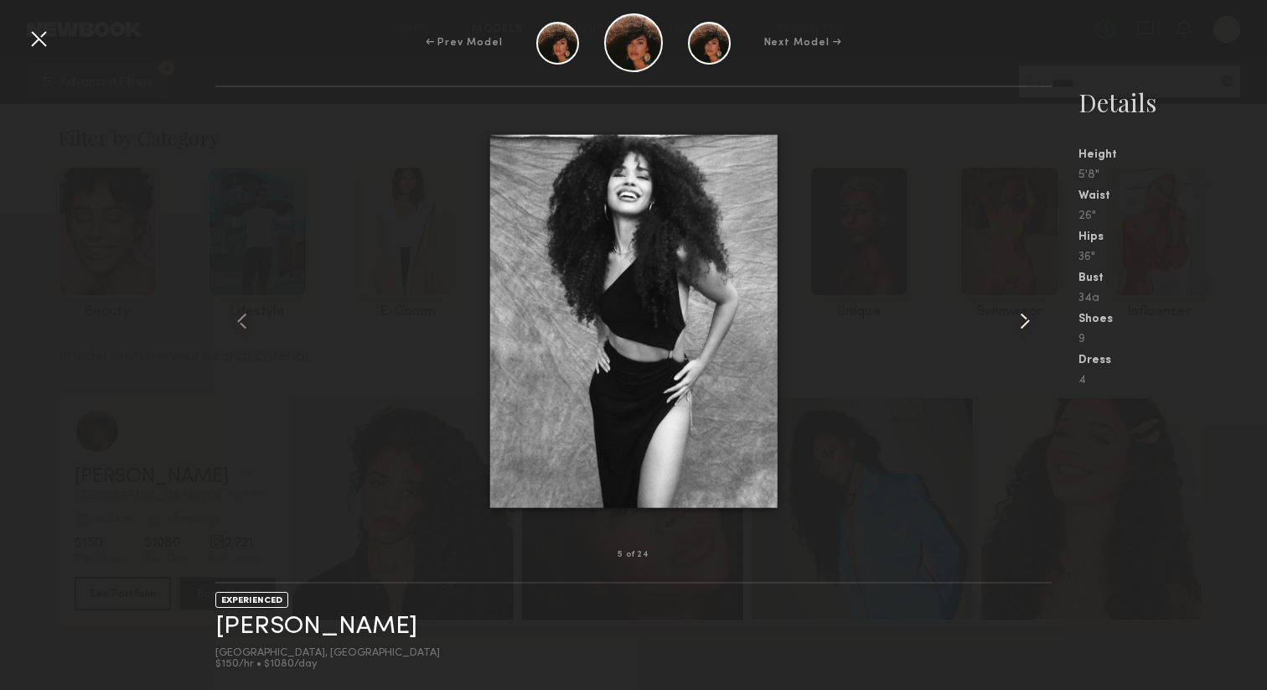
click at [1029, 320] on common-icon at bounding box center [1024, 320] width 27 height 27
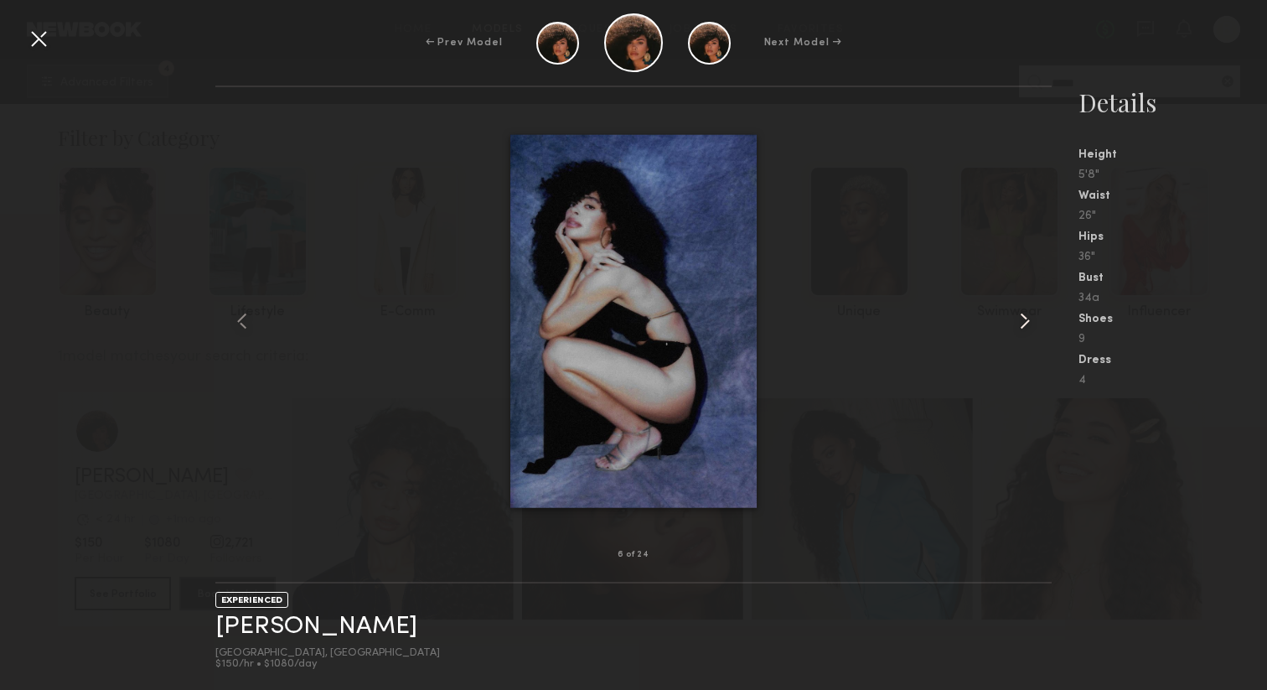
click at [1028, 320] on common-icon at bounding box center [1024, 320] width 27 height 27
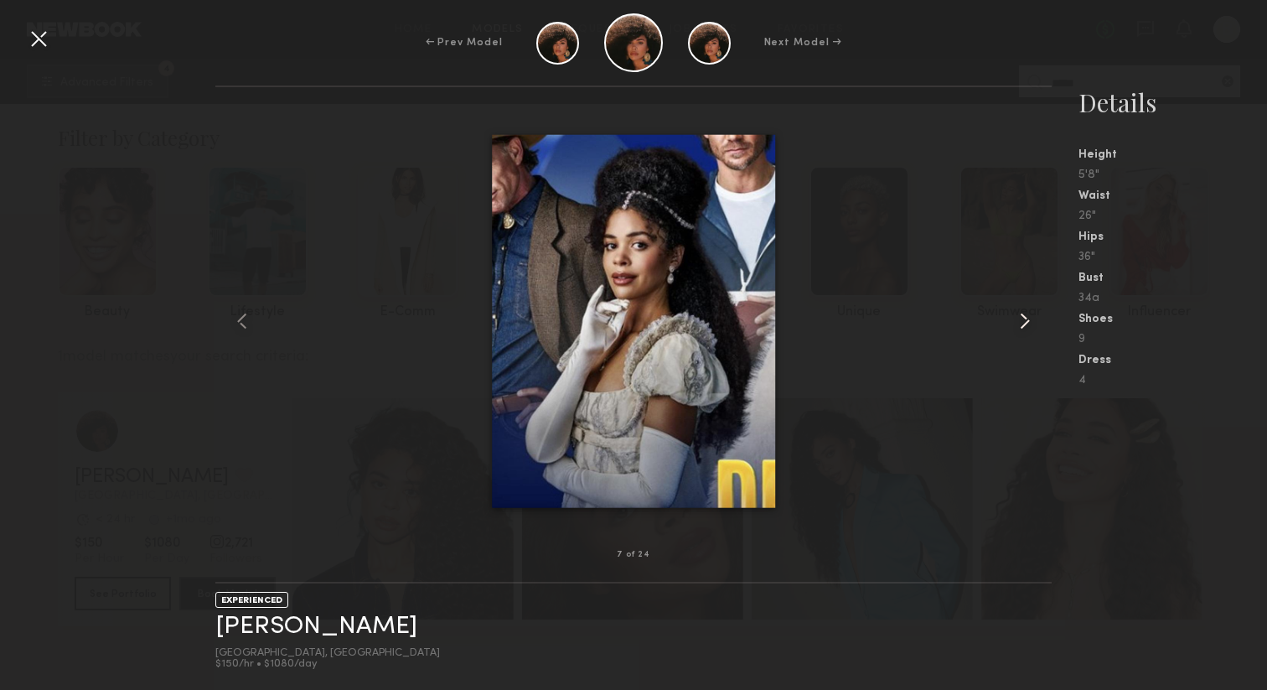
click at [1027, 320] on common-icon at bounding box center [1024, 320] width 27 height 27
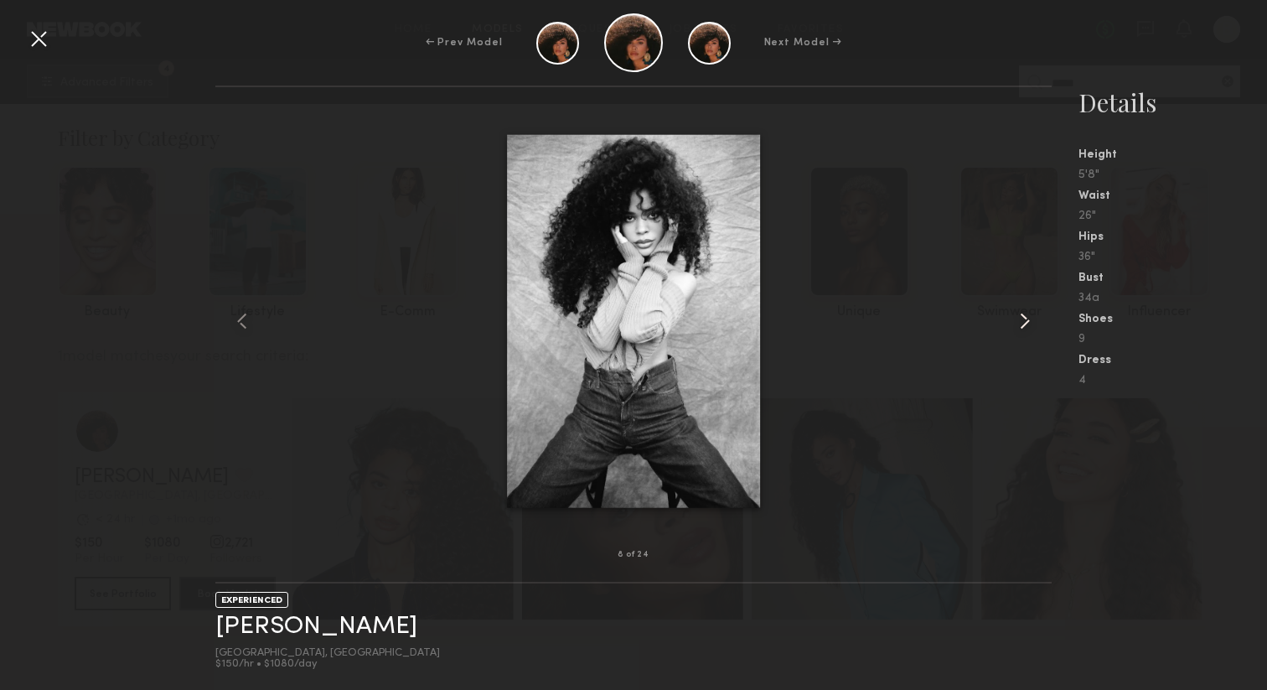
click at [1027, 320] on common-icon at bounding box center [1024, 320] width 27 height 27
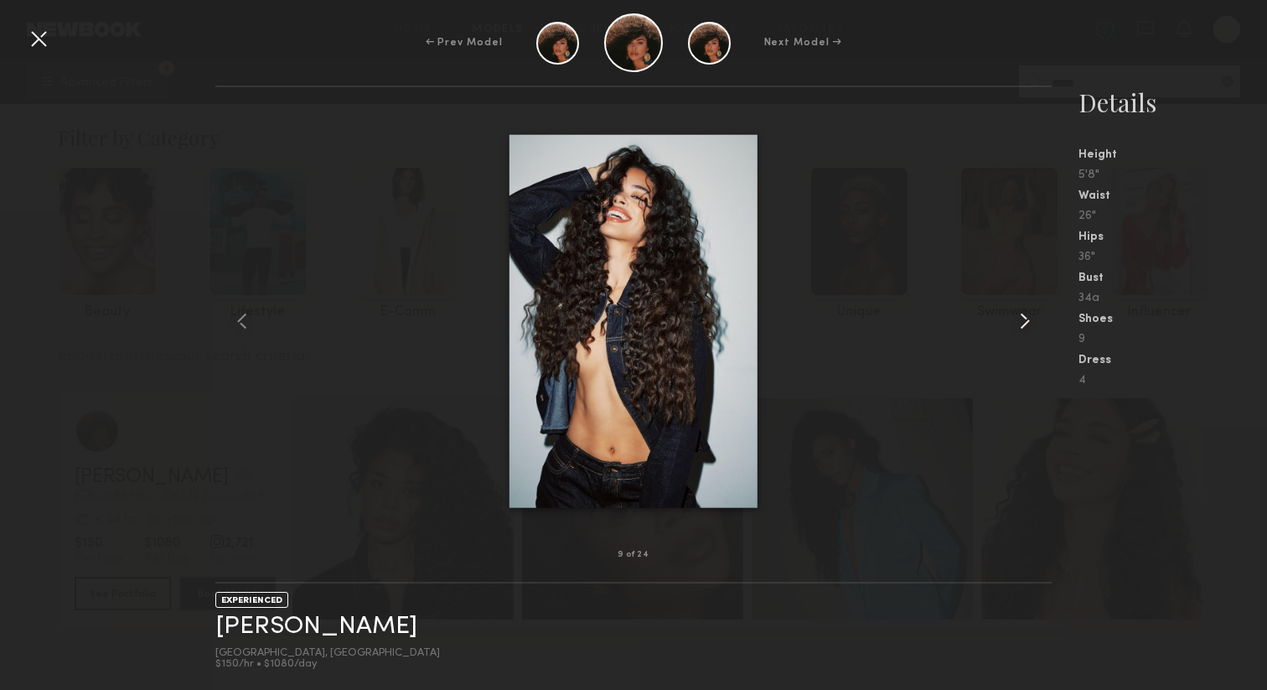
click at [1027, 320] on common-icon at bounding box center [1024, 320] width 27 height 27
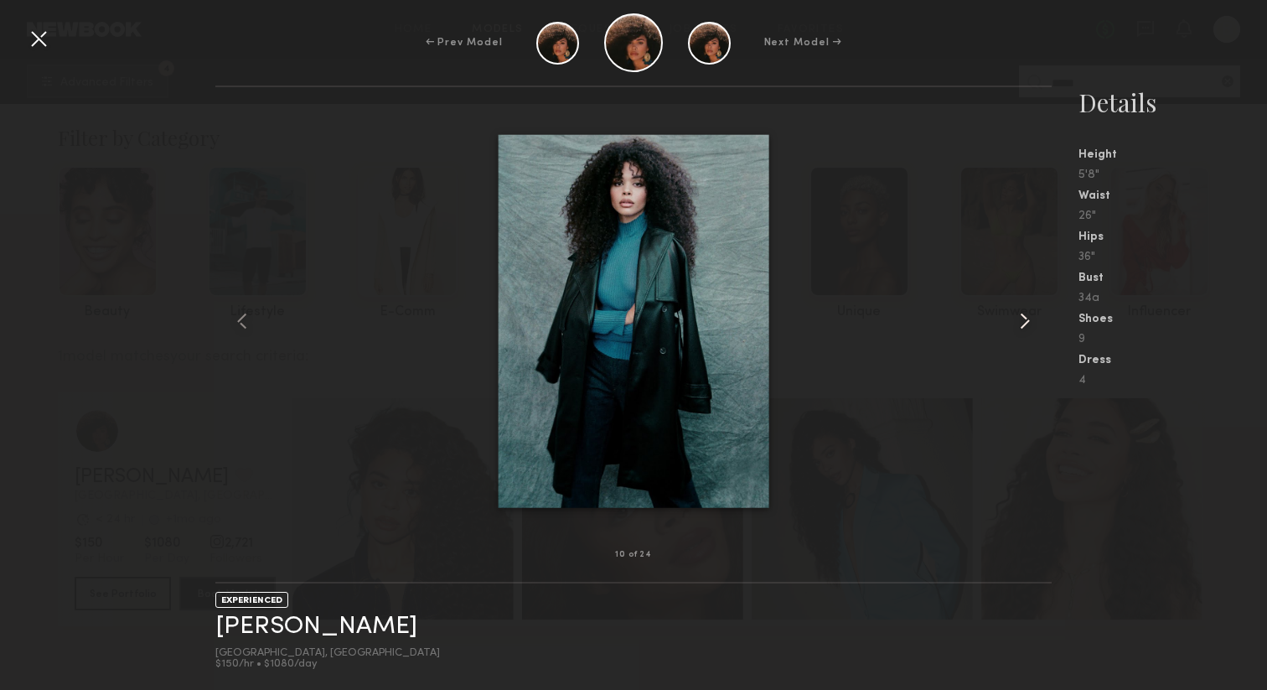
click at [1027, 320] on common-icon at bounding box center [1024, 320] width 27 height 27
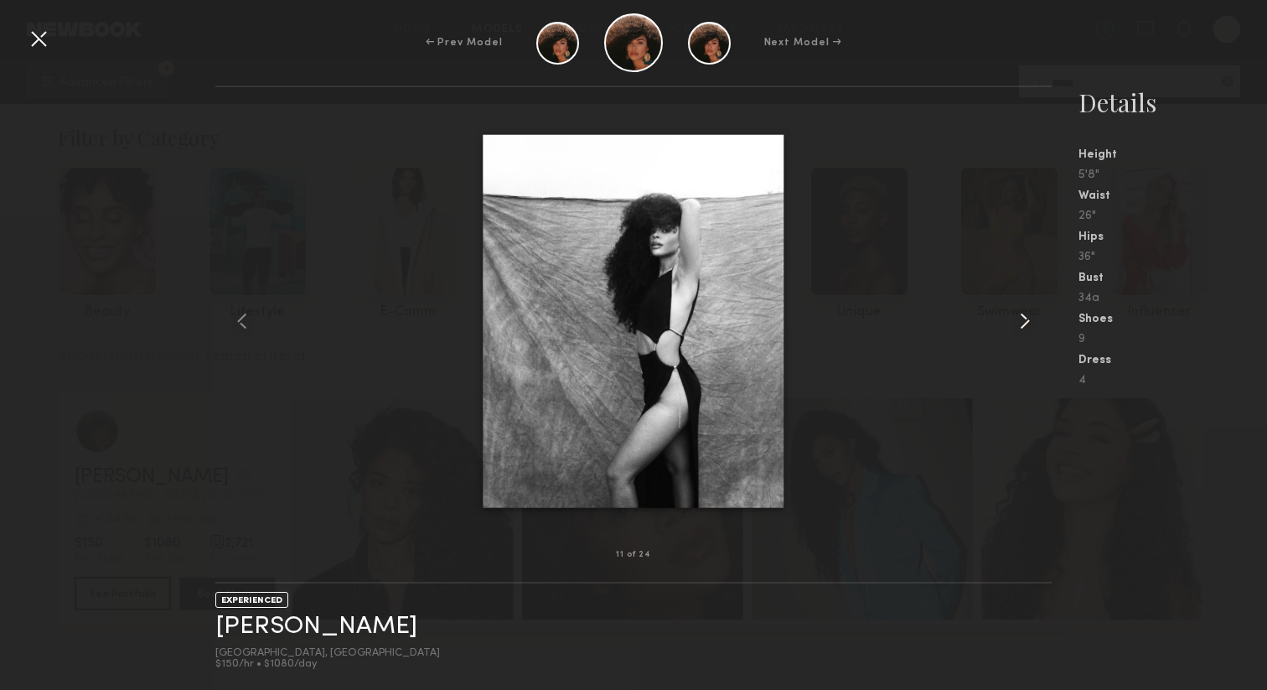
click at [1027, 320] on common-icon at bounding box center [1024, 320] width 27 height 27
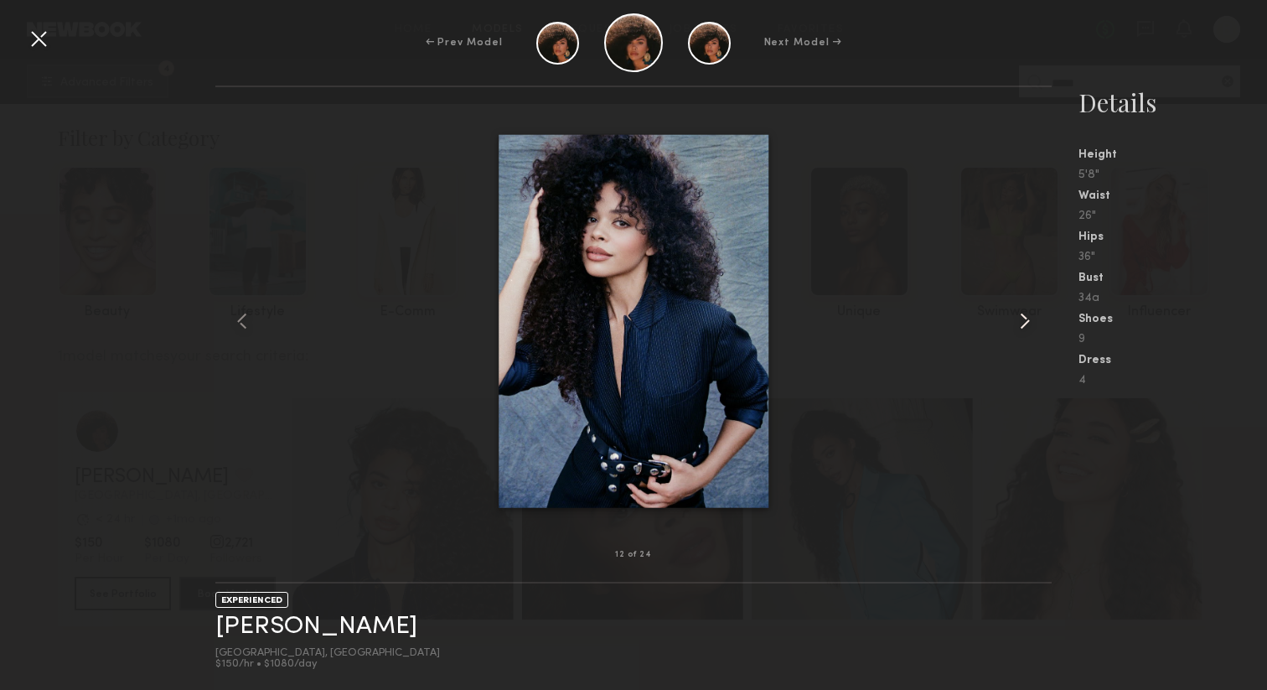
click at [1024, 323] on common-icon at bounding box center [1024, 320] width 27 height 27
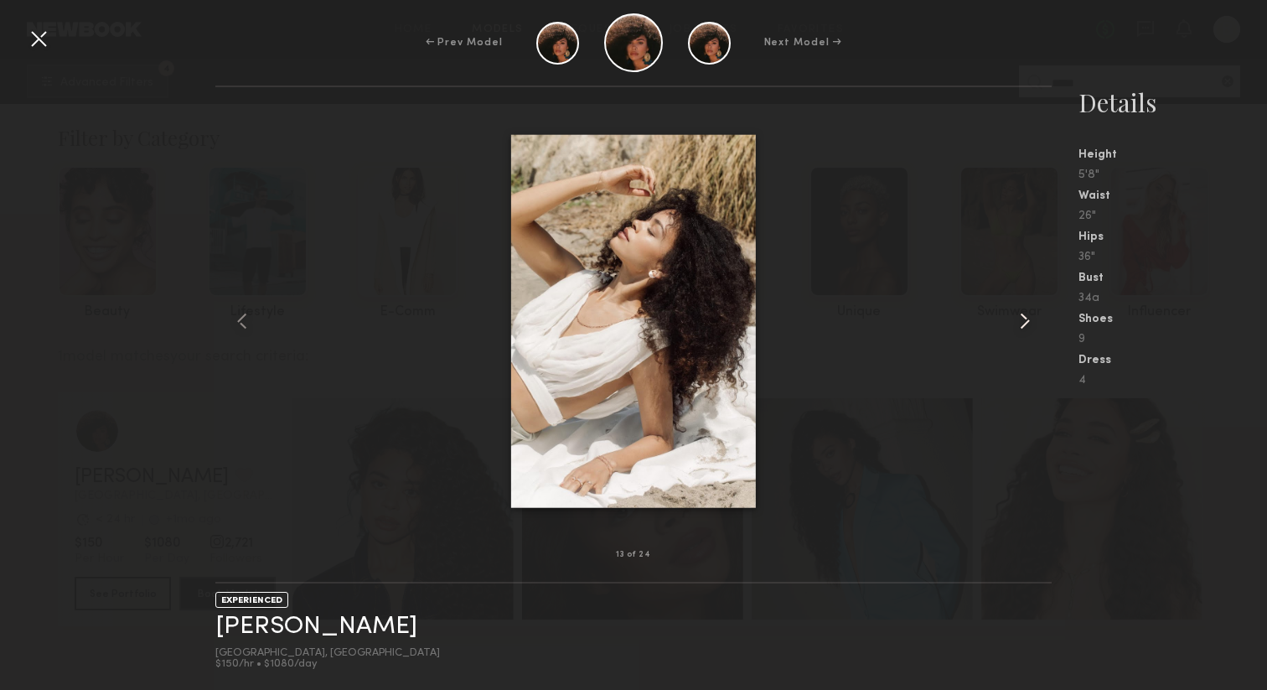
click at [1024, 323] on common-icon at bounding box center [1024, 320] width 27 height 27
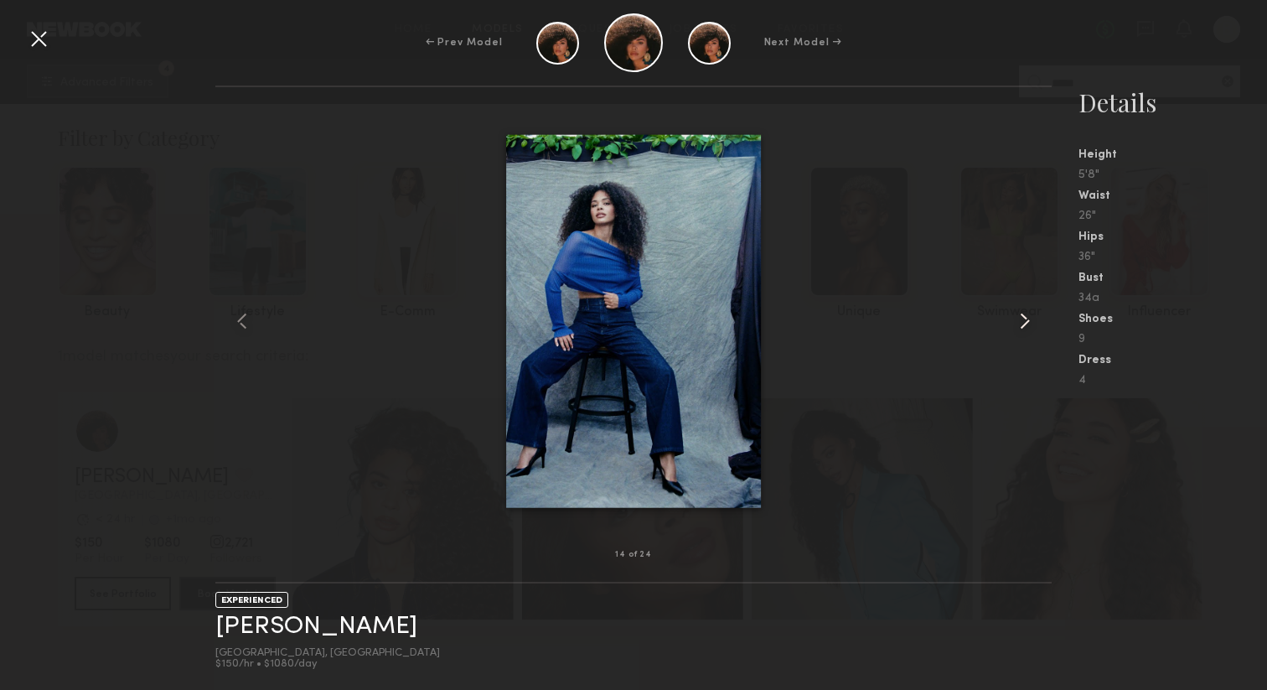
click at [1023, 323] on common-icon at bounding box center [1024, 320] width 27 height 27
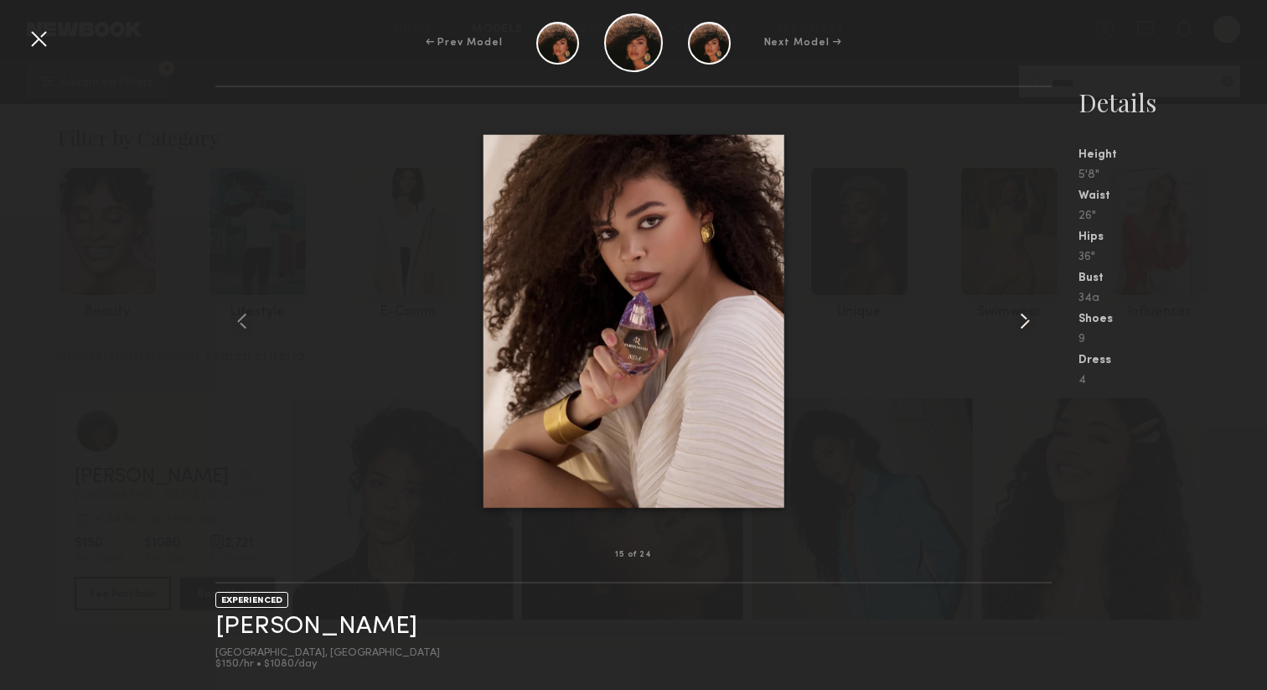
click at [1022, 323] on common-icon at bounding box center [1024, 320] width 27 height 27
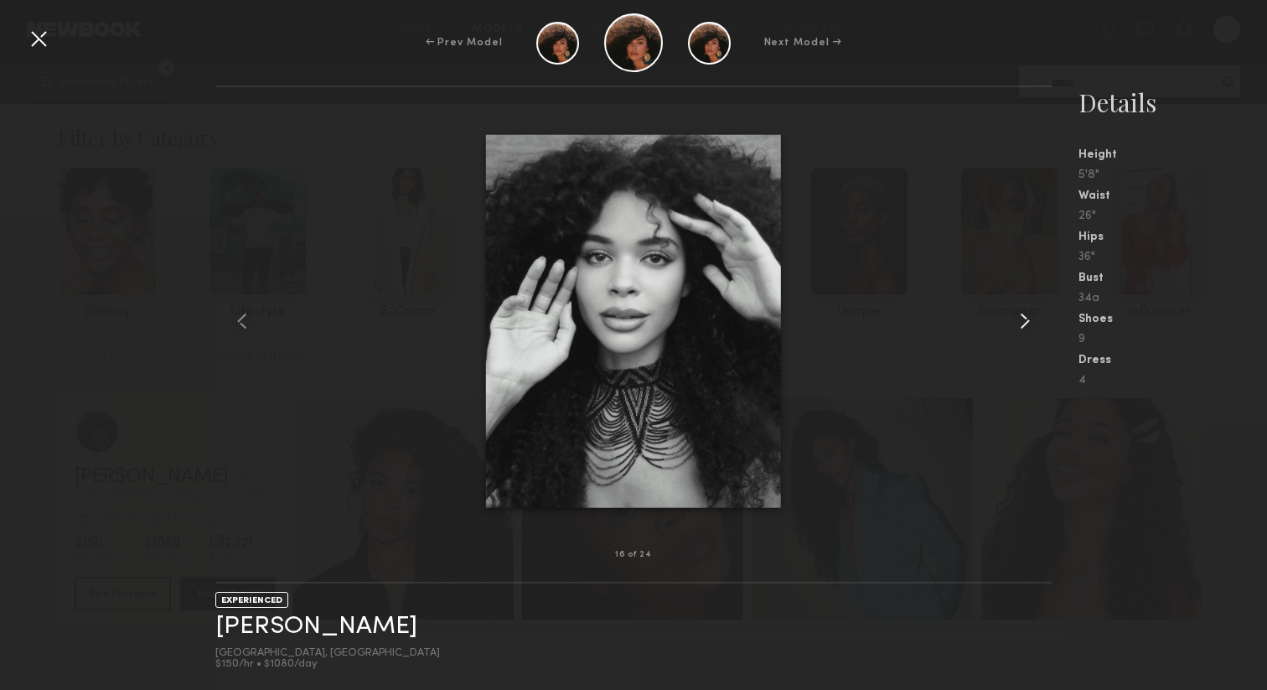
click at [1022, 323] on common-icon at bounding box center [1024, 320] width 27 height 27
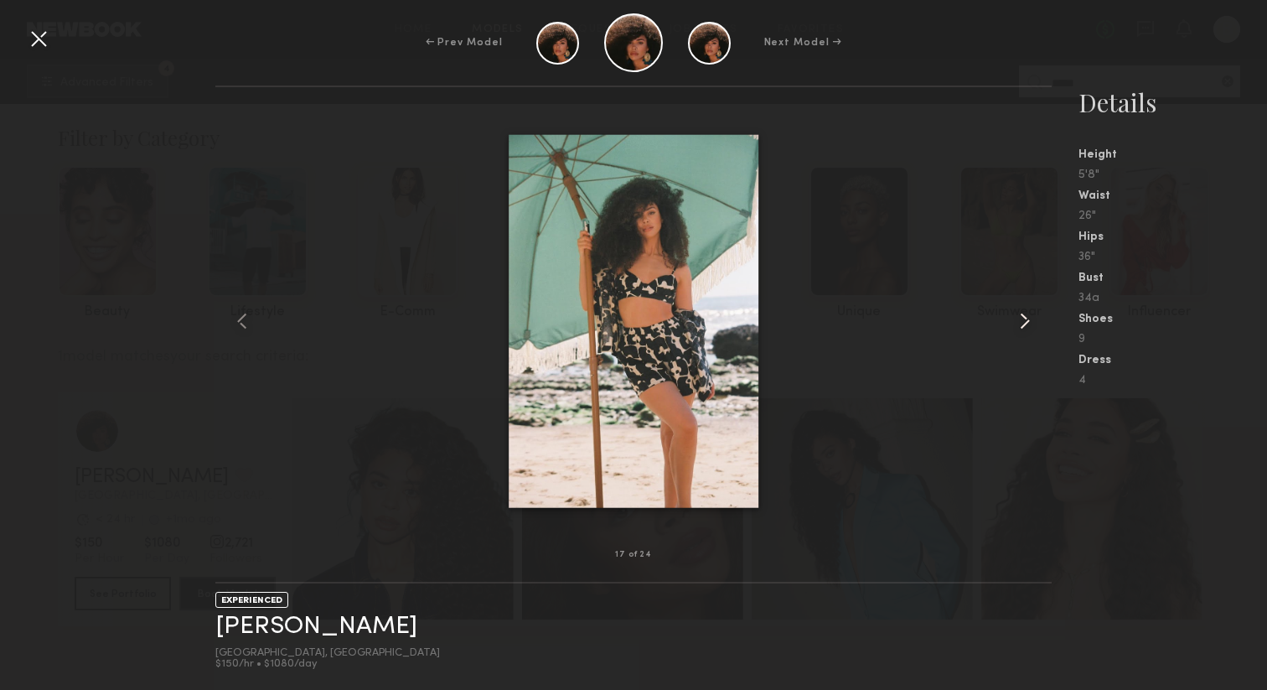
click at [1022, 323] on common-icon at bounding box center [1024, 320] width 27 height 27
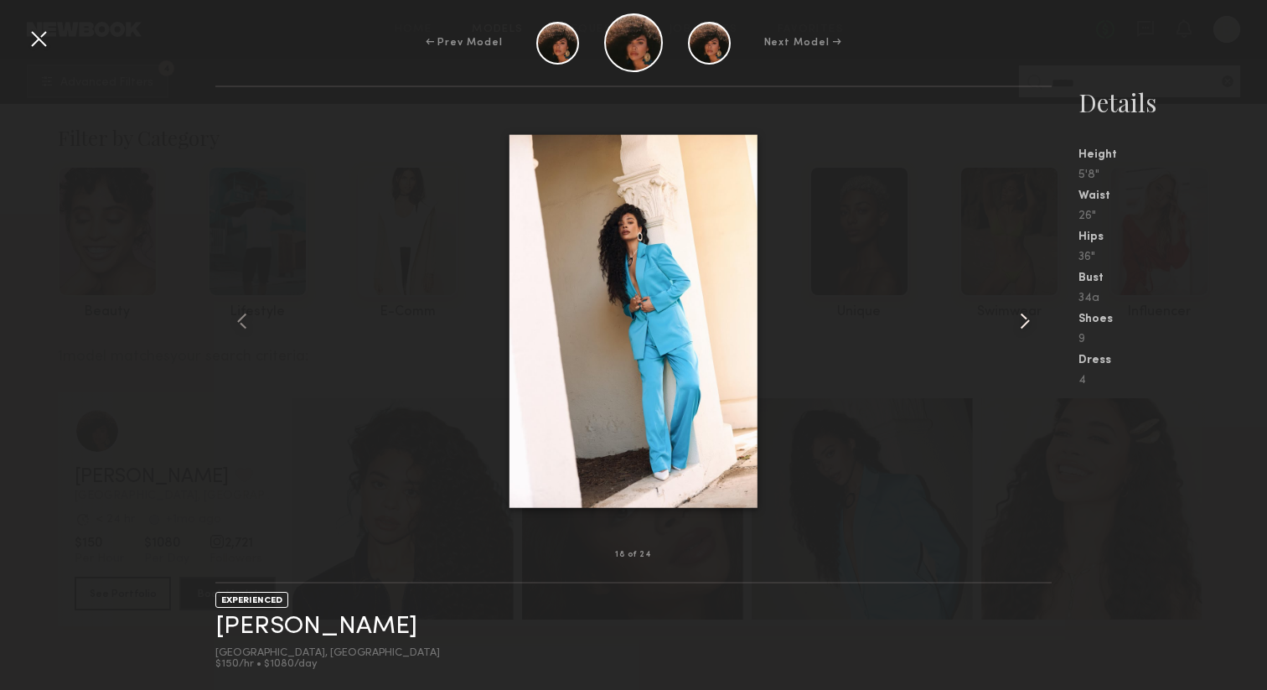
click at [1021, 323] on common-icon at bounding box center [1024, 320] width 27 height 27
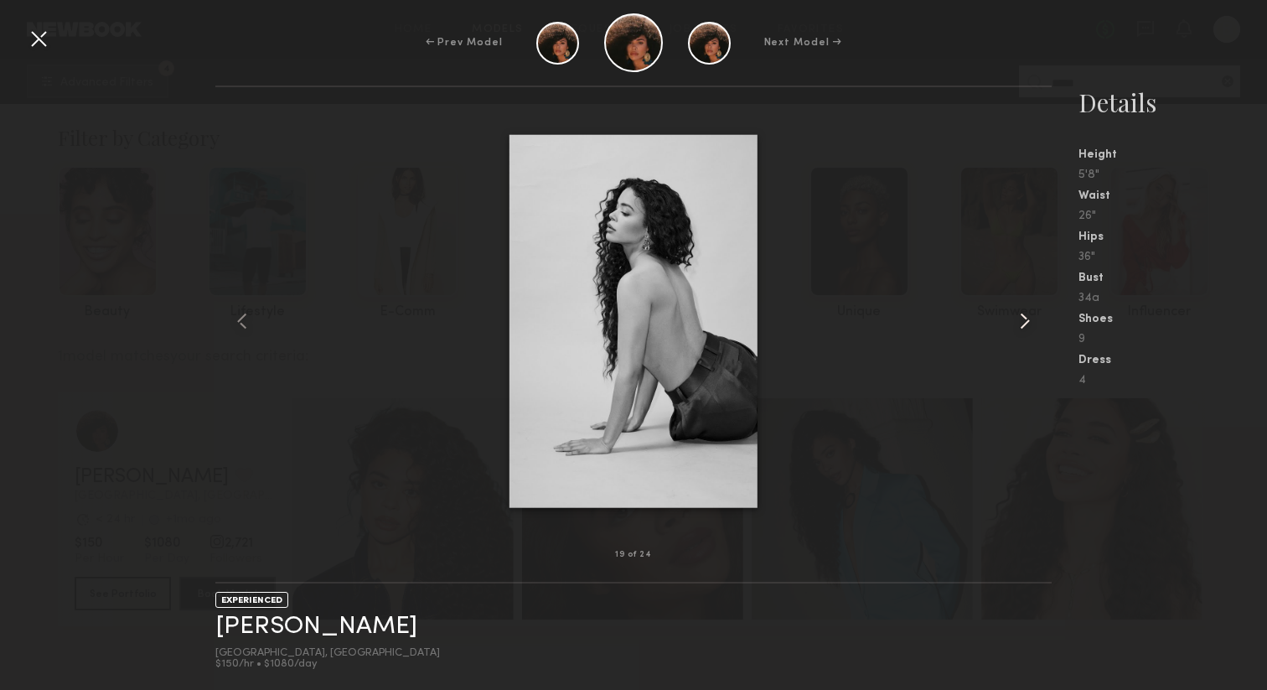
click at [1020, 323] on common-icon at bounding box center [1024, 320] width 27 height 27
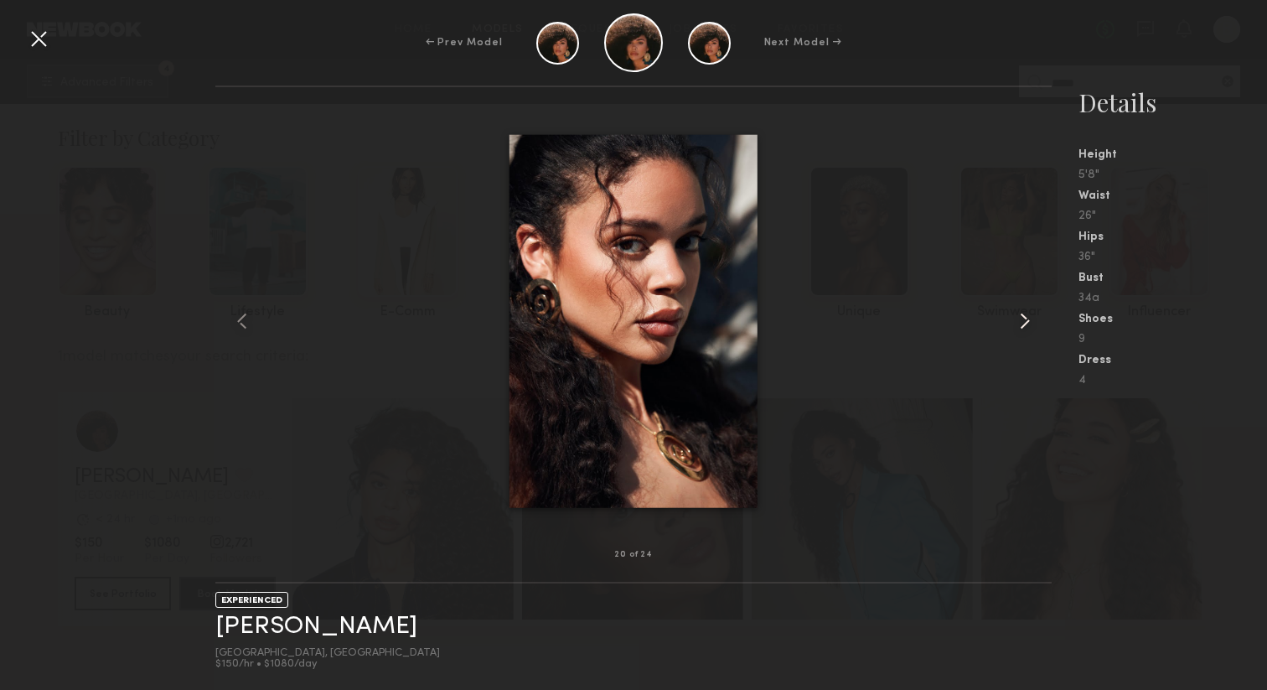
click at [1020, 323] on common-icon at bounding box center [1024, 320] width 27 height 27
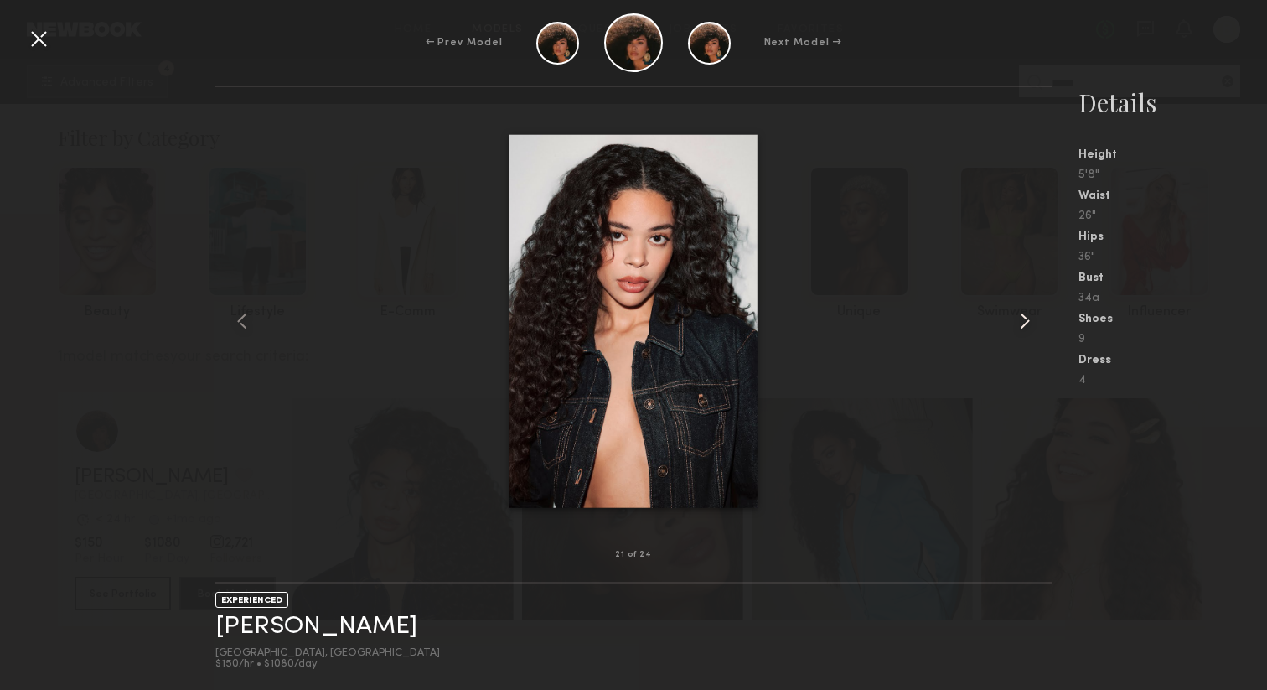
click at [1020, 323] on common-icon at bounding box center [1024, 320] width 27 height 27
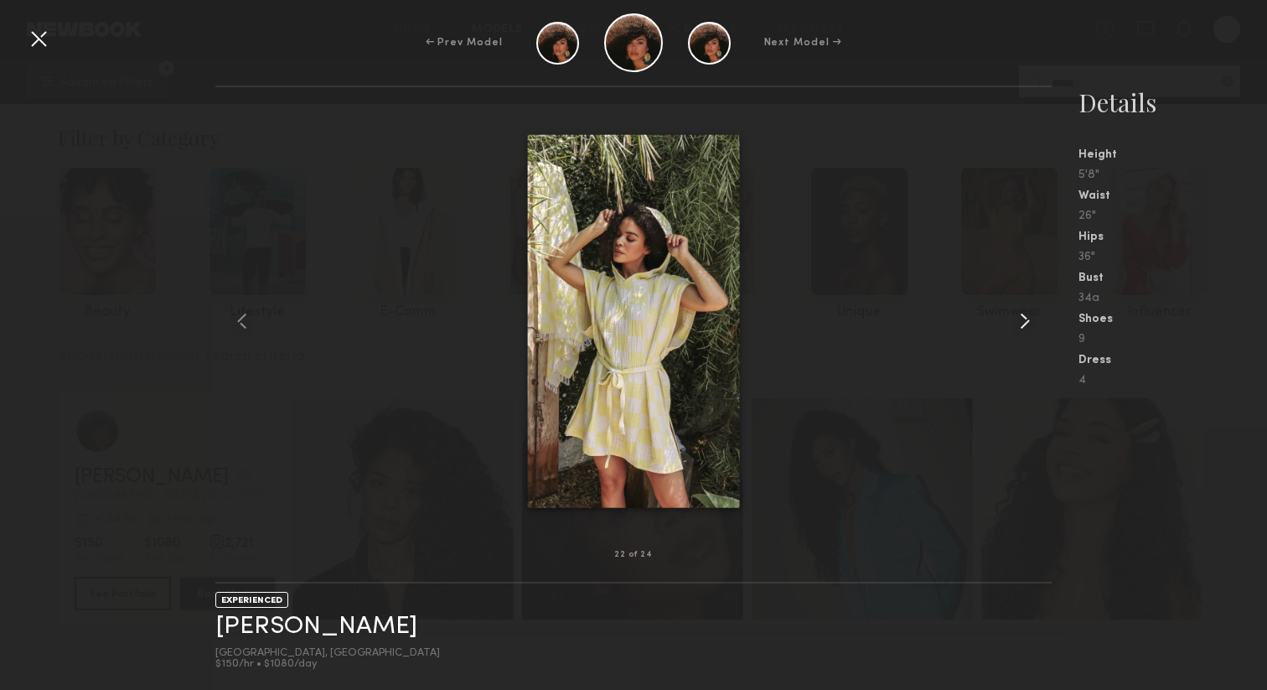
click at [1019, 323] on common-icon at bounding box center [1024, 320] width 27 height 27
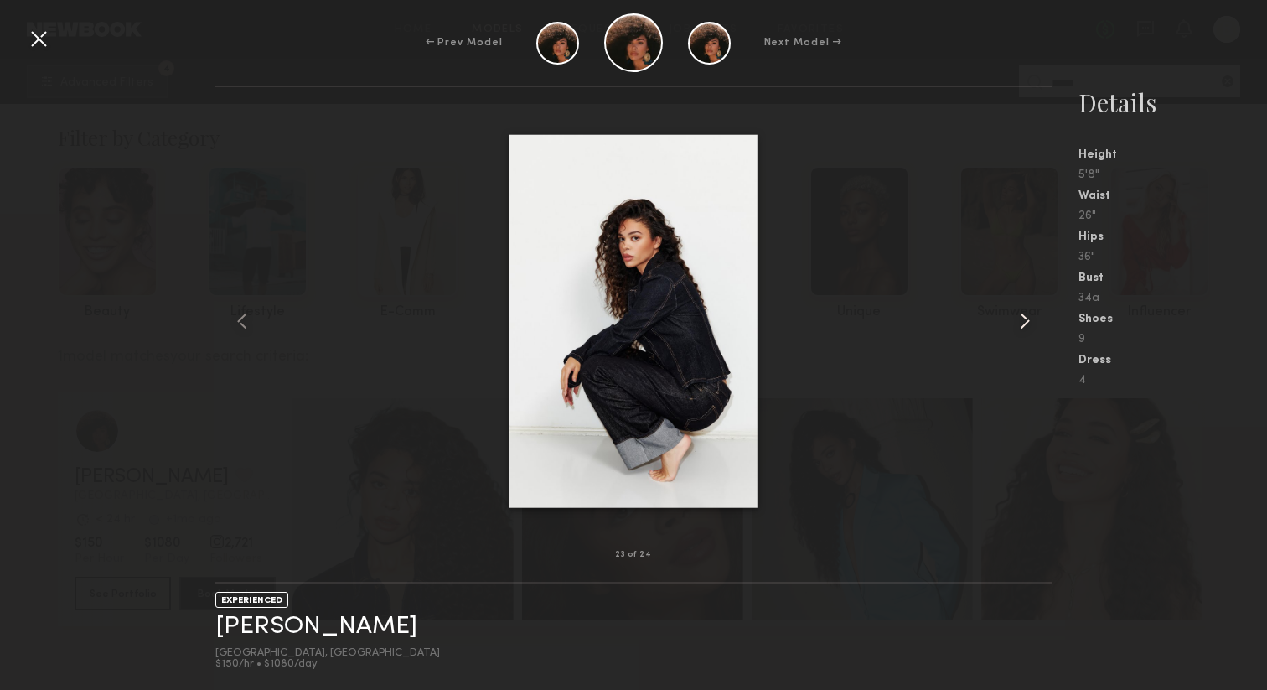
click at [1019, 323] on common-icon at bounding box center [1024, 320] width 27 height 27
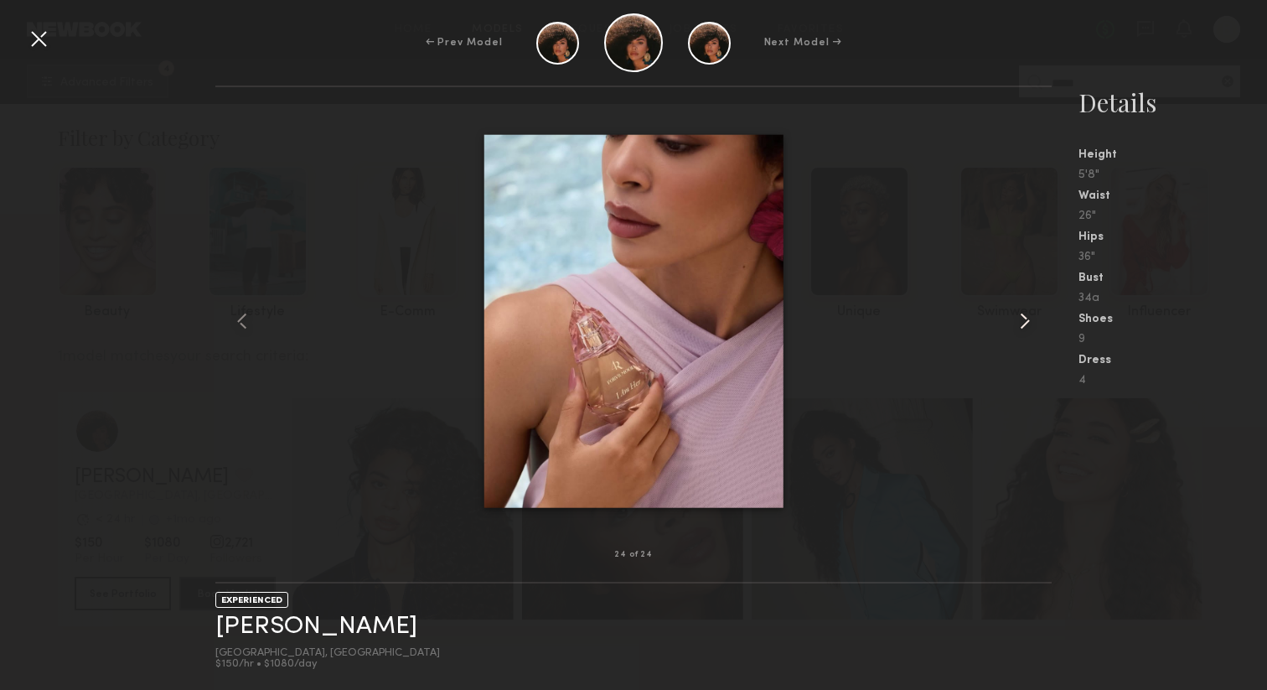
click at [1018, 323] on common-icon at bounding box center [1024, 320] width 27 height 27
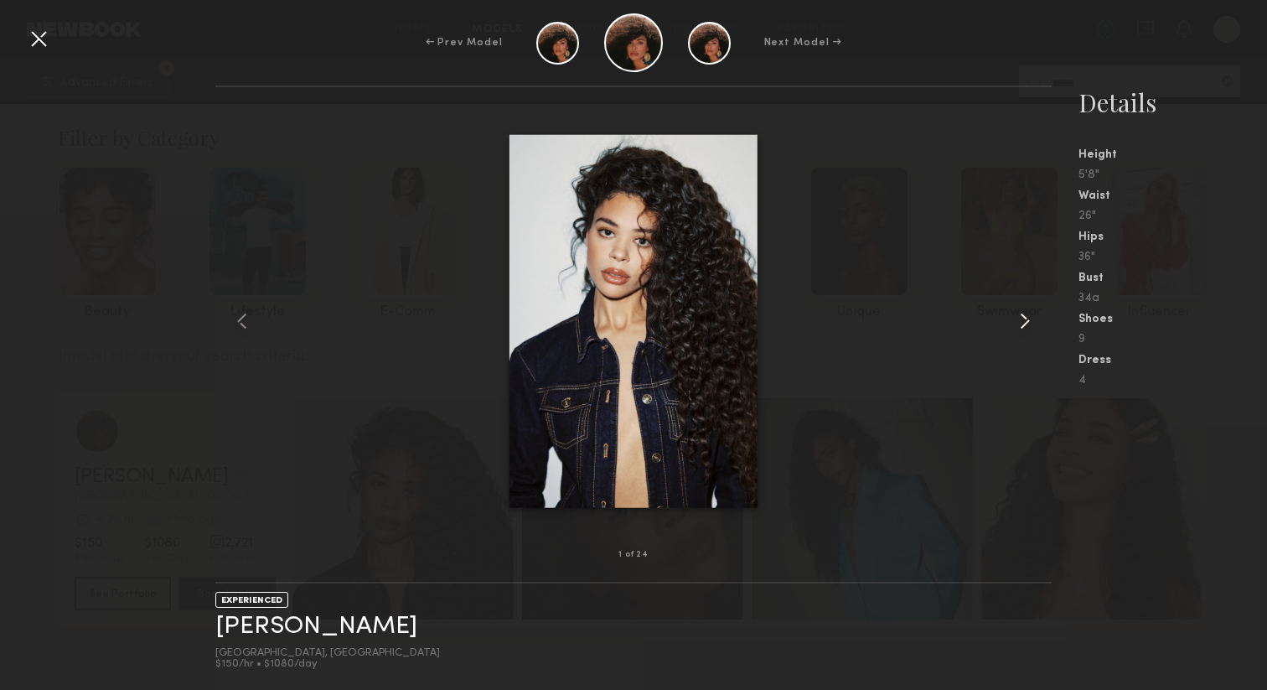
click at [1018, 323] on common-icon at bounding box center [1024, 320] width 27 height 27
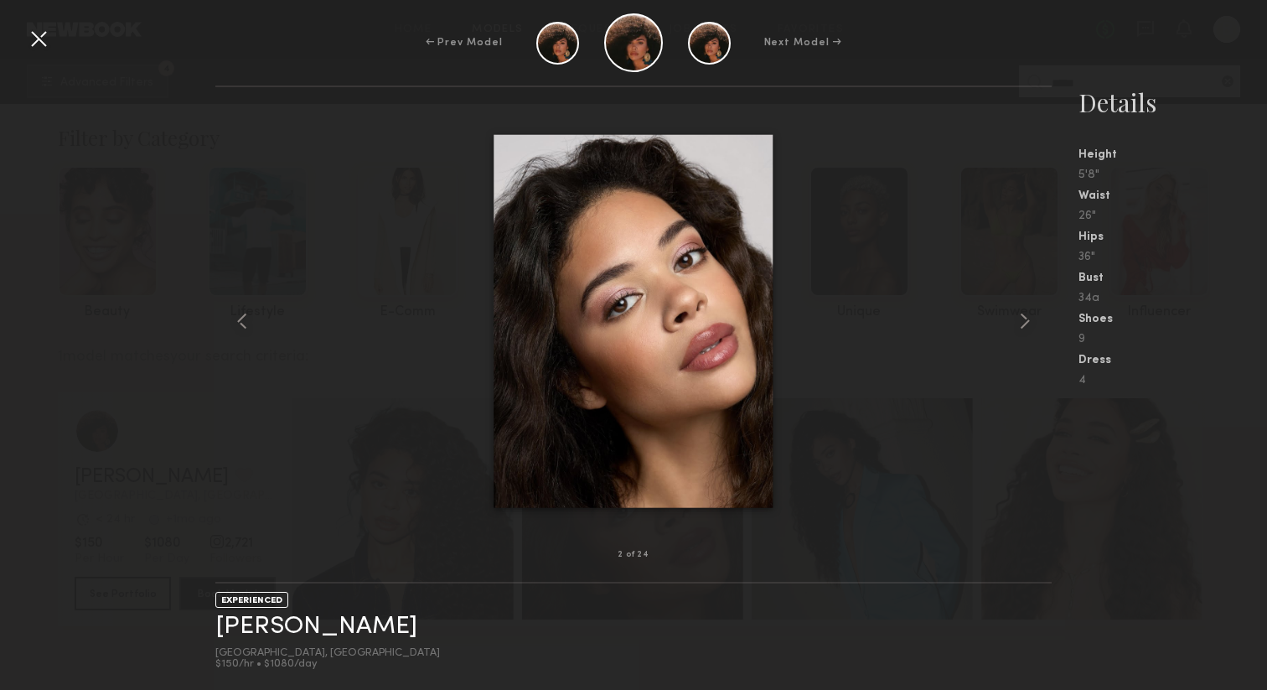
click at [41, 31] on div at bounding box center [38, 38] width 27 height 27
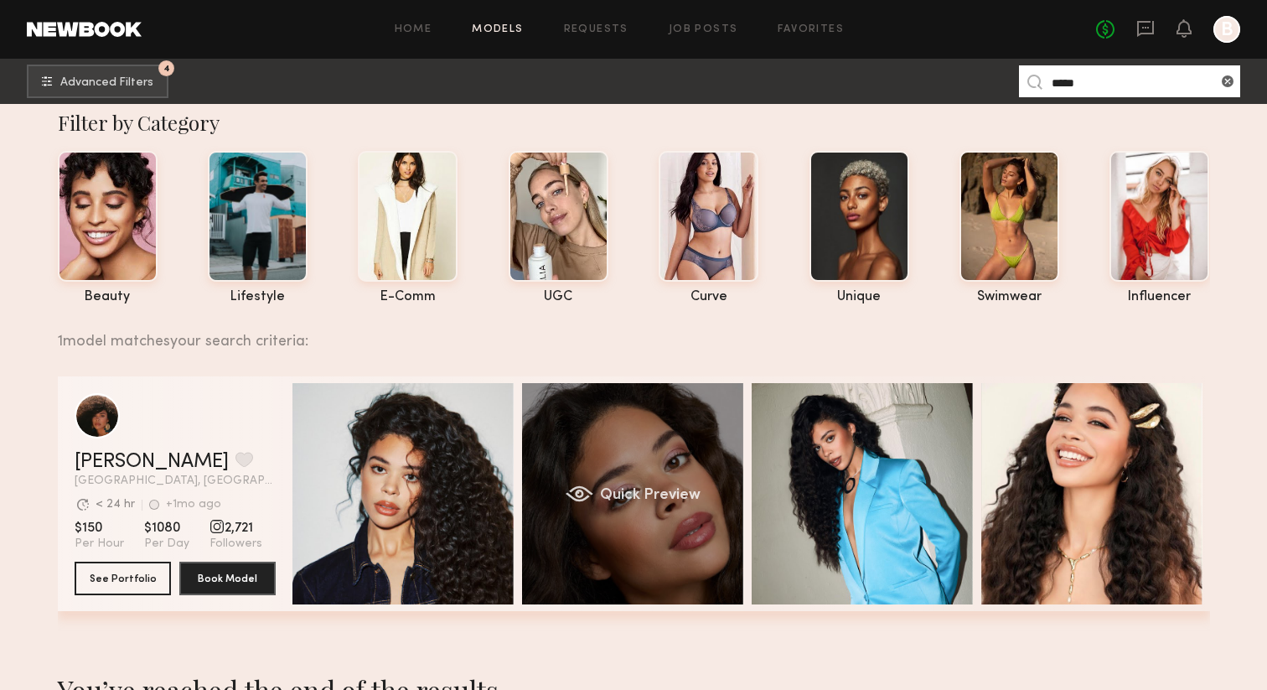
scroll to position [19, 0]
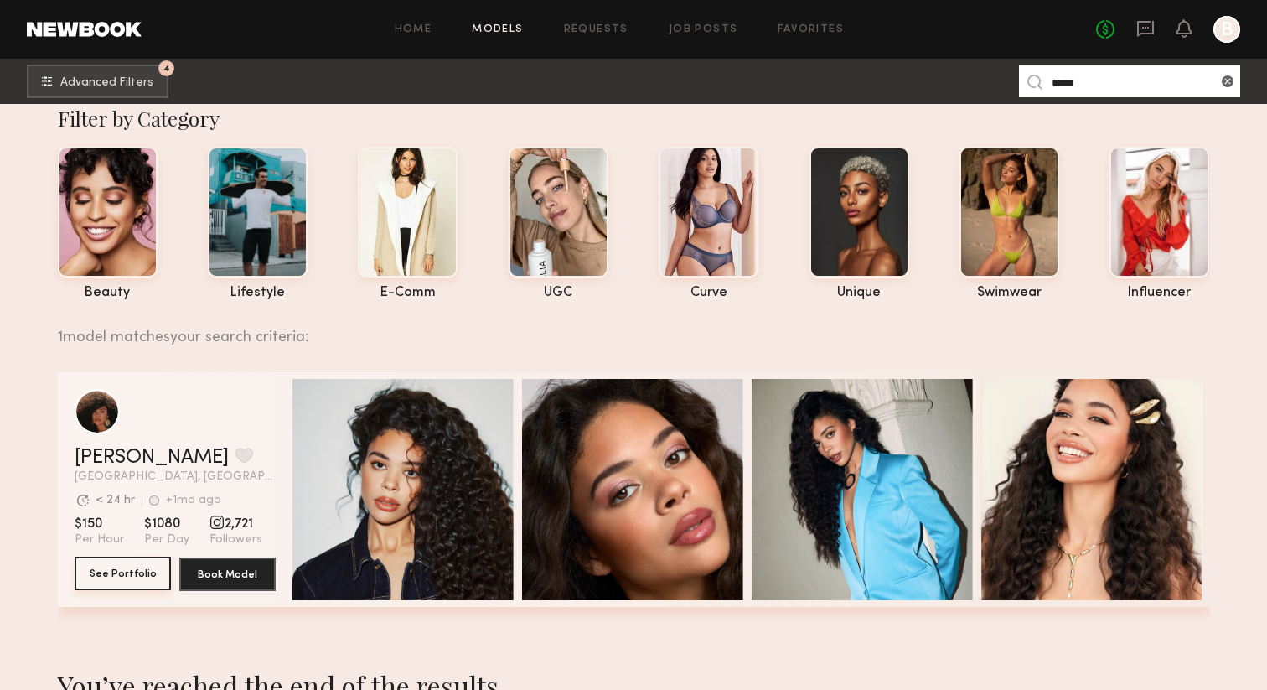
click at [101, 577] on button "See Portfolio" at bounding box center [123, 573] width 96 height 34
drag, startPoint x: 1006, startPoint y: 80, endPoint x: 964, endPoint y: 78, distance: 42.0
click at [966, 78] on nb-browse-subheader "4 Advanced Filters ***** 4" at bounding box center [633, 81] width 1267 height 45
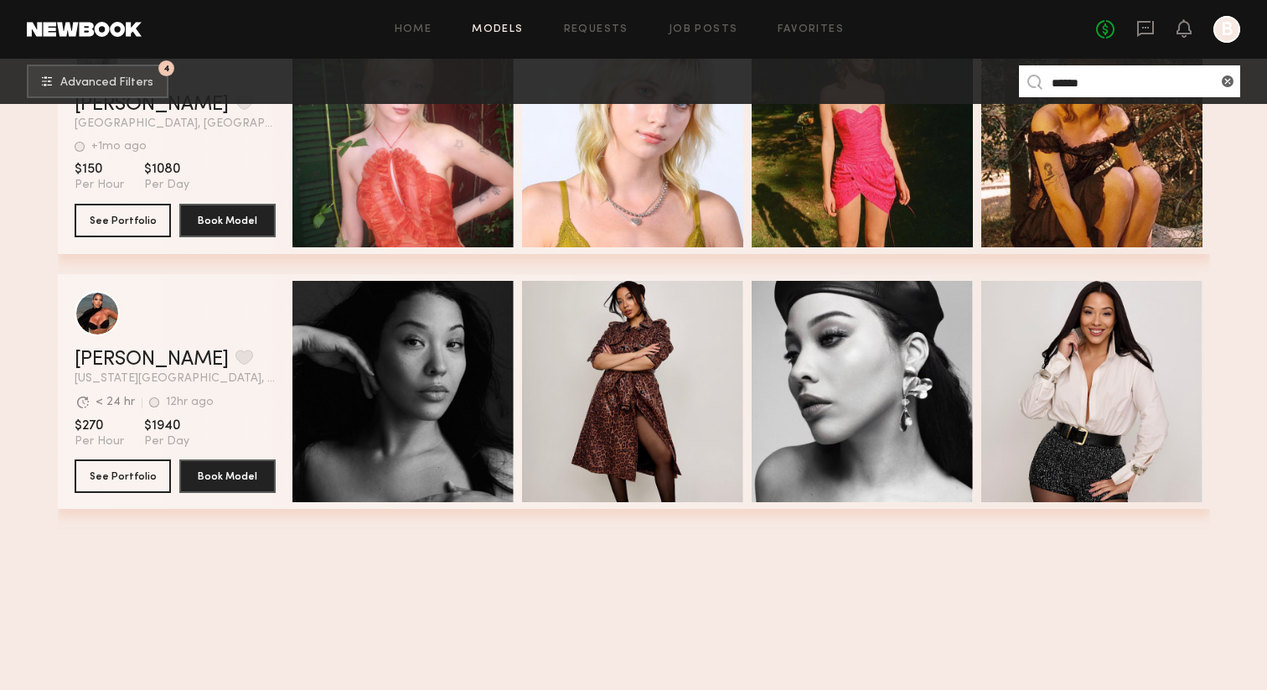
scroll to position [2813, 0]
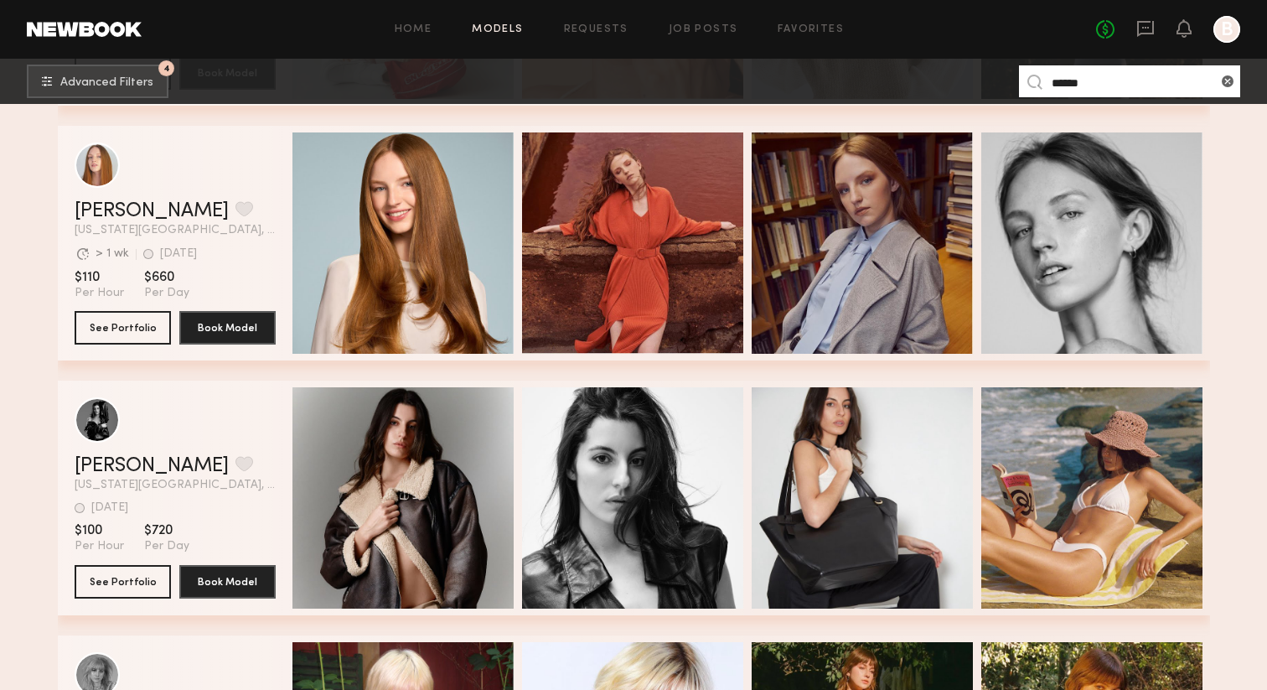
click at [1114, 81] on input "******" at bounding box center [1129, 81] width 221 height 32
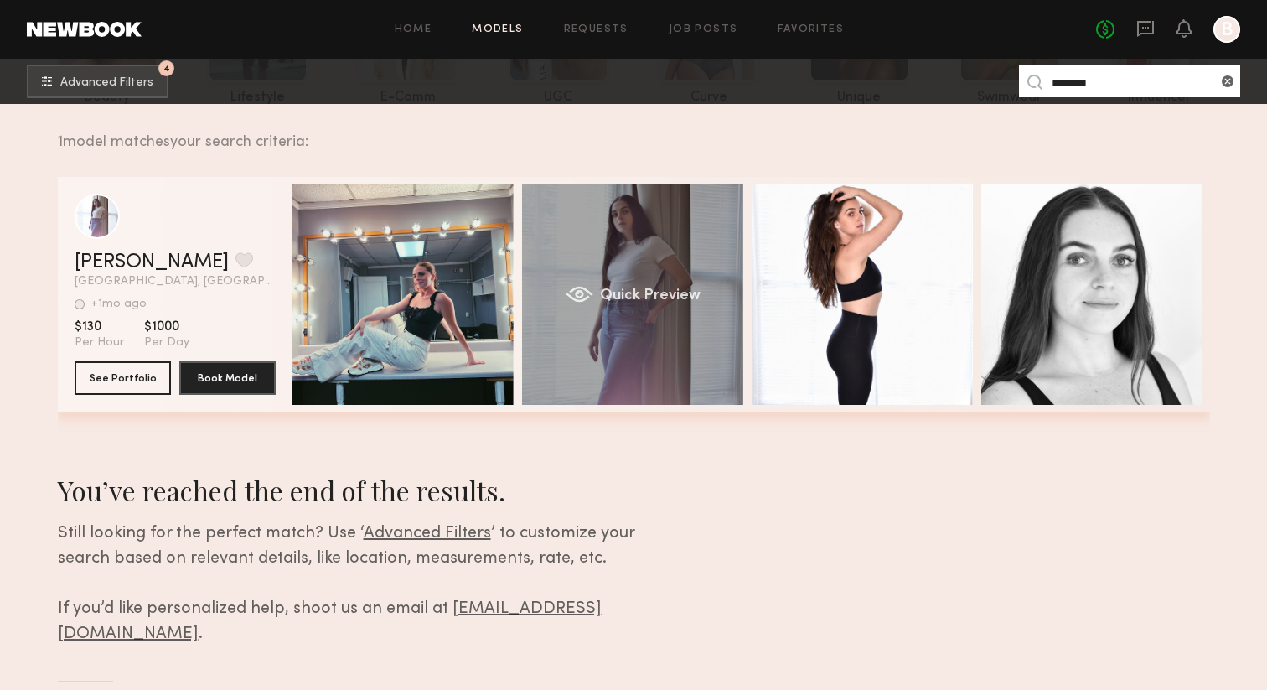
scroll to position [281, 0]
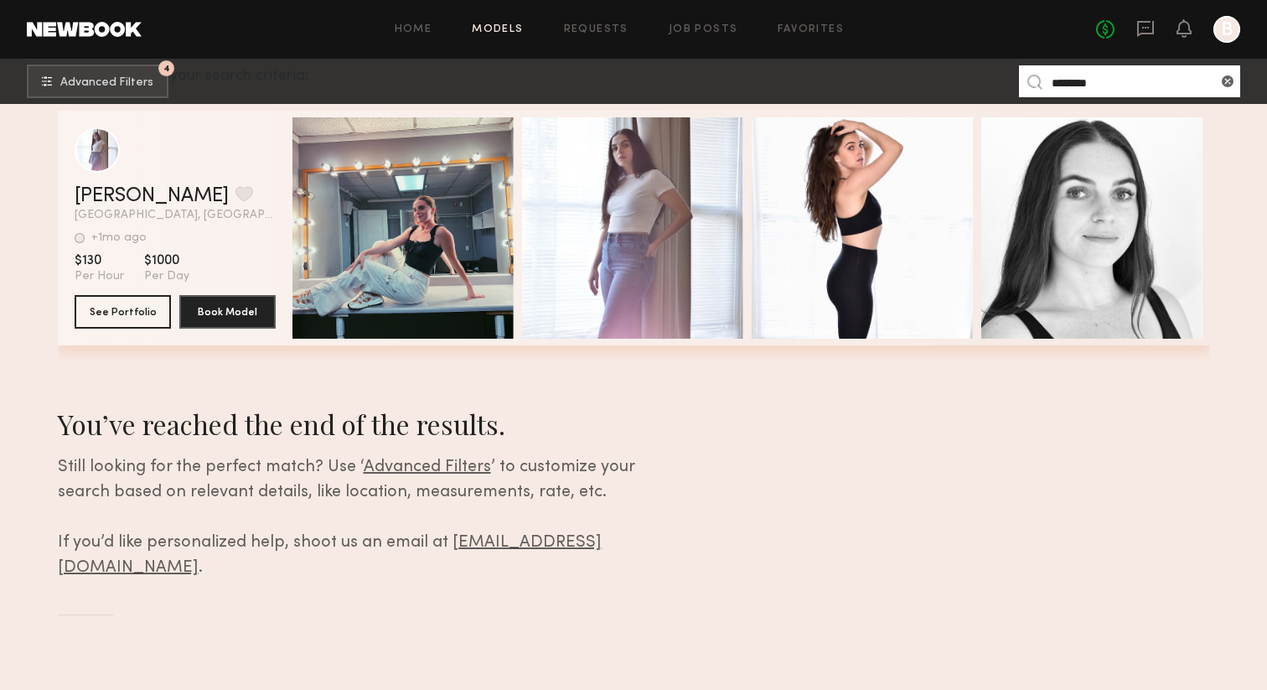
type input "********"
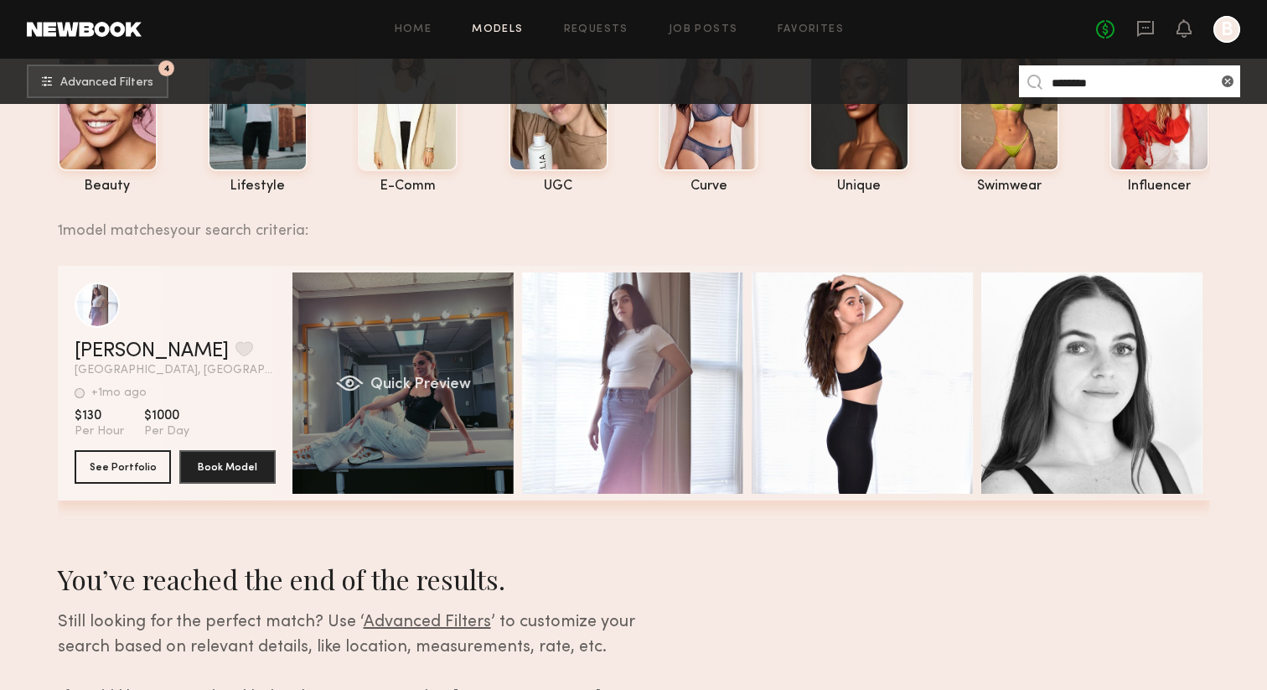
scroll to position [0, 0]
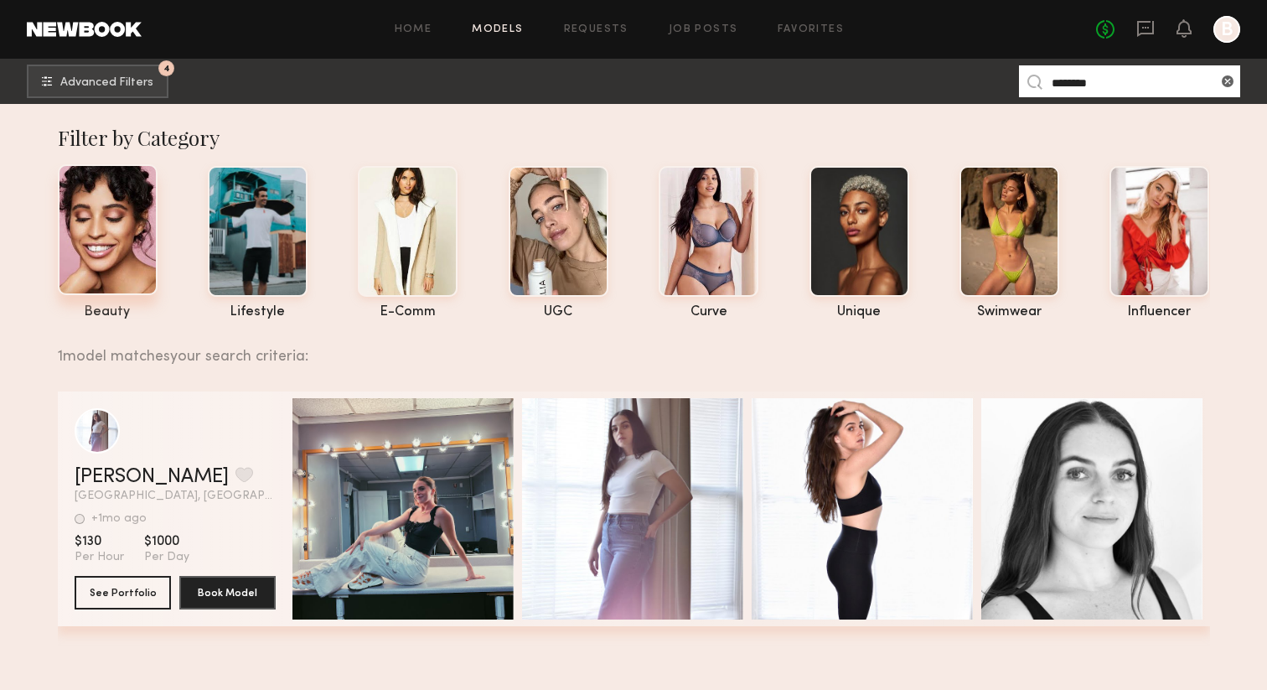
click at [144, 235] on div at bounding box center [108, 229] width 100 height 131
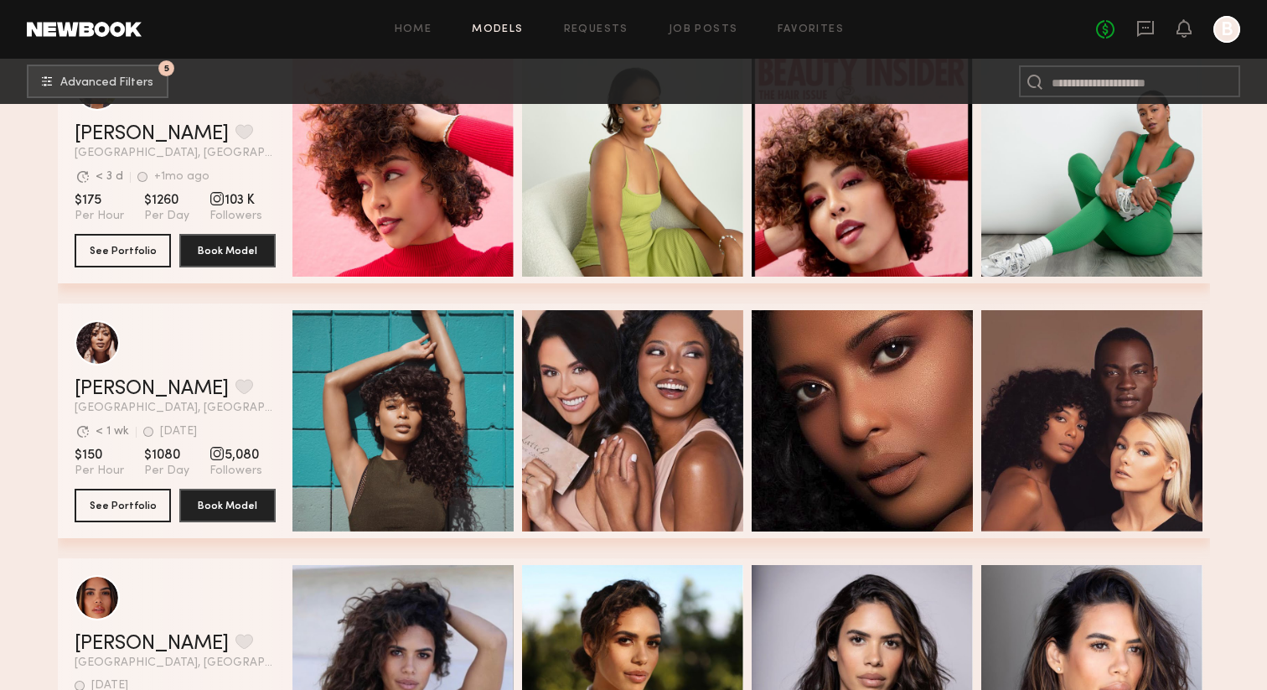
scroll to position [4729, 0]
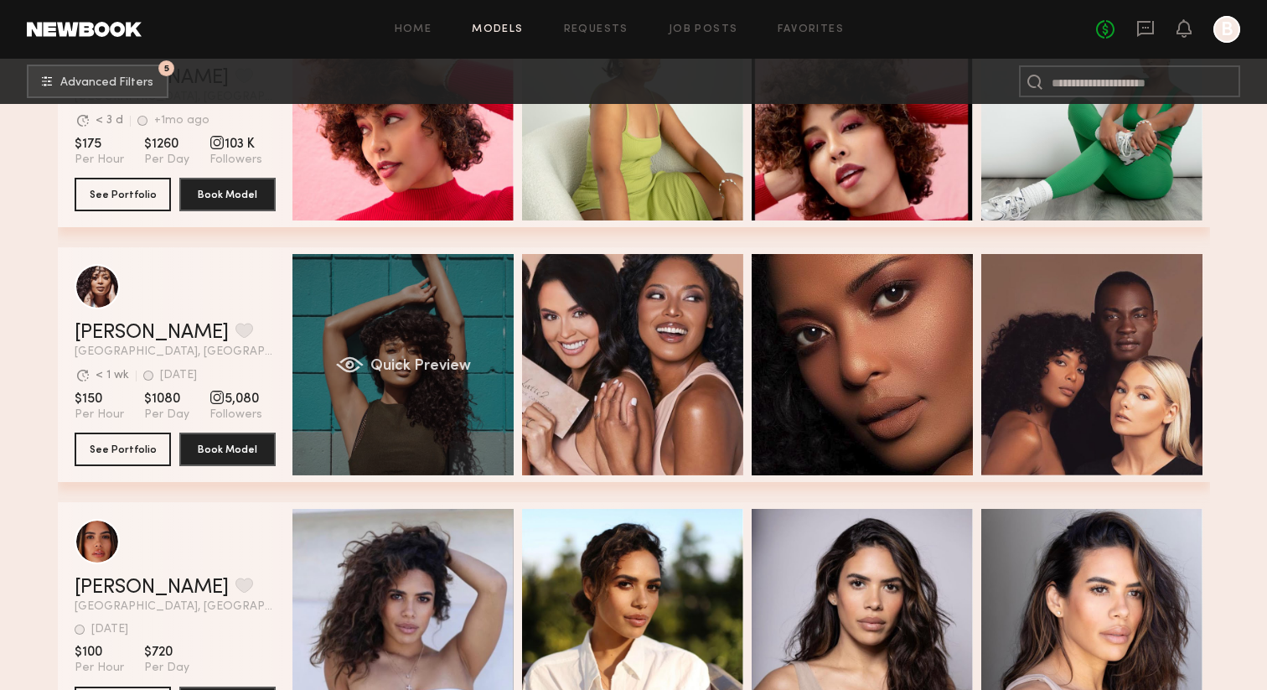
click at [355, 303] on div "Quick Preview" at bounding box center [402, 364] width 221 height 221
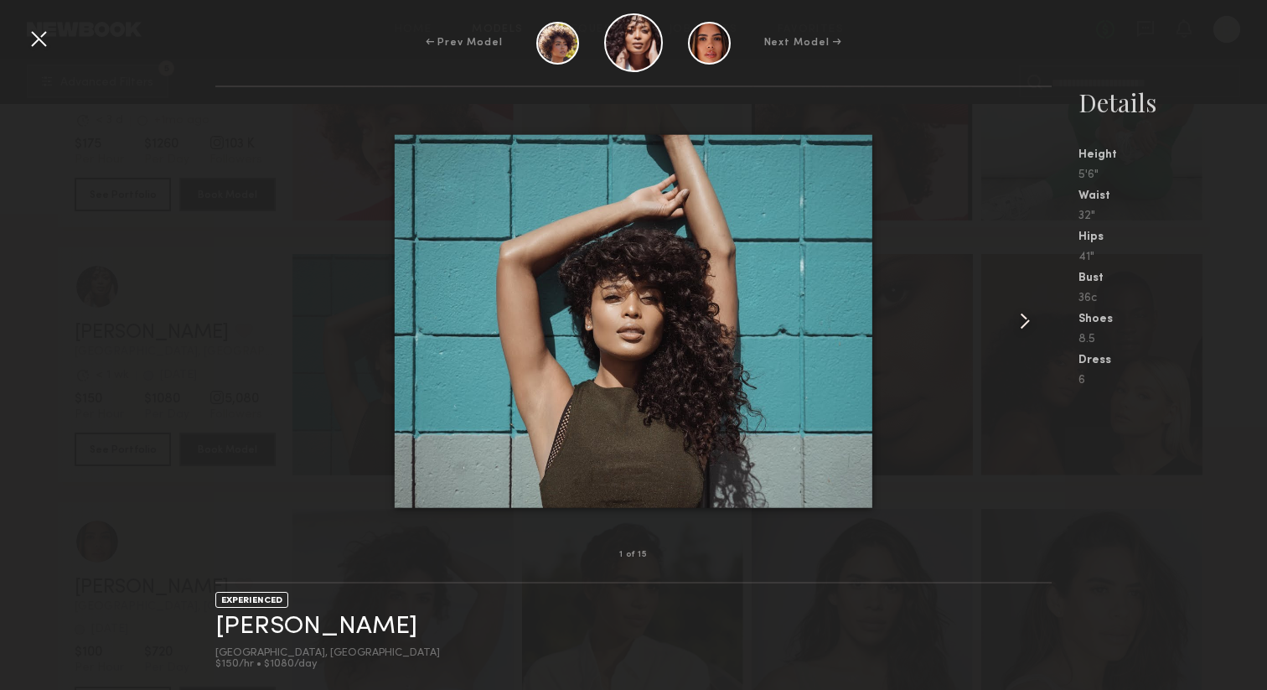
click at [1029, 314] on common-icon at bounding box center [1024, 320] width 27 height 27
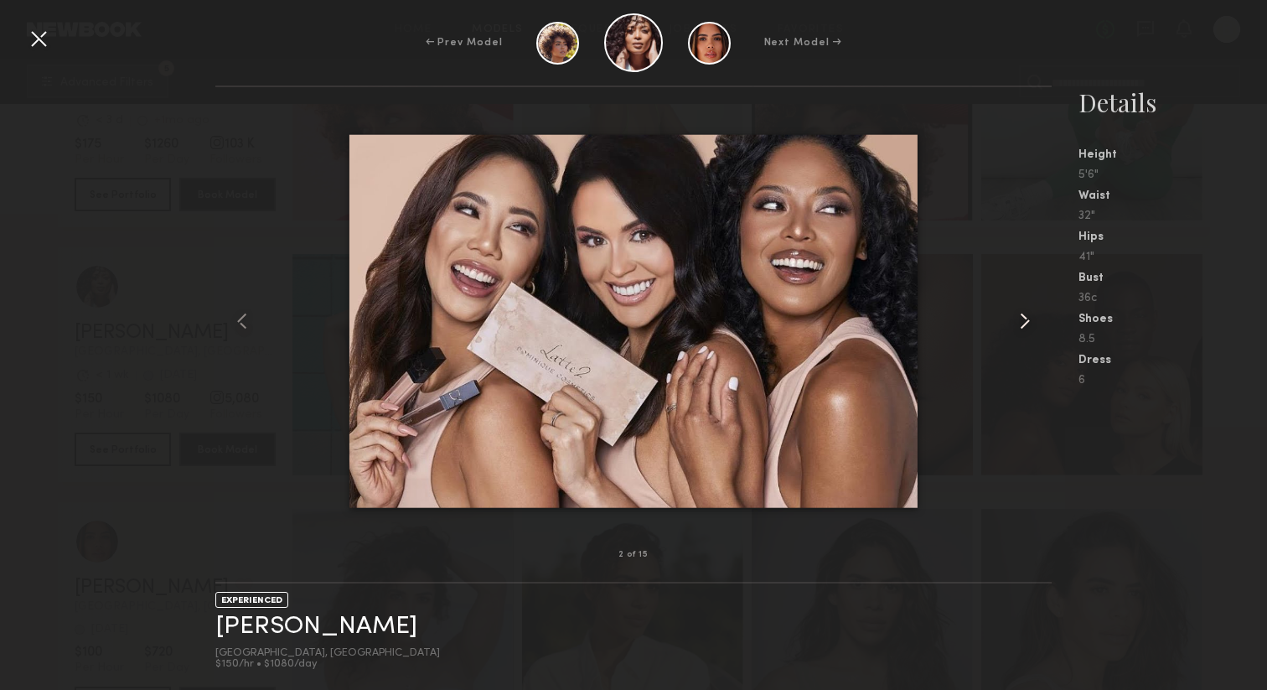
click at [1029, 314] on common-icon at bounding box center [1024, 320] width 27 height 27
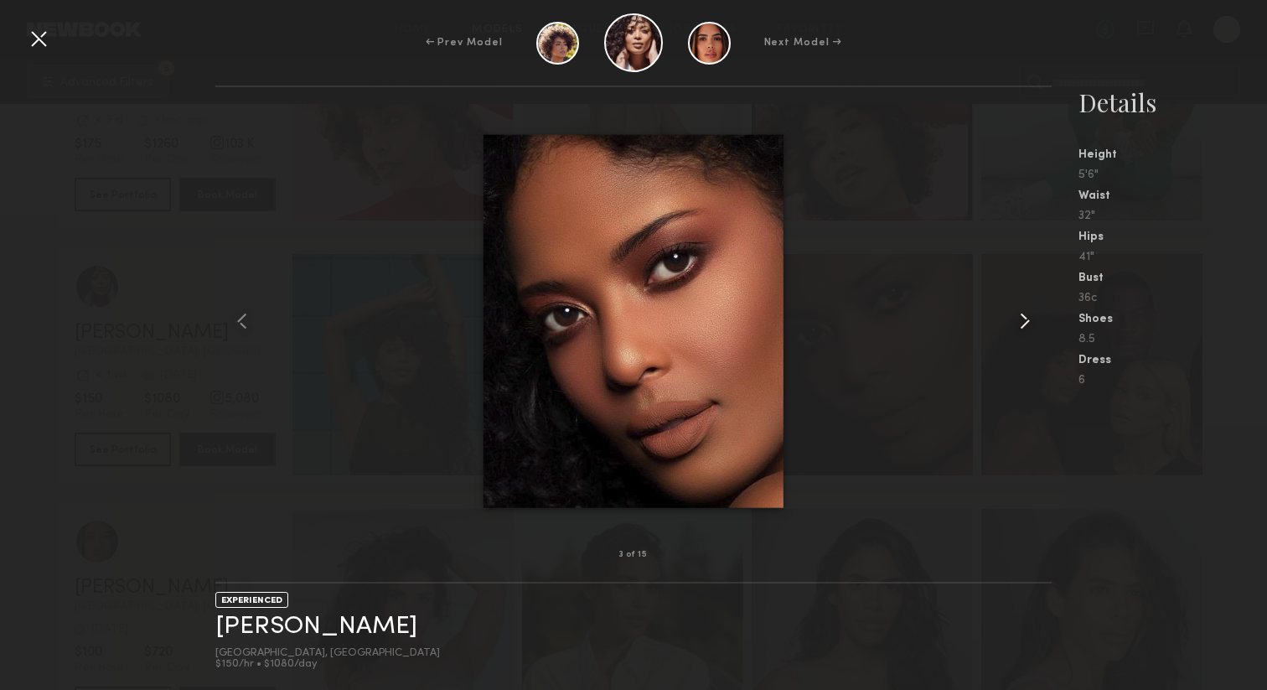
click at [1029, 314] on common-icon at bounding box center [1024, 320] width 27 height 27
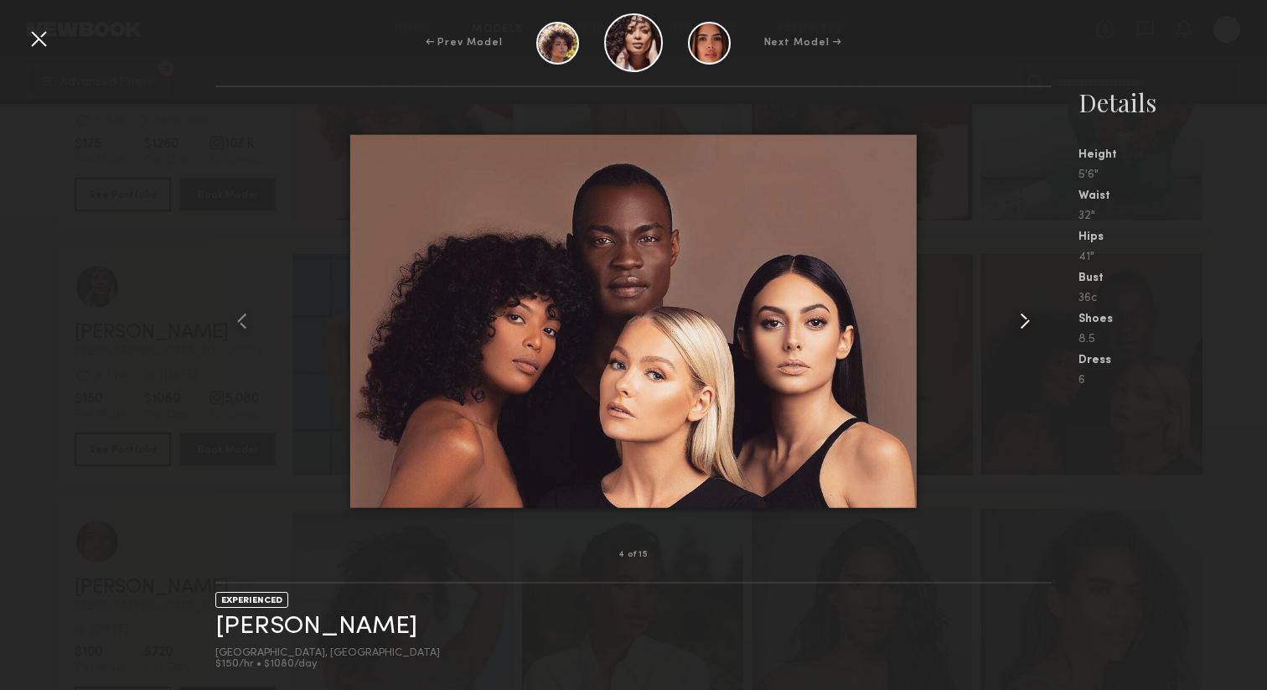
click at [1029, 314] on common-icon at bounding box center [1024, 320] width 27 height 27
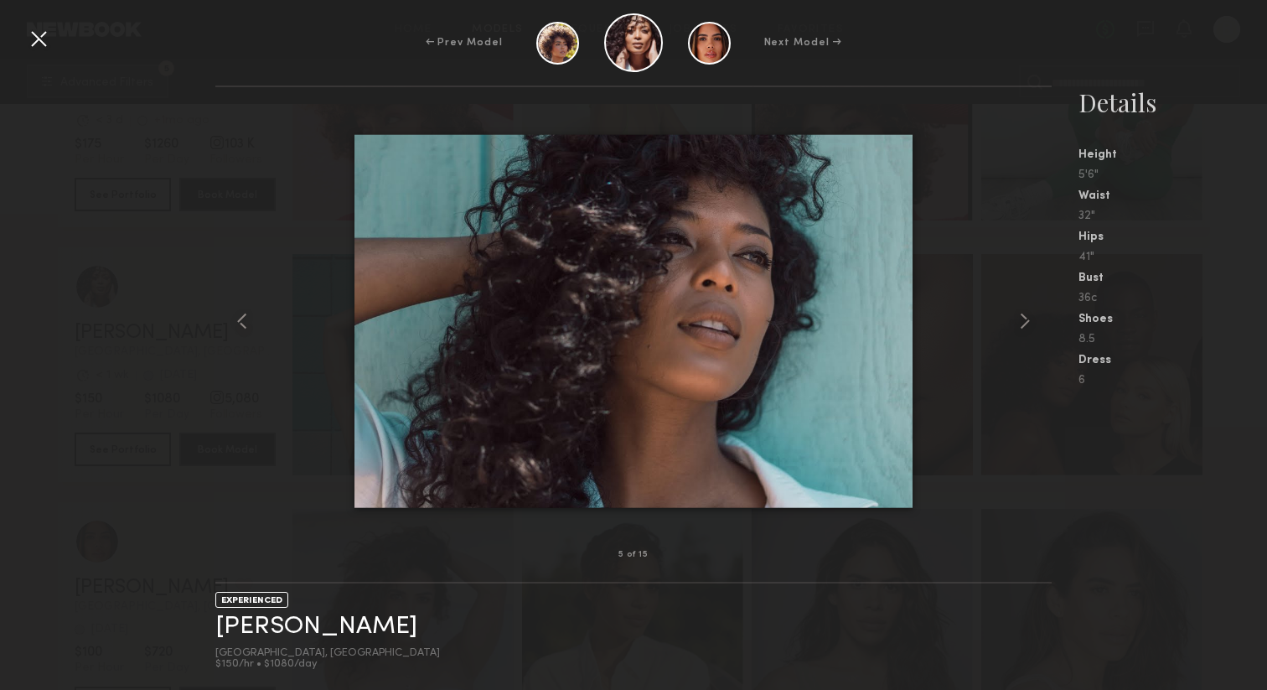
click at [43, 41] on div at bounding box center [38, 38] width 27 height 27
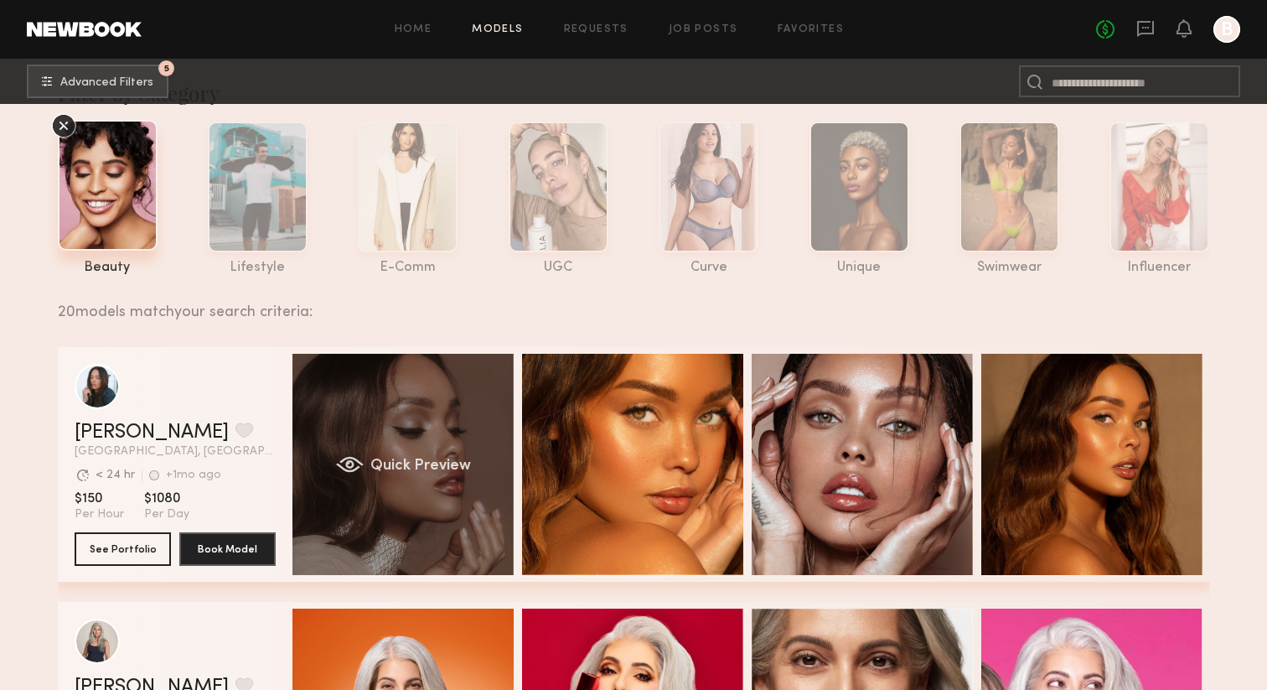
scroll to position [0, 0]
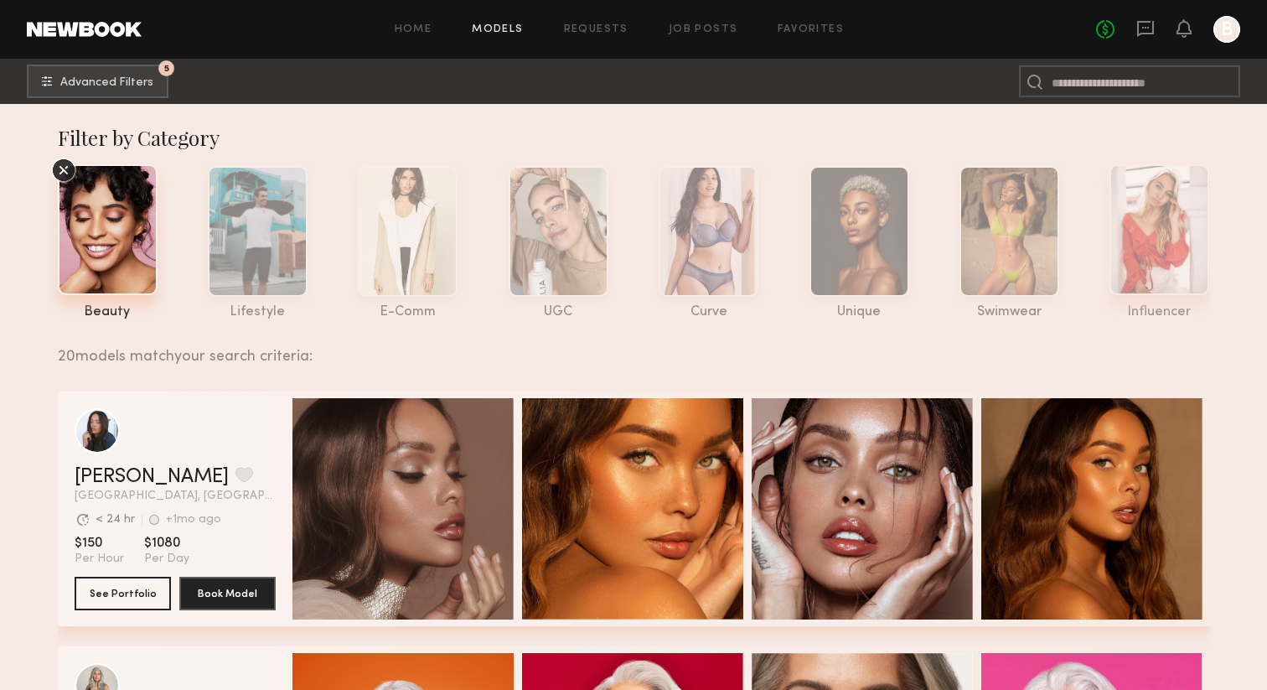
click at [1159, 242] on div at bounding box center [1159, 229] width 100 height 131
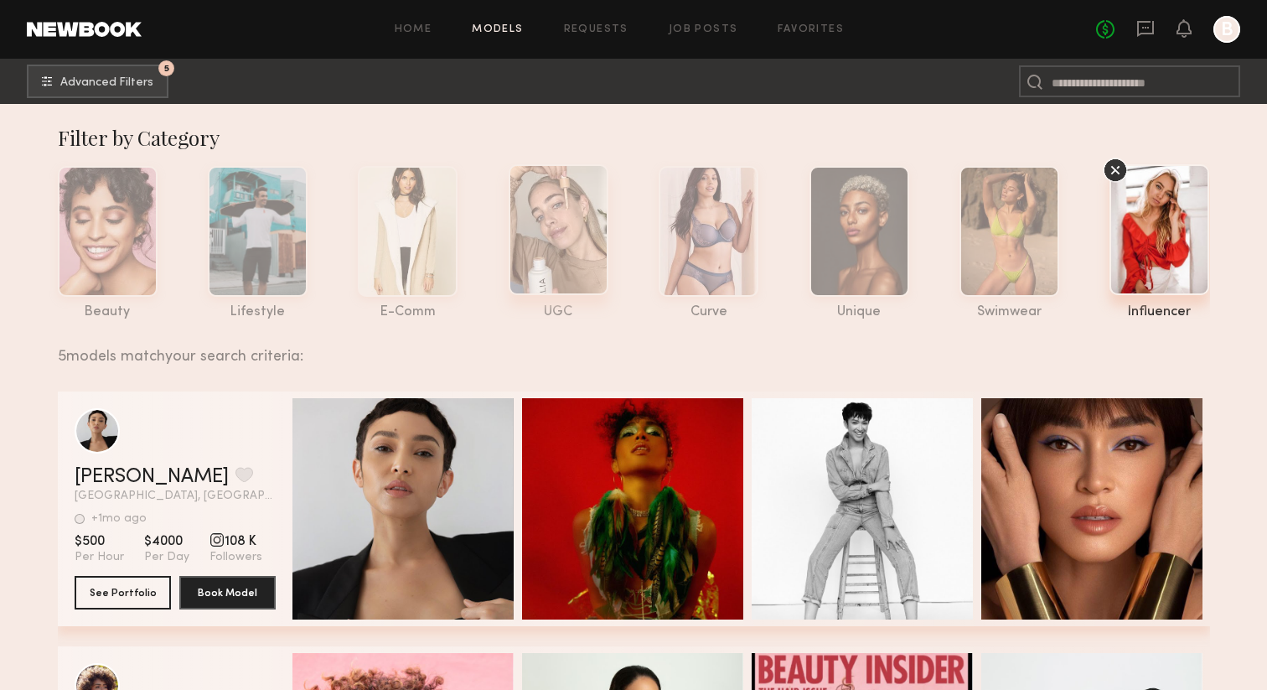
click at [583, 261] on div at bounding box center [559, 229] width 100 height 131
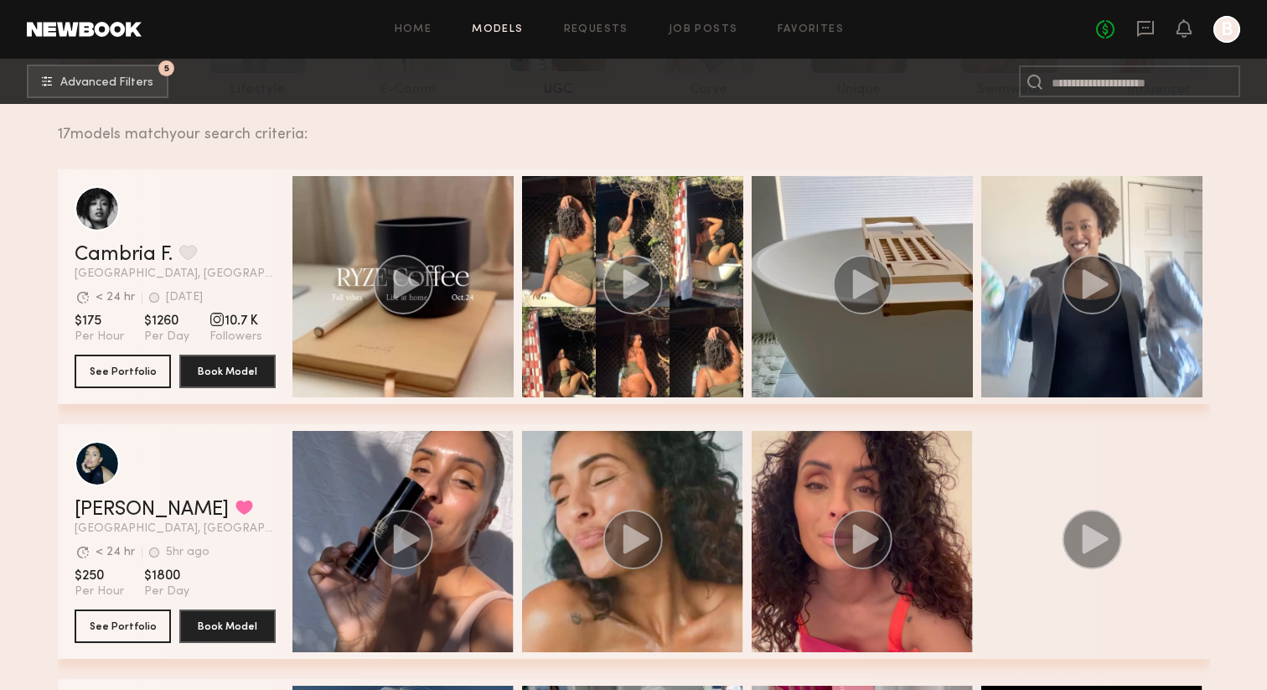
scroll to position [235, 0]
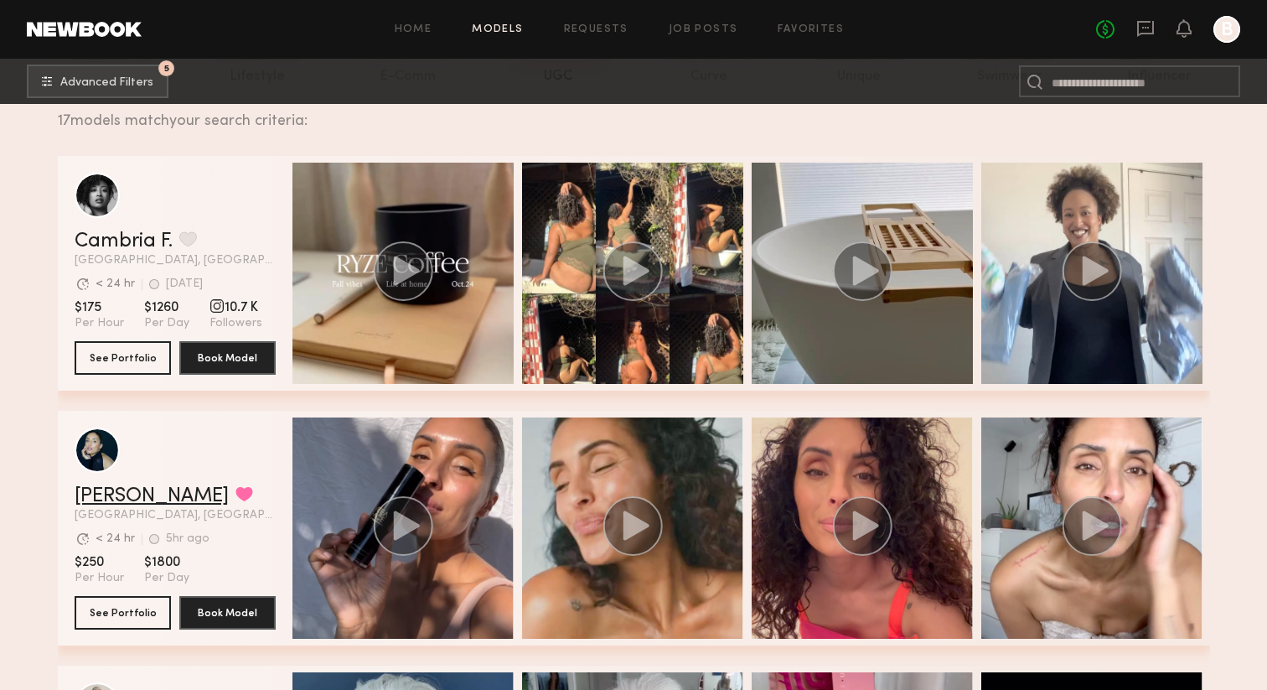
click at [120, 492] on link "[PERSON_NAME]" at bounding box center [152, 496] width 154 height 20
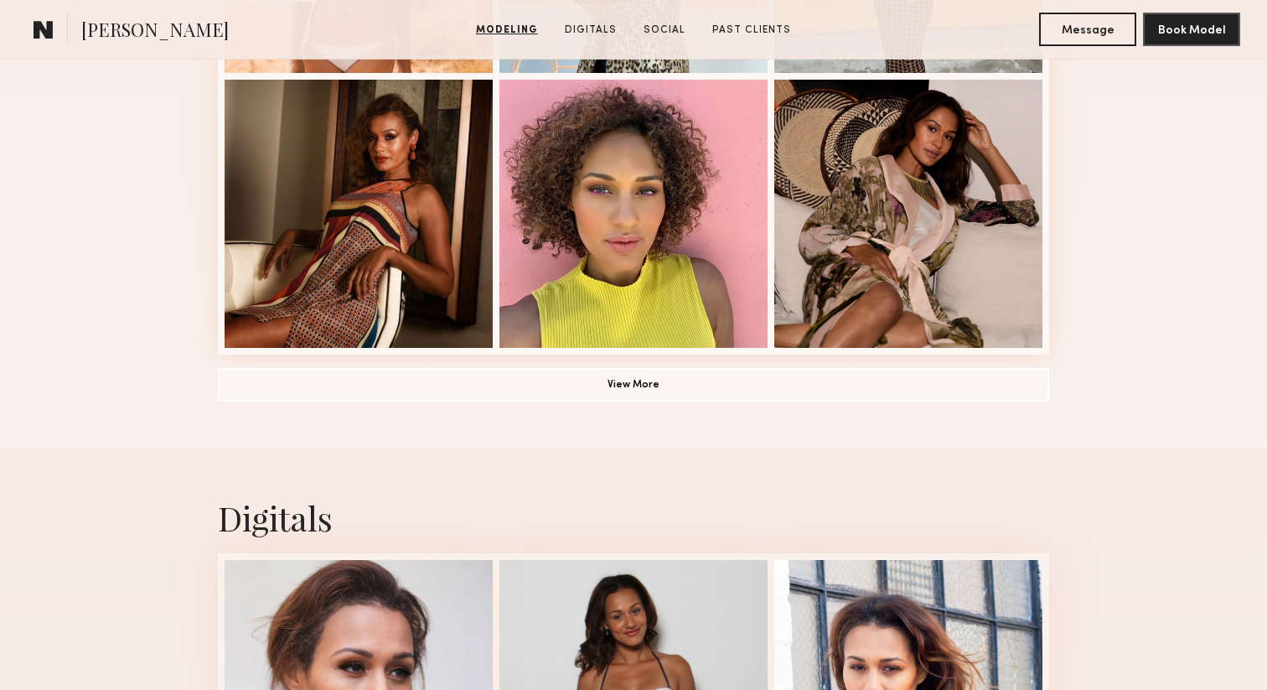
scroll to position [1253, 0]
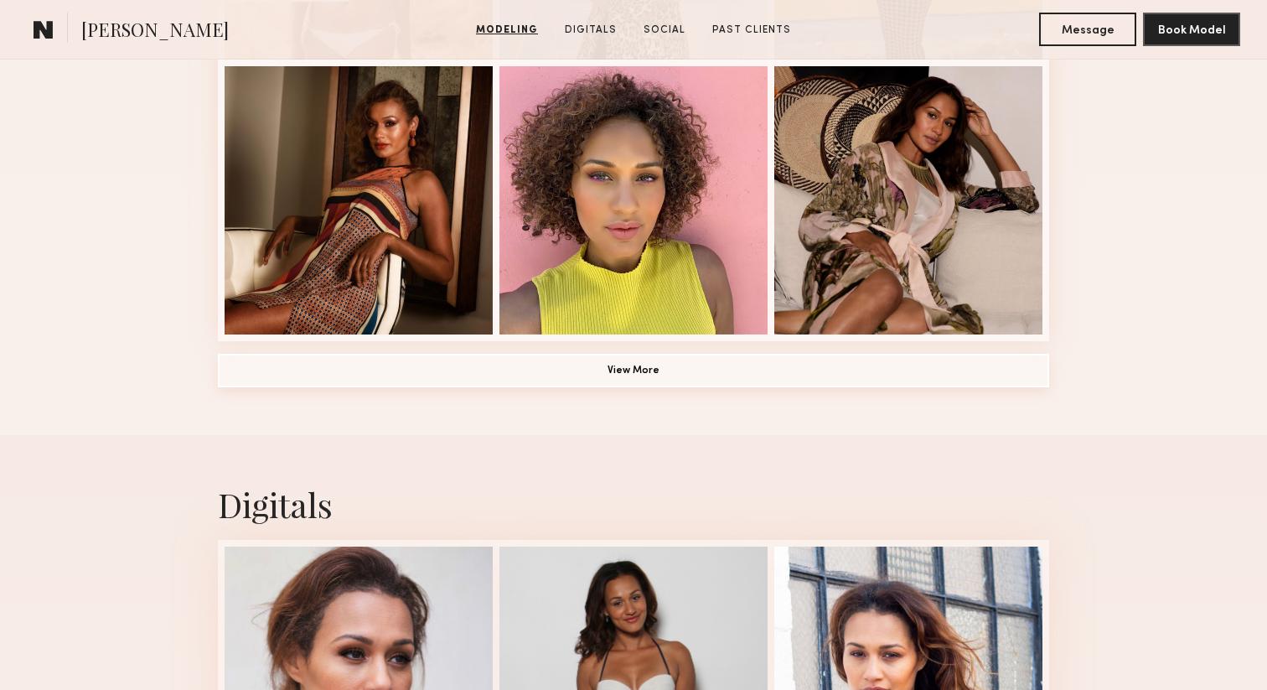
click at [638, 356] on button "View More" at bounding box center [633, 371] width 831 height 34
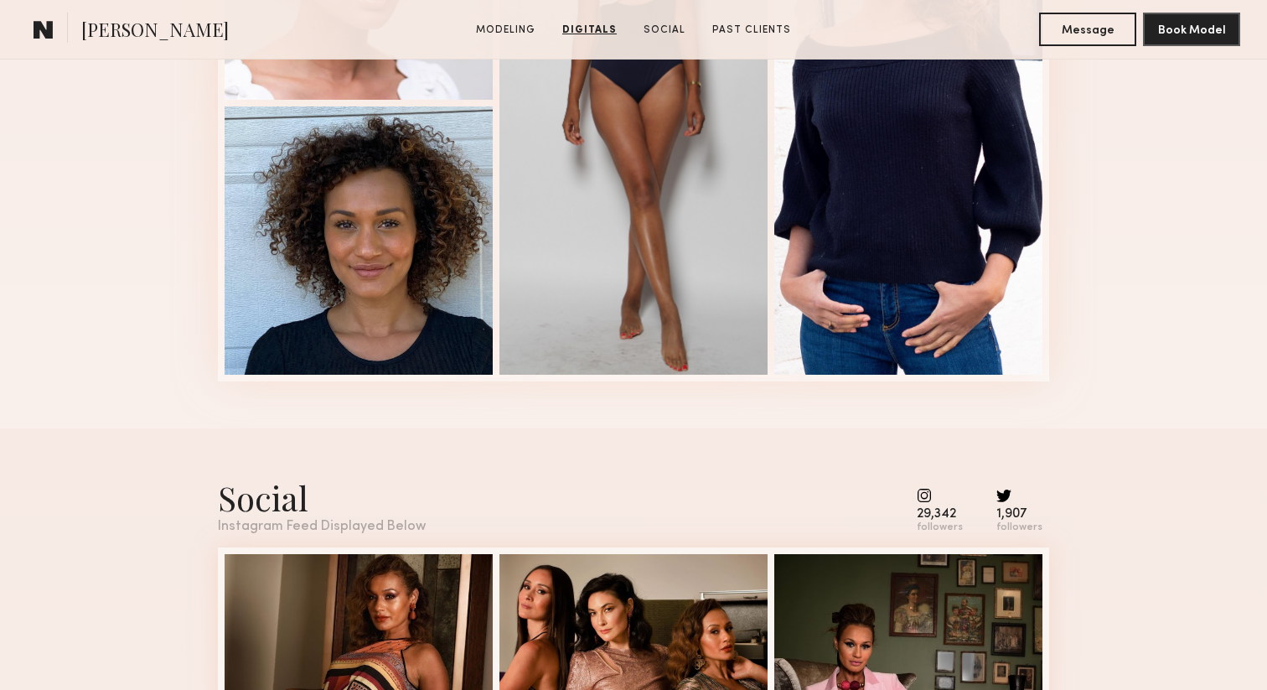
scroll to position [3019, 0]
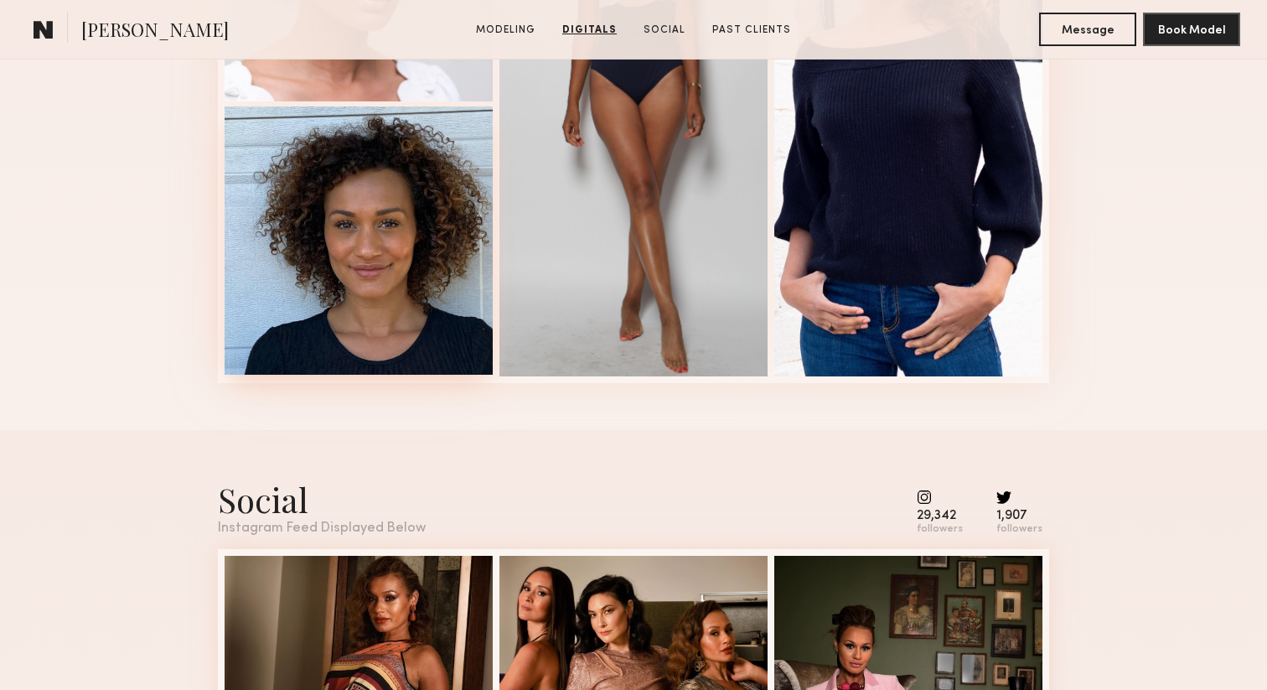
click at [439, 346] on div at bounding box center [359, 240] width 268 height 268
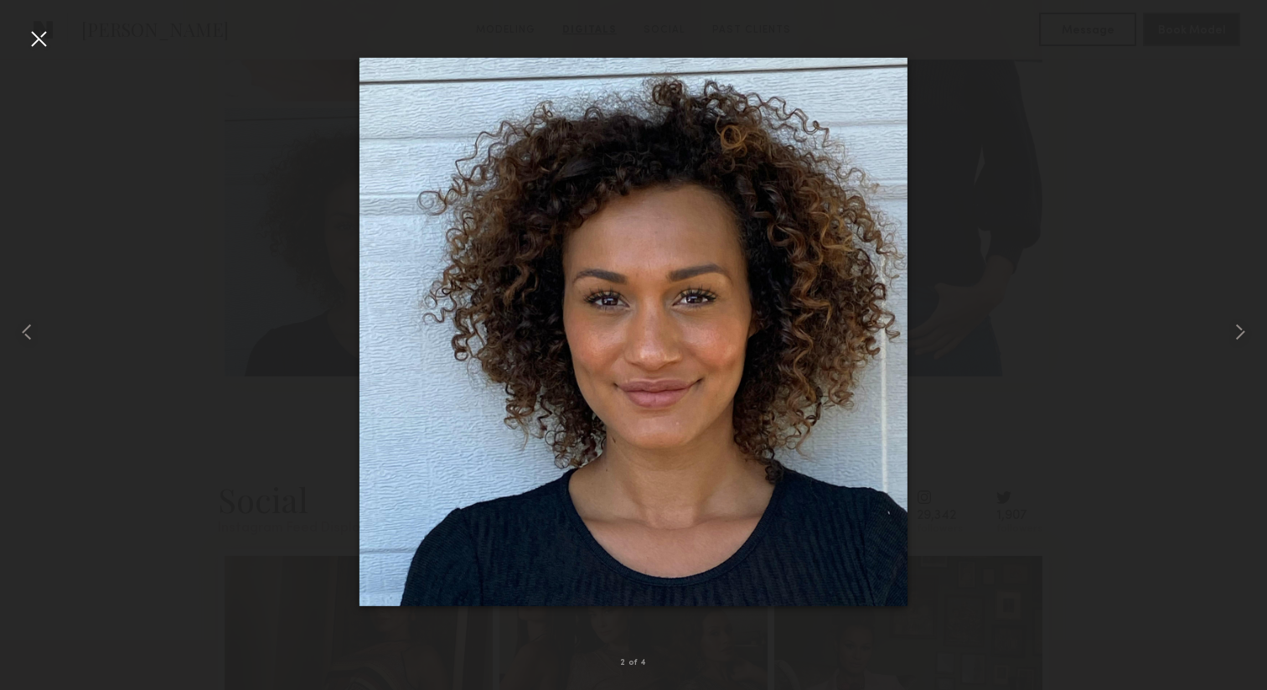
click at [39, 35] on div at bounding box center [38, 38] width 27 height 27
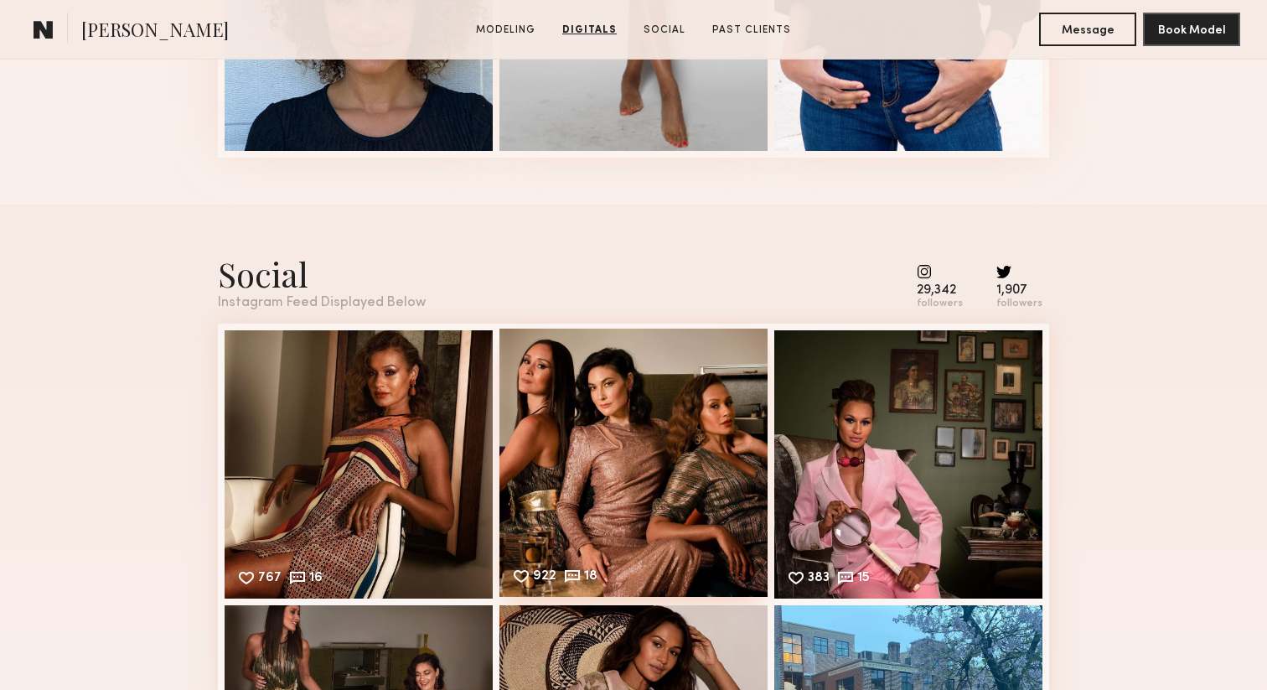
scroll to position [3658, 0]
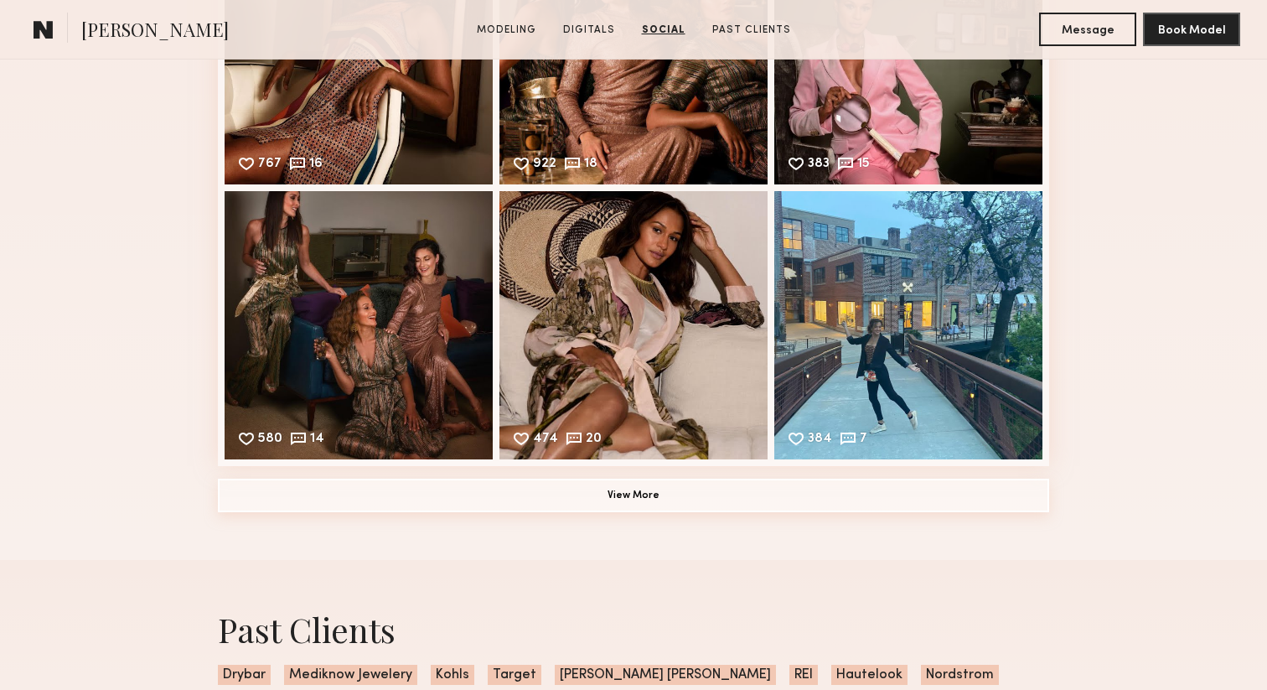
click at [630, 498] on button "View More" at bounding box center [633, 495] width 831 height 34
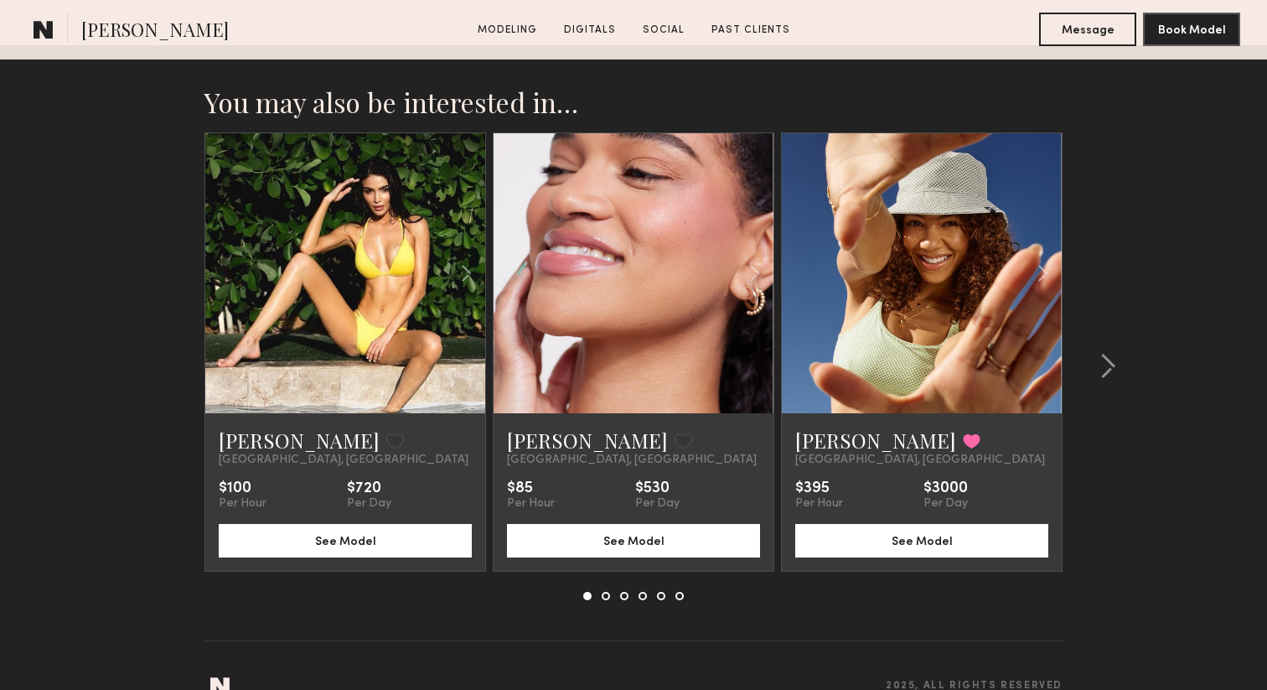
scroll to position [4947, 0]
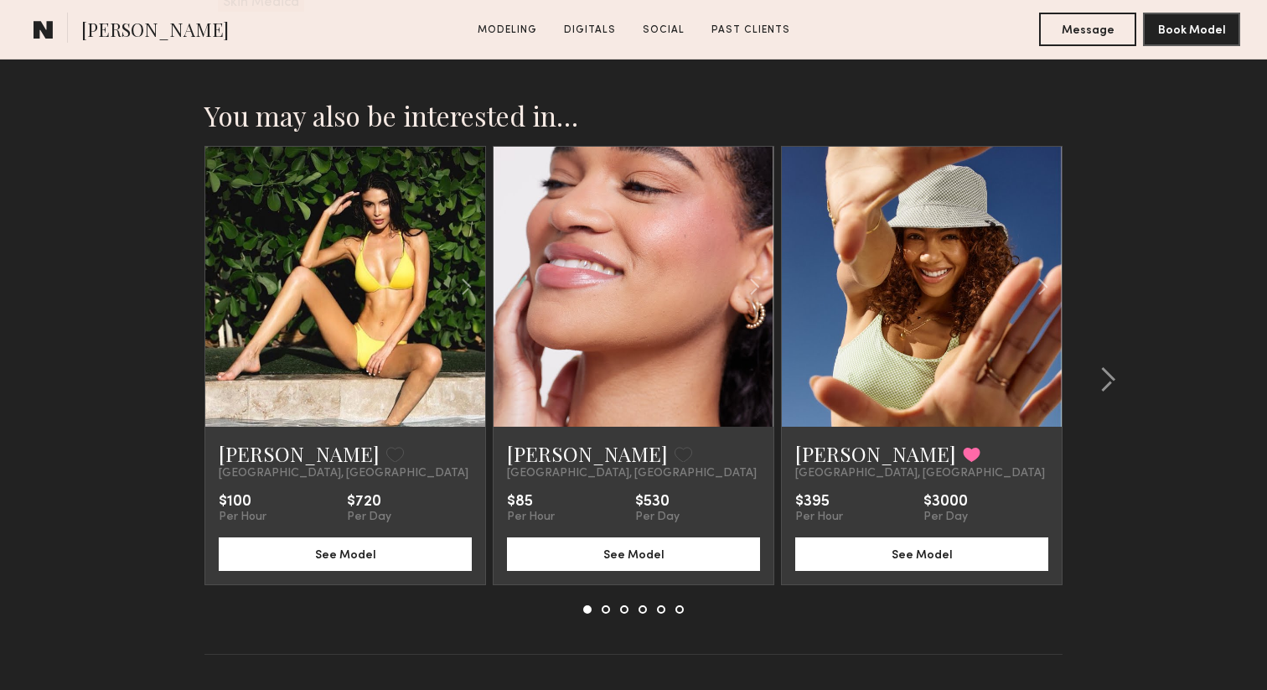
click at [871, 344] on div at bounding box center [922, 287] width 280 height 280
click at [1001, 355] on div at bounding box center [1015, 287] width 92 height 280
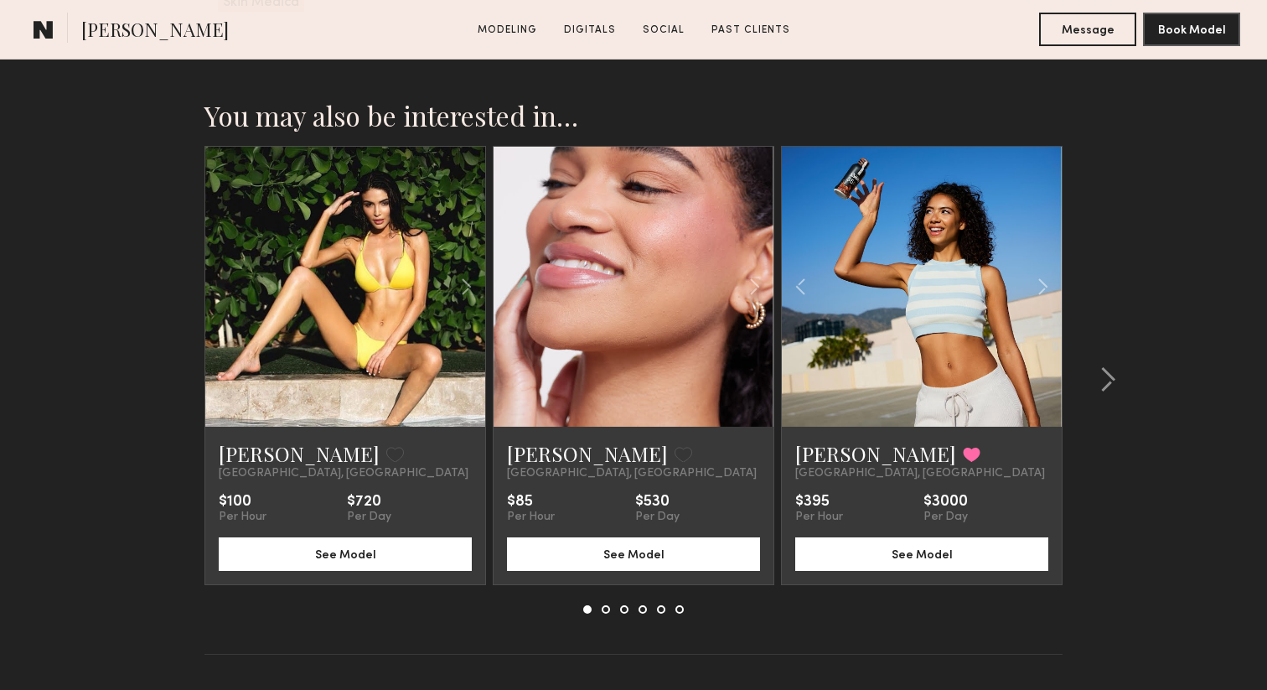
click at [948, 310] on link at bounding box center [922, 287] width 96 height 280
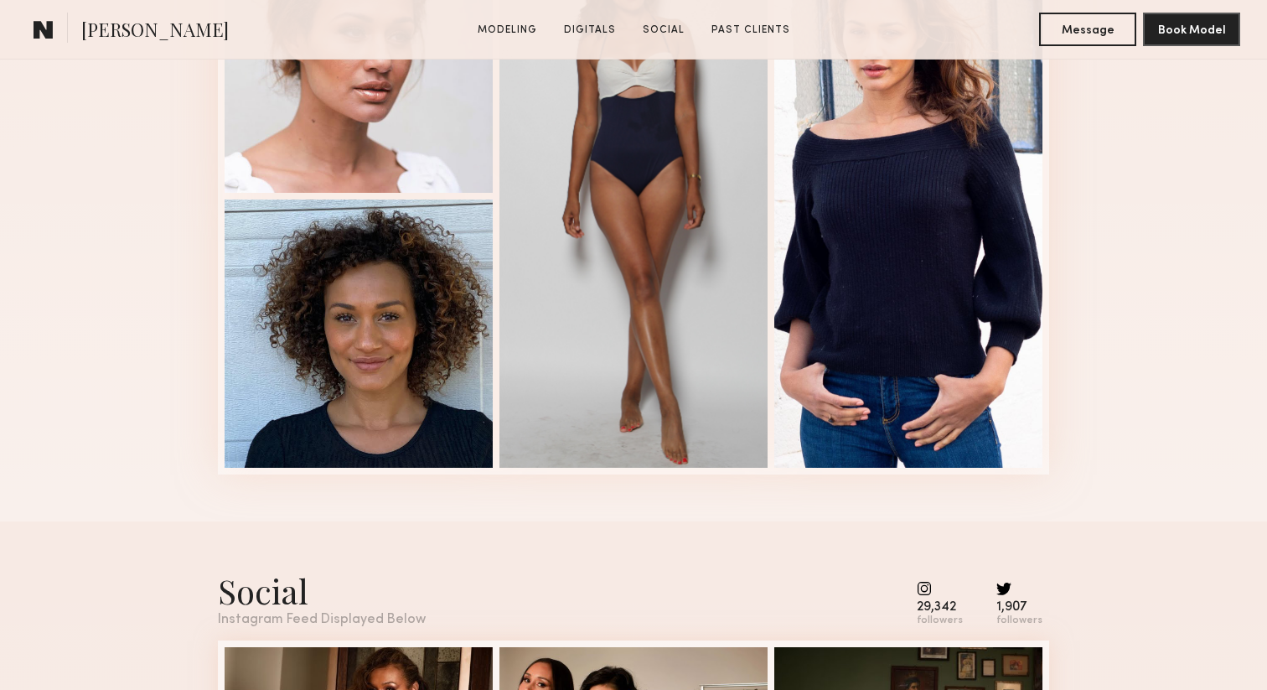
scroll to position [2646, 0]
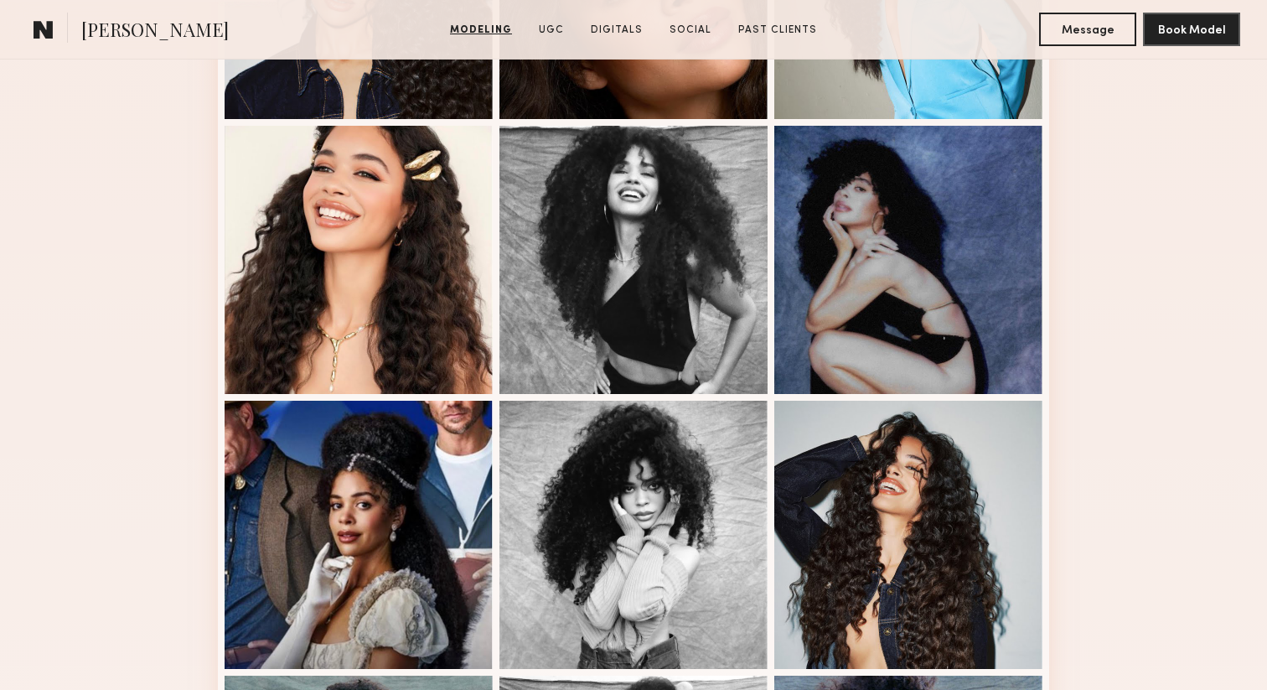
scroll to position [643, 0]
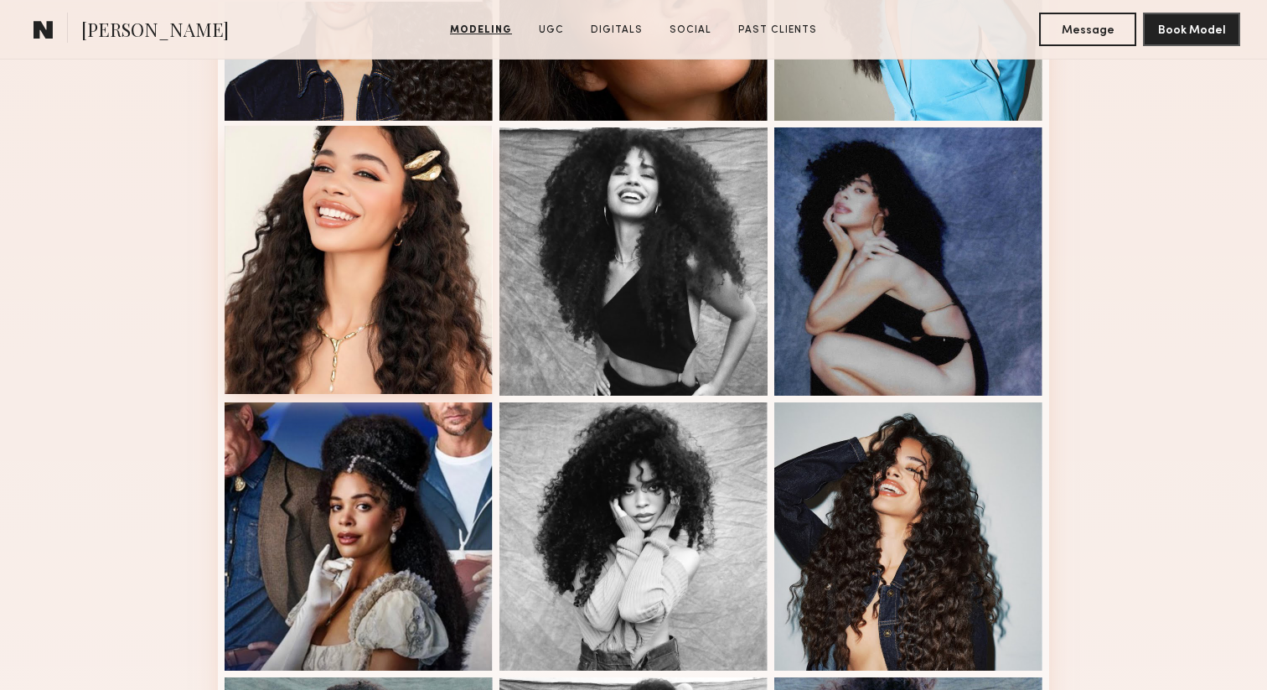
click at [447, 364] on div at bounding box center [359, 260] width 268 height 268
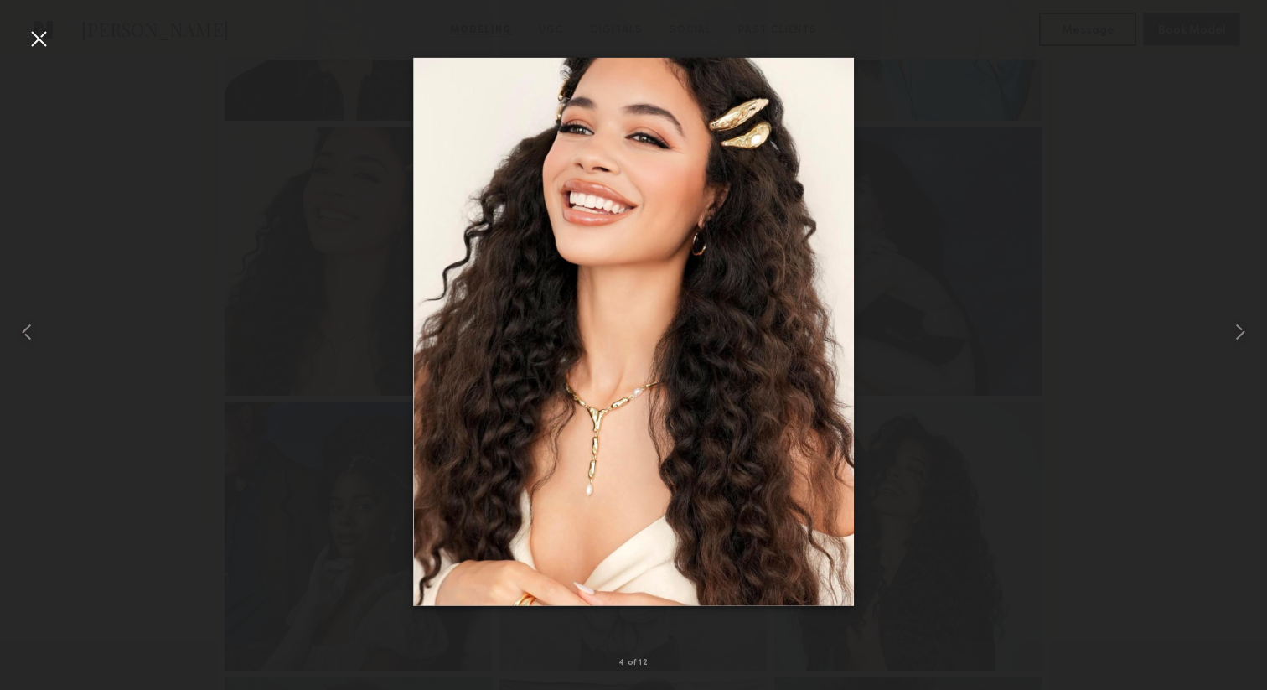
click at [35, 38] on div at bounding box center [38, 38] width 27 height 27
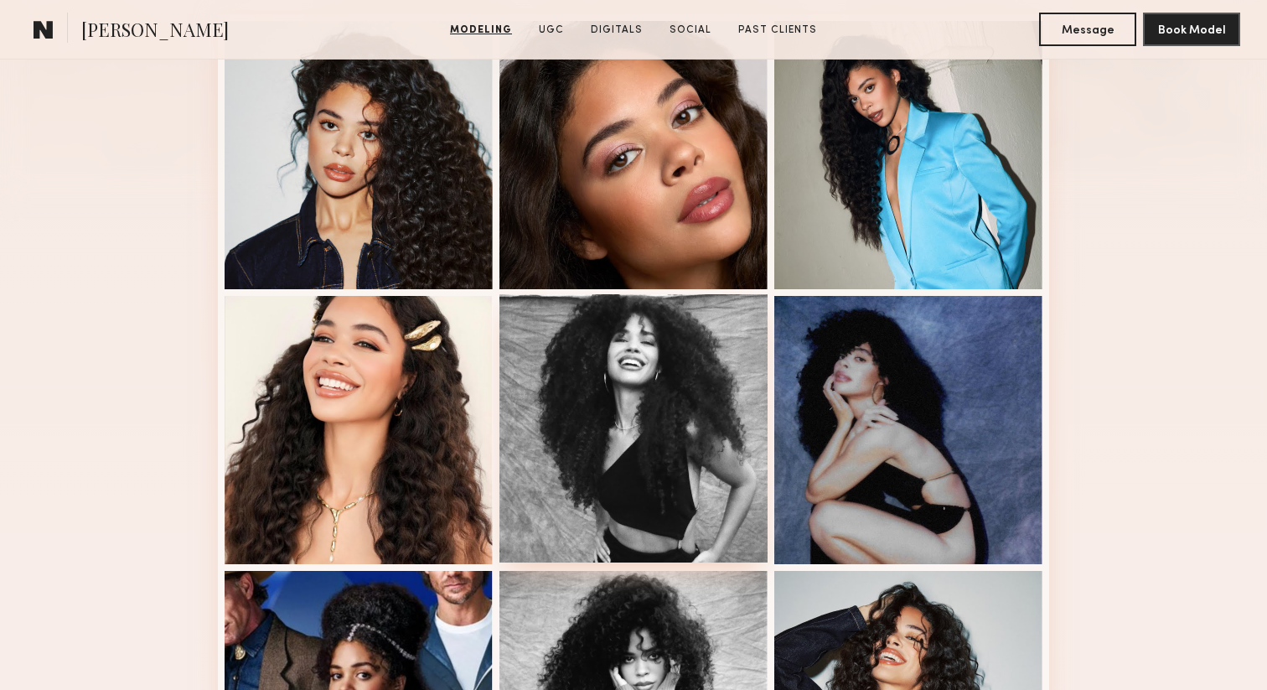
scroll to position [431, 0]
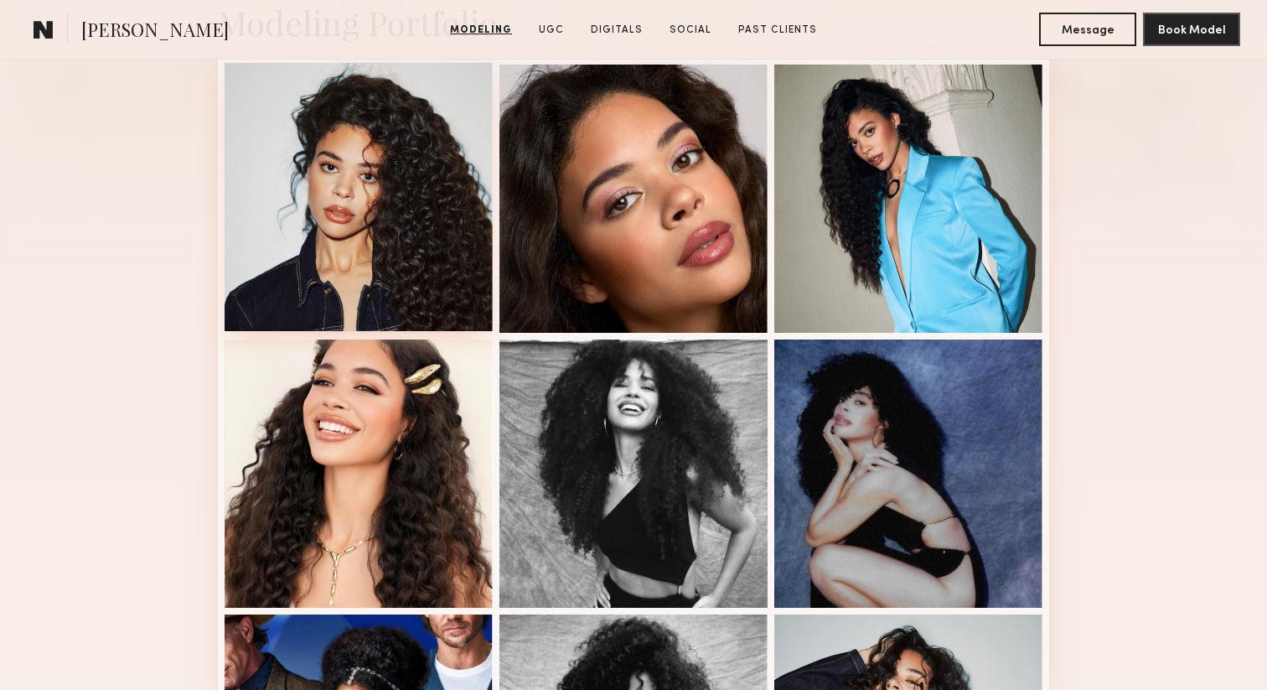
click at [429, 307] on div at bounding box center [359, 197] width 268 height 268
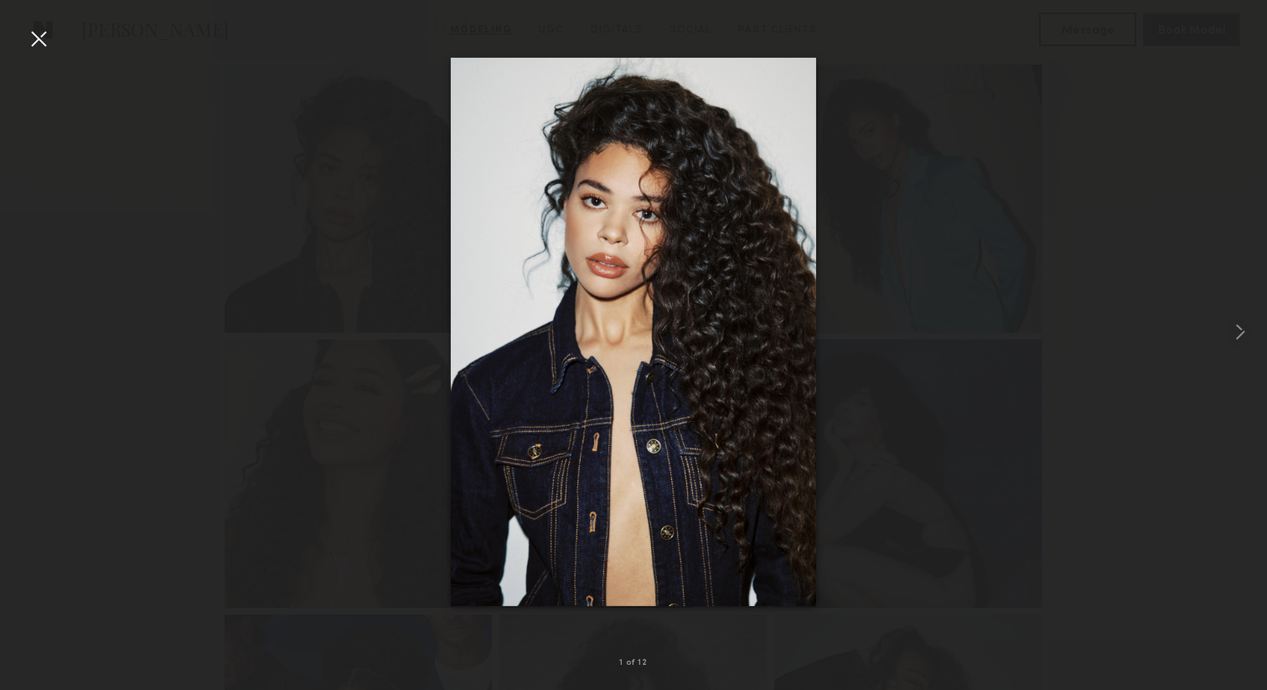
click at [45, 34] on div at bounding box center [38, 38] width 27 height 27
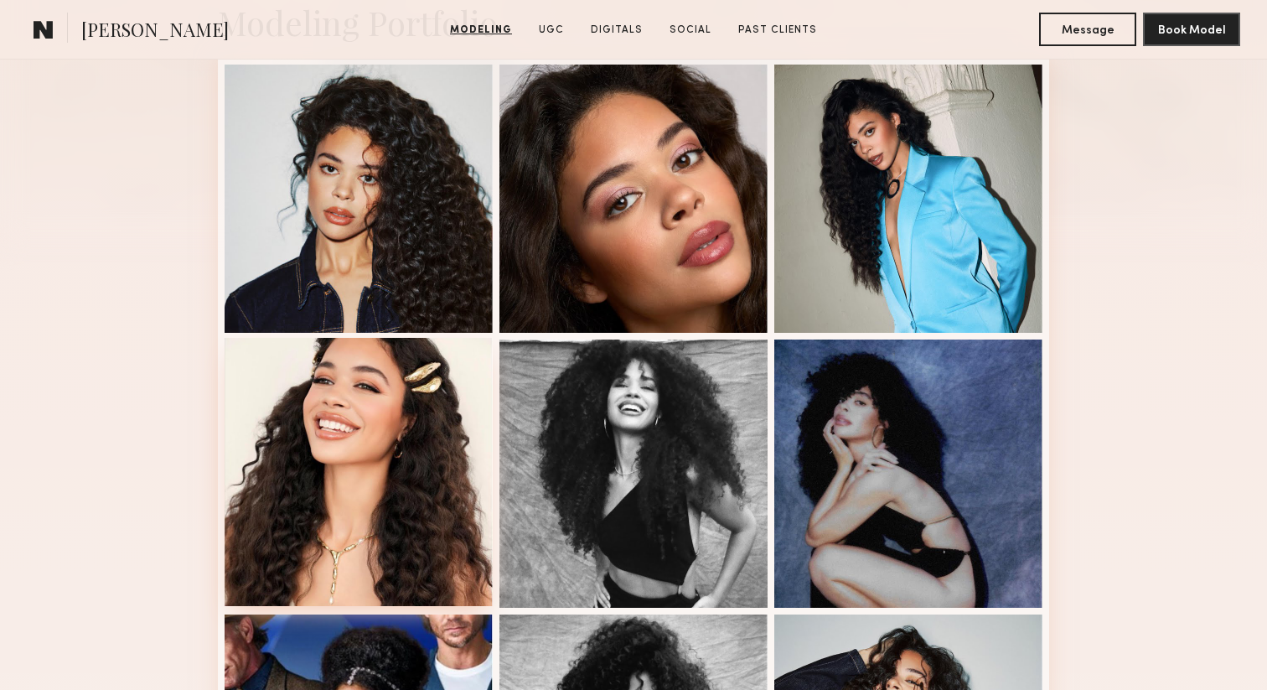
click at [438, 469] on div at bounding box center [359, 472] width 268 height 268
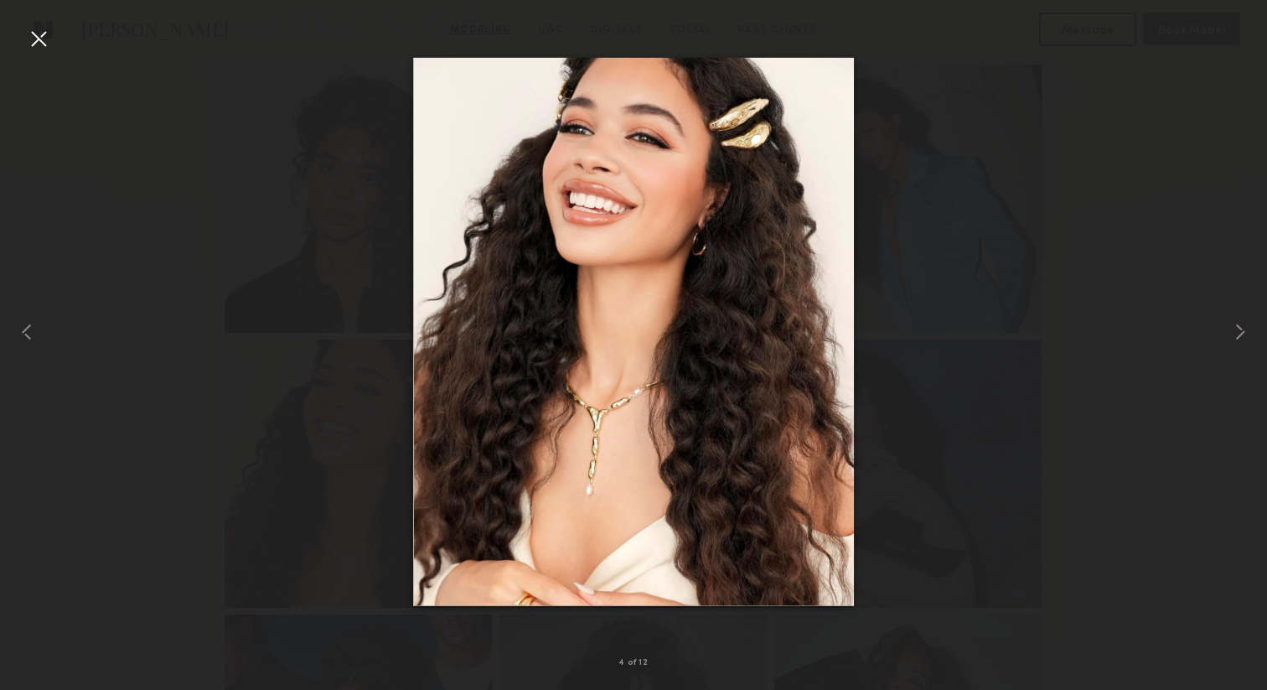
click at [30, 43] on div at bounding box center [38, 38] width 27 height 27
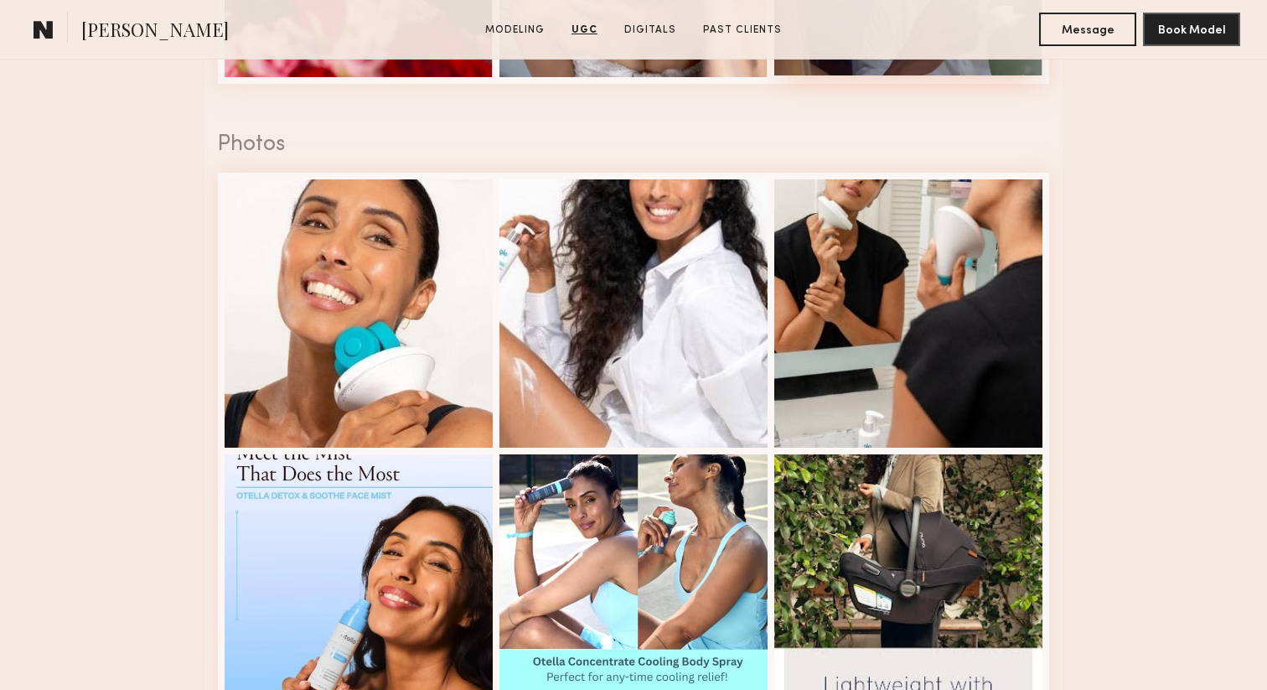
scroll to position [2569, 0]
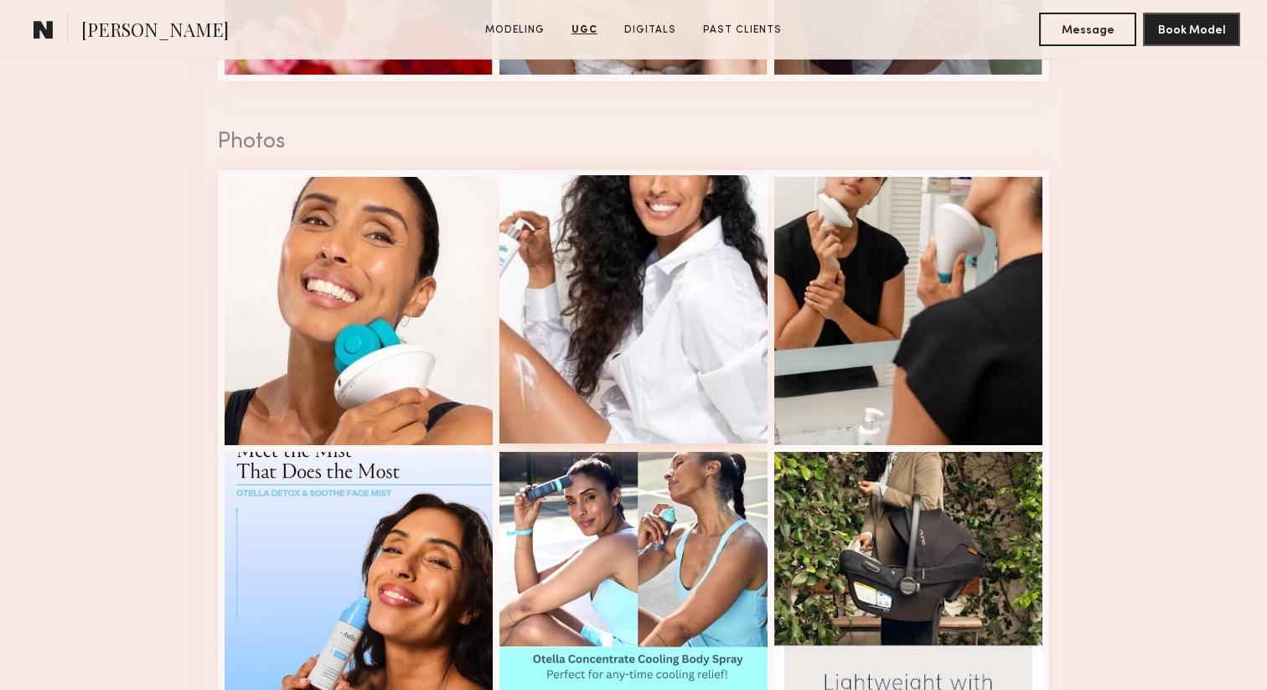
click at [762, 344] on div at bounding box center [633, 309] width 268 height 268
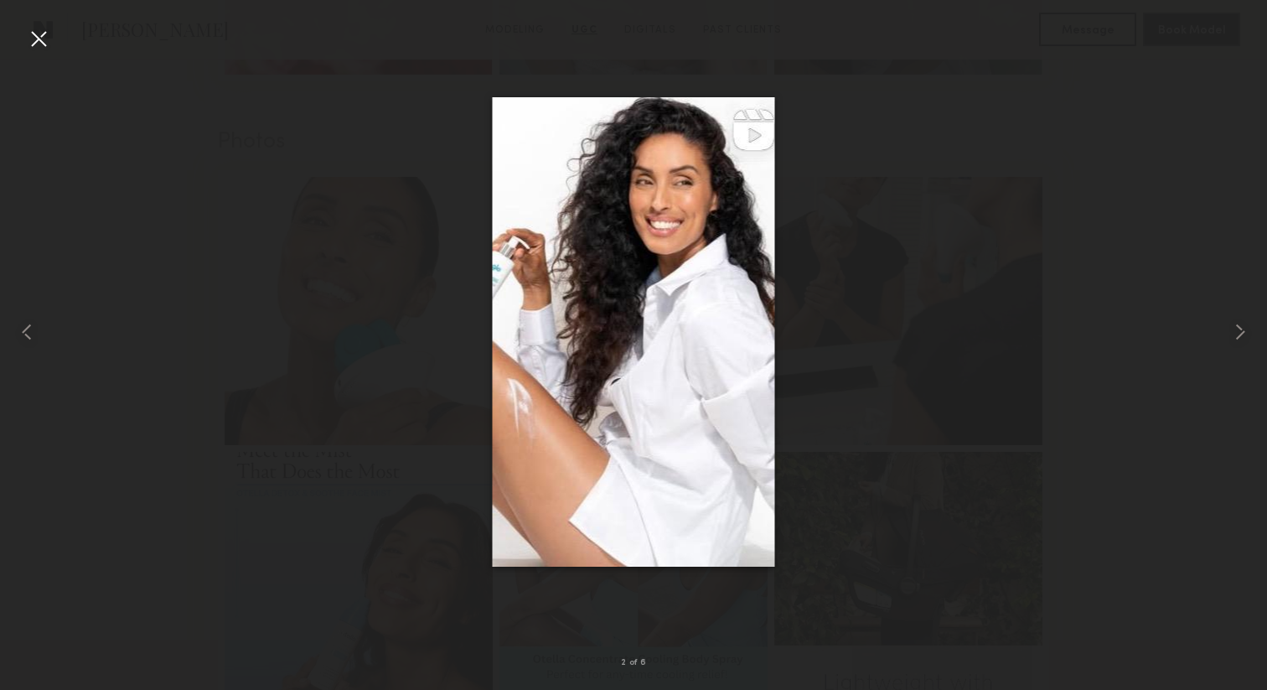
click at [32, 47] on div at bounding box center [38, 38] width 27 height 27
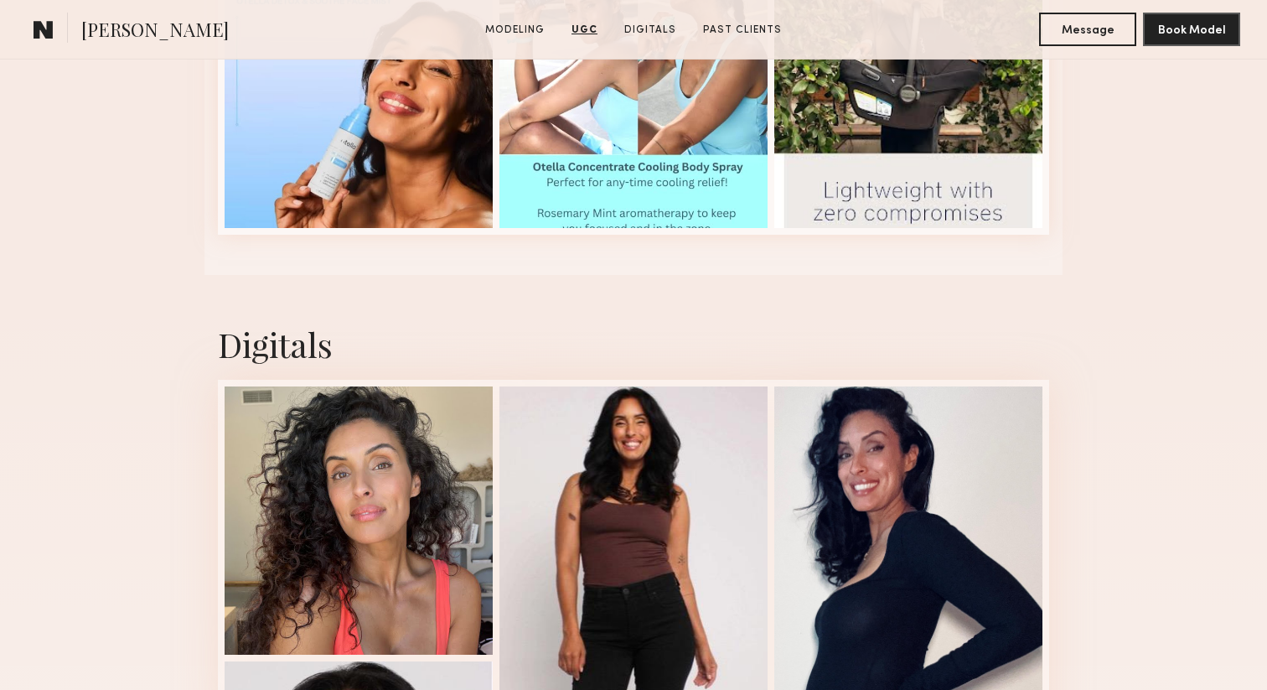
scroll to position [3071, 0]
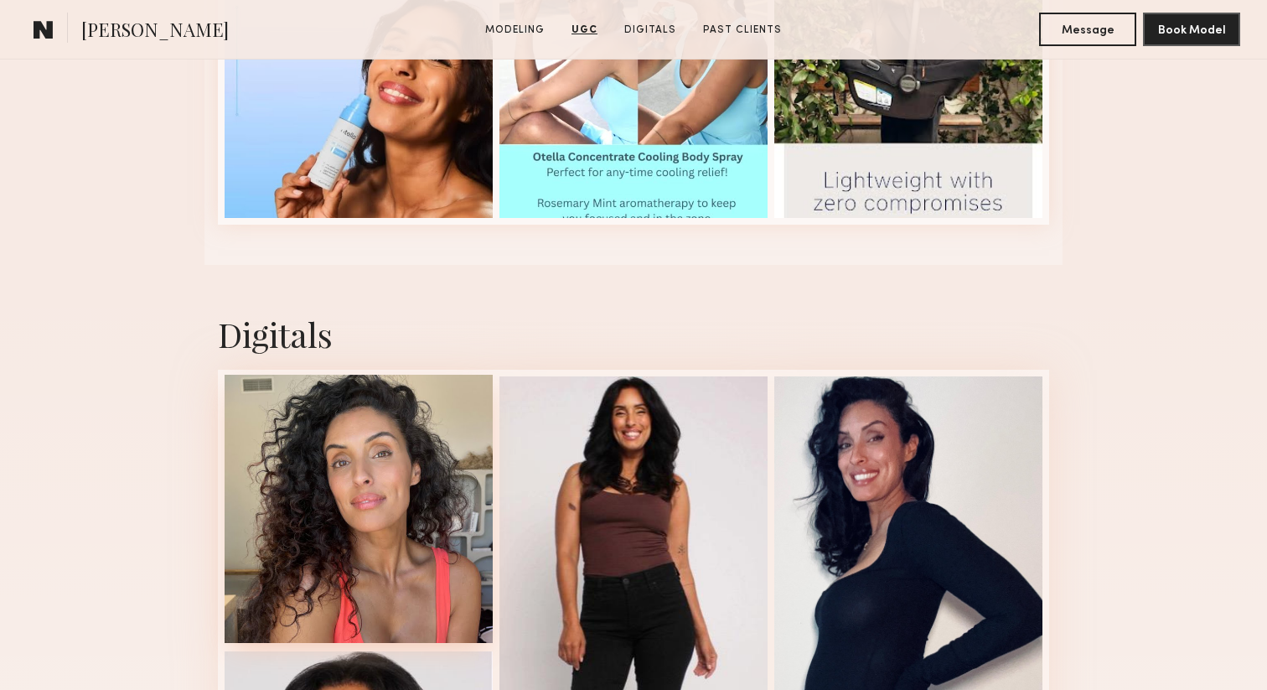
click at [446, 448] on div at bounding box center [359, 509] width 268 height 268
